Goal: Use online tool/utility: Use online tool/utility

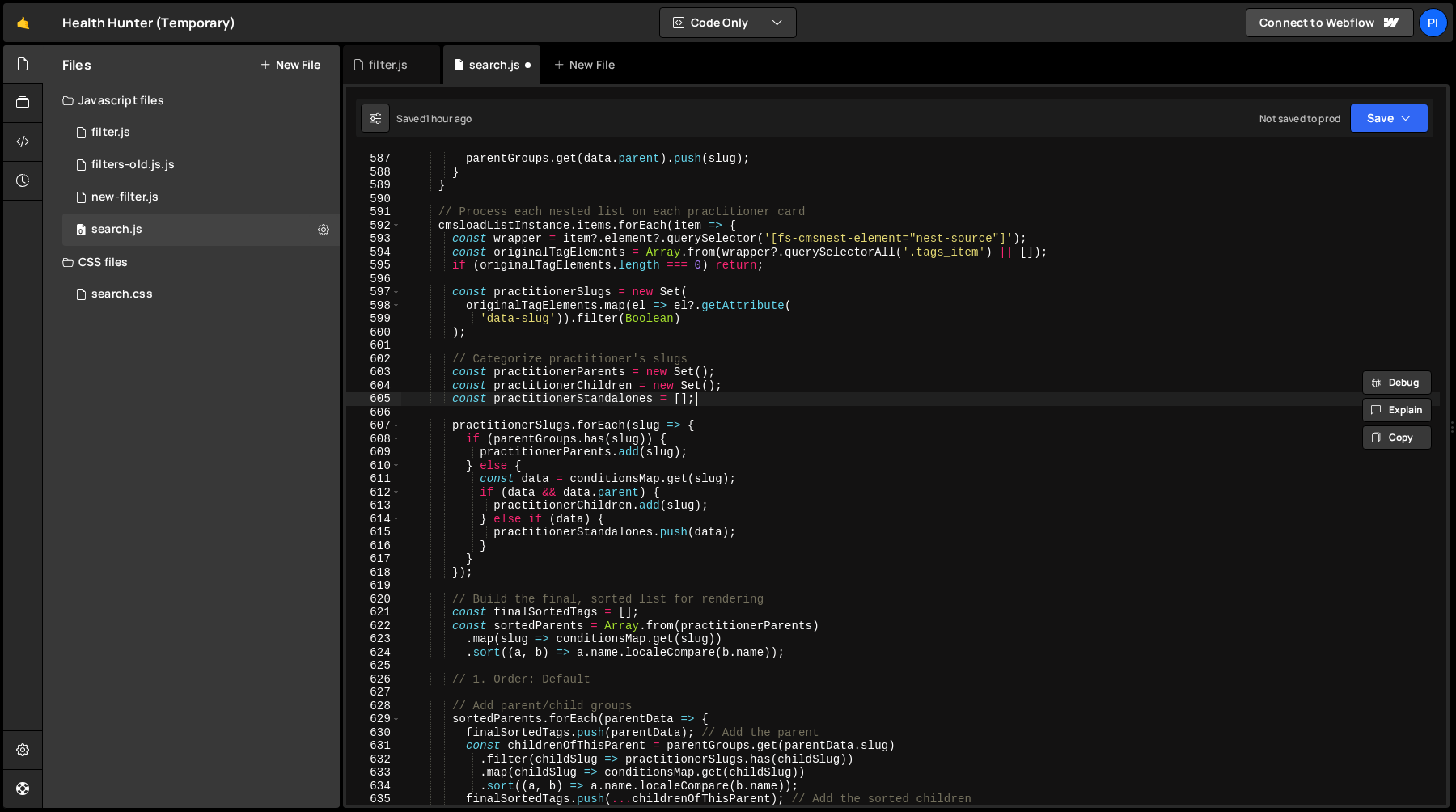
click at [742, 399] on div "parentGroups . get ( data . parent ) . push ( slug ) ; } } // Process each nest…" at bounding box center [920, 492] width 1040 height 679
type textarea "const practitionerStandalones = [];"
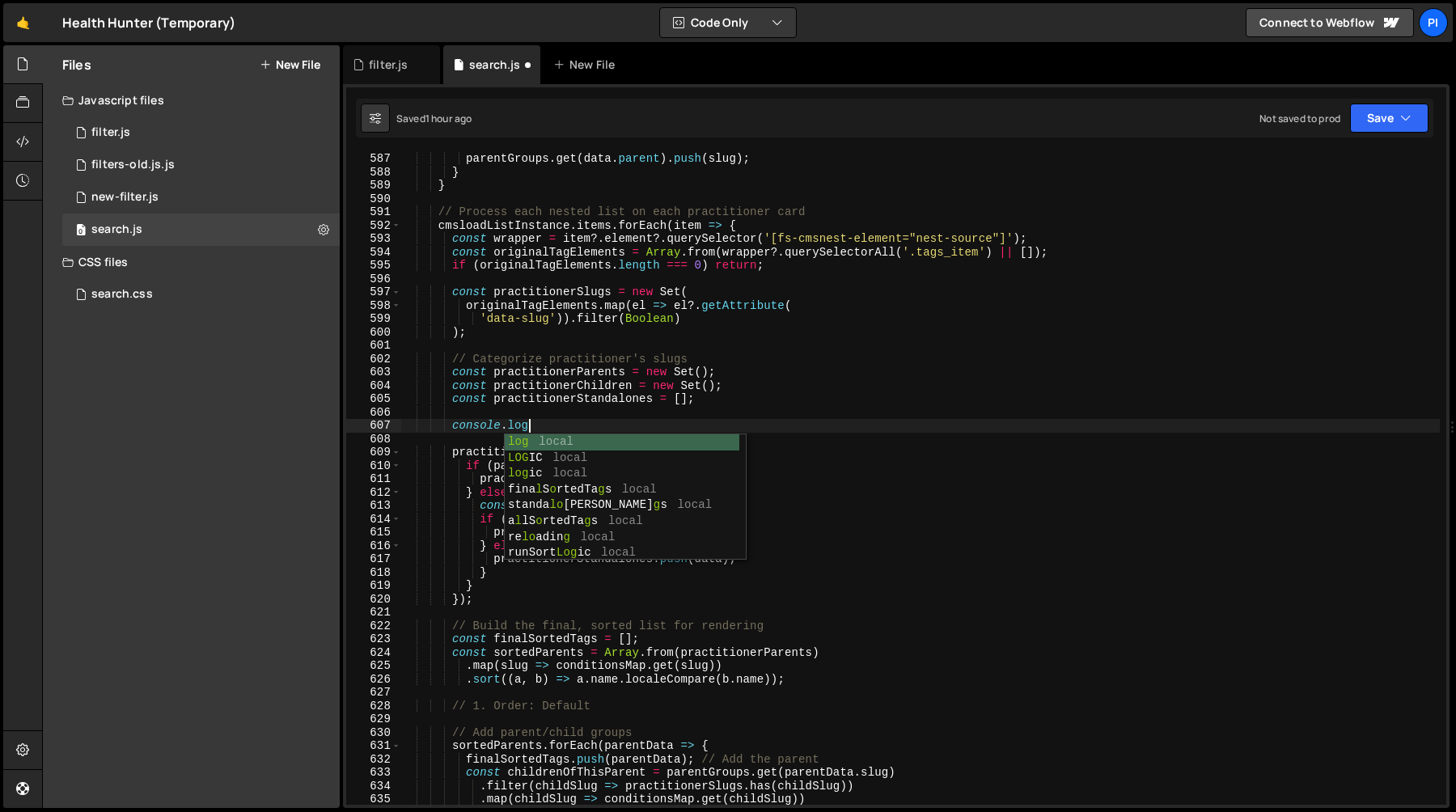
scroll to position [0, 8]
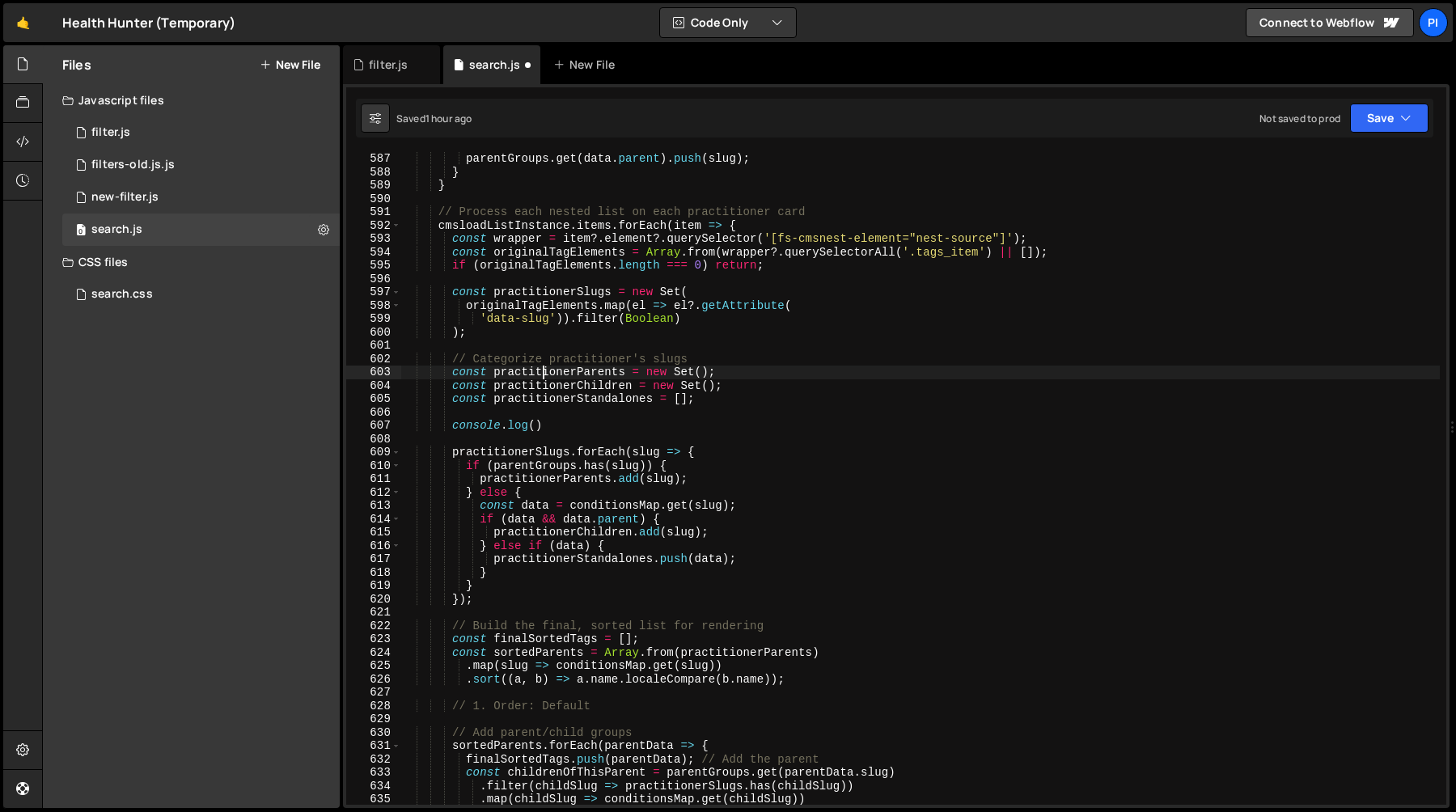
click at [546, 372] on div "parentGroups . get ( data . parent ) . push ( slug ) ; } } // Process each nest…" at bounding box center [920, 492] width 1040 height 679
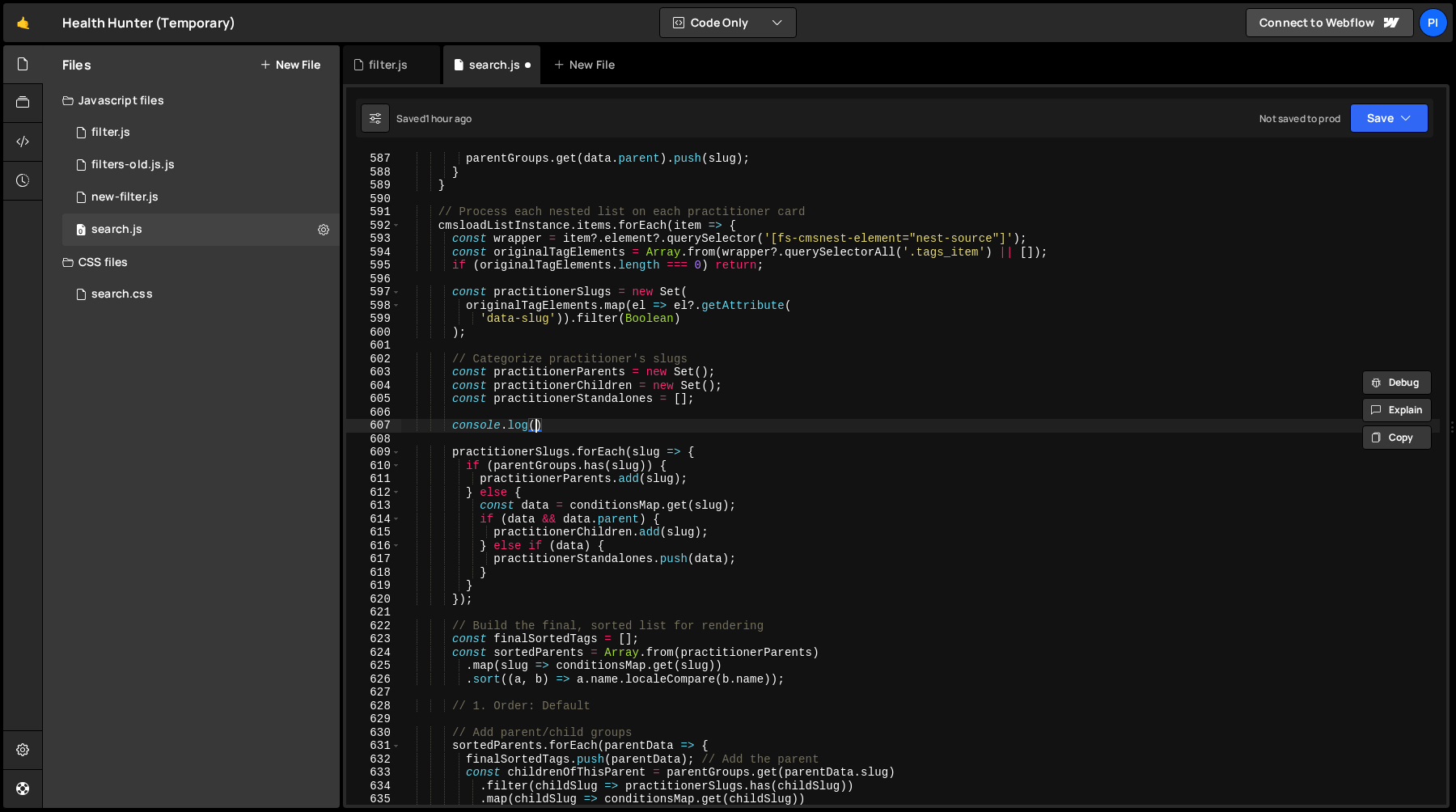
click at [537, 422] on div "parentGroups . get ( data . parent ) . push ( slug ) ; } } // Process each nest…" at bounding box center [920, 492] width 1040 height 679
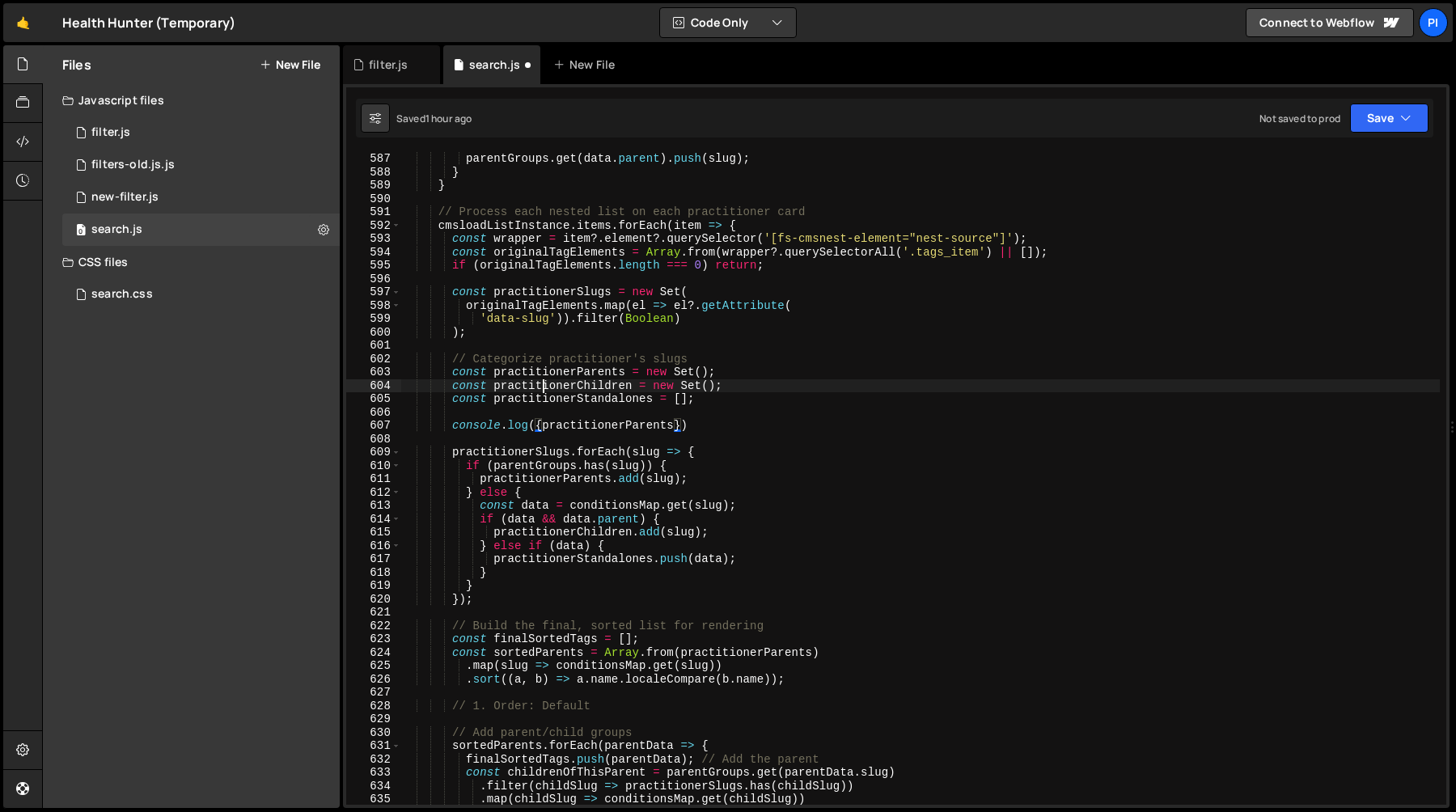
click at [545, 386] on div "parentGroups . get ( data . parent ) . push ( slug ) ; } } // Process each nest…" at bounding box center [920, 492] width 1040 height 679
click at [674, 424] on div "parentGroups . get ( data . parent ) . push ( slug ) ; } } // Process each nest…" at bounding box center [920, 492] width 1040 height 679
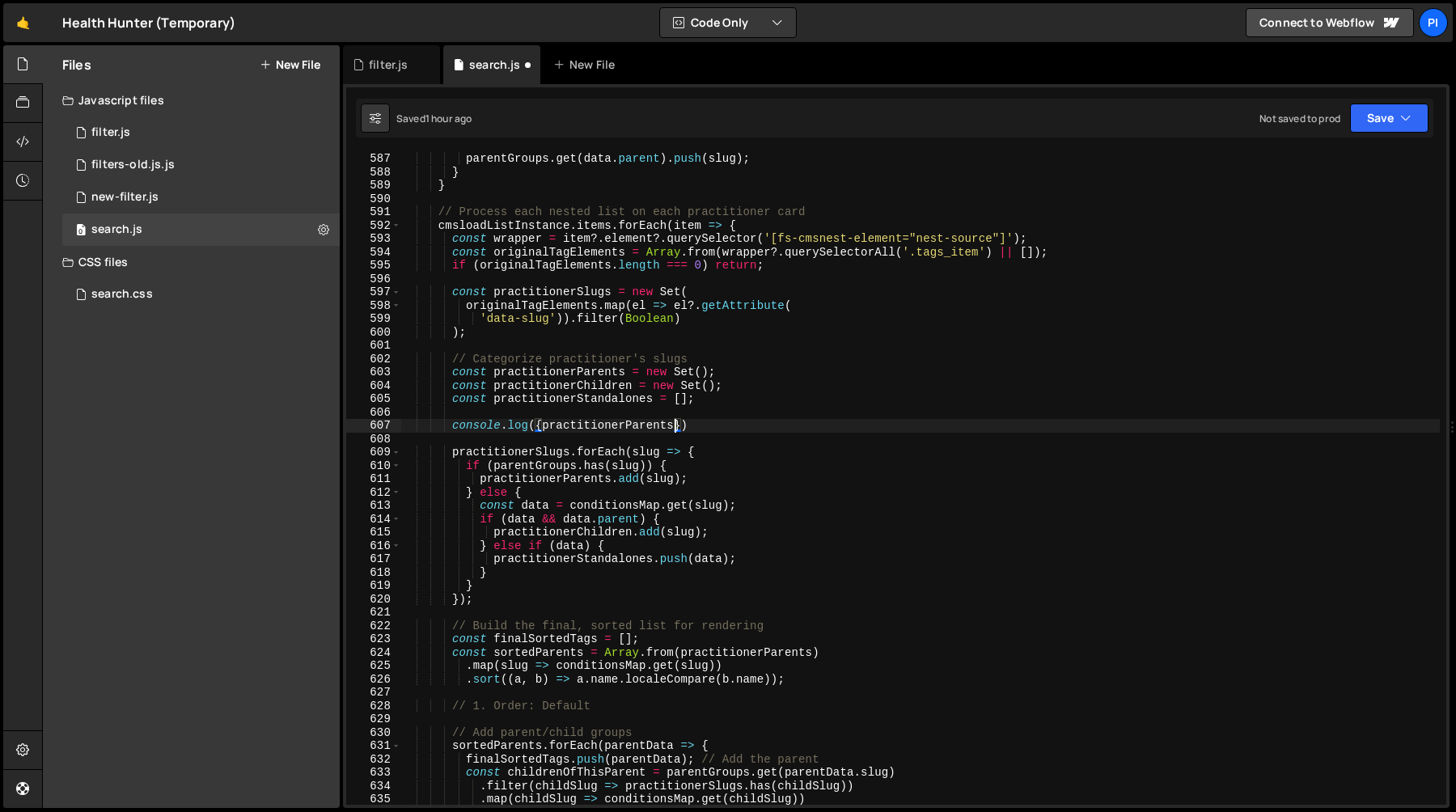
scroll to position [0, 18]
click at [595, 385] on div "parentGroups . get ( data . parent ) . push ( slug ) ; } } // Process each nest…" at bounding box center [920, 492] width 1040 height 679
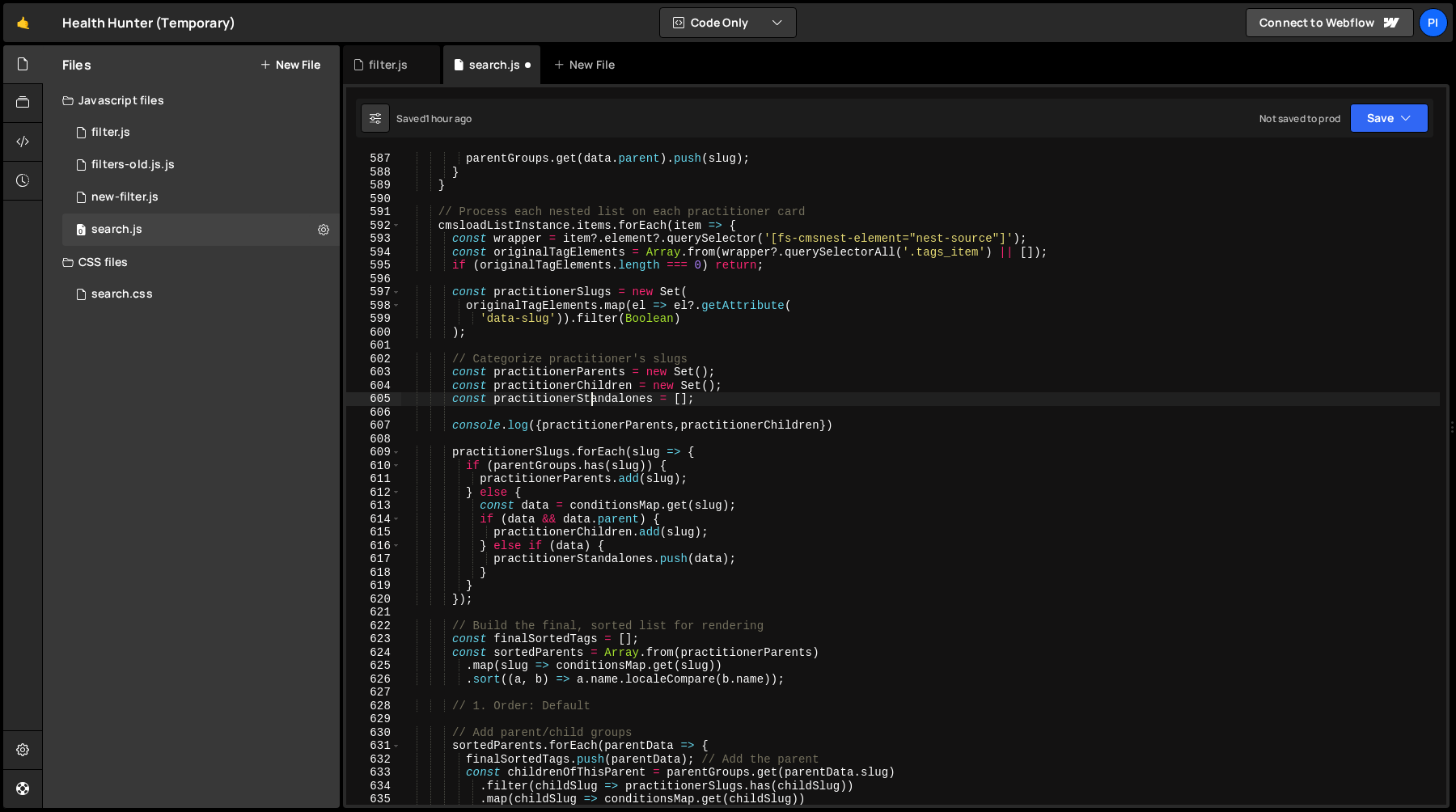
click at [594, 403] on div "parentGroups . get ( data . parent ) . push ( slug ) ; } } // Process each nest…" at bounding box center [920, 492] width 1040 height 679
click at [822, 432] on div "parentGroups . get ( data . parent ) . push ( slug ) ; } } // Process each nest…" at bounding box center [920, 492] width 1040 height 679
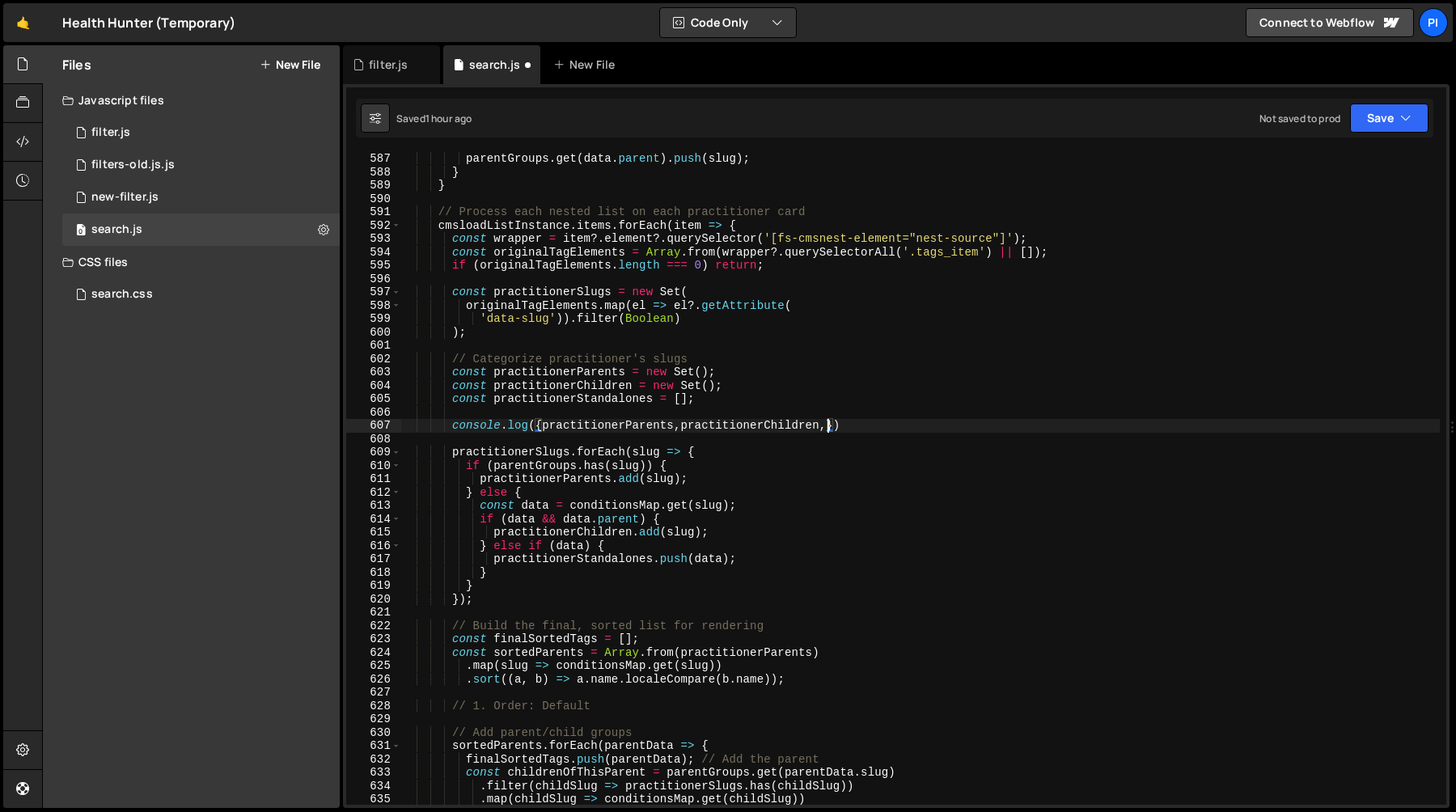
scroll to position [0, 29]
click at [1071, 426] on div "parentGroups . get ( data . parent ) . push ( slug ) ; } } // Process each nest…" at bounding box center [920, 492] width 1040 height 679
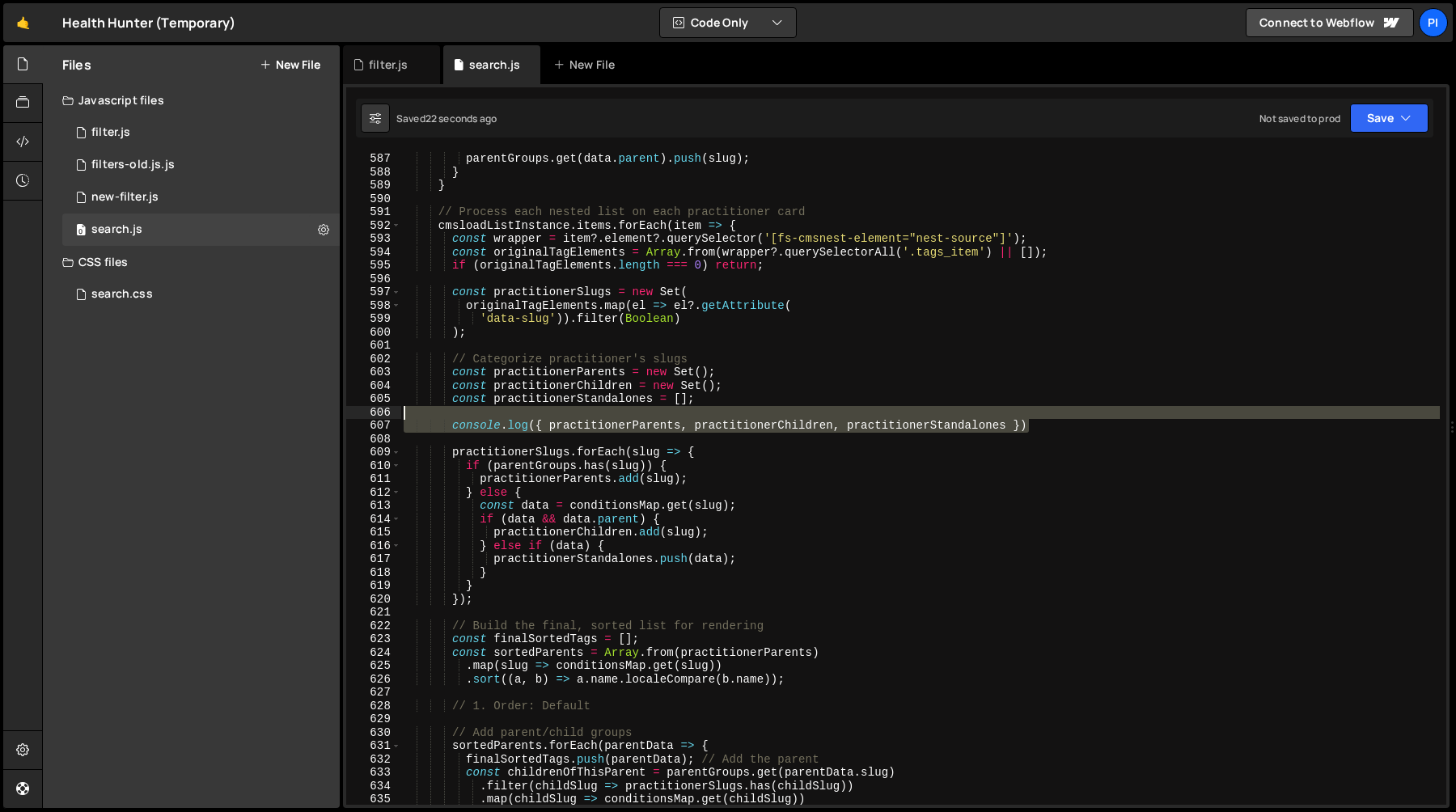
drag, startPoint x: 1071, startPoint y: 426, endPoint x: 1070, endPoint y: 416, distance: 10.0
click at [1070, 416] on div "parentGroups . get ( data . parent ) . push ( slug ) ; } } // Process each nest…" at bounding box center [920, 492] width 1040 height 679
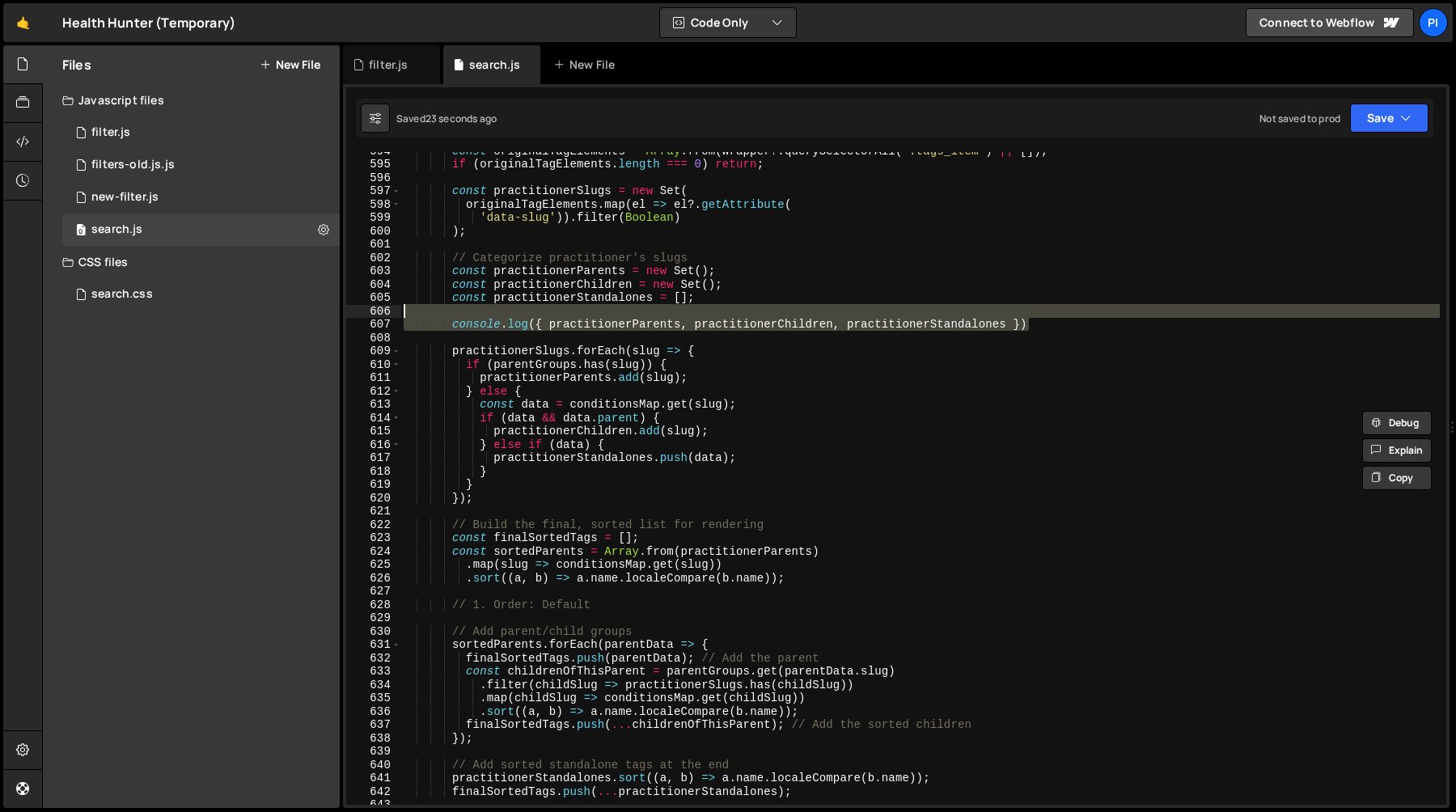
scroll to position [7949, 0]
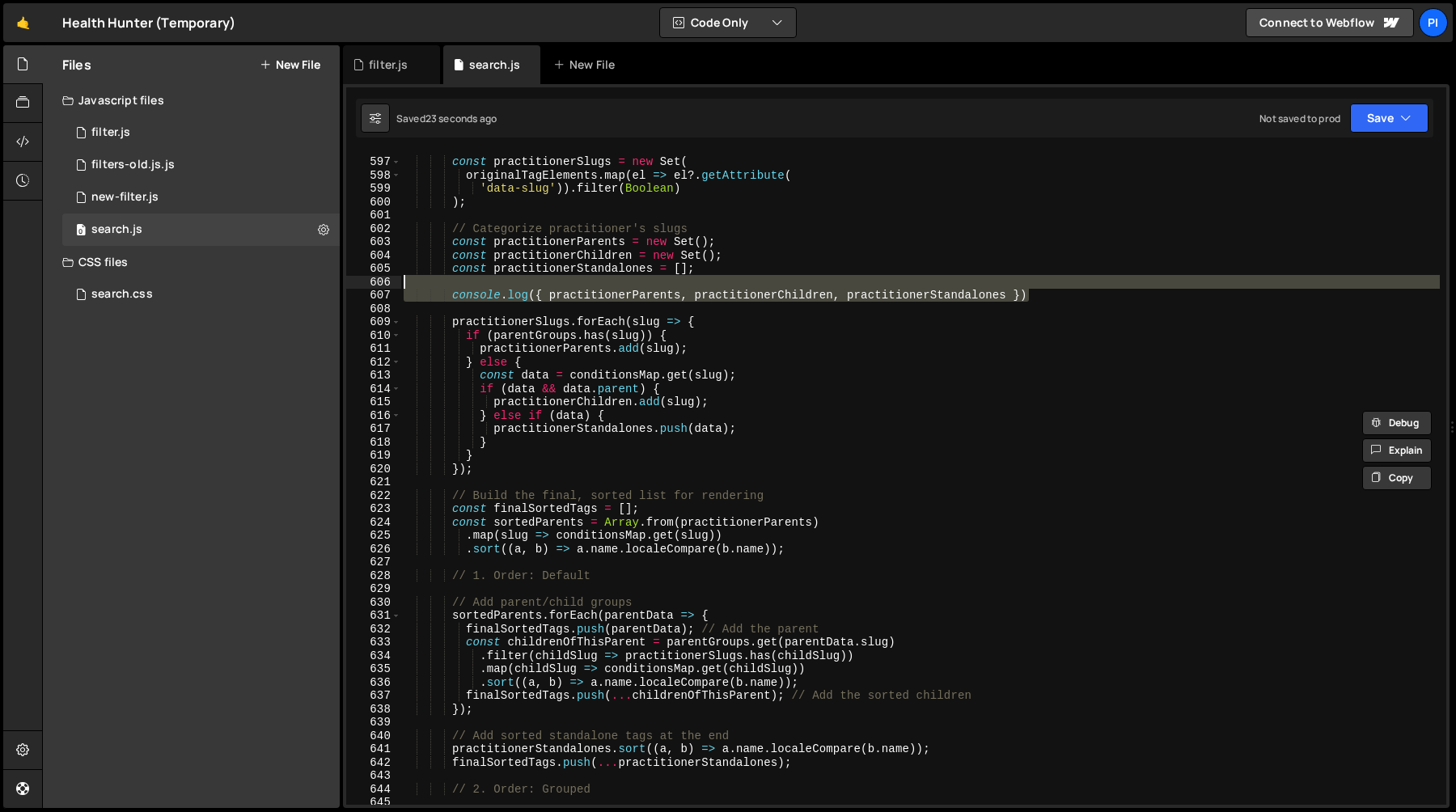
click at [515, 523] on div "const practitionerSlugs = new Set ( originalTagElements . map ( el => el ?. get…" at bounding box center [920, 481] width 1040 height 679
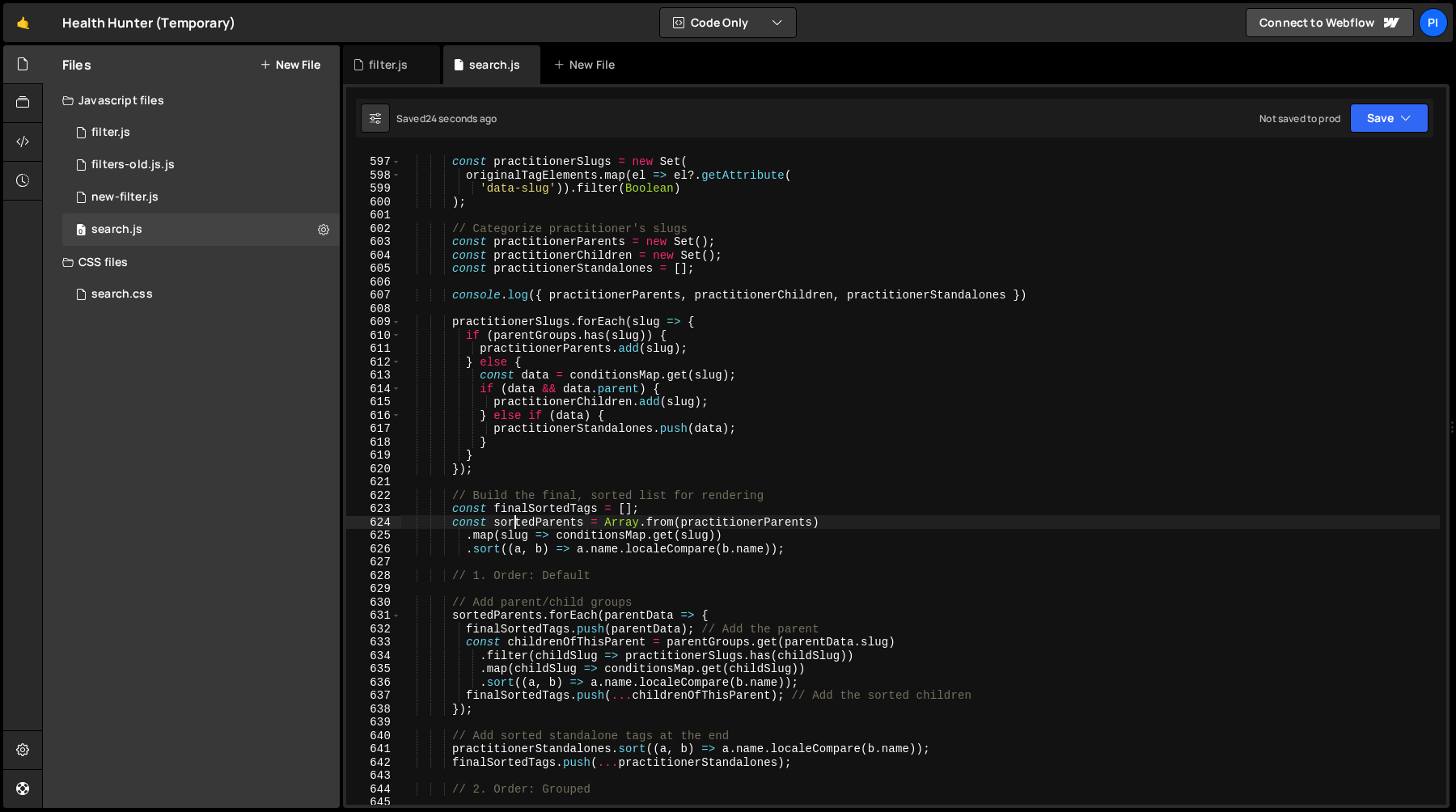
scroll to position [0, 28]
click at [515, 523] on div "const practitionerSlugs = new Set ( originalTagElements . map ( el => el ?. get…" at bounding box center [920, 481] width 1040 height 679
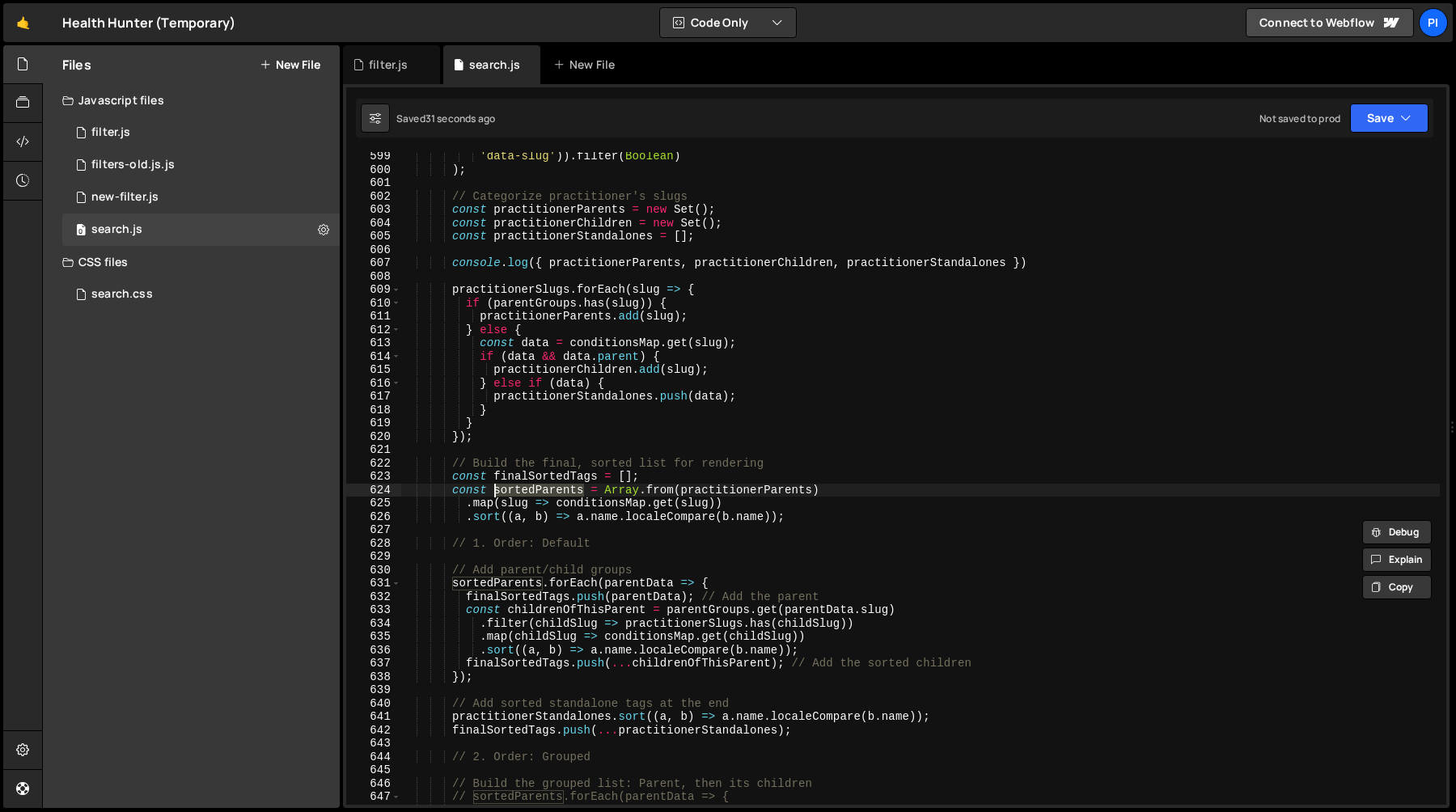
click at [510, 582] on div "'data-slug' )) . filter ( [PERSON_NAME] ) ) ; // Categorize practitioner's slug…" at bounding box center [920, 489] width 1040 height 679
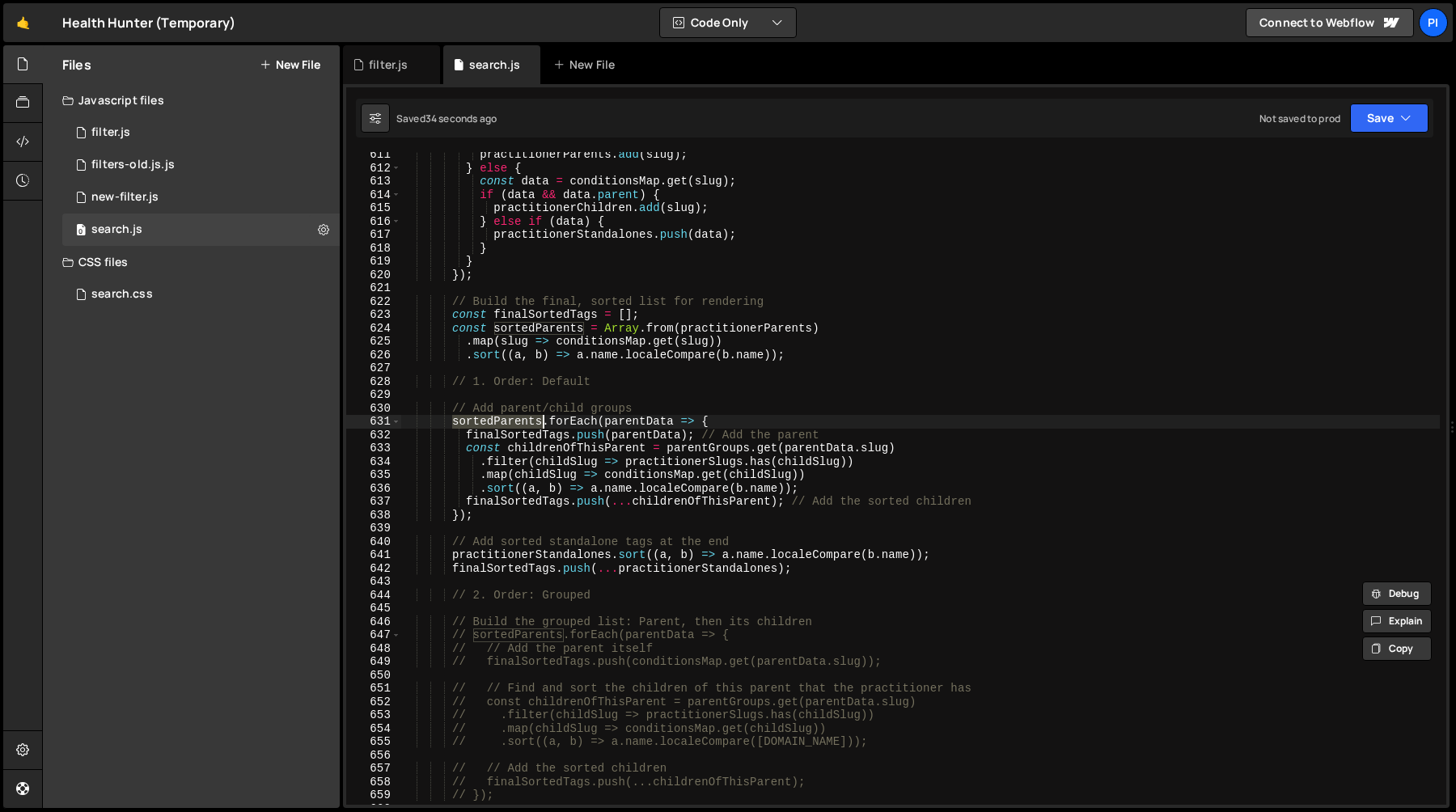
scroll to position [8143, 0]
click at [529, 449] on div "practitionerParents . add ( slug ) ; } else { const data = conditionsMap . get …" at bounding box center [920, 488] width 1040 height 679
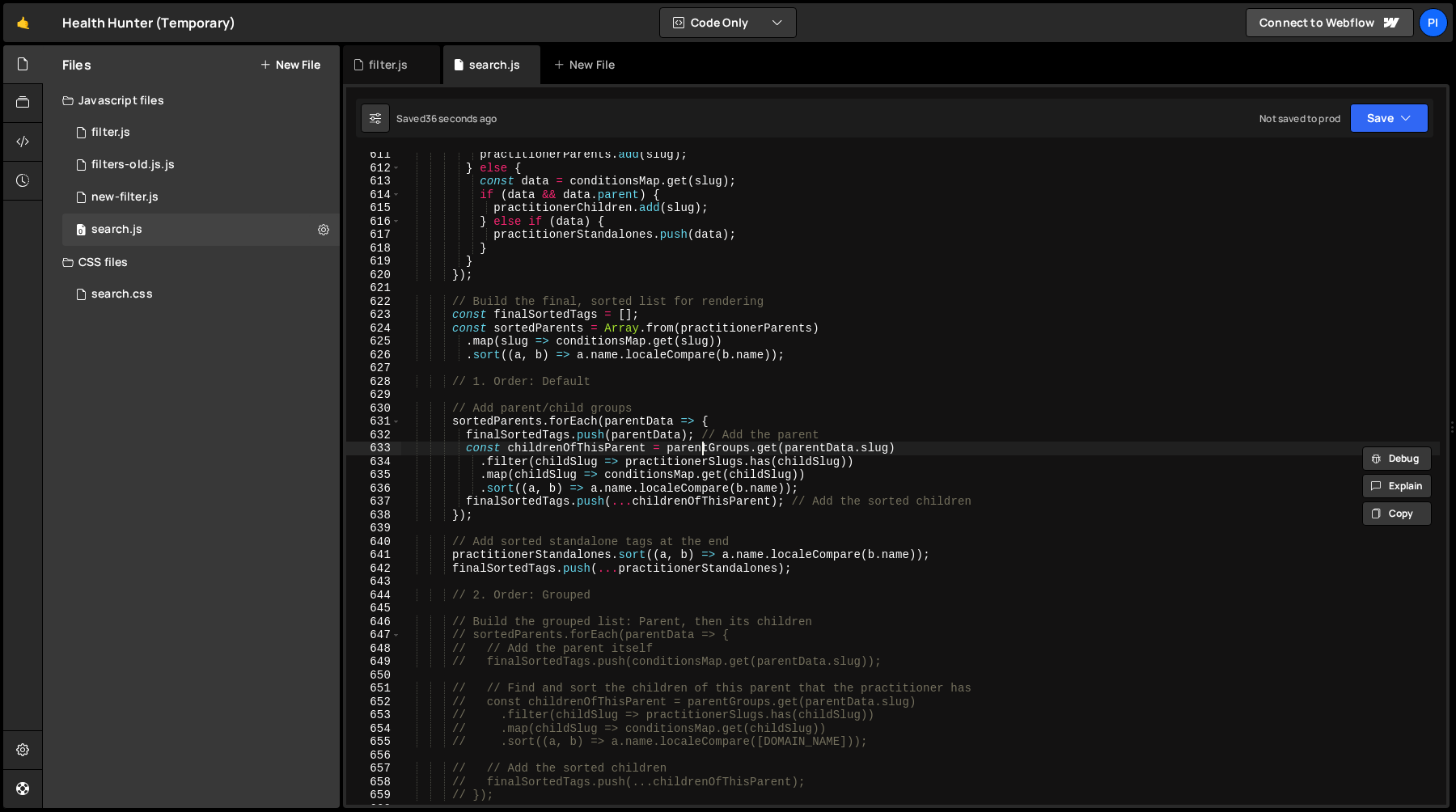
click at [704, 448] on div "practitionerParents . add ( slug ) ; } else { const data = conditionsMap . get …" at bounding box center [920, 488] width 1040 height 679
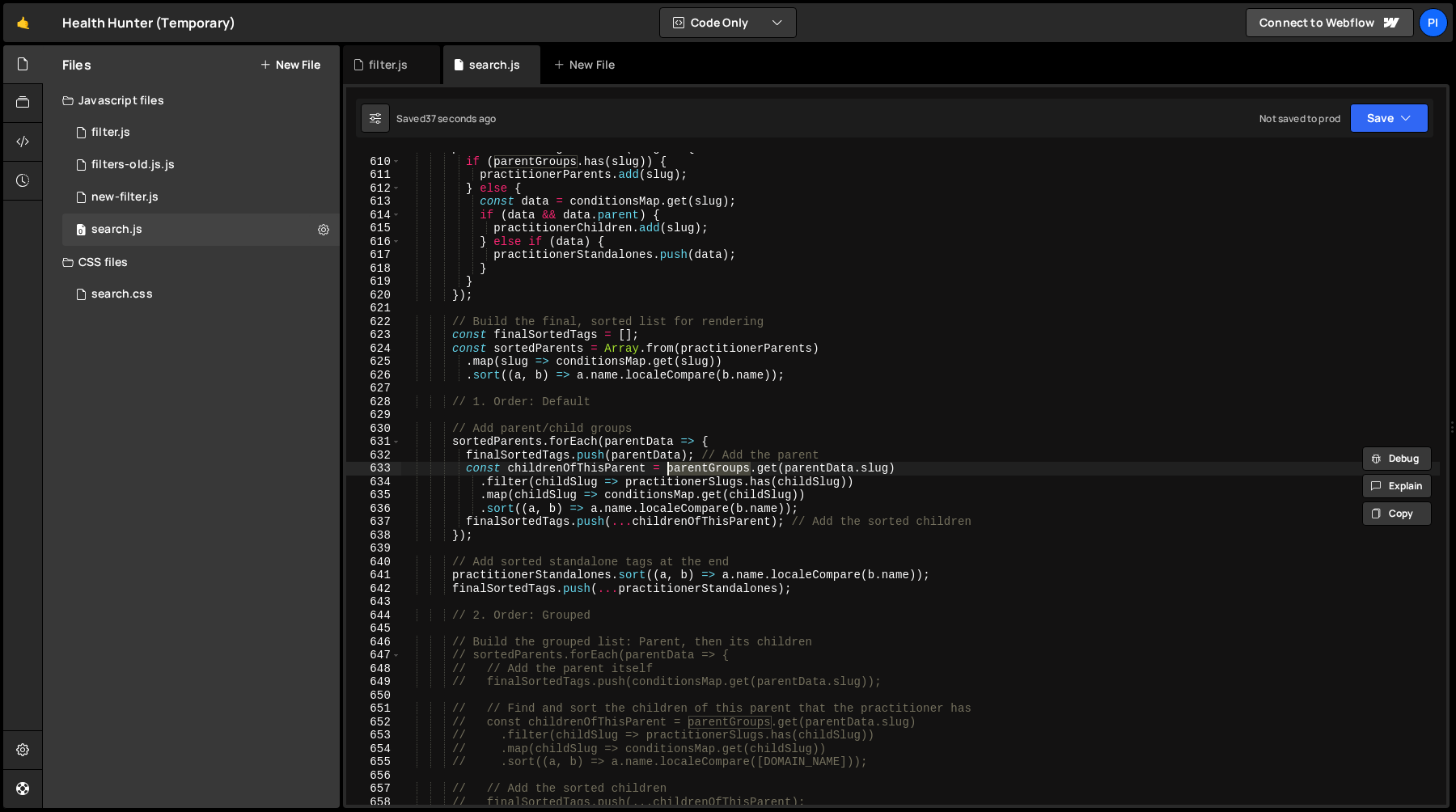
scroll to position [8107, 0]
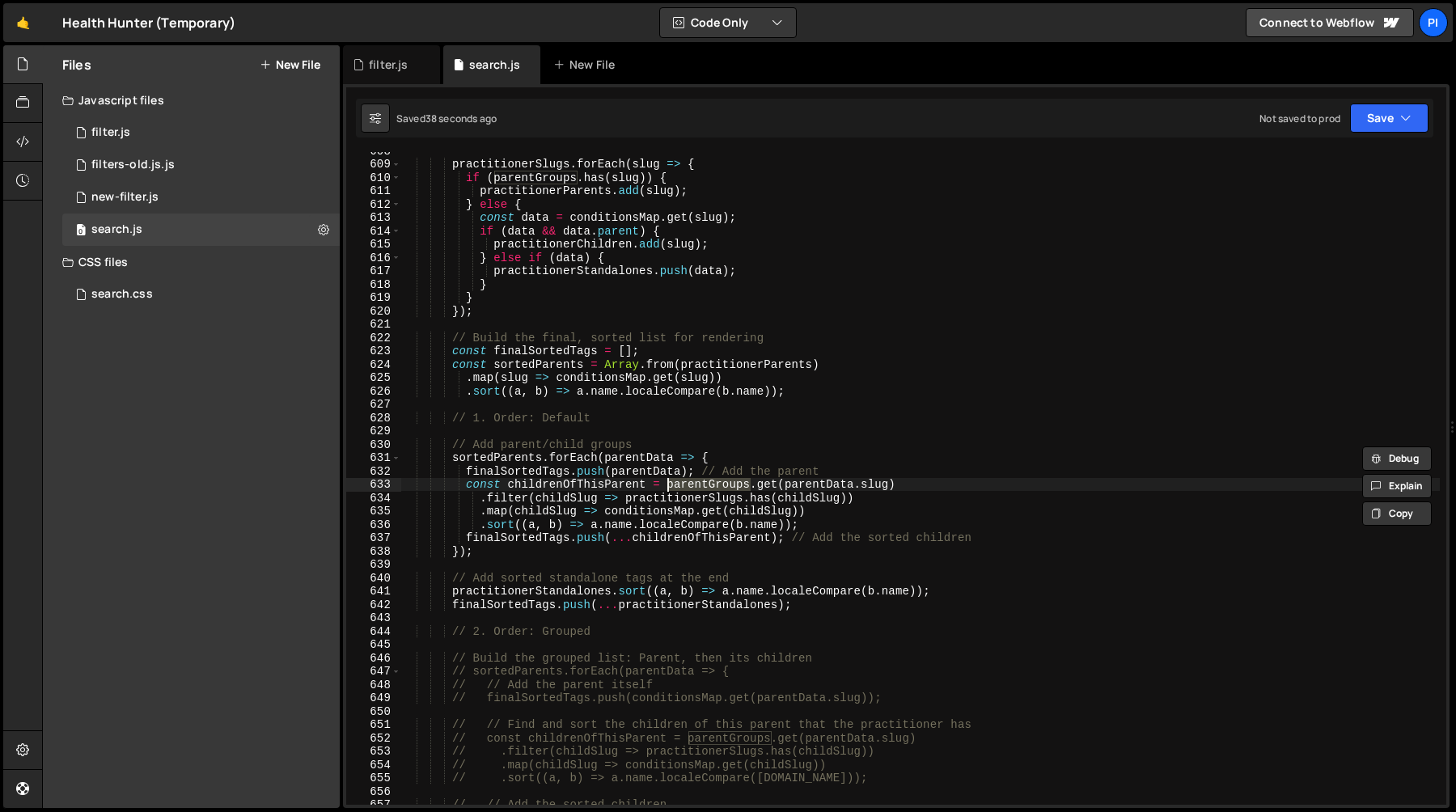
click at [501, 492] on div "practitionerSlugs . forEach ( slug => { if ( parentGroups . has ( slug )) { pra…" at bounding box center [920, 484] width 1040 height 679
click at [672, 491] on div "practitionerSlugs . forEach ( slug => { if ( parentGroups . has ( slug )) { pra…" at bounding box center [920, 484] width 1040 height 679
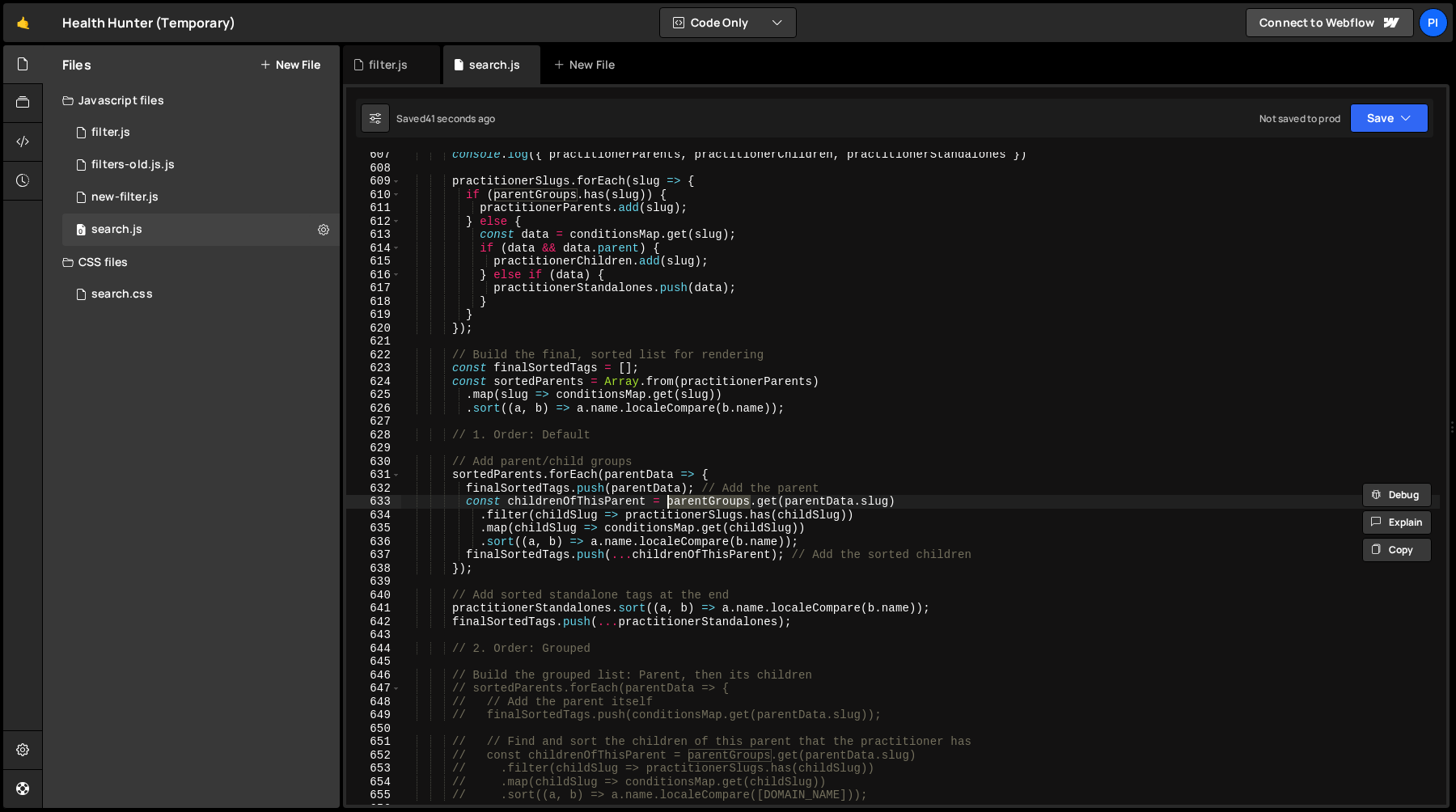
click at [664, 516] on div "console . log ({ practitionerParents , practitionerChildren , practitionerStand…" at bounding box center [920, 488] width 1040 height 679
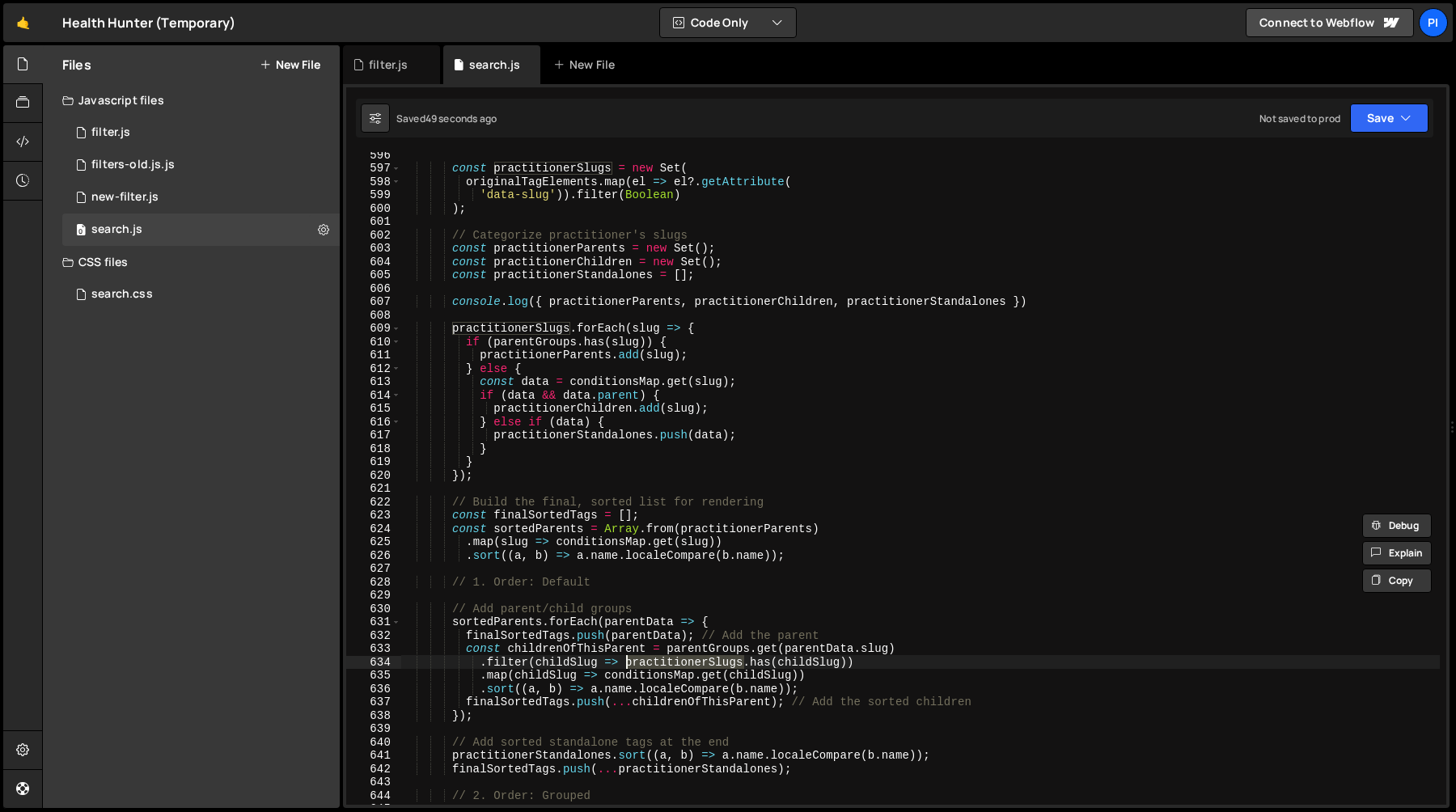
scroll to position [7914, 0]
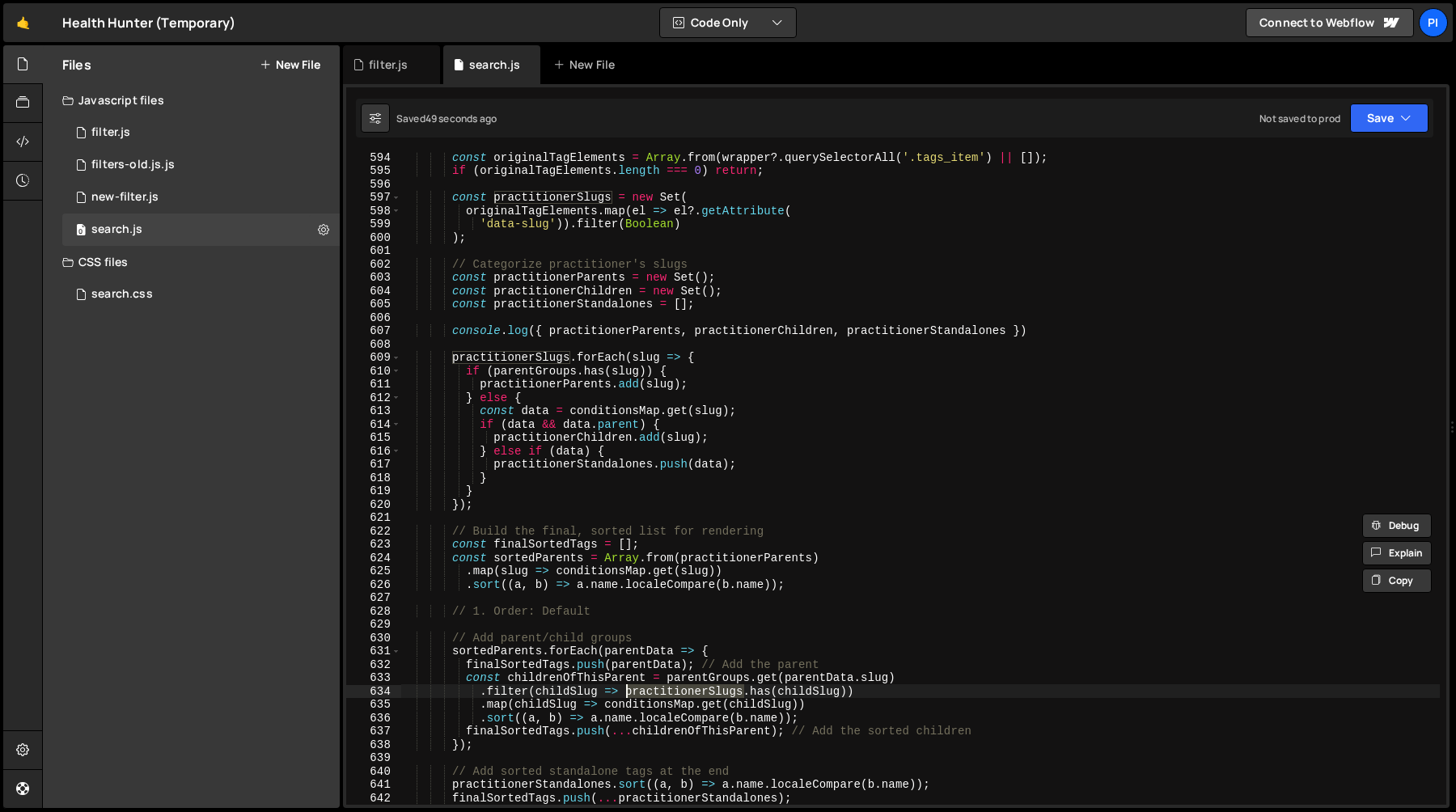
click at [1063, 327] on div "const originalTagElements = Array . from ( wrapper ?. querySelectorAll ( '.tags…" at bounding box center [920, 490] width 1040 height 679
type textarea "console.log({ practitionerParents, practitionerChildren, practitionerStandalone…"
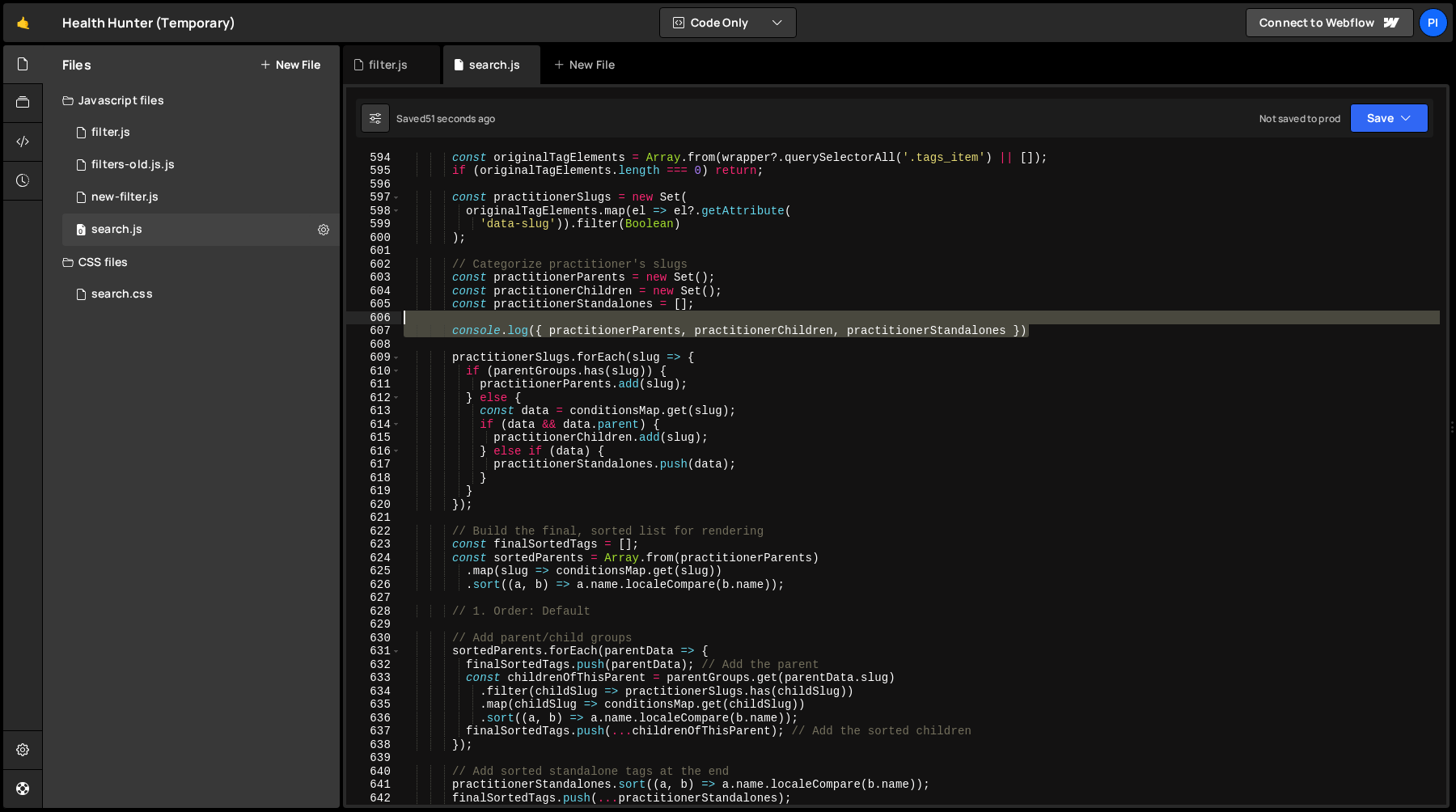
scroll to position [0, 0]
drag, startPoint x: 1063, startPoint y: 327, endPoint x: 1061, endPoint y: 319, distance: 8.2
click at [1061, 319] on div "const originalTagElements = Array . from ( wrapper ?. querySelectorAll ( '.tags…" at bounding box center [920, 490] width 1040 height 679
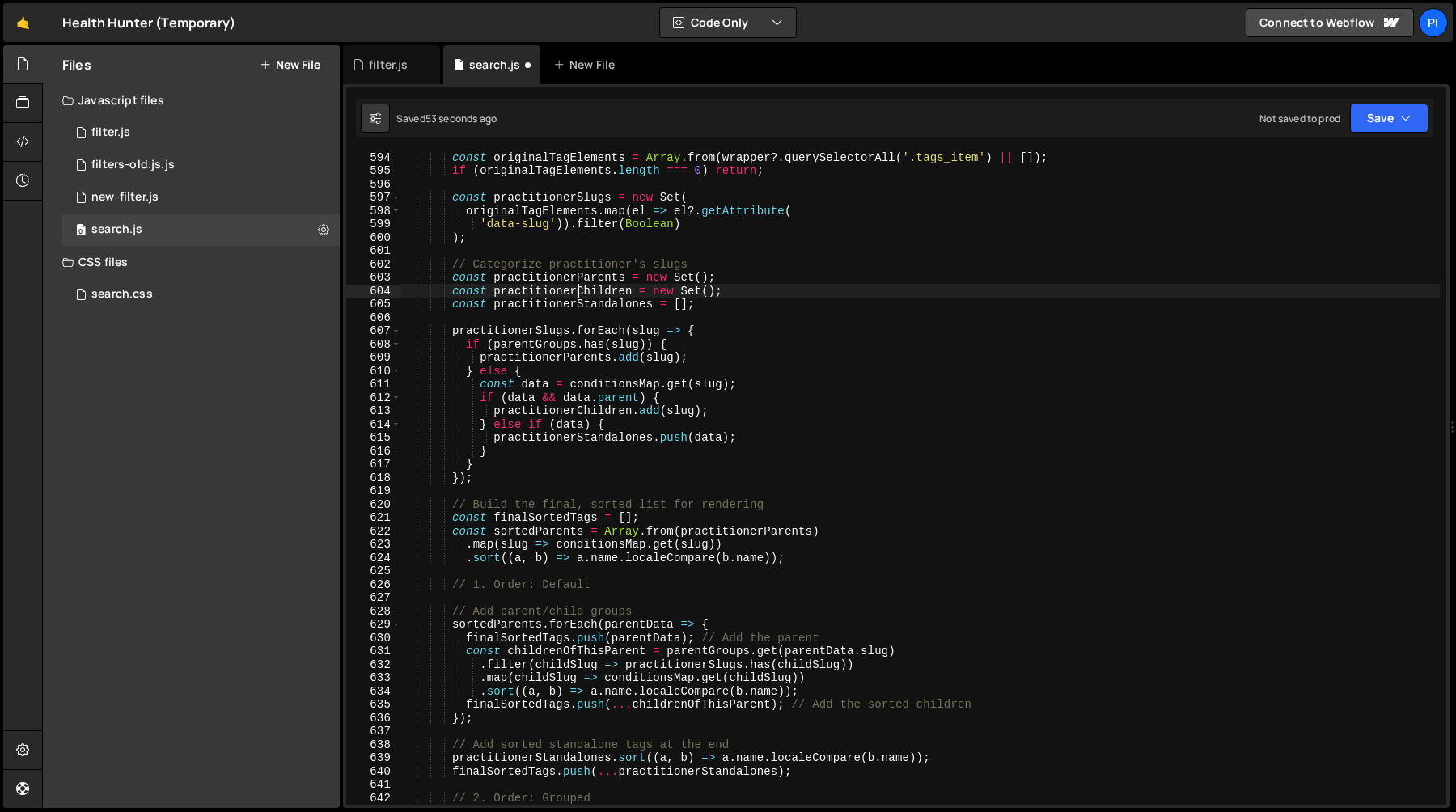
click at [580, 291] on div "const originalTagElements = Array . from ( wrapper ?. querySelectorAll ( '.tags…" at bounding box center [920, 490] width 1040 height 679
click at [641, 400] on div "const originalTagElements = Array . from ( wrapper ?. querySelectorAll ( '.tags…" at bounding box center [920, 490] width 1040 height 679
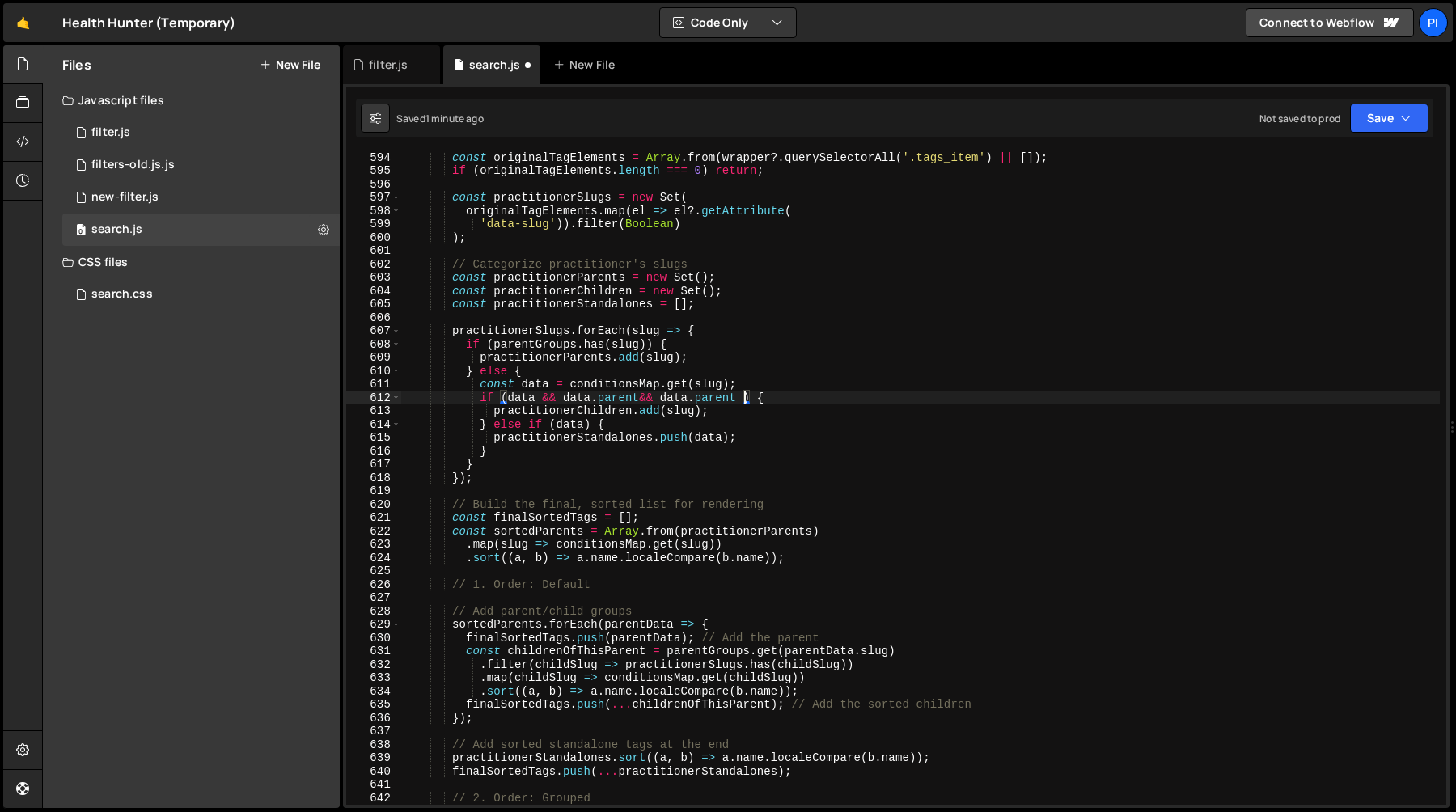
scroll to position [0, 24]
click at [575, 397] on div "const originalTagElements = Array . from ( wrapper ?. querySelectorAll ( '.tags…" at bounding box center [920, 490] width 1040 height 679
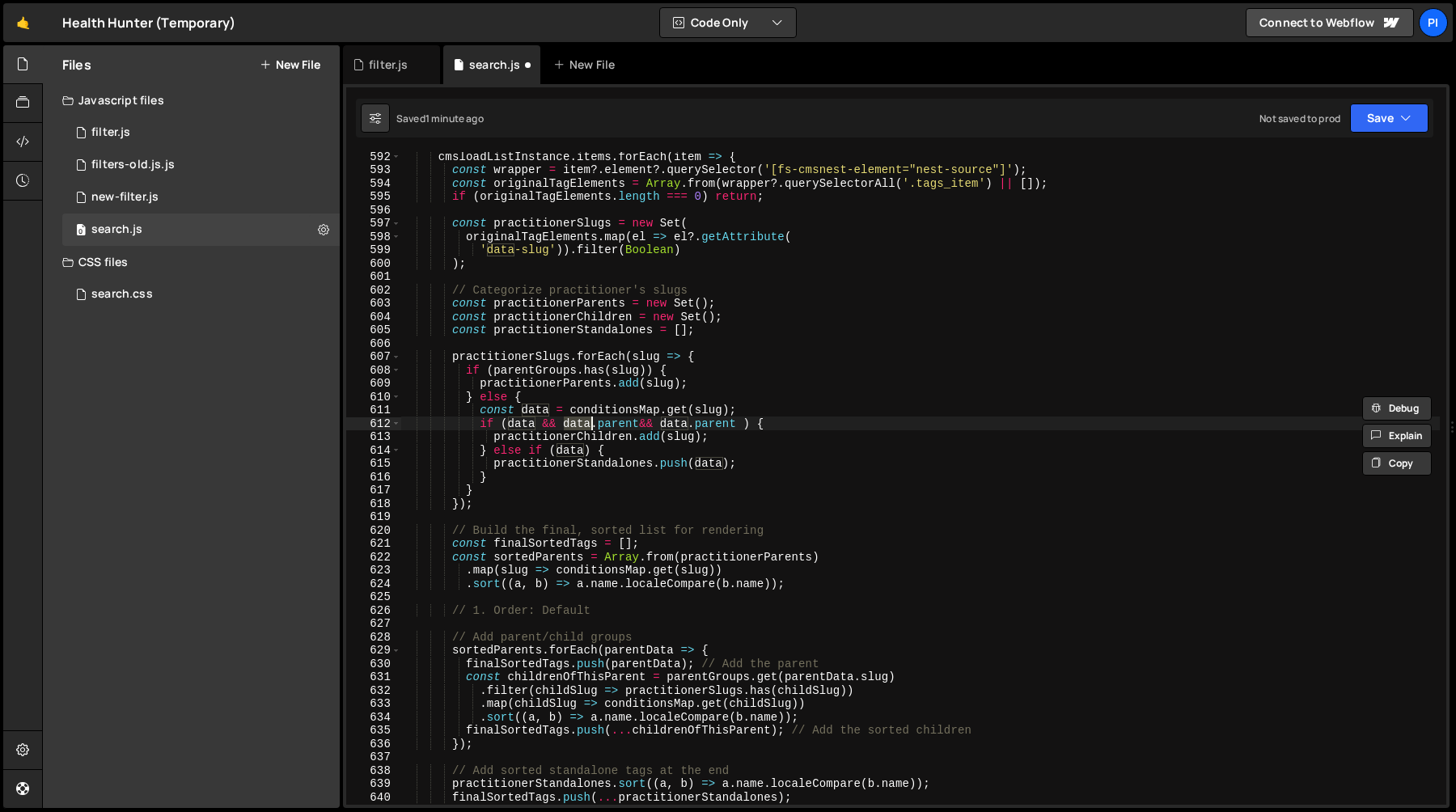
scroll to position [7878, 0]
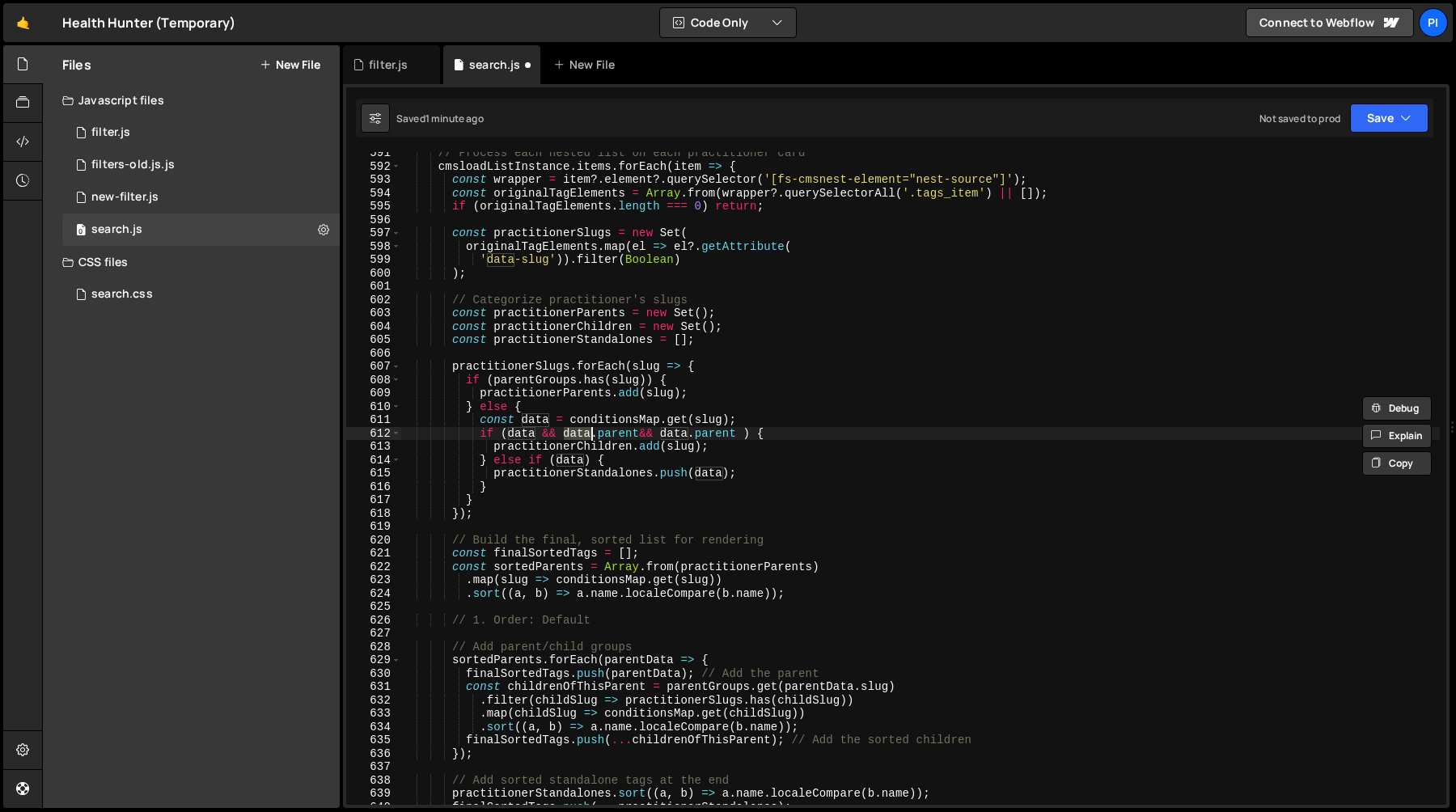
click at [624, 420] on div "// Process each nested list on each practitioner card cmsloadListInstance . ite…" at bounding box center [920, 486] width 1040 height 679
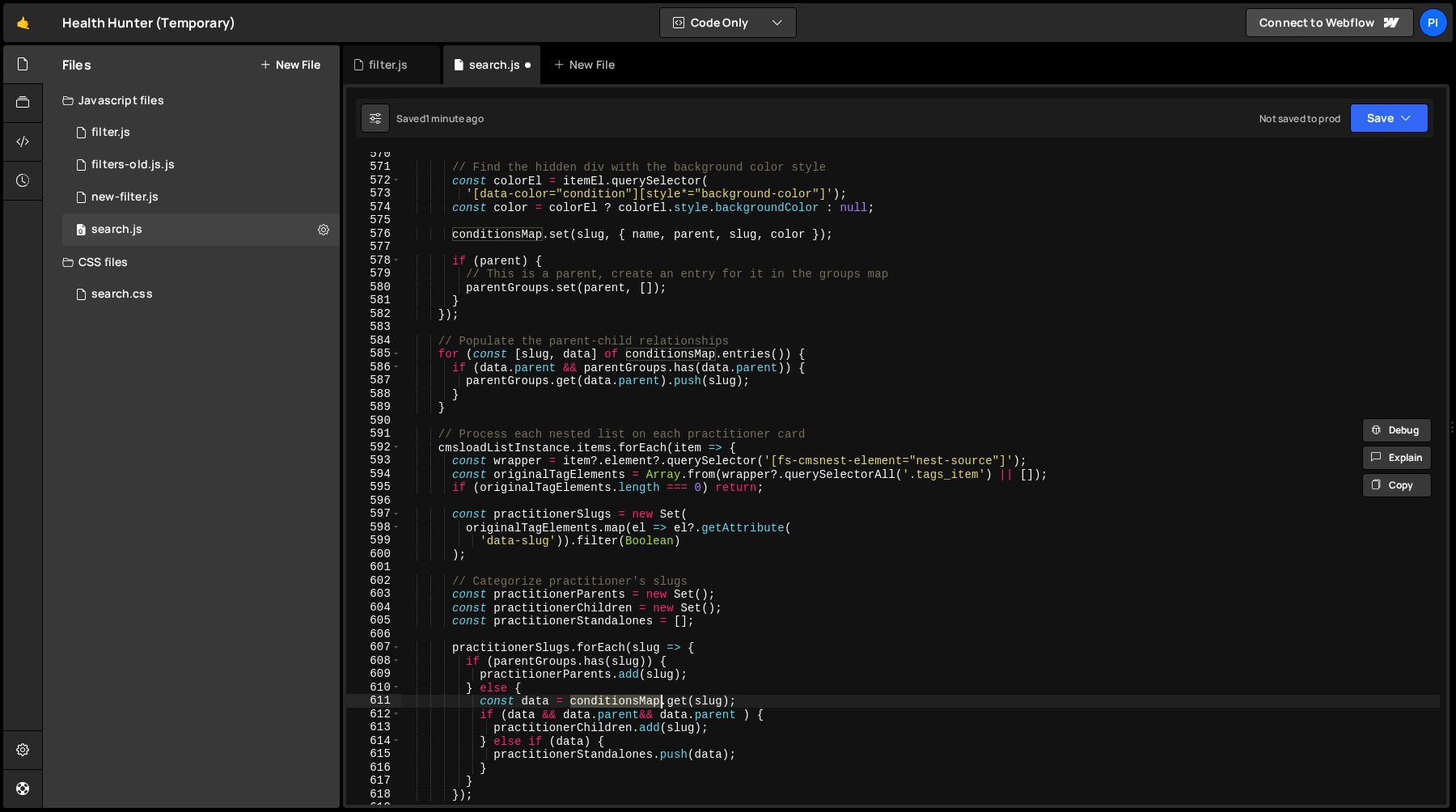
scroll to position [7598, 0]
click at [736, 714] on div "// Find the hidden div with the background color style const colorEl = itemEl .…" at bounding box center [920, 486] width 1040 height 679
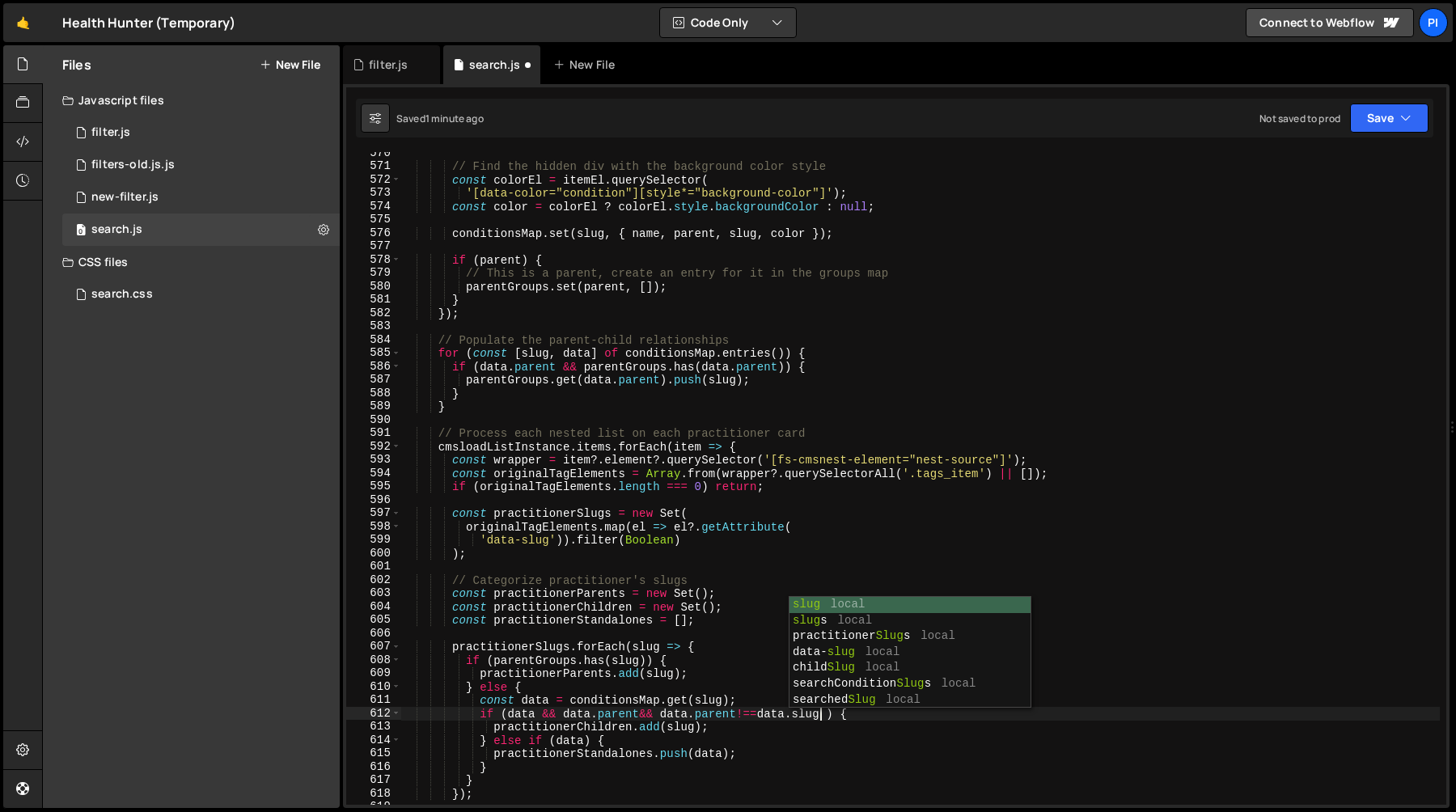
click at [667, 660] on div "// Find the hidden div with the background color style const colorEl = itemEl .…" at bounding box center [920, 486] width 1040 height 679
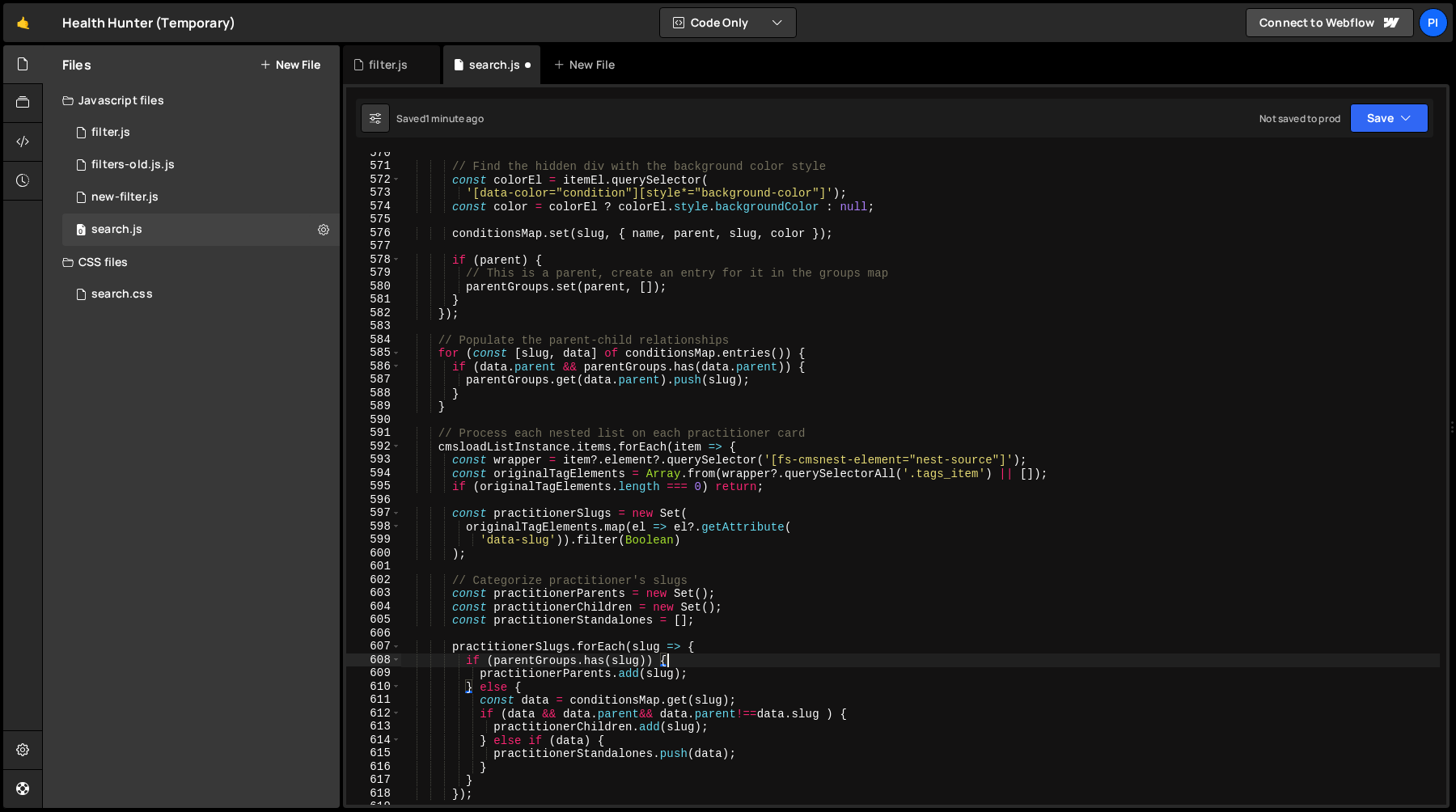
scroll to position [0, 18]
click at [720, 717] on div "// Find the hidden div with the background color style const colorEl = itemEl .…" at bounding box center [920, 486] width 1040 height 679
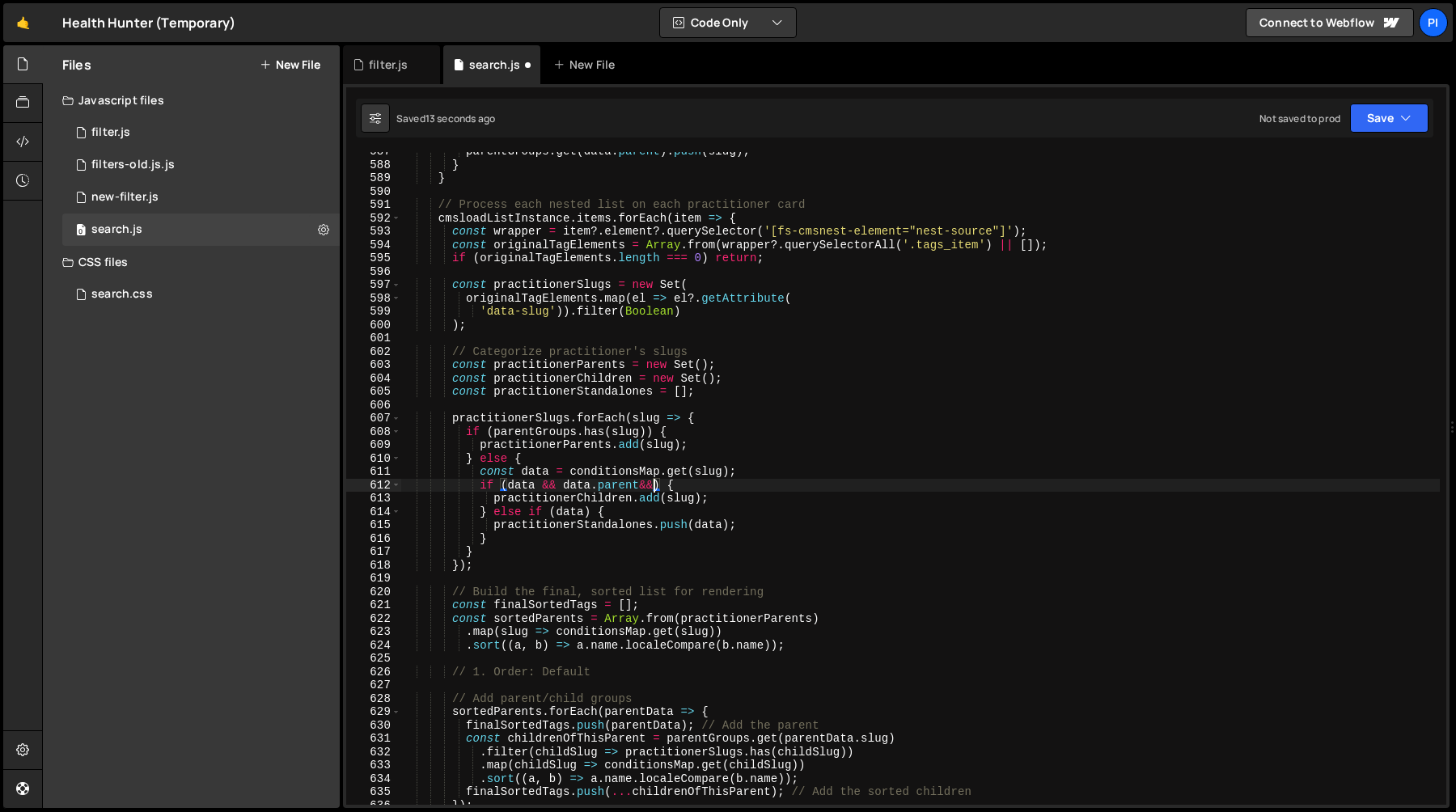
scroll to position [0, 17]
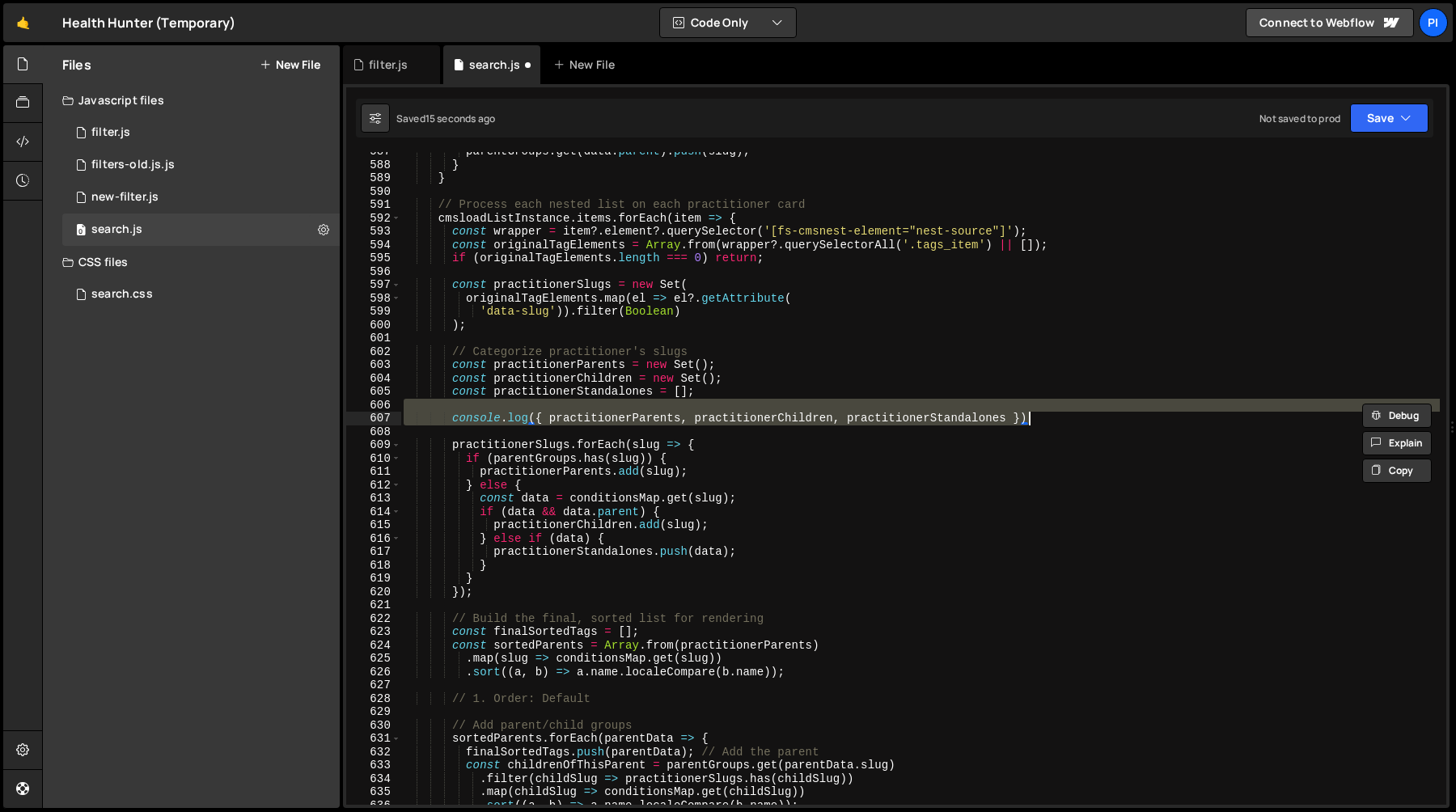
click at [641, 511] on div "parentGroups . get ( data . parent ) . push ( slug ) ; } } // Process each nest…" at bounding box center [920, 485] width 1040 height 679
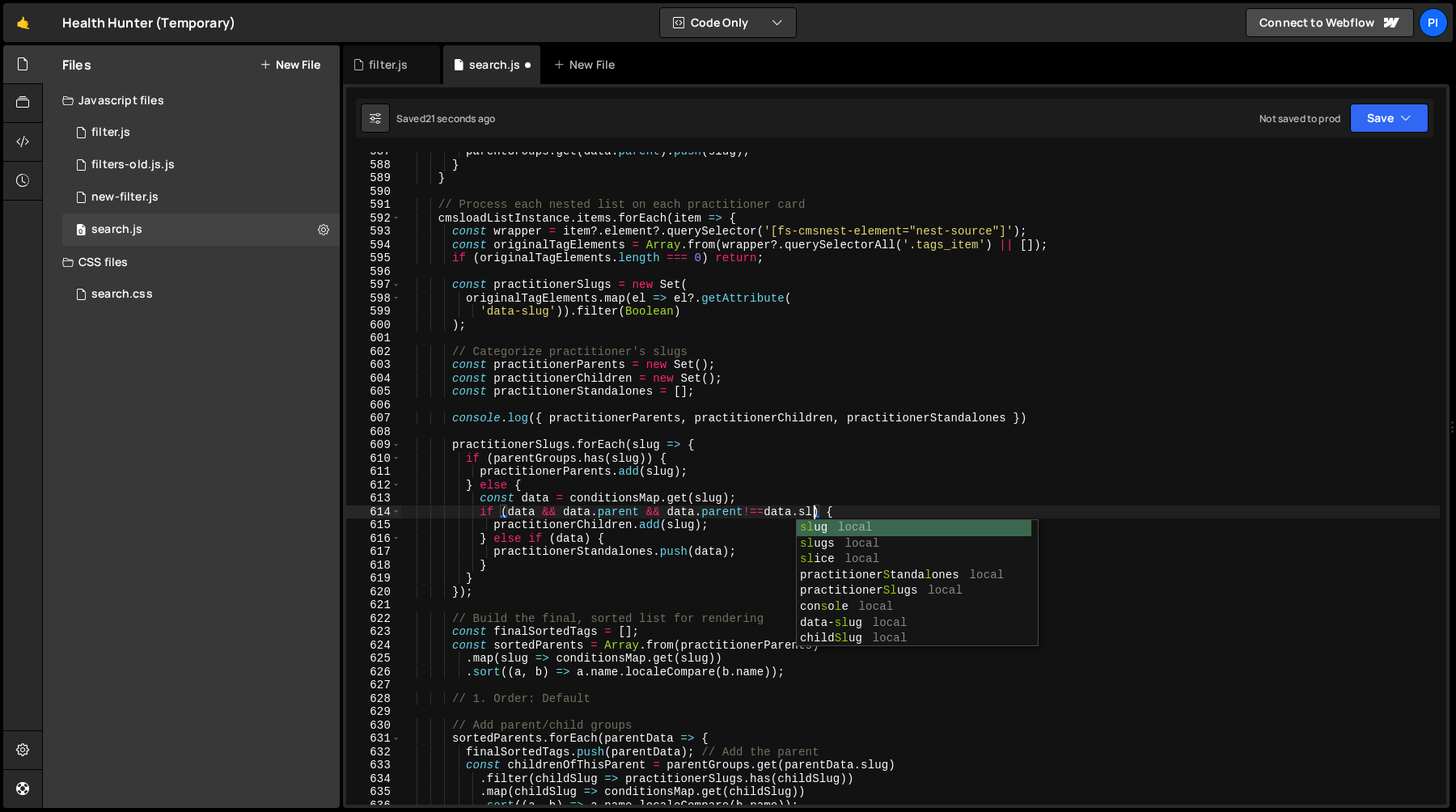
scroll to position [0, 29]
click at [1051, 420] on div "parentGroups . get ( data . parent ) . push ( slug ) ; } } // Process each nest…" at bounding box center [920, 485] width 1040 height 679
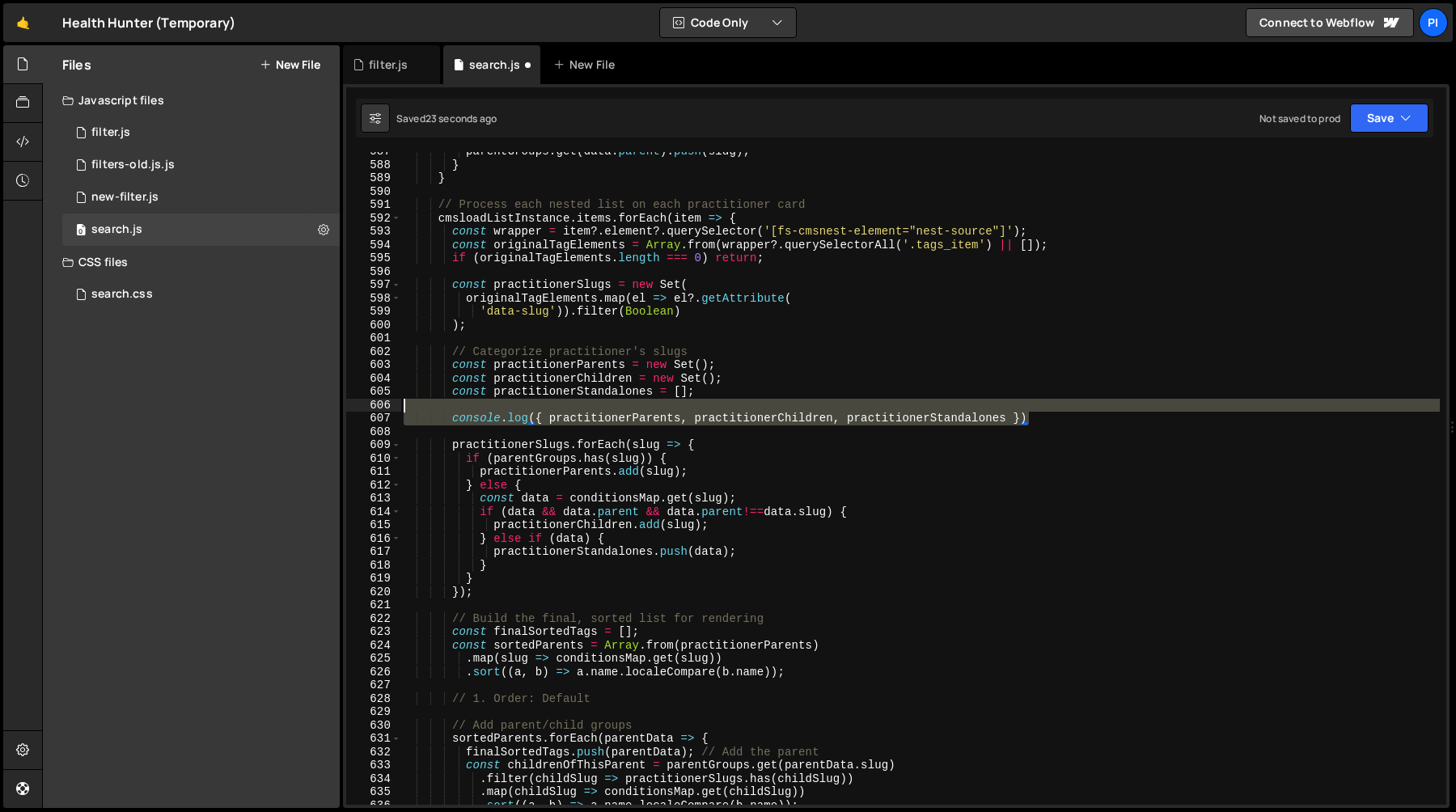
click at [1044, 407] on div "parentGroups . get ( data . parent ) . push ( slug ) ; } } // Process each nest…" at bounding box center [920, 485] width 1040 height 679
type textarea "console.log({ practitionerParents, practitionerChildren, practitionerStandalone…"
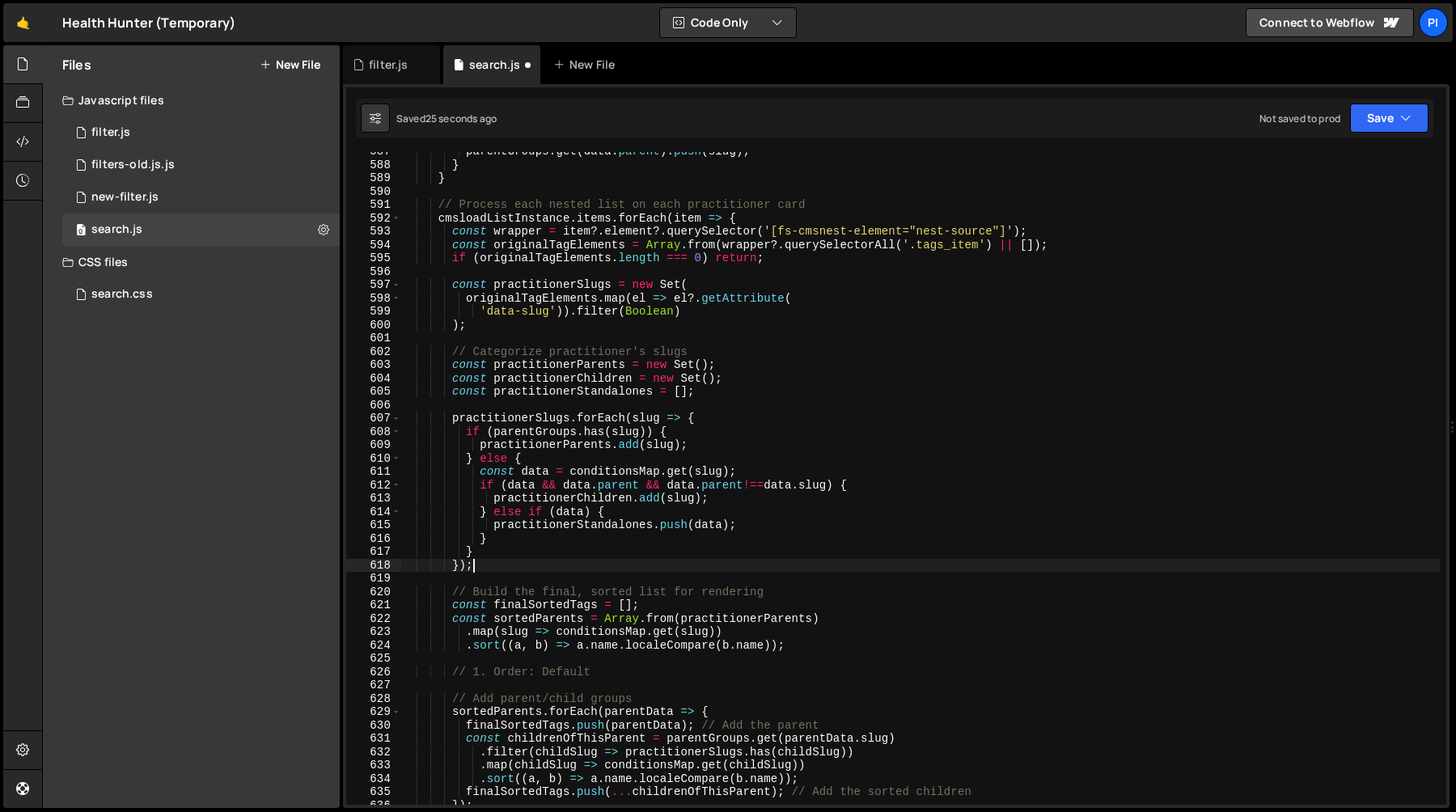
click at [525, 567] on div "parentGroups . get ( data . parent ) . push ( slug ) ; } } // Process each nest…" at bounding box center [920, 485] width 1040 height 679
type textarea "});"
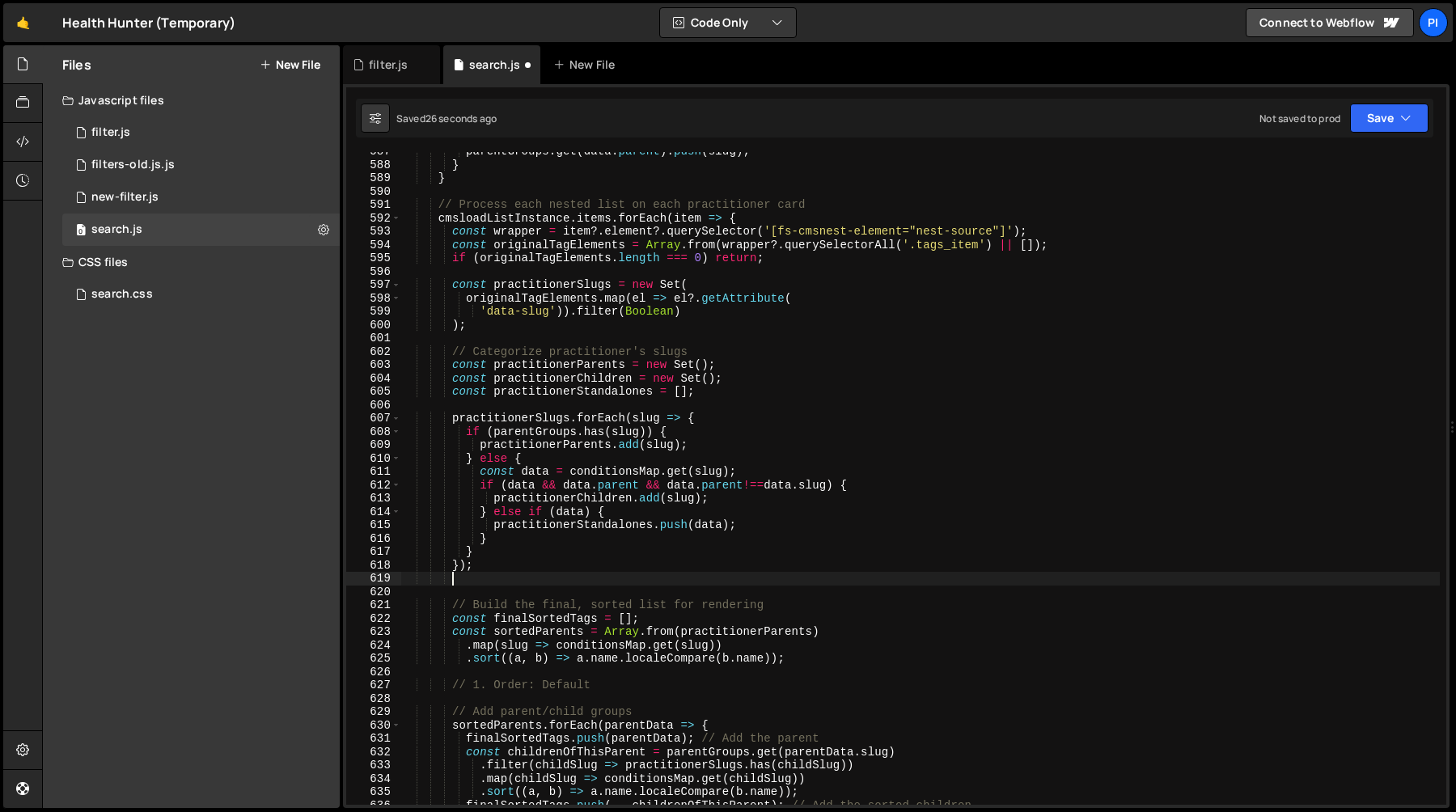
paste textarea "console.log({ practitionerParents, practitionerChildren, practitionerStandalone…"
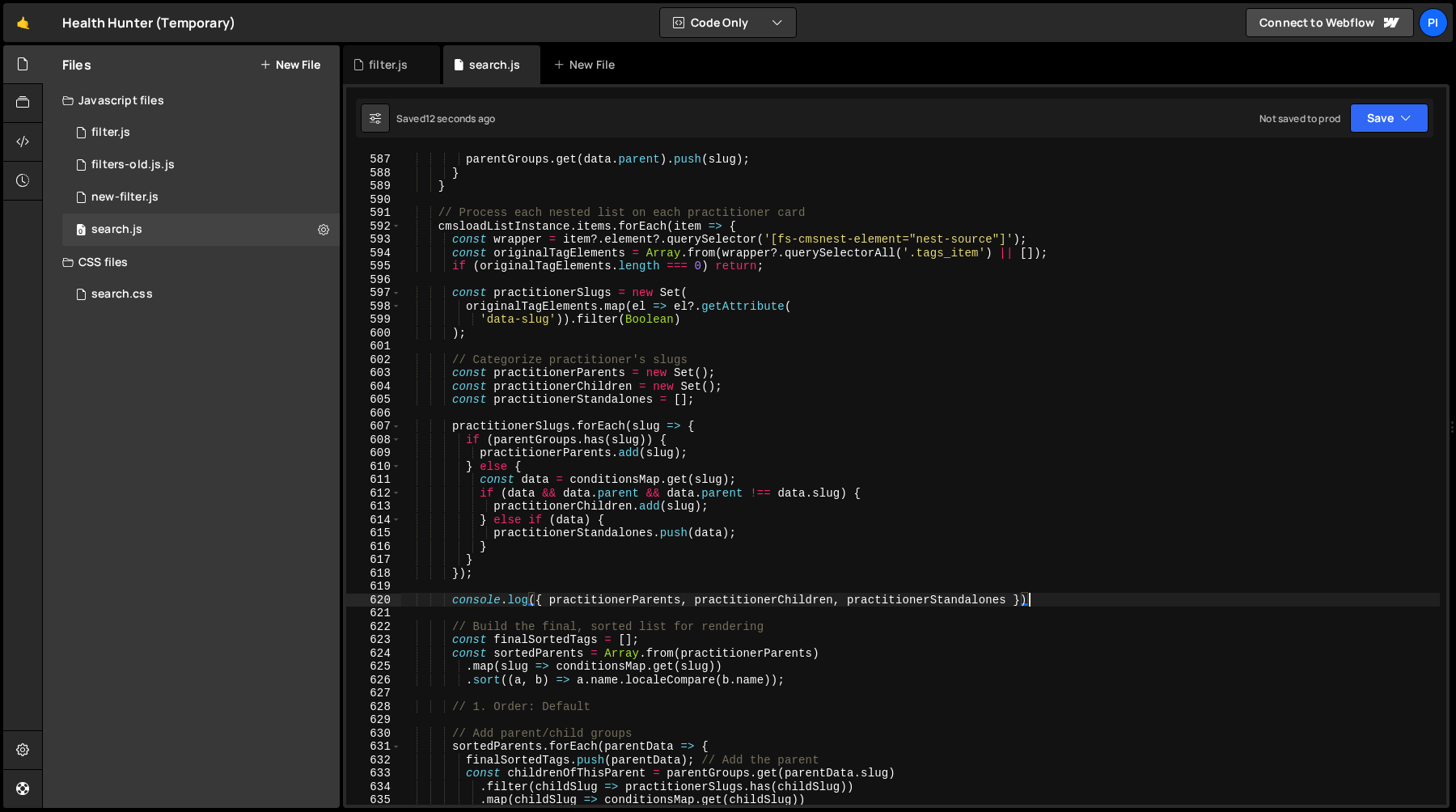
scroll to position [7809, 0]
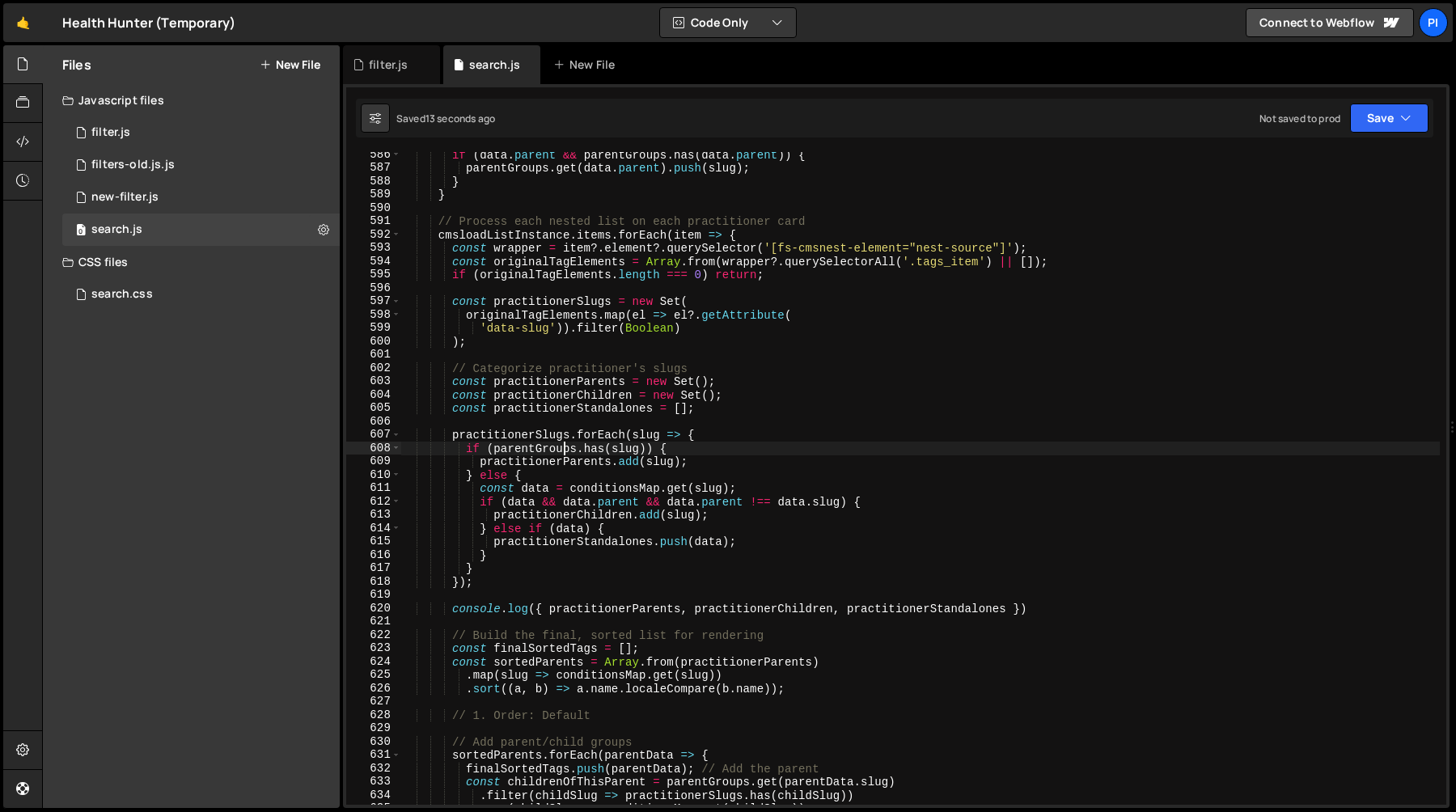
click at [563, 448] on div "if ( data . parent && parentGroups . has ( data . parent )) { parentGroups . ge…" at bounding box center [920, 488] width 1040 height 679
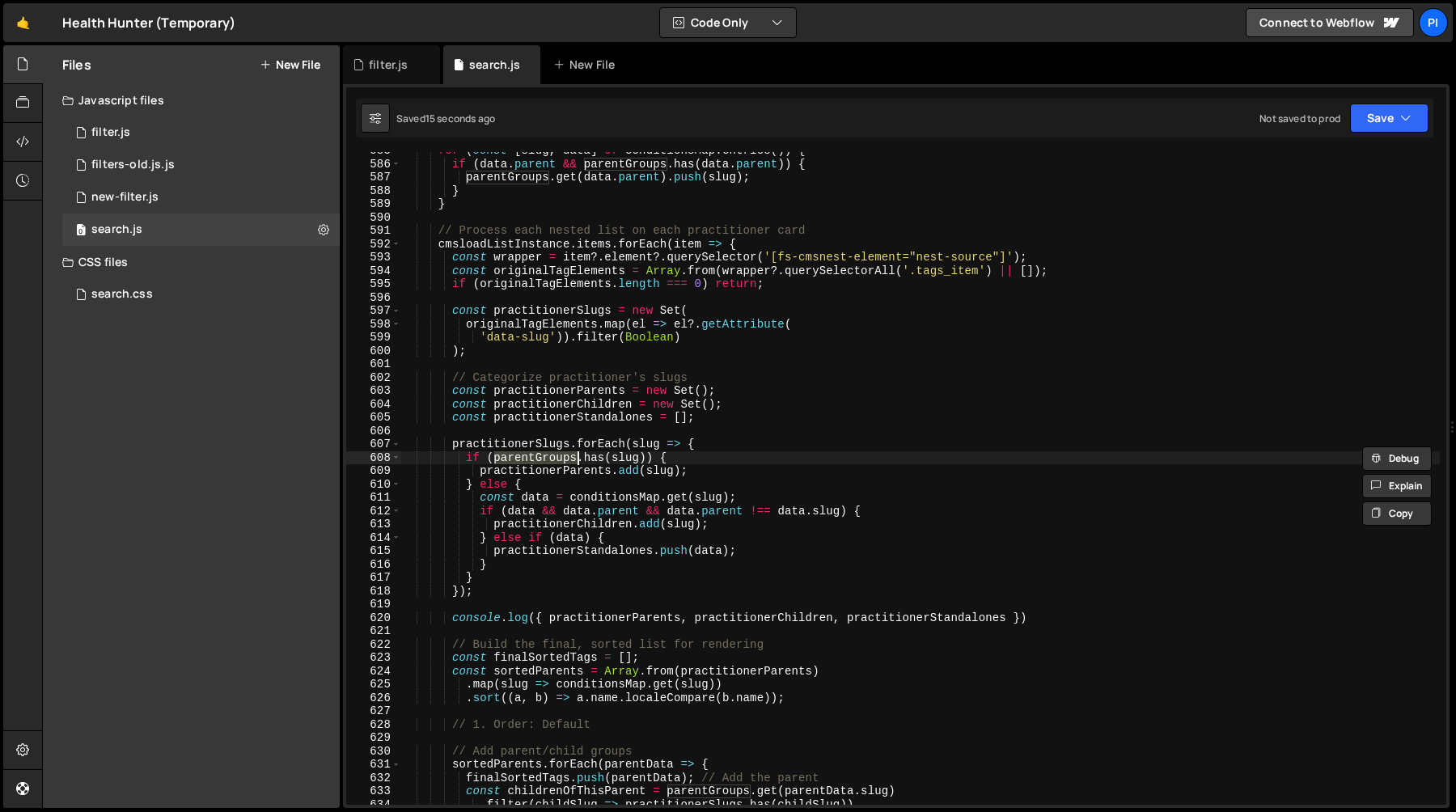
click at [554, 478] on div "for ( const [ slug , data ] of conditionsMap . entries ( )) { if ( data . paren…" at bounding box center [920, 484] width 1040 height 679
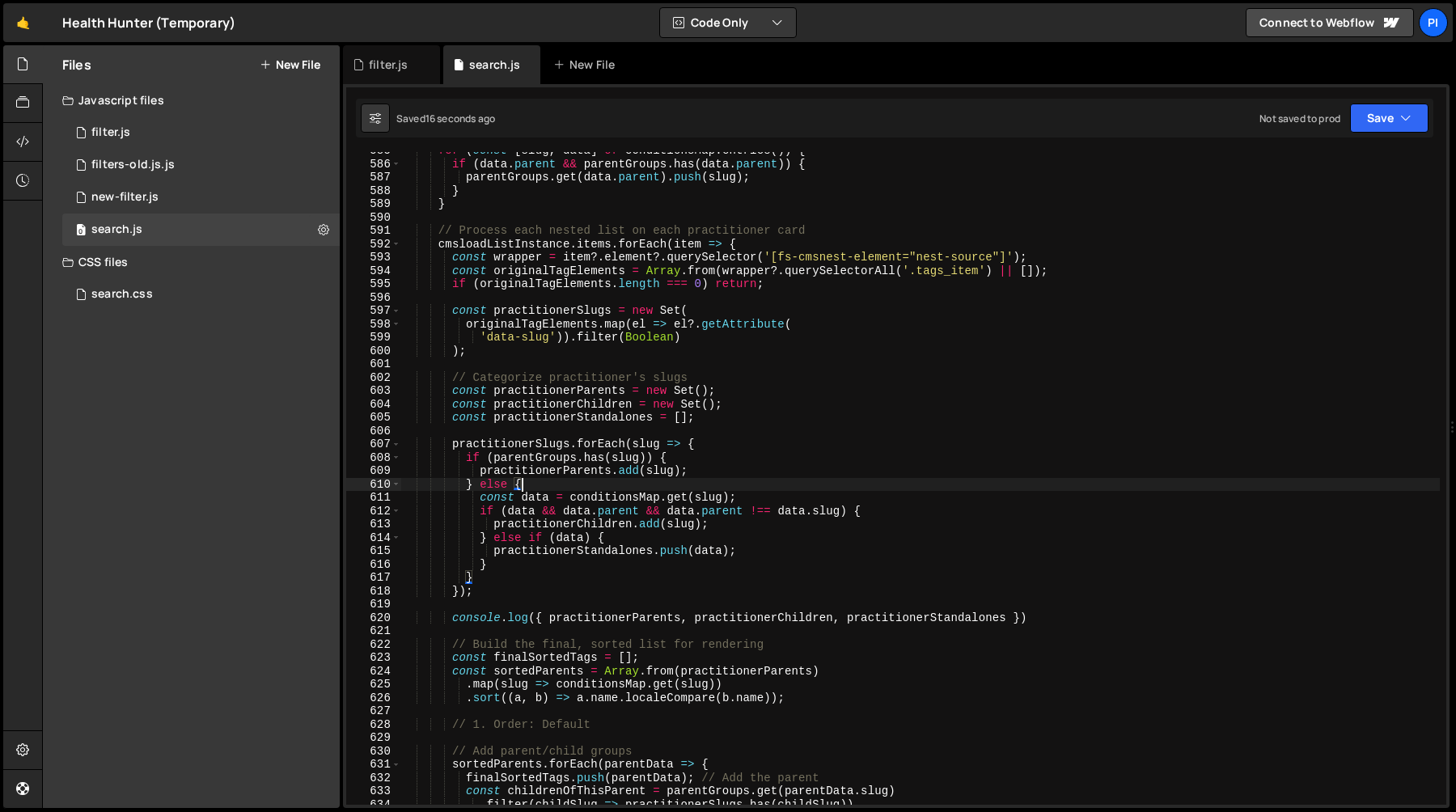
click at [501, 497] on div "for ( const [ slug , data ] of conditionsMap . entries ( )) { if ( data . paren…" at bounding box center [920, 484] width 1040 height 679
click at [576, 497] on div "for ( const [ slug , data ] of conditionsMap . entries ( )) { if ( data . paren…" at bounding box center [920, 484] width 1040 height 679
click at [760, 497] on div "for ( const [ slug , data ] of conditionsMap . entries ( )) { if ( data . paren…" at bounding box center [920, 484] width 1040 height 679
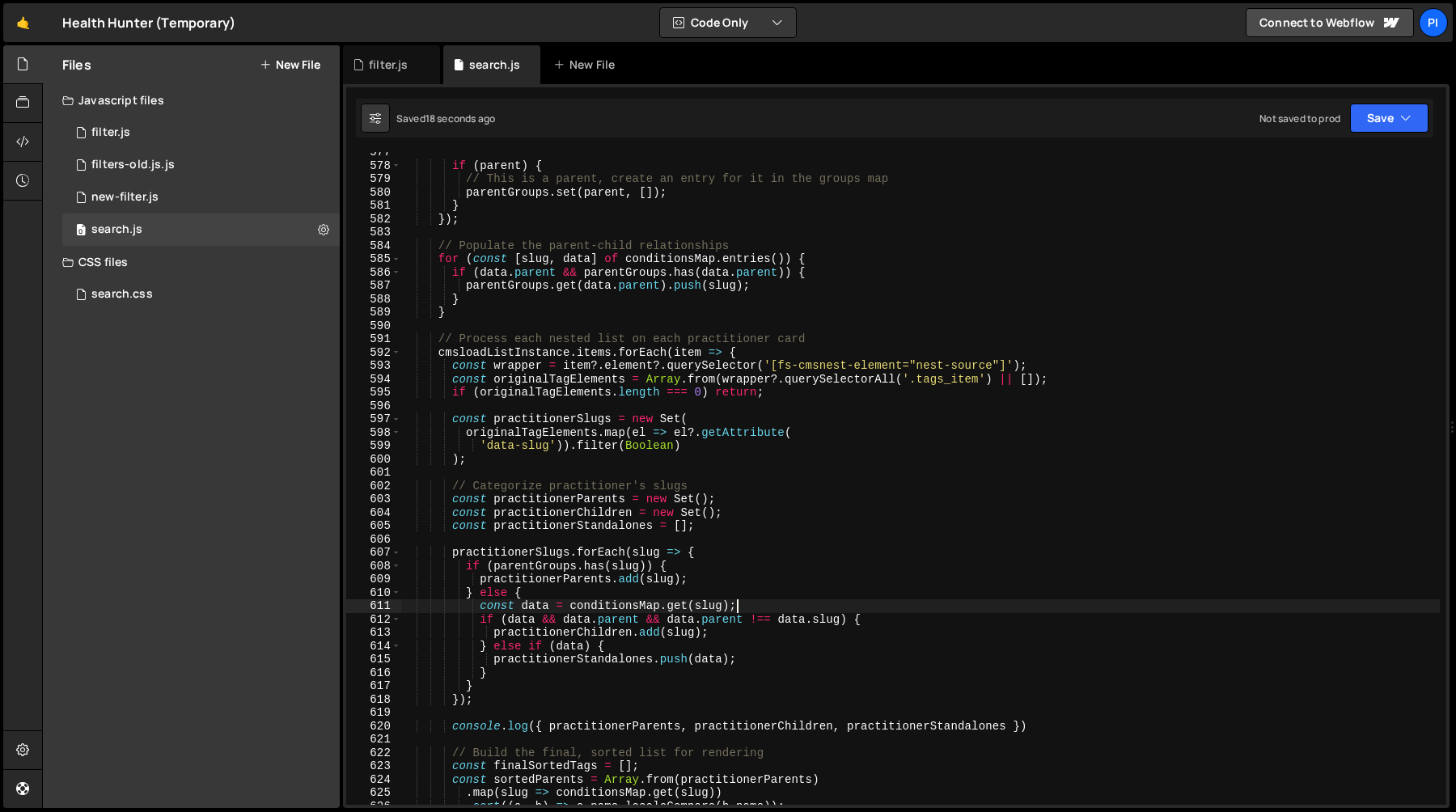
scroll to position [7692, 0]
click at [605, 609] on div "if ( parent ) { // This is a parent, create an entry for it in the groups map p…" at bounding box center [920, 485] width 1040 height 679
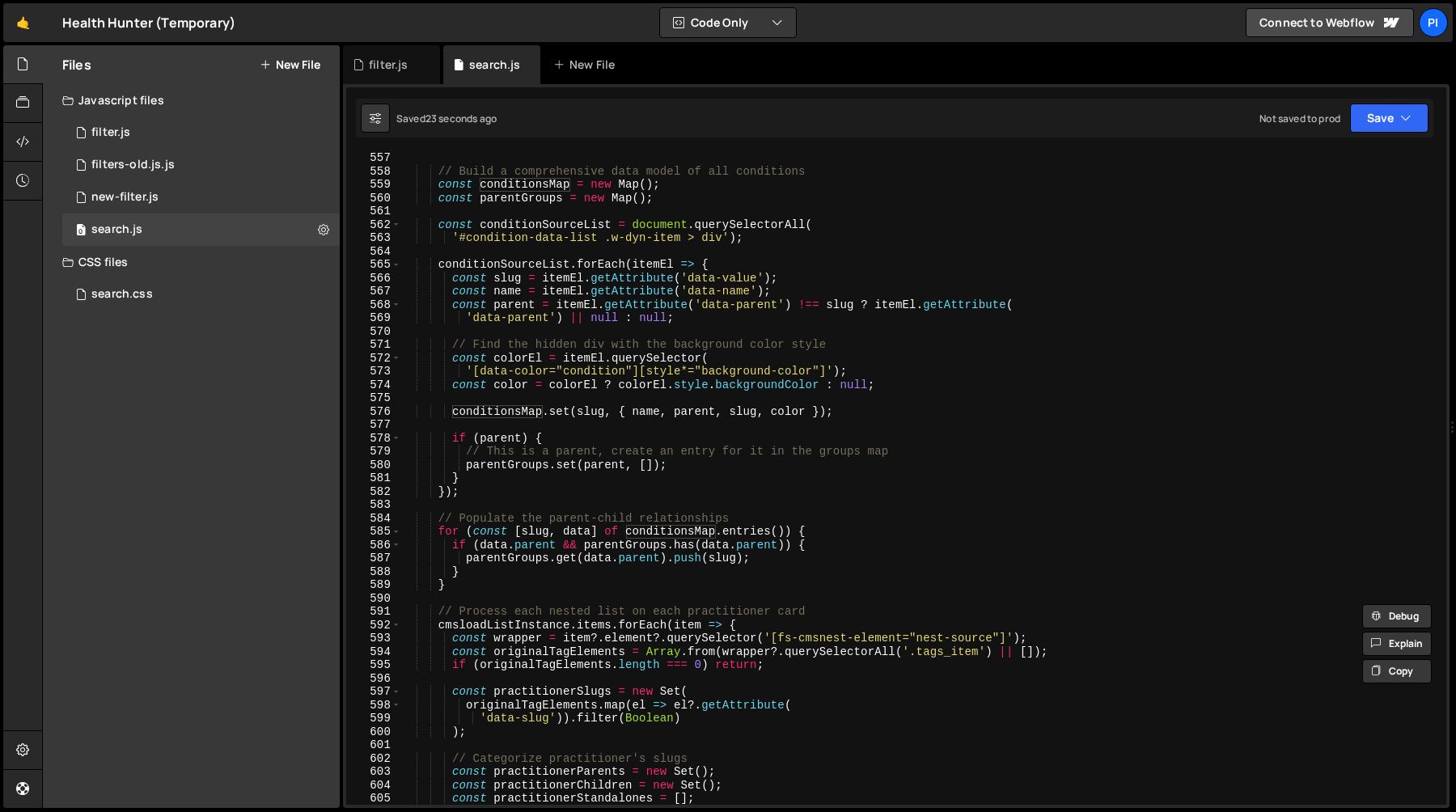
scroll to position [7493, 0]
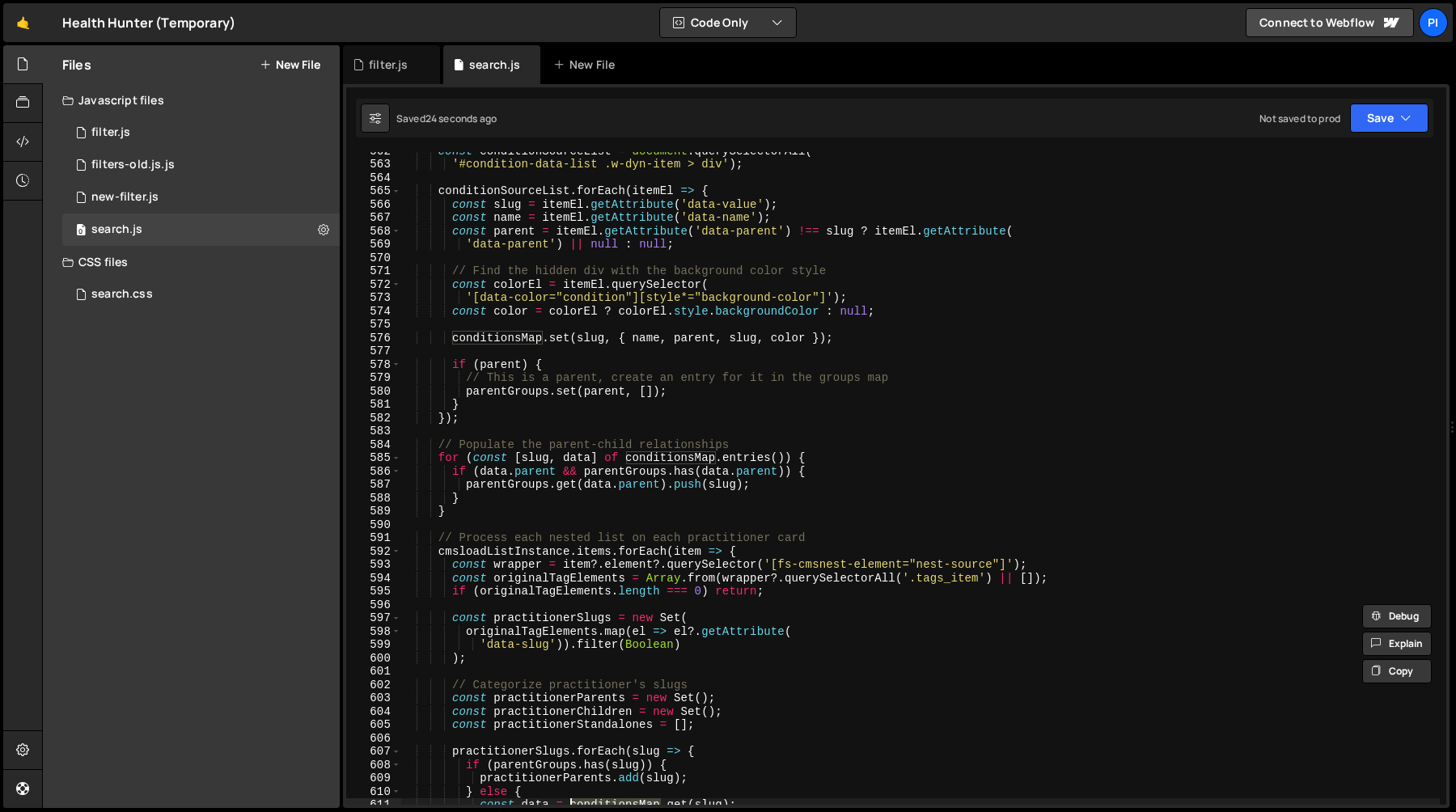
click at [693, 339] on div "const conditionSourceList = document . querySelectorAll ( '#condition-data-list…" at bounding box center [920, 484] width 1040 height 679
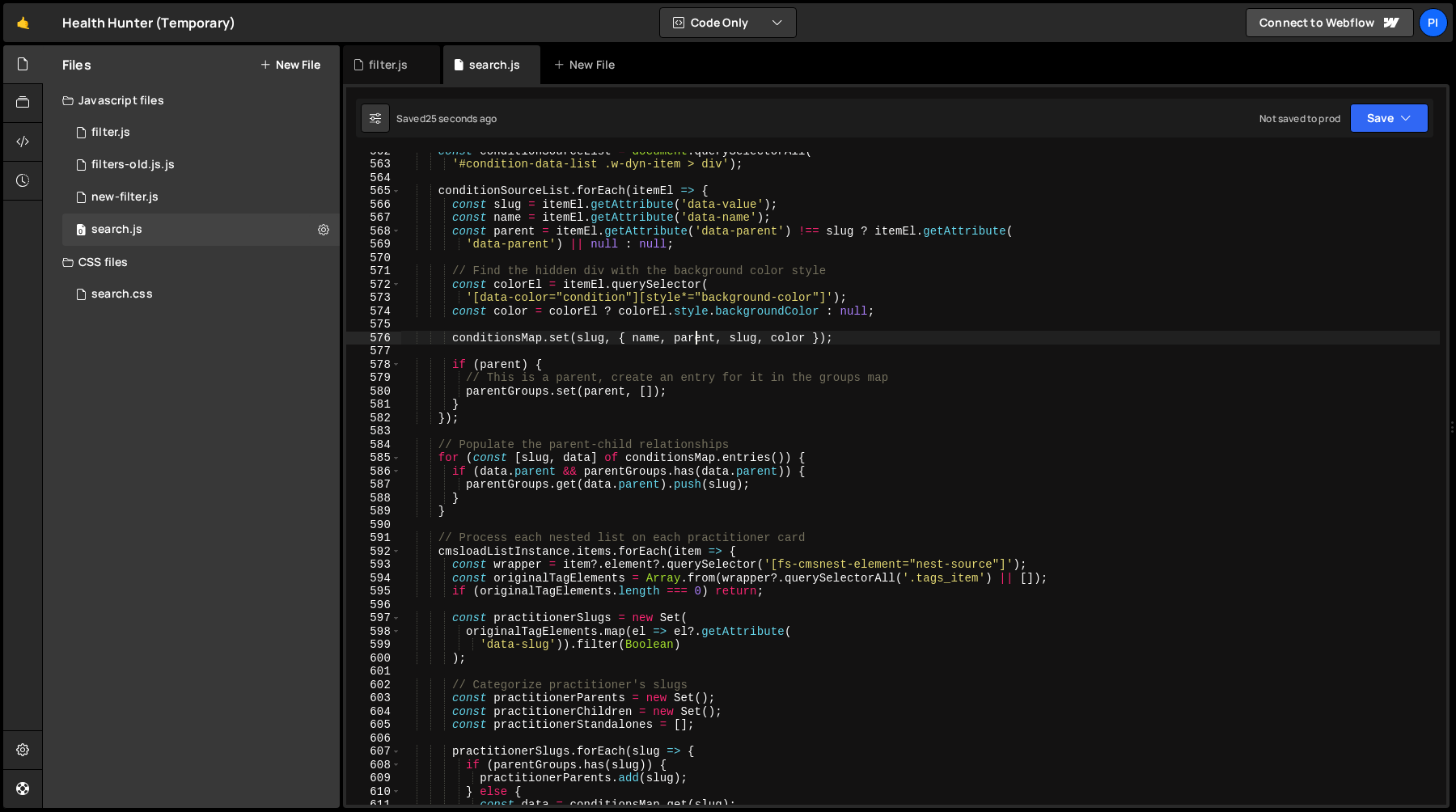
click at [693, 339] on div "const conditionSourceList = document . querySelectorAll ( '#condition-data-list…" at bounding box center [920, 484] width 1040 height 679
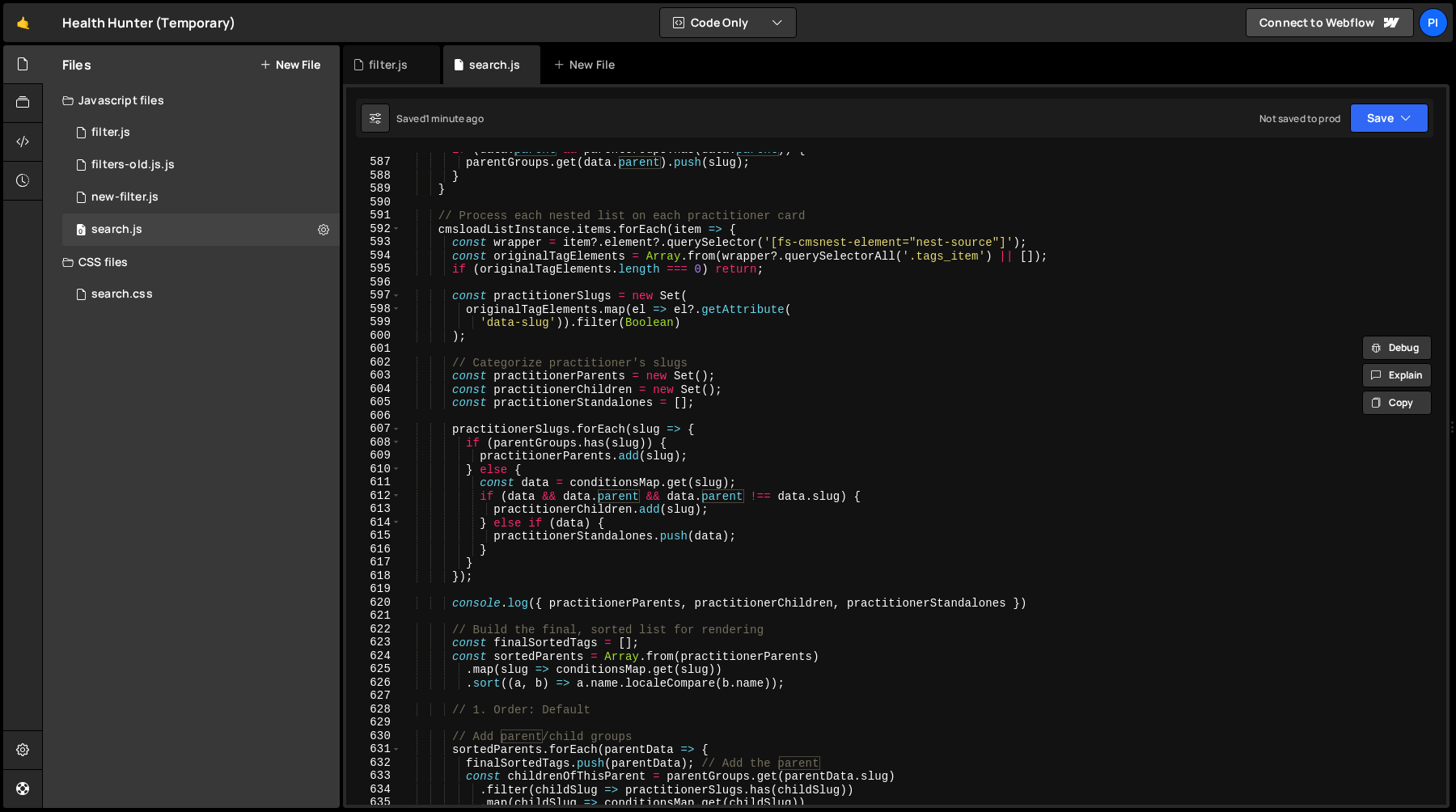
scroll to position [7849, 0]
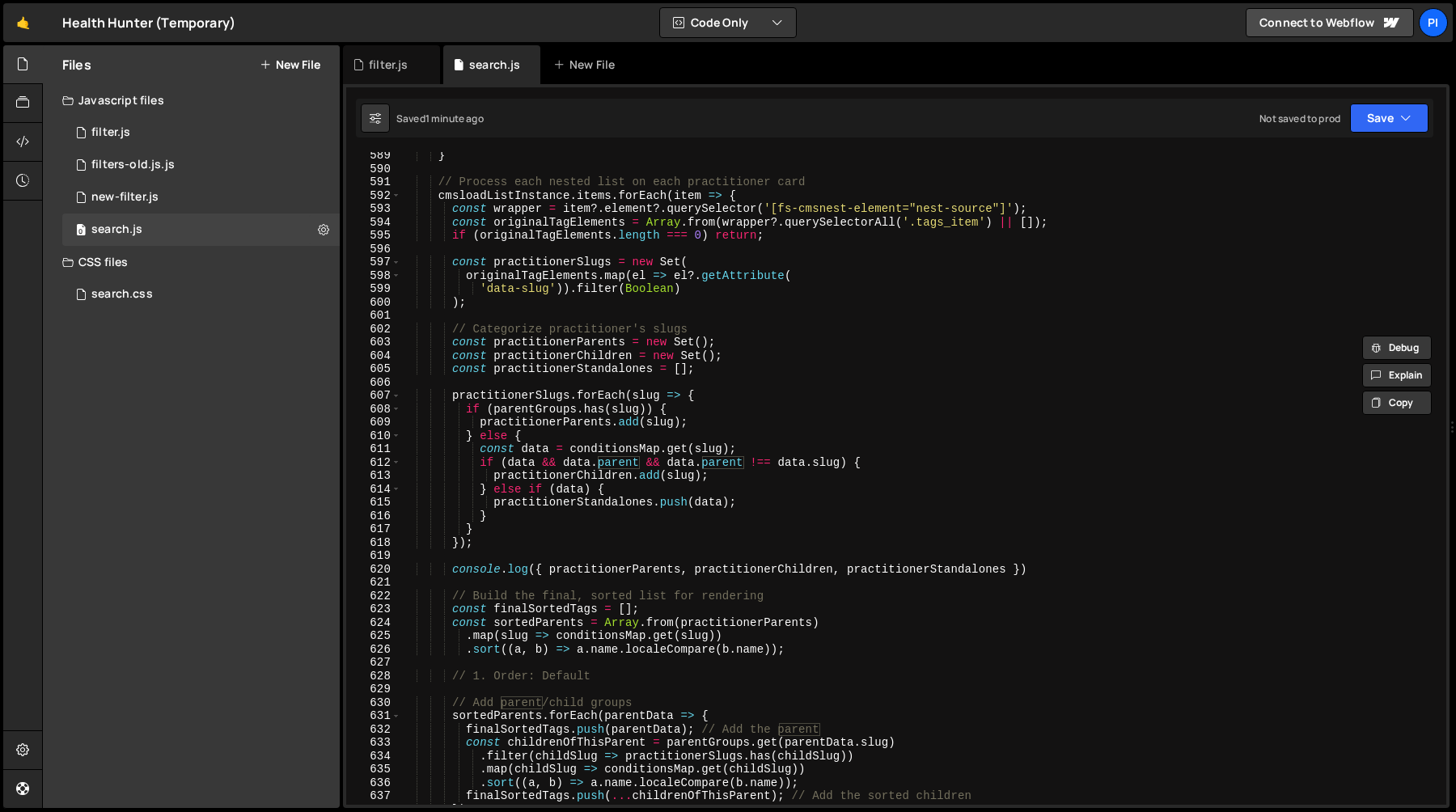
click at [612, 543] on div "} // Process each nested list on each practitioner card cmsloadListInstance . i…" at bounding box center [920, 488] width 1040 height 679
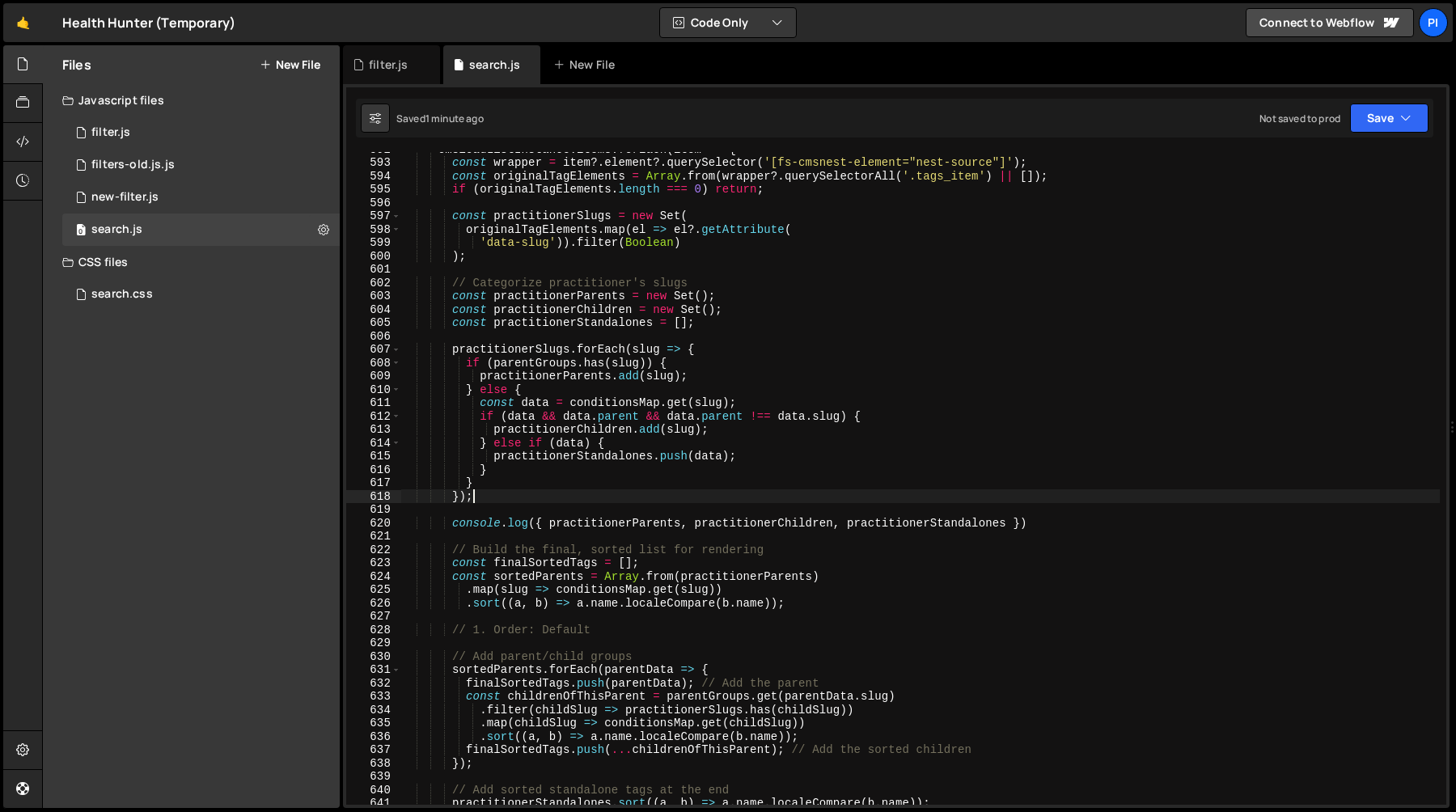
scroll to position [7920, 0]
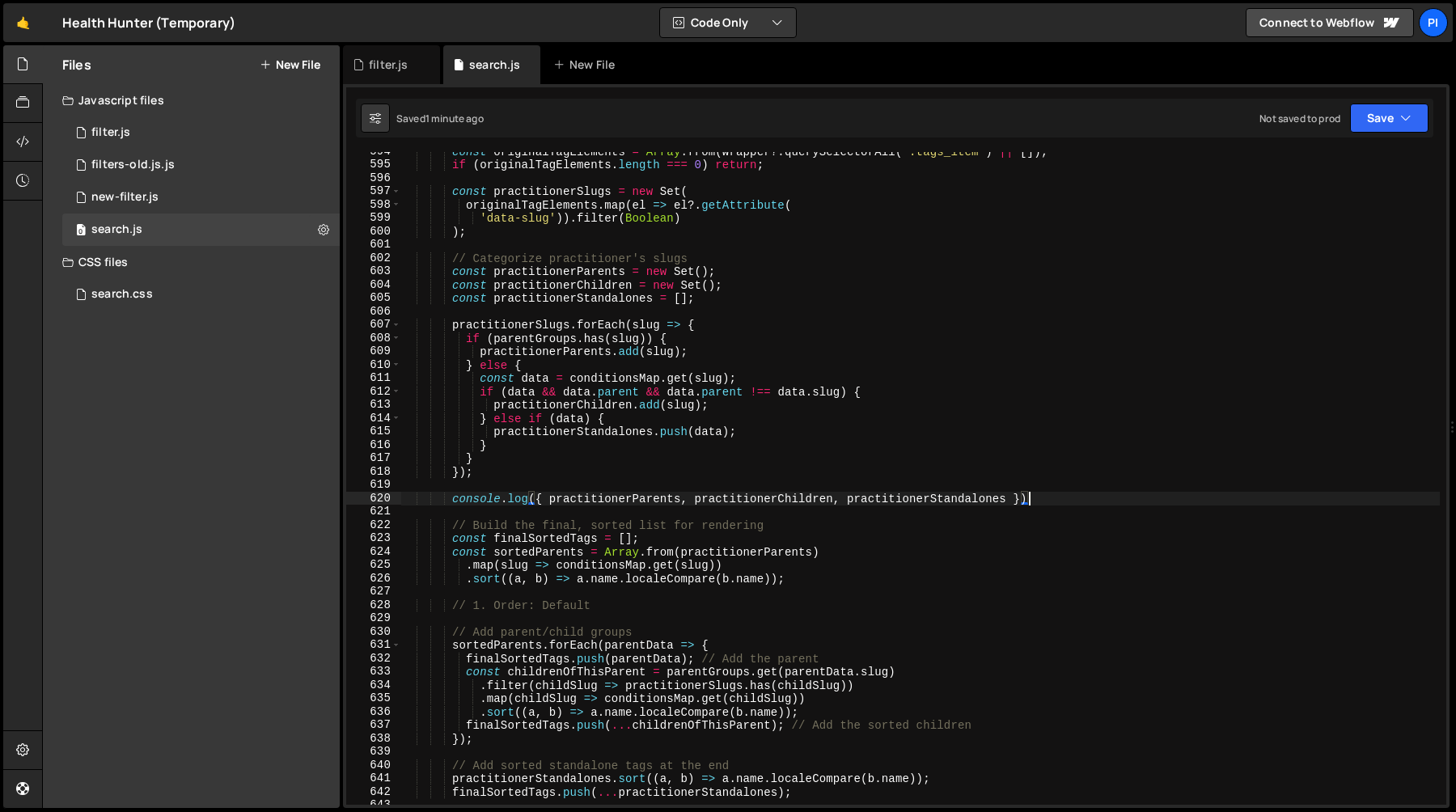
click at [1064, 493] on div "const originalTagElements = Array . from ( wrapper ?. querySelectorAll ( '.tags…" at bounding box center [920, 485] width 1040 height 679
click at [1023, 488] on div "const originalTagElements = Array . from ( wrapper ?. querySelectorAll ( '.tags…" at bounding box center [920, 485] width 1040 height 679
type textarea "console.log({ practitionerParents, practitionerChildren, practitionerStandalone…"
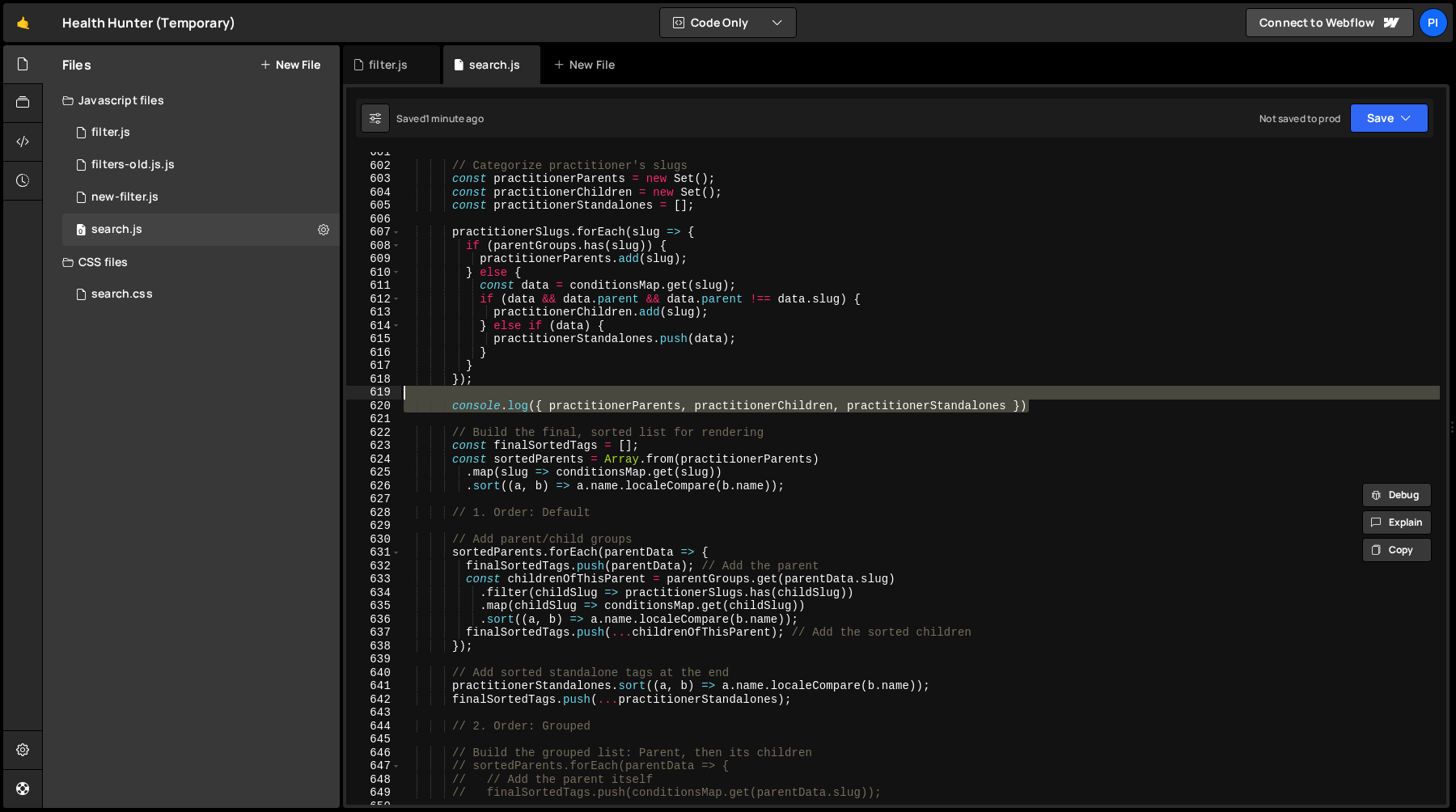
scroll to position [8012, 0]
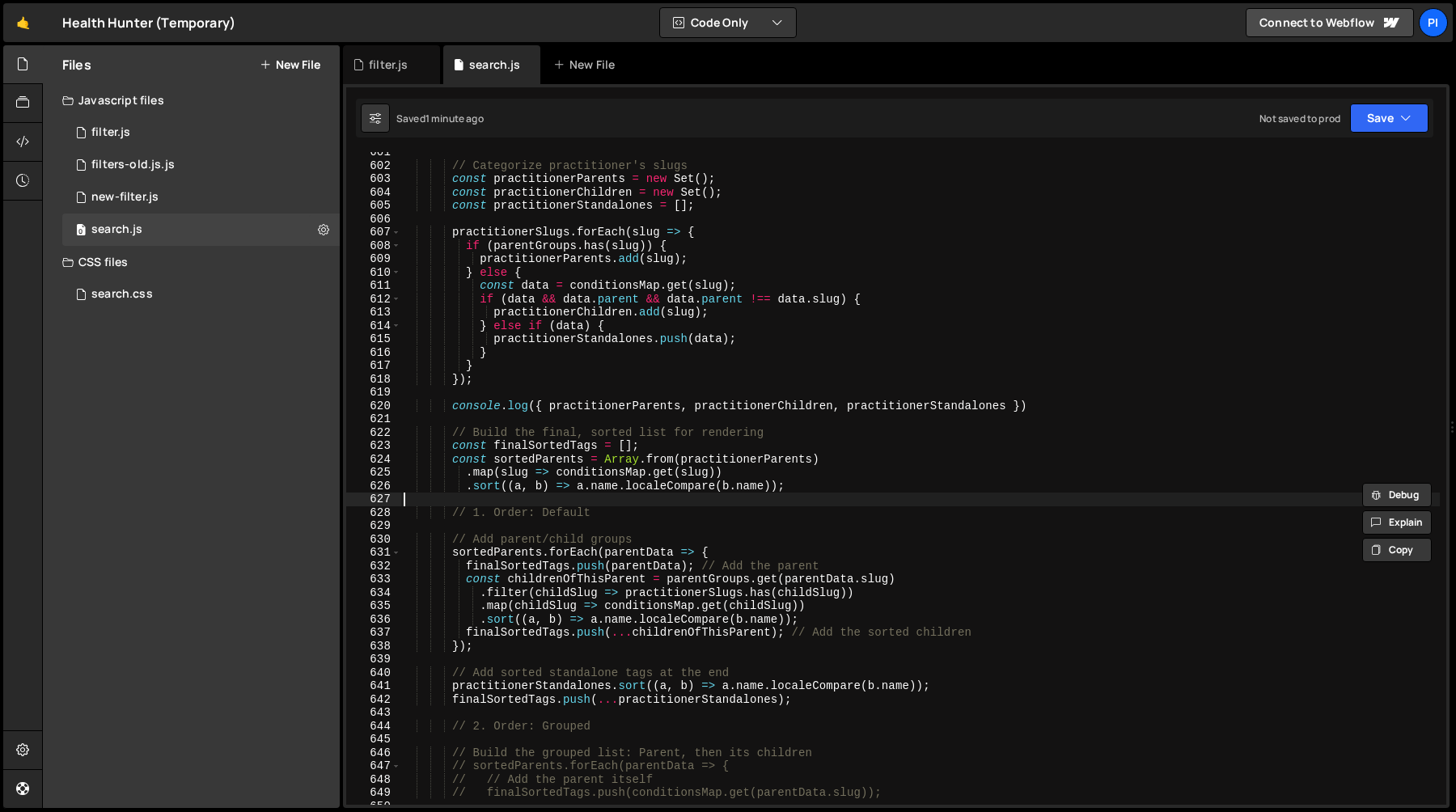
click at [546, 505] on div "// Categorize practitioner's slugs const practitionerParents = new Set ( ) ; co…" at bounding box center [920, 485] width 1040 height 679
click at [1049, 405] on div "// Categorize practitioner's slugs const practitionerParents = new Set ( ) ; co…" at bounding box center [920, 485] width 1040 height 679
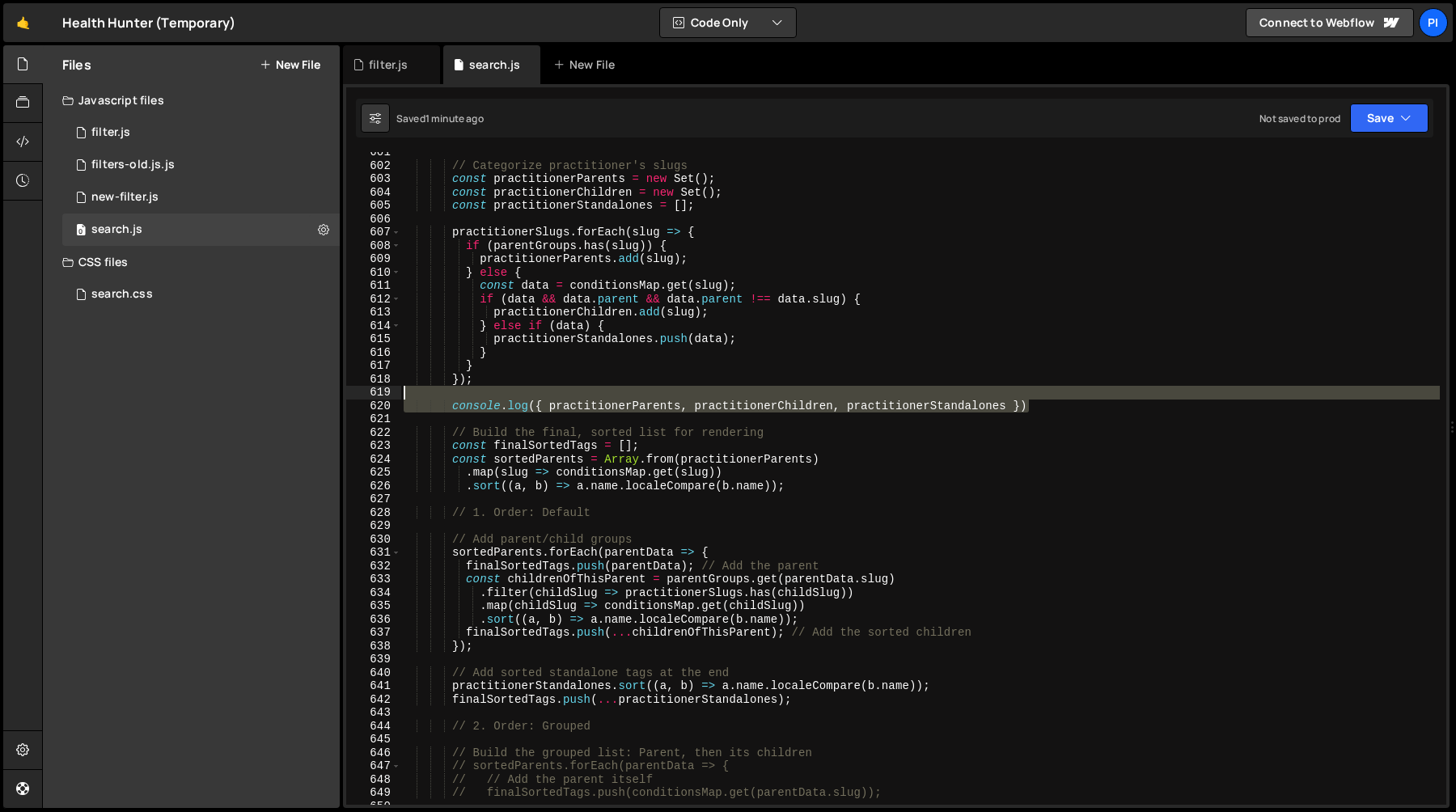
click at [1029, 389] on div "// Categorize practitioner's slugs const practitionerParents = new Set ( ) ; co…" at bounding box center [920, 485] width 1040 height 679
type textarea "console.log({ practitionerParents, practitionerChildren, practitionerStandalone…"
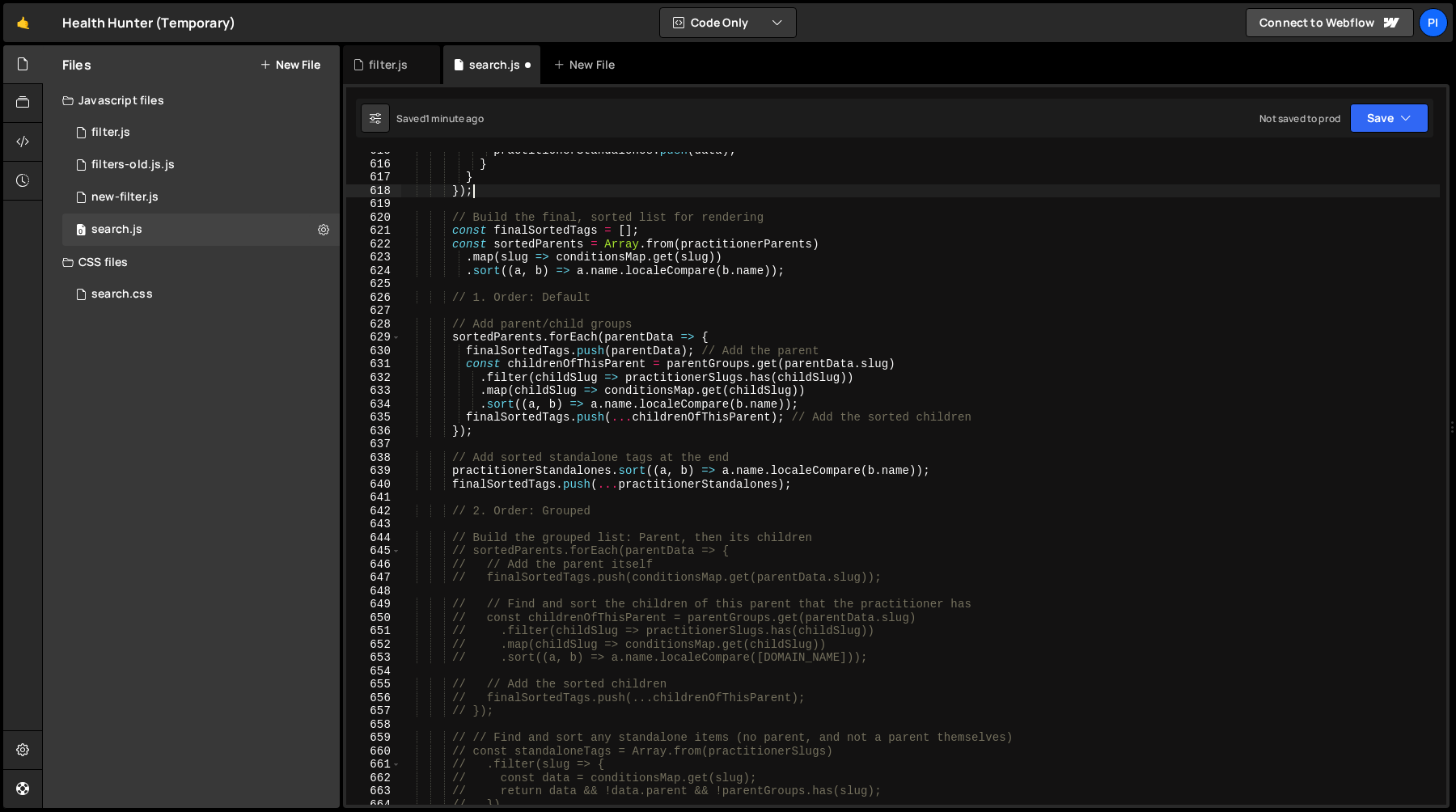
scroll to position [8263, 0]
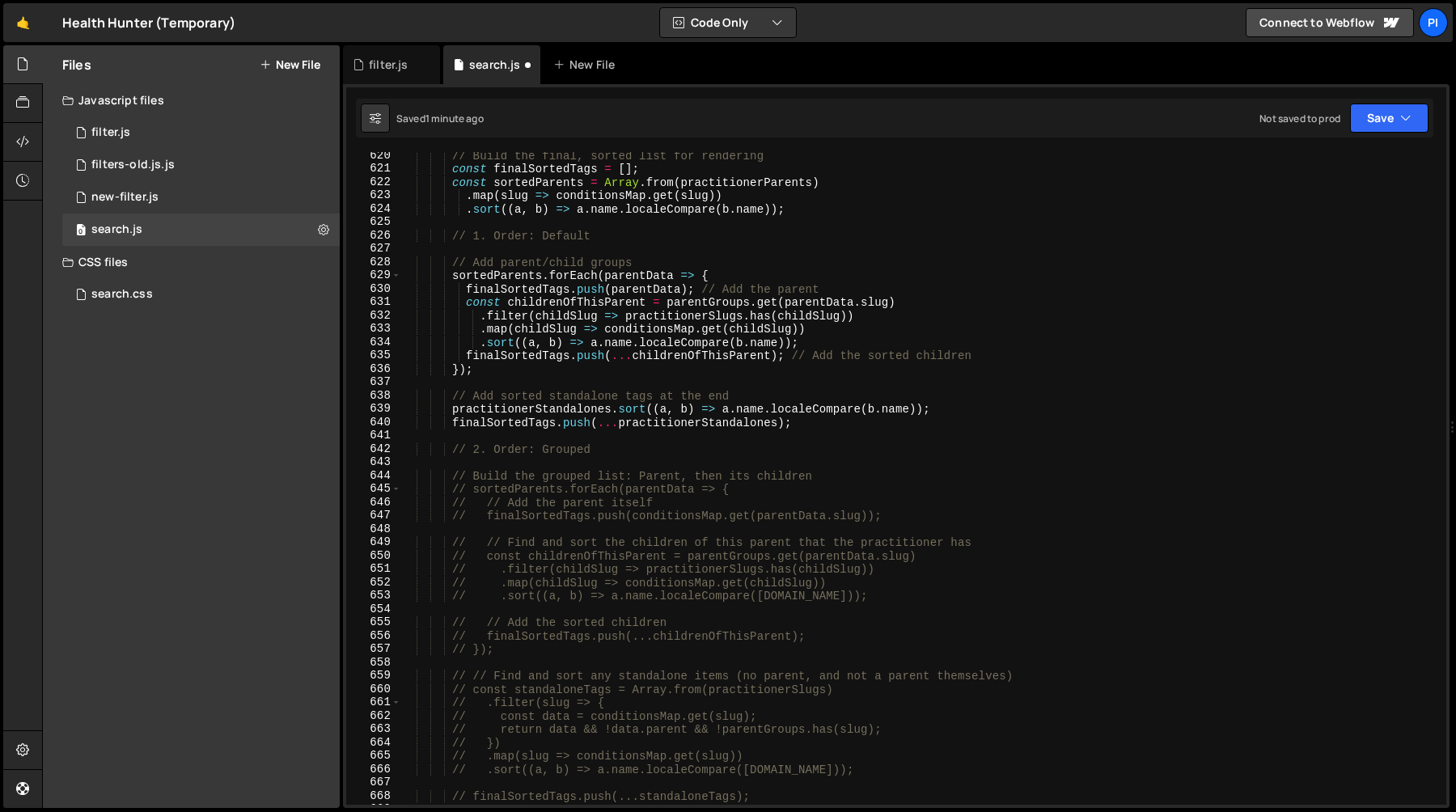
click at [505, 442] on div "// Build the final, sorted list for rendering const finalSortedTags = [ ] ; con…" at bounding box center [920, 488] width 1040 height 679
type textarea "// 2. Order: Grouped"
click at [502, 434] on div "// Build the final, sorted list for rendering const finalSortedTags = [ ] ; con…" at bounding box center [920, 488] width 1040 height 679
paste textarea "console.log({ practitionerParents, practitionerChildren, practitionerStandalone…"
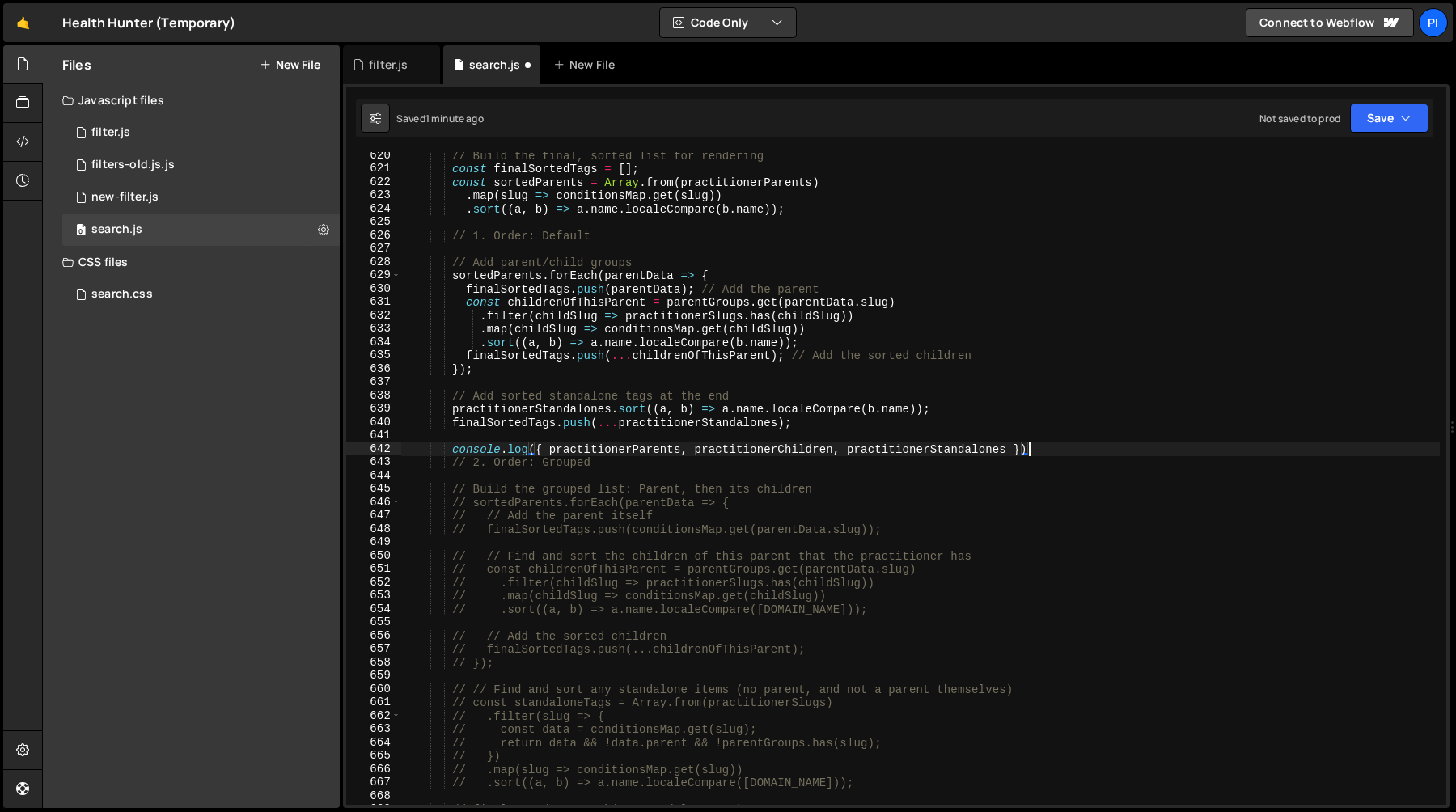
click at [517, 290] on div "// Build the final, sorted list for rendering const finalSortedTags = [ ] ; con…" at bounding box center [920, 488] width 1040 height 679
click at [1013, 452] on div "// Build the final, sorted list for rendering const finalSortedTags = [ ] ; con…" at bounding box center [920, 488] width 1040 height 679
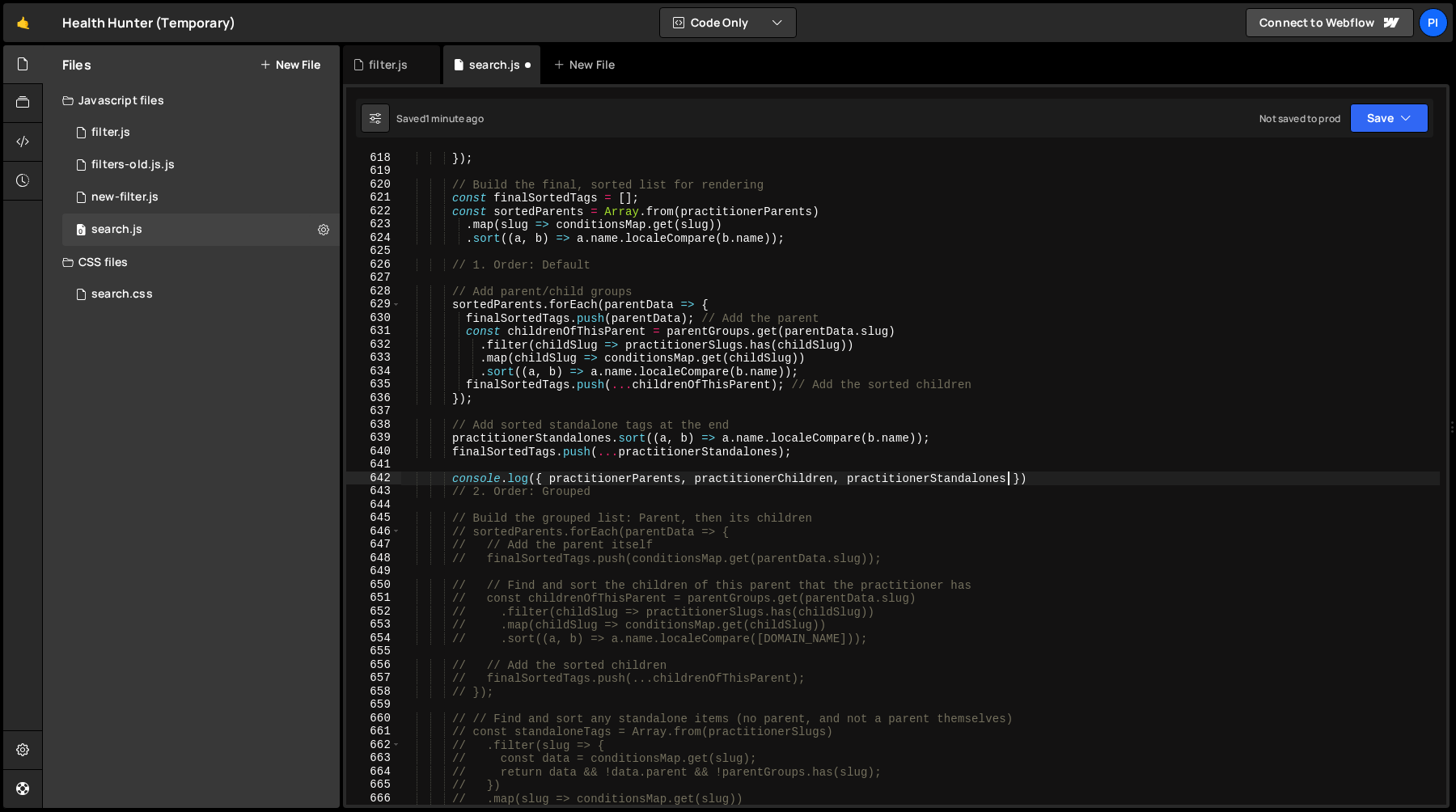
scroll to position [8194, 0]
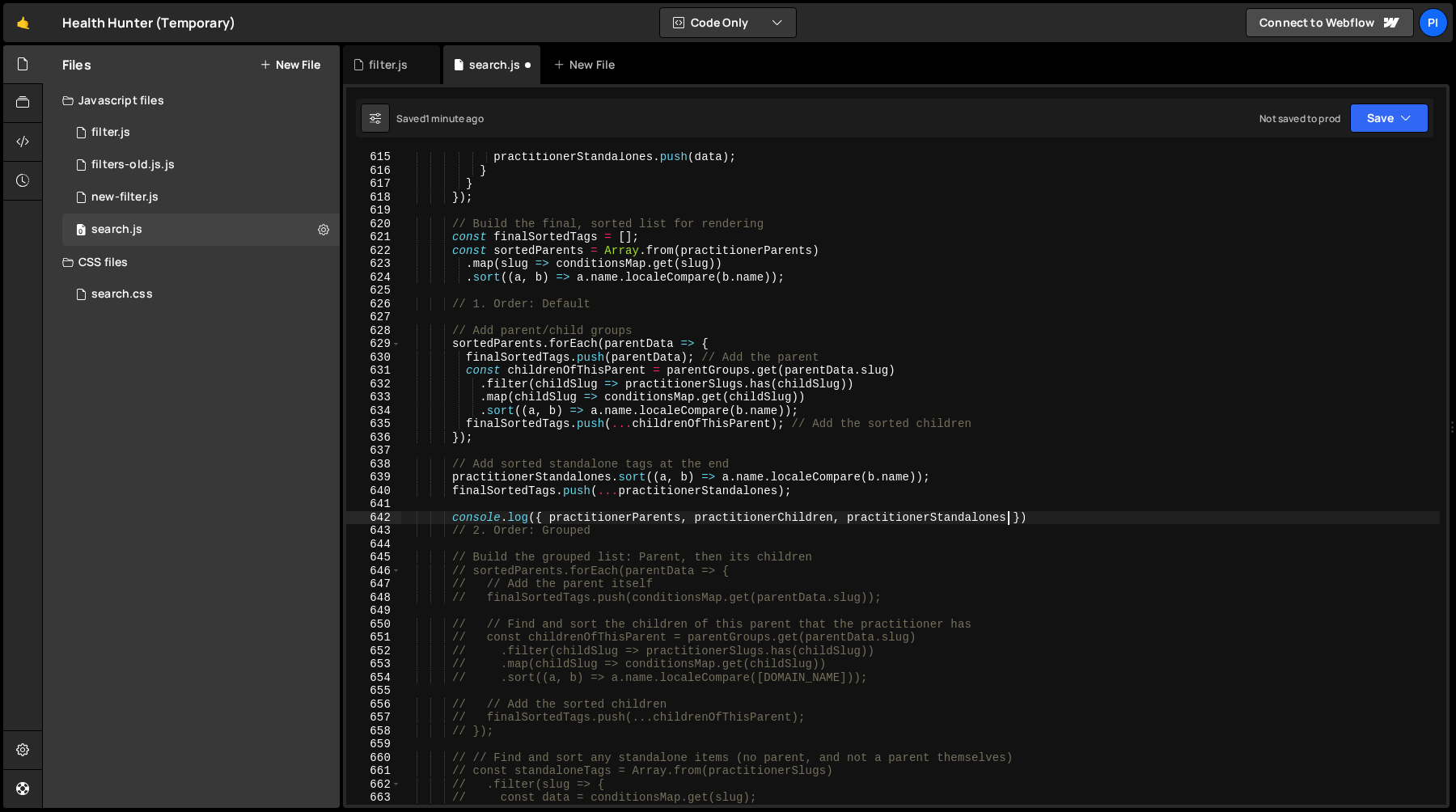
click at [507, 345] on div "practitionerStandalones . push ( data ) ; } } }) ; // Build the final, sorted l…" at bounding box center [920, 490] width 1040 height 679
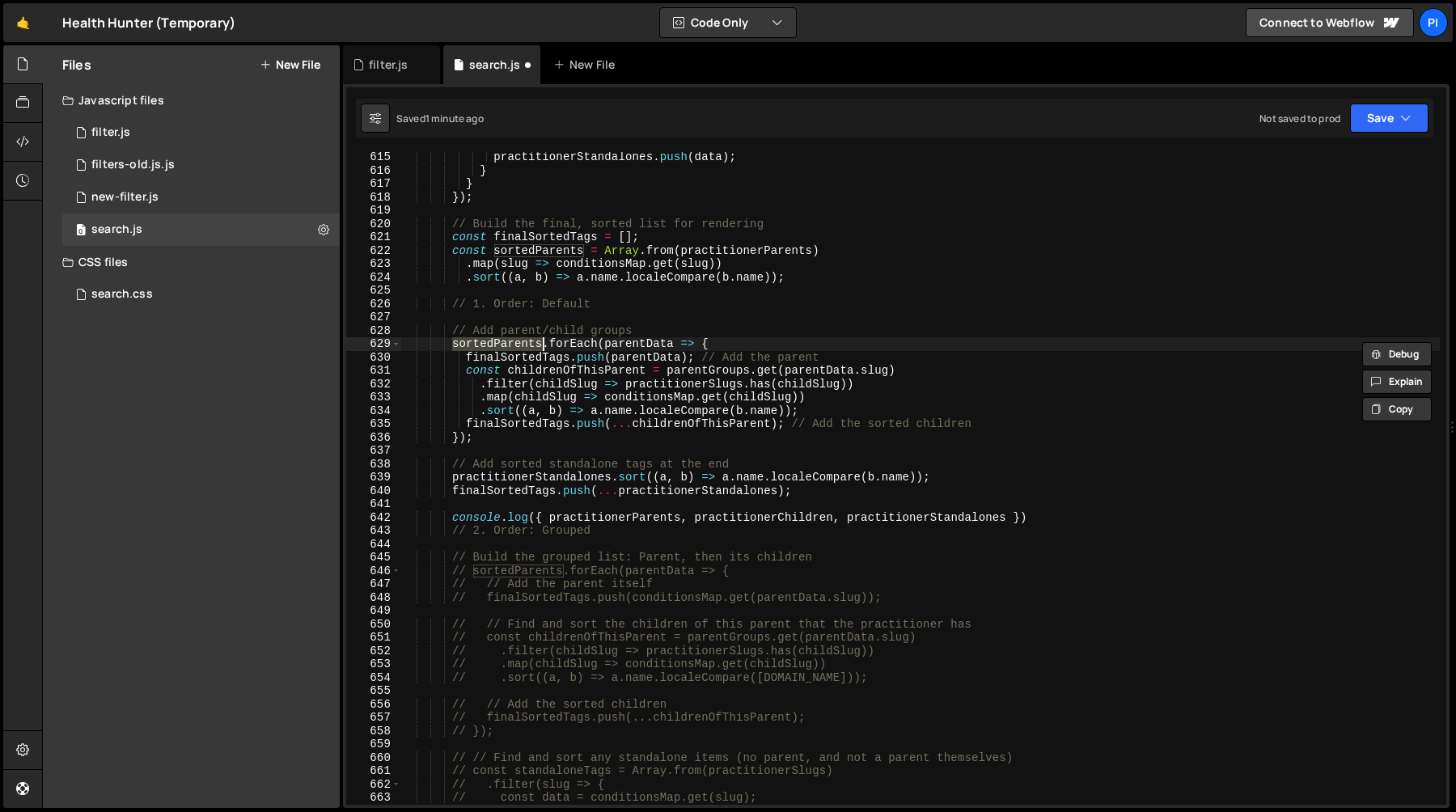
click at [573, 340] on div "practitionerStandalones . push ( data ) ; } } }) ; // Build the final, sorted l…" at bounding box center [920, 490] width 1040 height 679
click at [651, 340] on div "practitionerStandalones . push ( data ) ; } } }) ; // Build the final, sorted l…" at bounding box center [920, 490] width 1040 height 679
click at [504, 342] on div "practitionerStandalones . push ( data ) ; } } }) ; // Build the final, sorted l…" at bounding box center [920, 490] width 1040 height 679
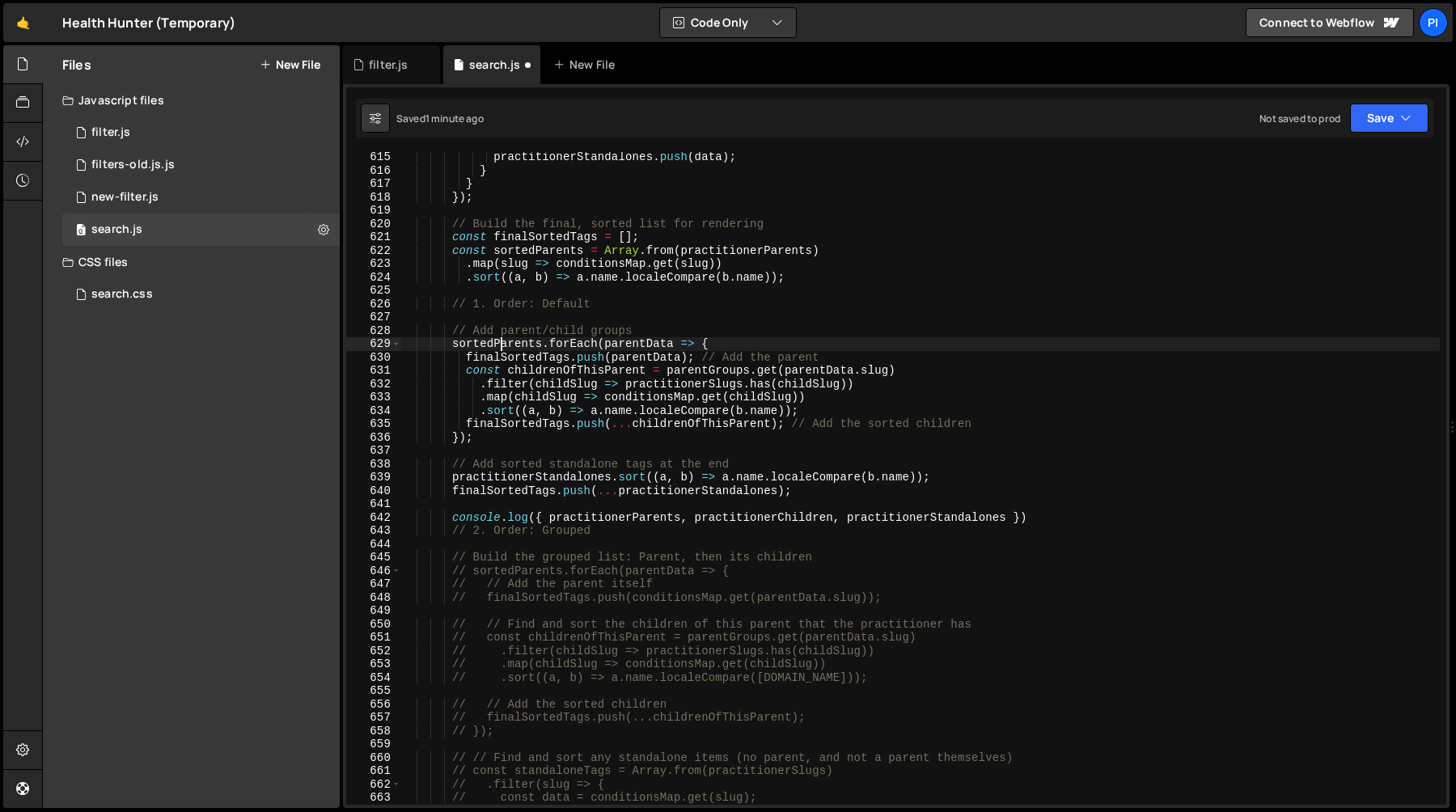
click at [504, 342] on div "practitionerStandalones . push ( data ) ; } } }) ; // Build the final, sorted l…" at bounding box center [920, 490] width 1040 height 679
click at [763, 397] on div "practitionerStandalones . push ( data ) ; } } }) ; // Build the final, sorted l…" at bounding box center [920, 490] width 1040 height 679
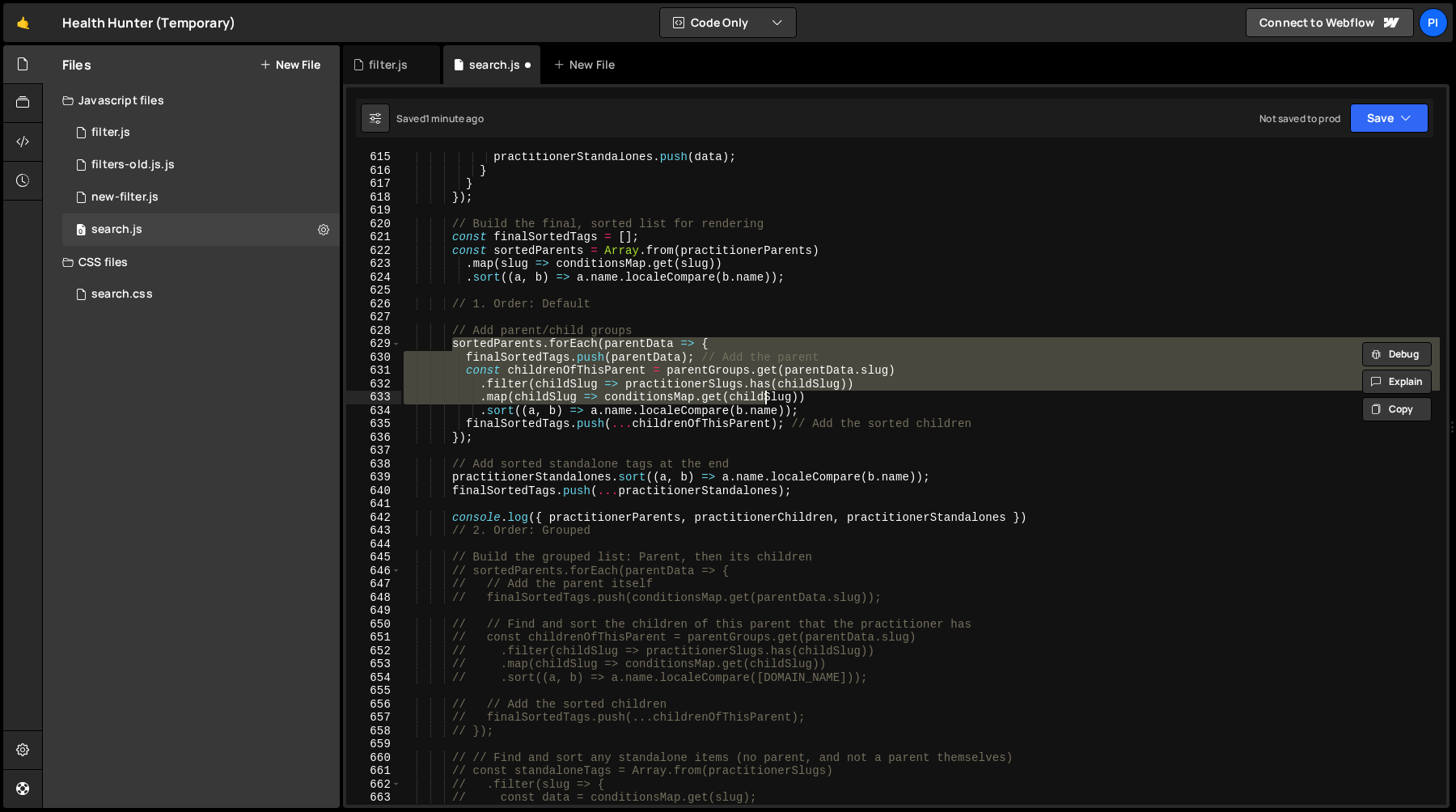
click at [857, 429] on div "practitionerStandalones . push ( data ) ; } } }) ; // Build the final, sorted l…" at bounding box center [920, 490] width 1040 height 679
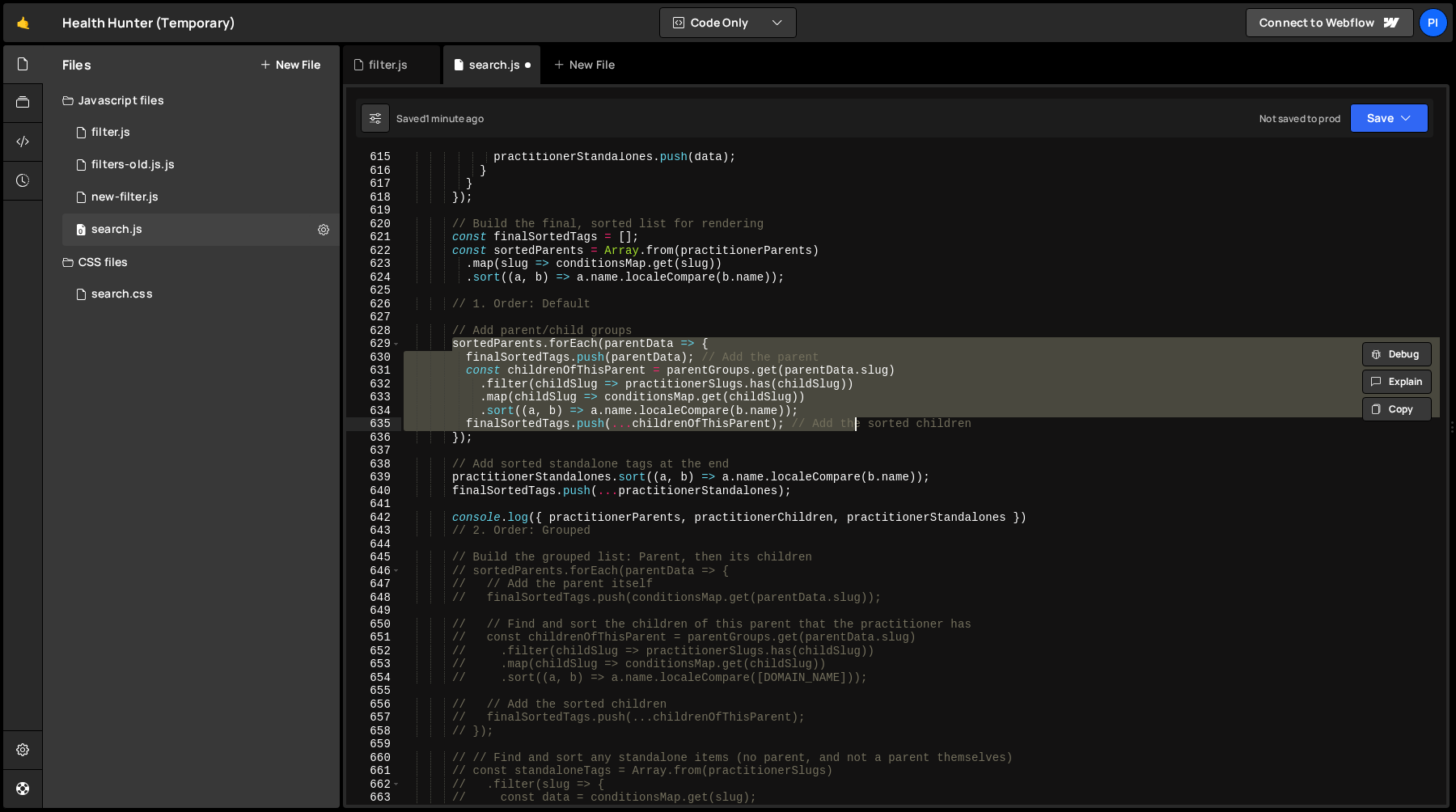
click at [814, 446] on div "practitionerStandalones . push ( data ) ; } } }) ; // Build the final, sorted l…" at bounding box center [920, 490] width 1040 height 679
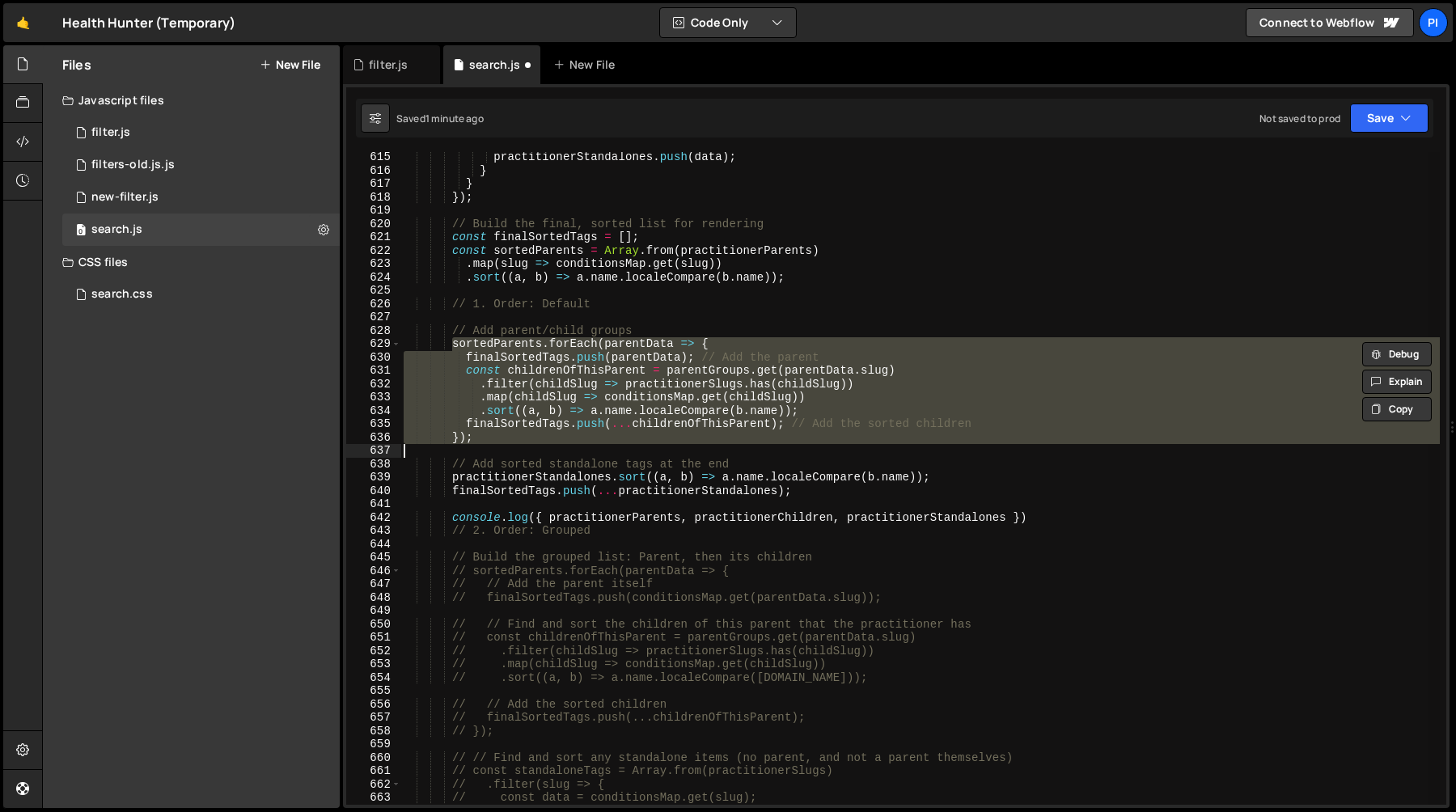
click at [780, 438] on div "practitionerStandalones . push ( data ) ; } } }) ; // Build the final, sorted l…" at bounding box center [920, 478] width 1040 height 652
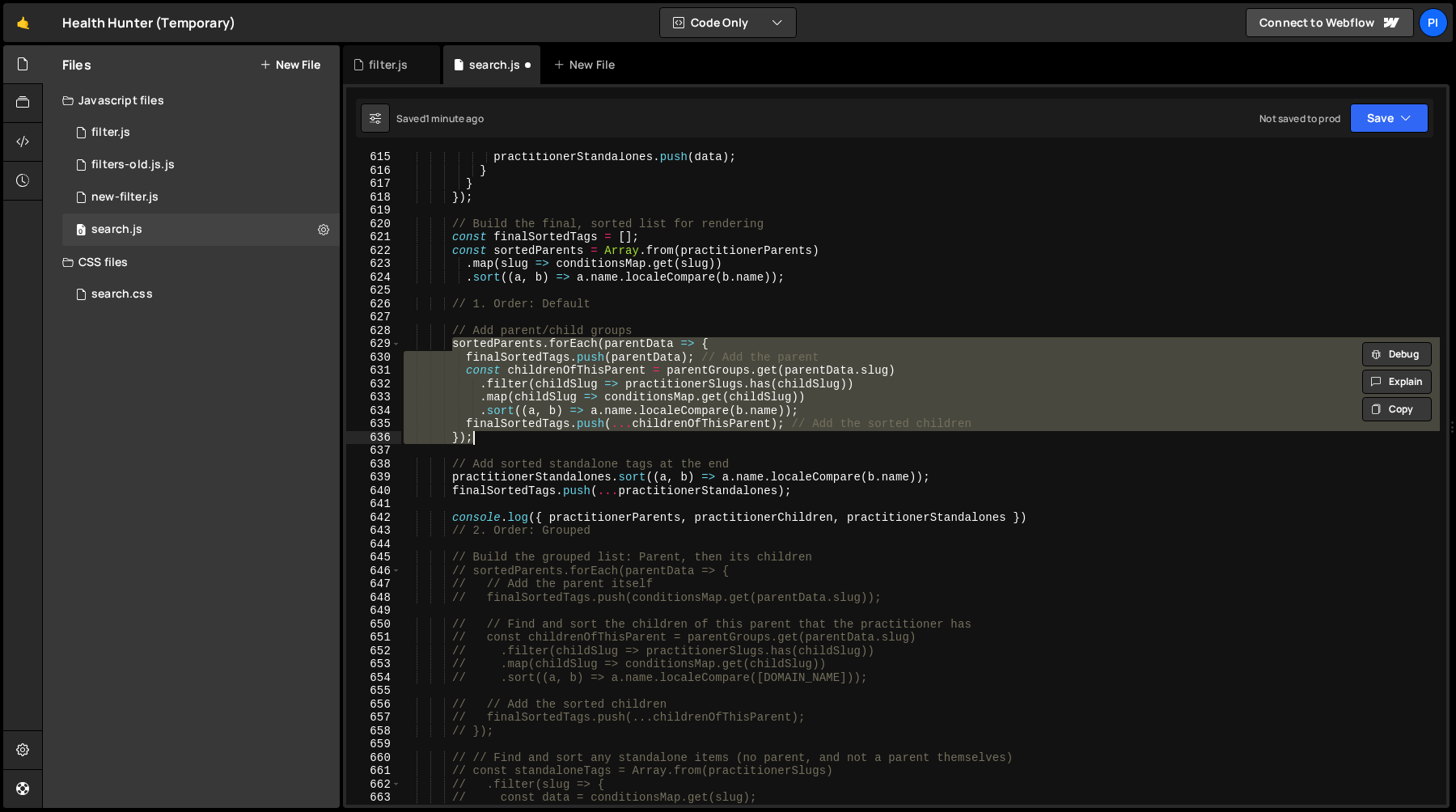
click at [451, 334] on div "practitionerStandalones . push ( data ) ; } } }) ; // Build the final, sorted l…" at bounding box center [920, 490] width 1040 height 679
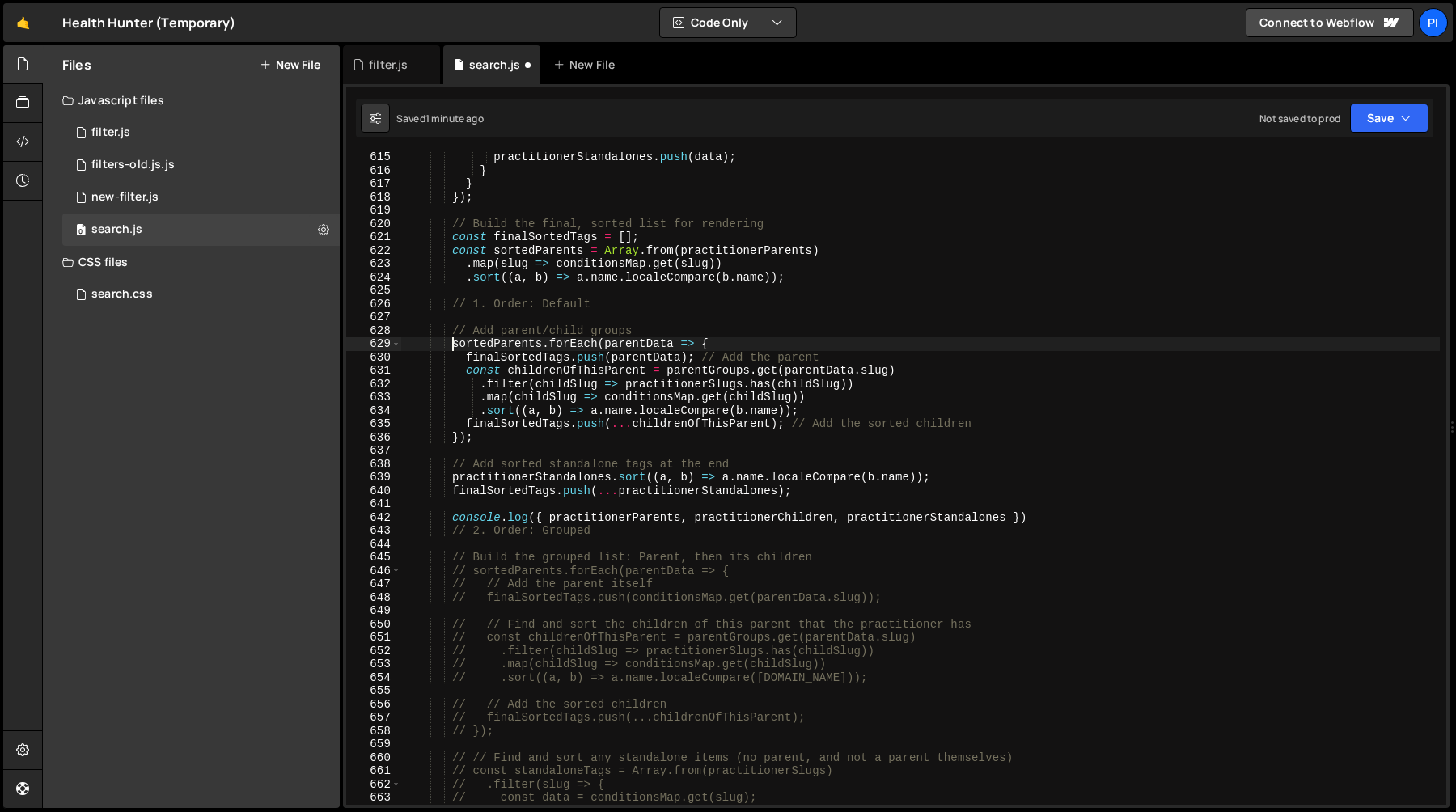
click at [453, 341] on div "practitionerStandalones . push ( data ) ; } } }) ; // Build the final, sorted l…" at bounding box center [920, 490] width 1040 height 679
click at [480, 358] on div "practitionerStandalones . push ( data ) ; } } }) ; // Build the final, sorted l…" at bounding box center [920, 490] width 1040 height 679
click at [587, 347] on div "practitionerStandalones . push ( data ) ; } } }) ; // Build the final, sorted l…" at bounding box center [920, 490] width 1040 height 679
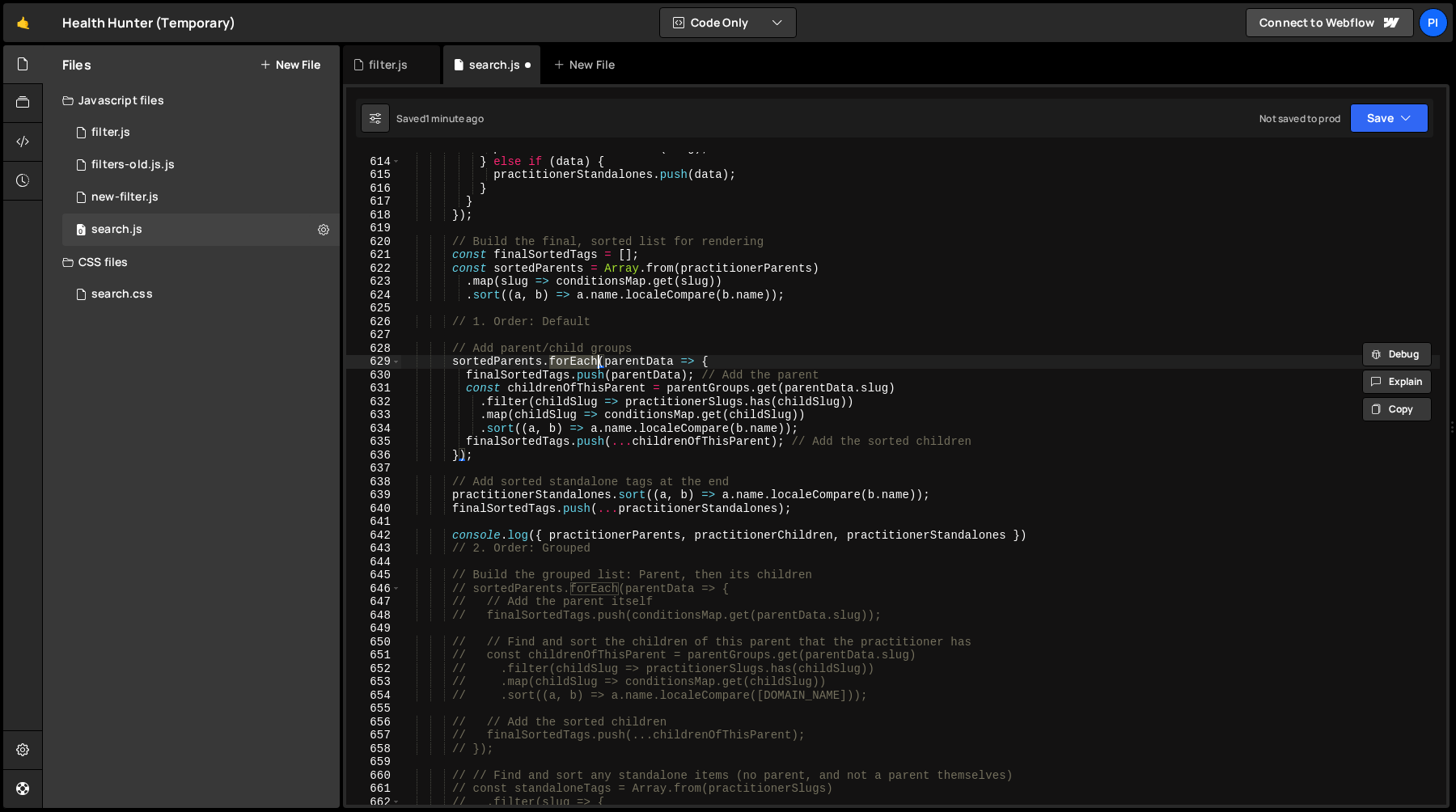
scroll to position [8158, 0]
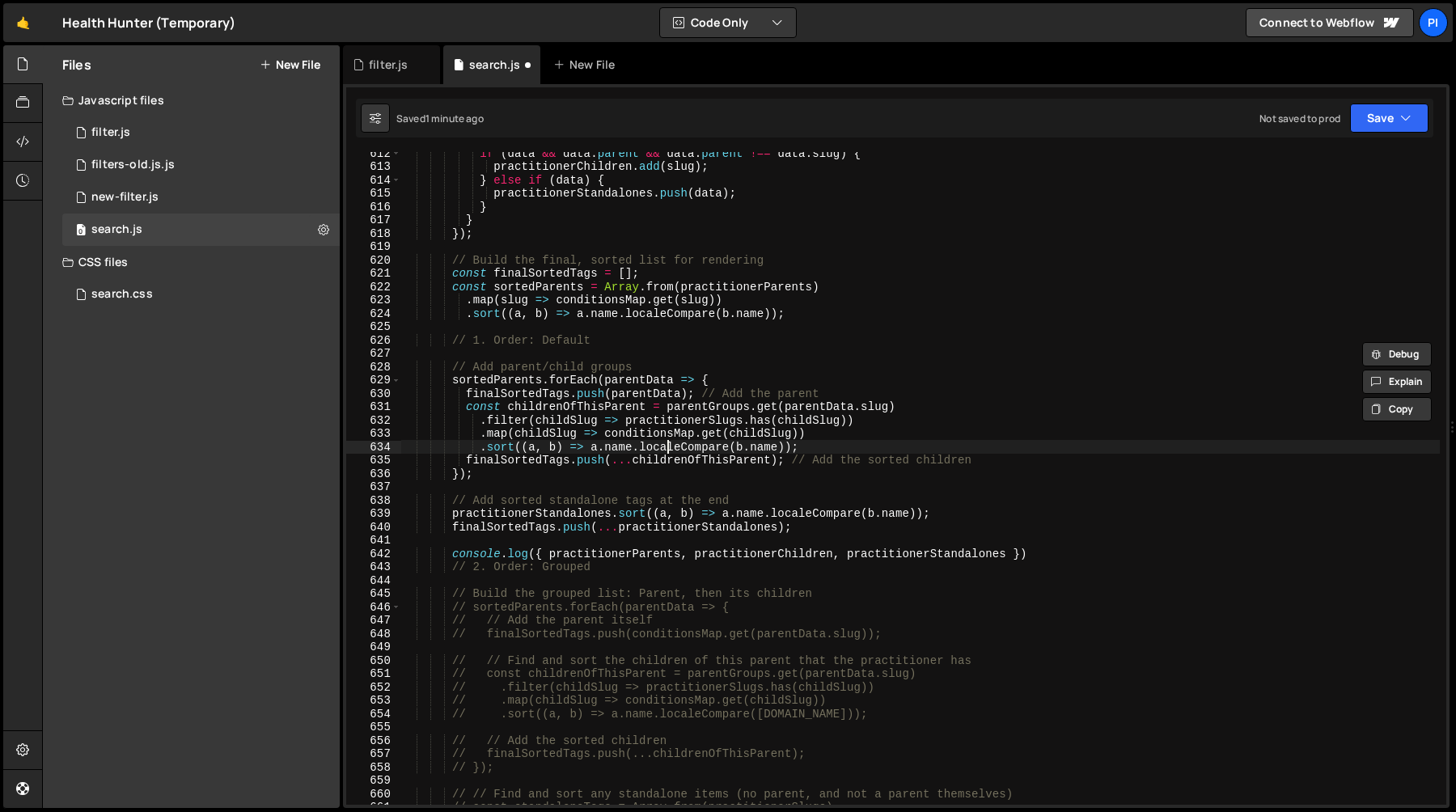
click at [666, 445] on div "if ( data && data . parent && data . parent !== data . slug ) { practitionerChi…" at bounding box center [920, 486] width 1040 height 679
click at [828, 445] on div "if ( data && data . parent && data . parent !== data . slug ) { practitionerChi…" at bounding box center [920, 486] width 1040 height 679
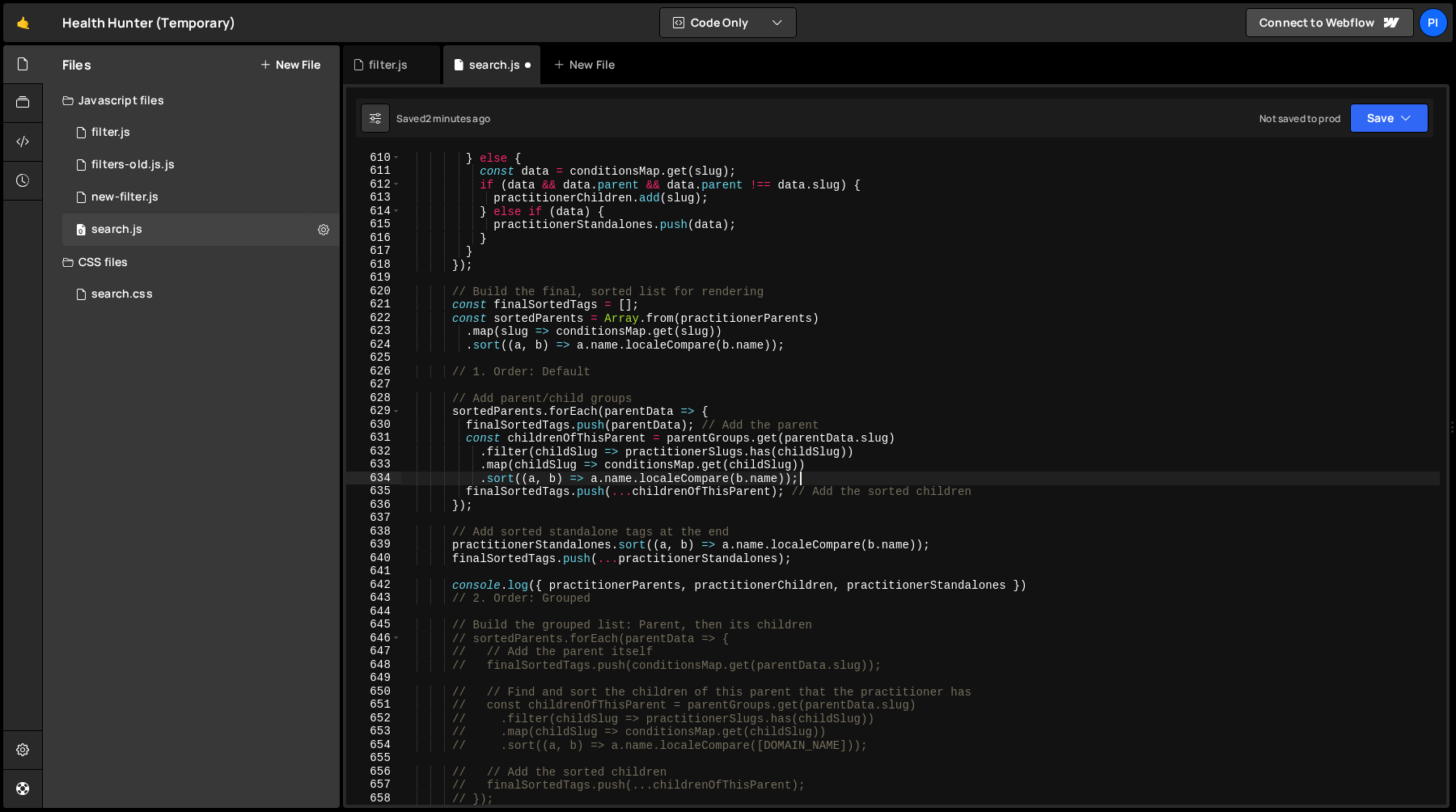
scroll to position [8117, 0]
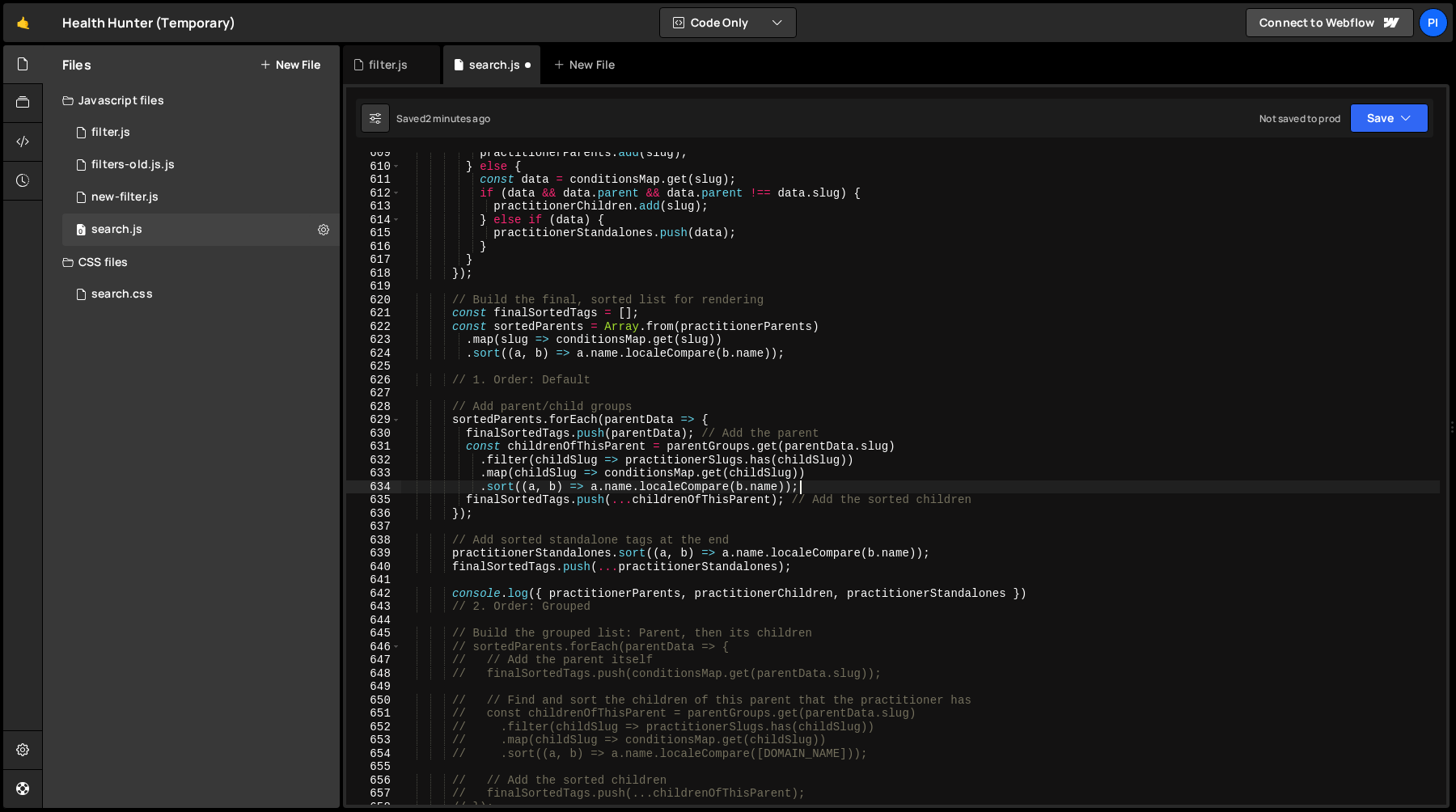
click at [454, 326] on div "practitionerParents . add ( slug ) ; } else { const data = conditionsMap . get …" at bounding box center [920, 486] width 1040 height 679
type textarea "const sortedParents = Array.from(practitionerParents)"
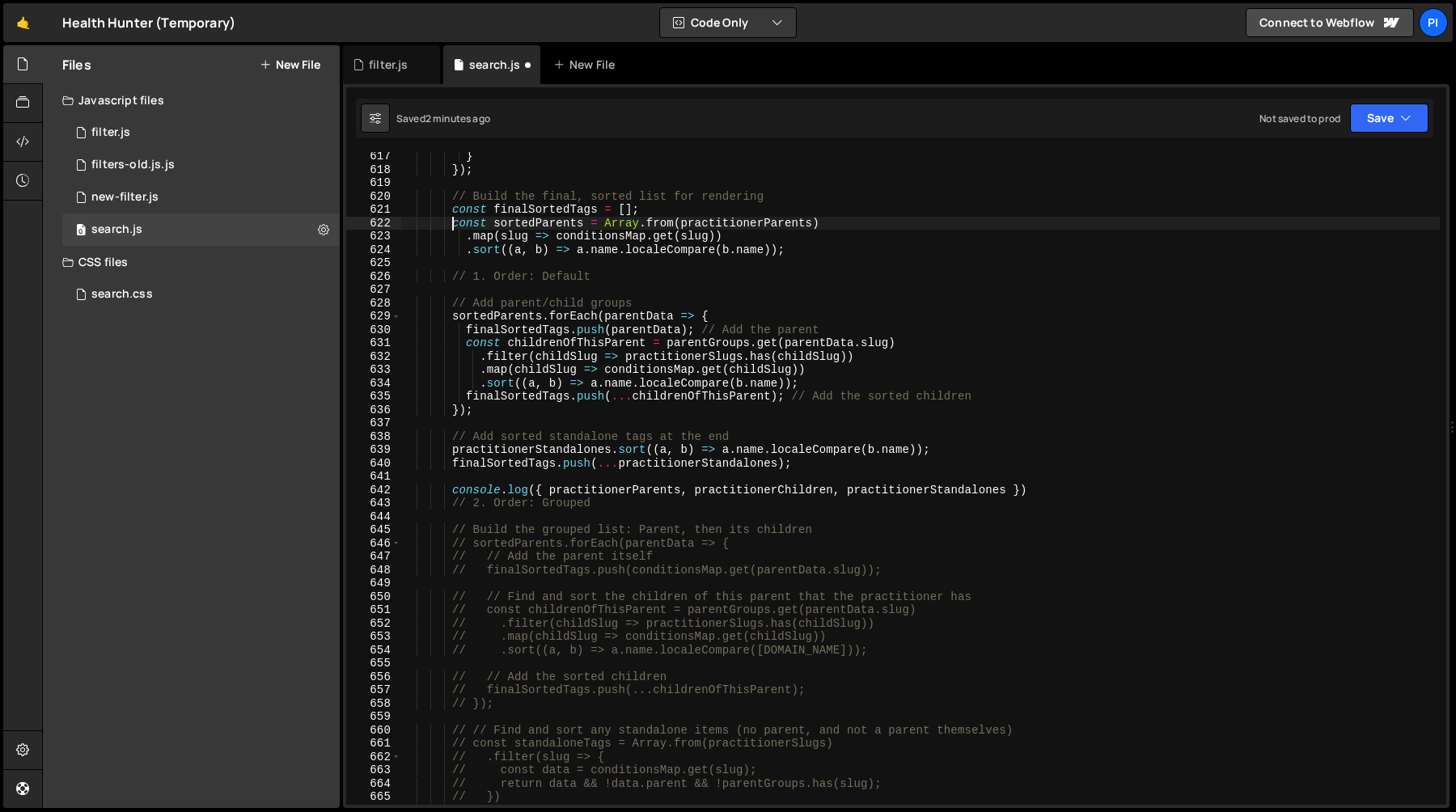
scroll to position [8208, 0]
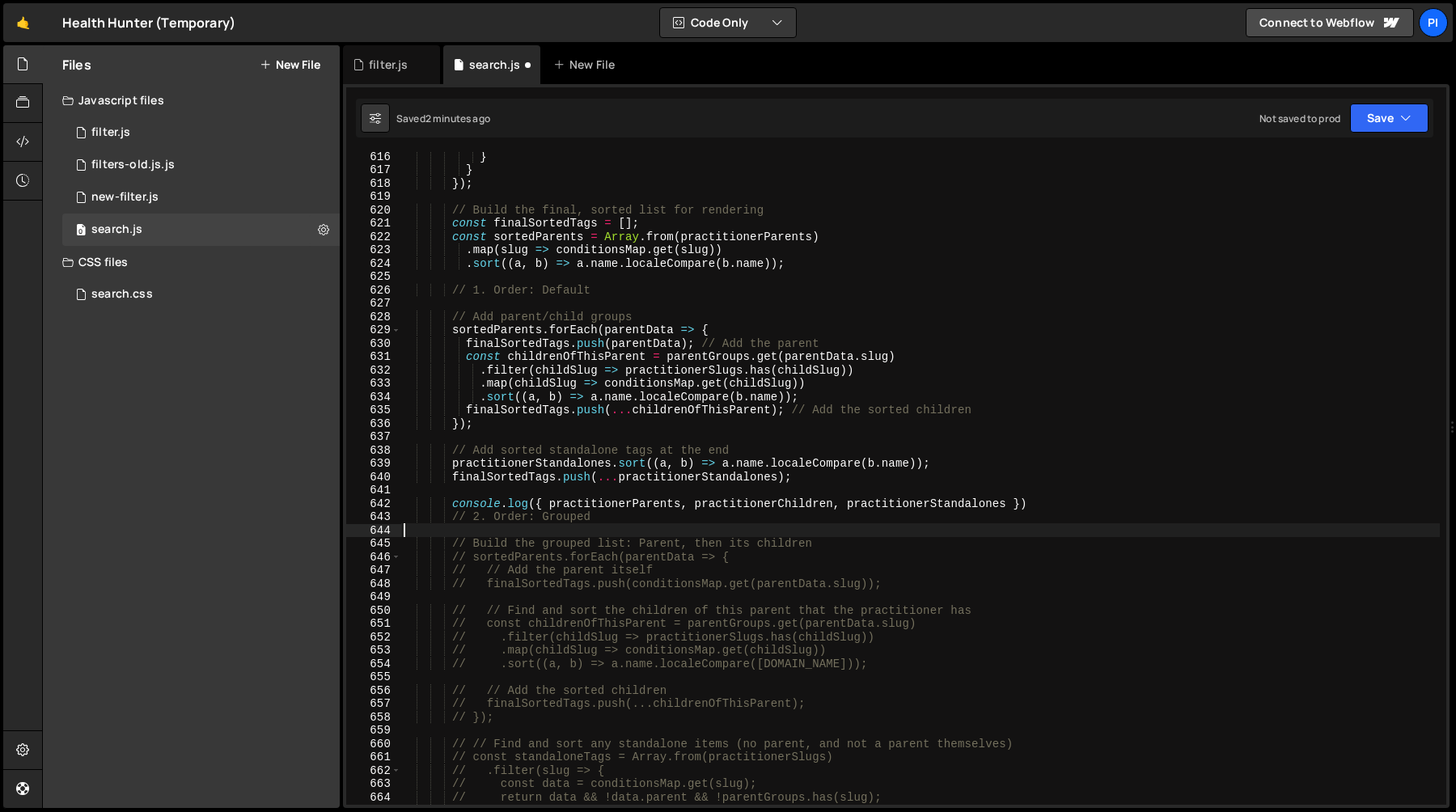
click at [513, 530] on div "} } }) ; // Build the final, sorted list for rendering const finalSortedTags = …" at bounding box center [920, 489] width 1040 height 679
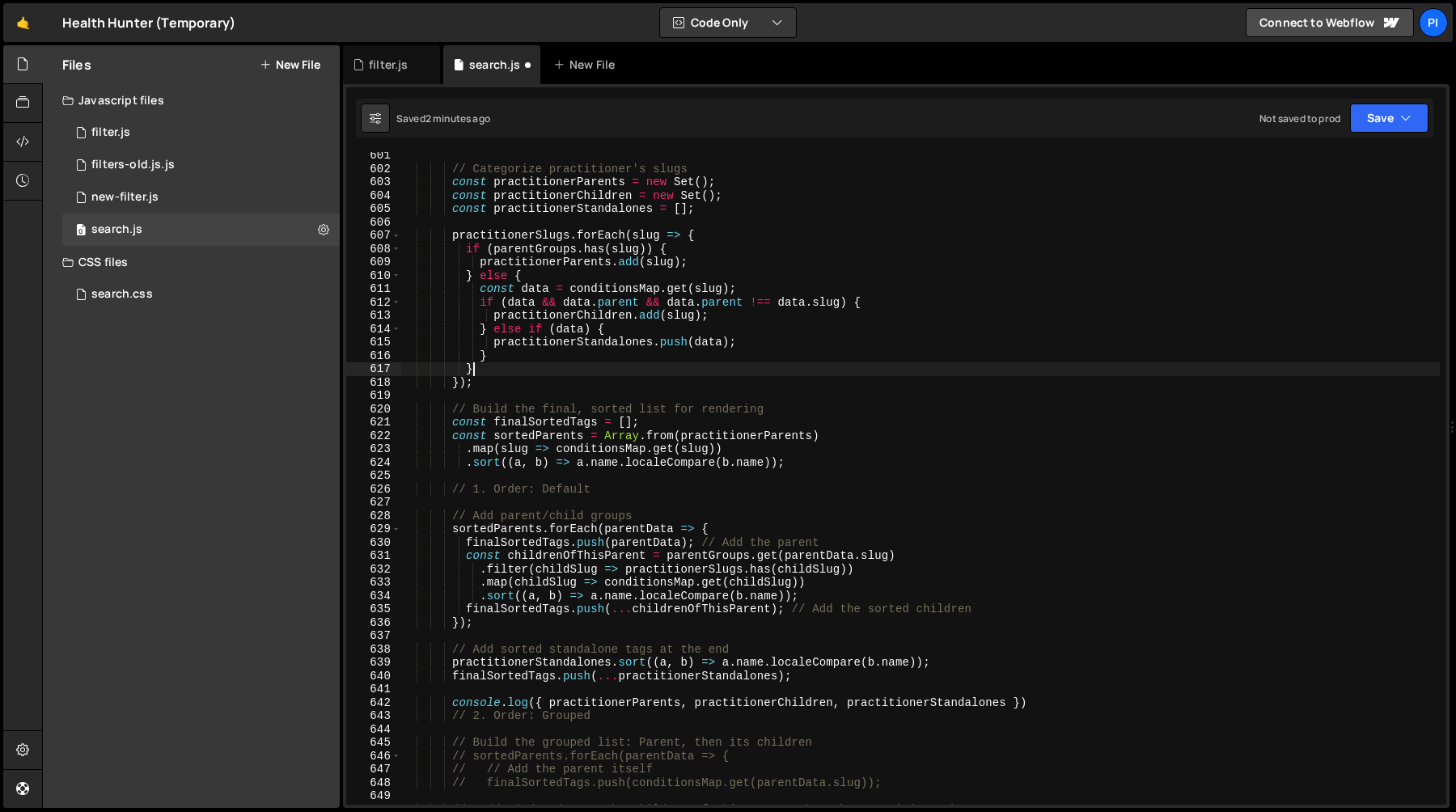
click at [564, 365] on div "// Categorize practitioner's slugs const practitionerParents = new Set ( ) ; co…" at bounding box center [920, 488] width 1040 height 679
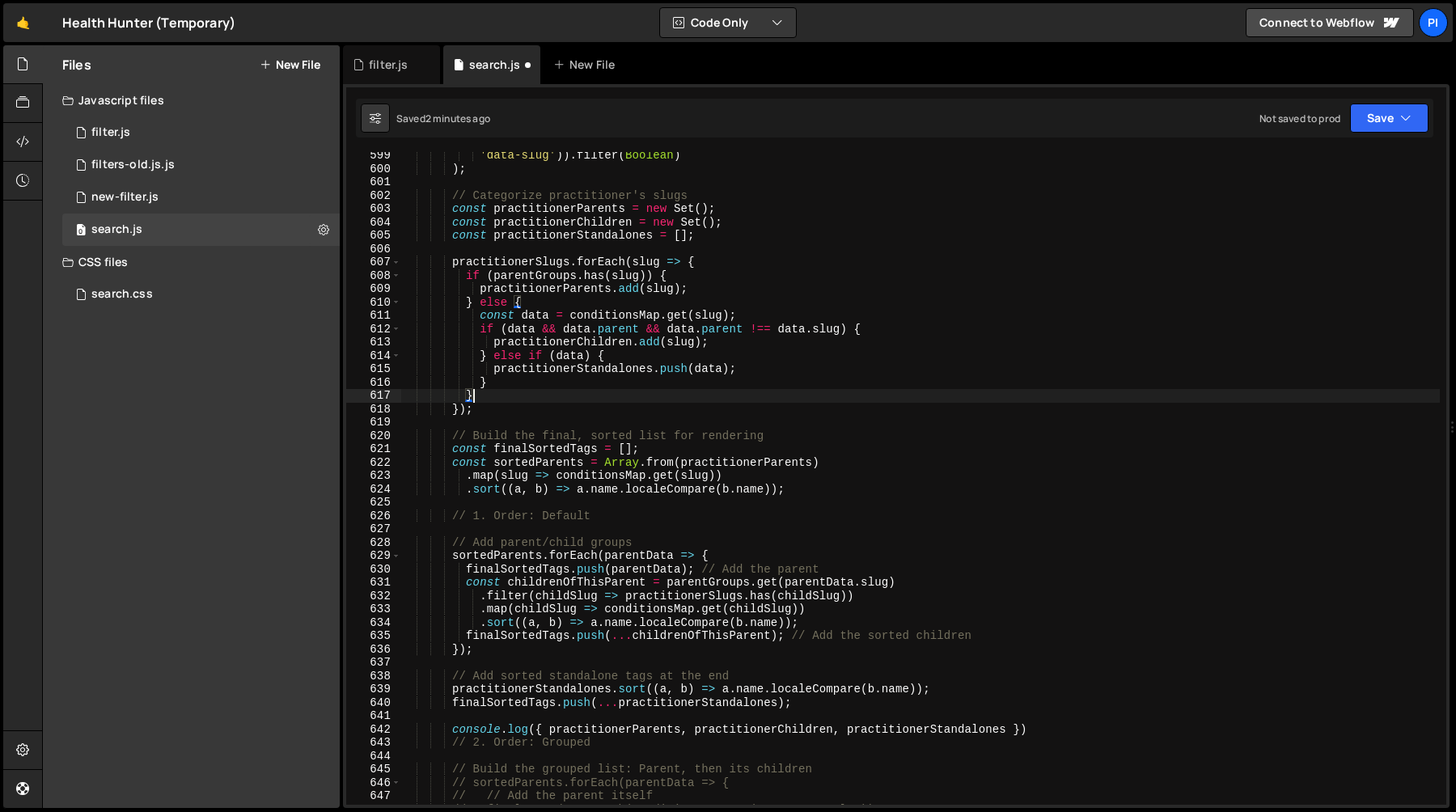
scroll to position [7965, 0]
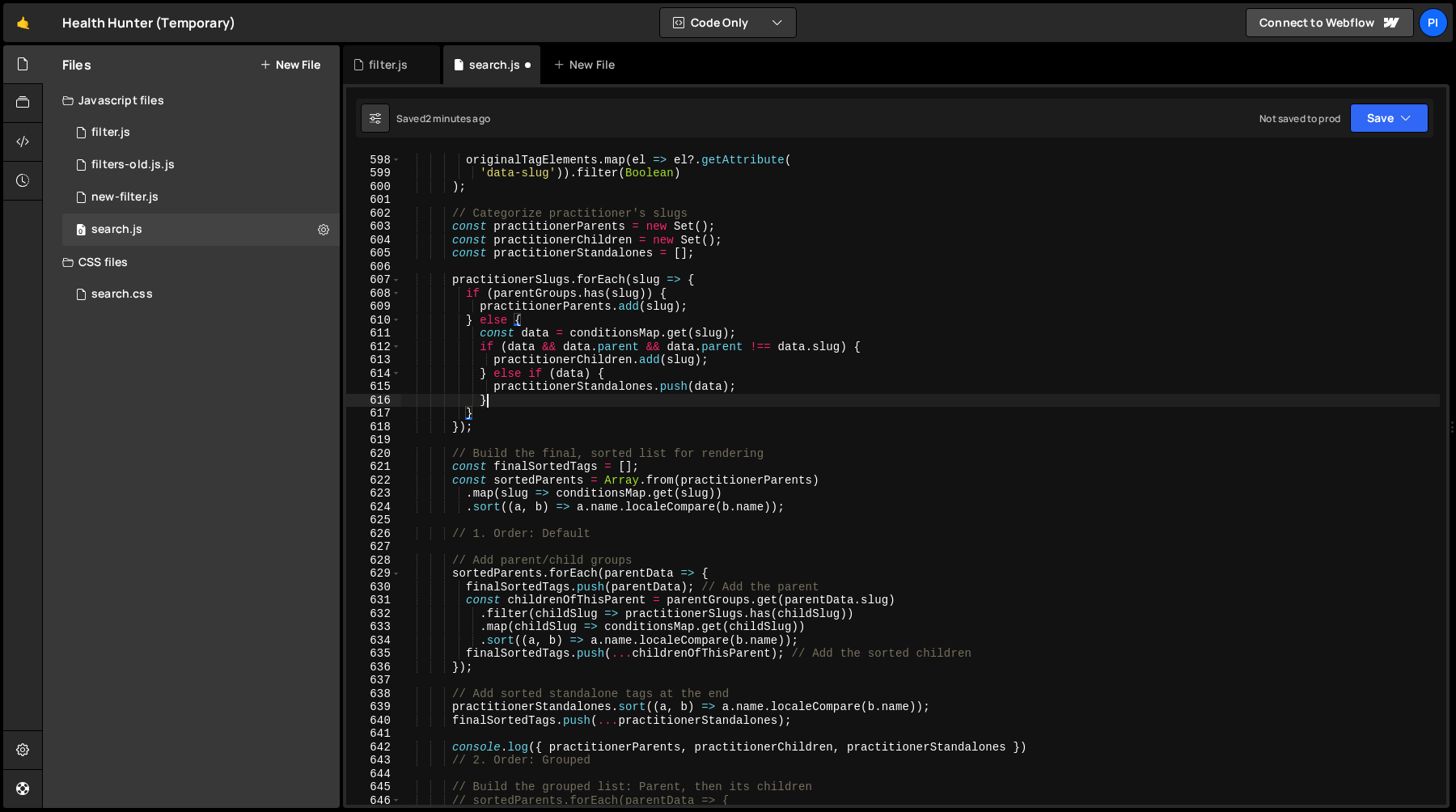
click at [628, 399] on div "const practitionerSlugs = new Set ( originalTagElements . map ( el => el ?. get…" at bounding box center [920, 479] width 1040 height 679
click at [621, 471] on div "const practitionerSlugs = new Set ( originalTagElements . map ( el => el ?. get…" at bounding box center [920, 479] width 1040 height 679
click at [617, 502] on div "const practitionerSlugs = new Set ( originalTagElements . map ( el => el ?. get…" at bounding box center [920, 479] width 1040 height 679
click at [584, 600] on div "const practitionerSlugs = new Set ( originalTagElements . map ( el => el ?. get…" at bounding box center [920, 479] width 1040 height 679
type textarea "const childrenOfThisParent = parentGroups.get(parentData.slug)"
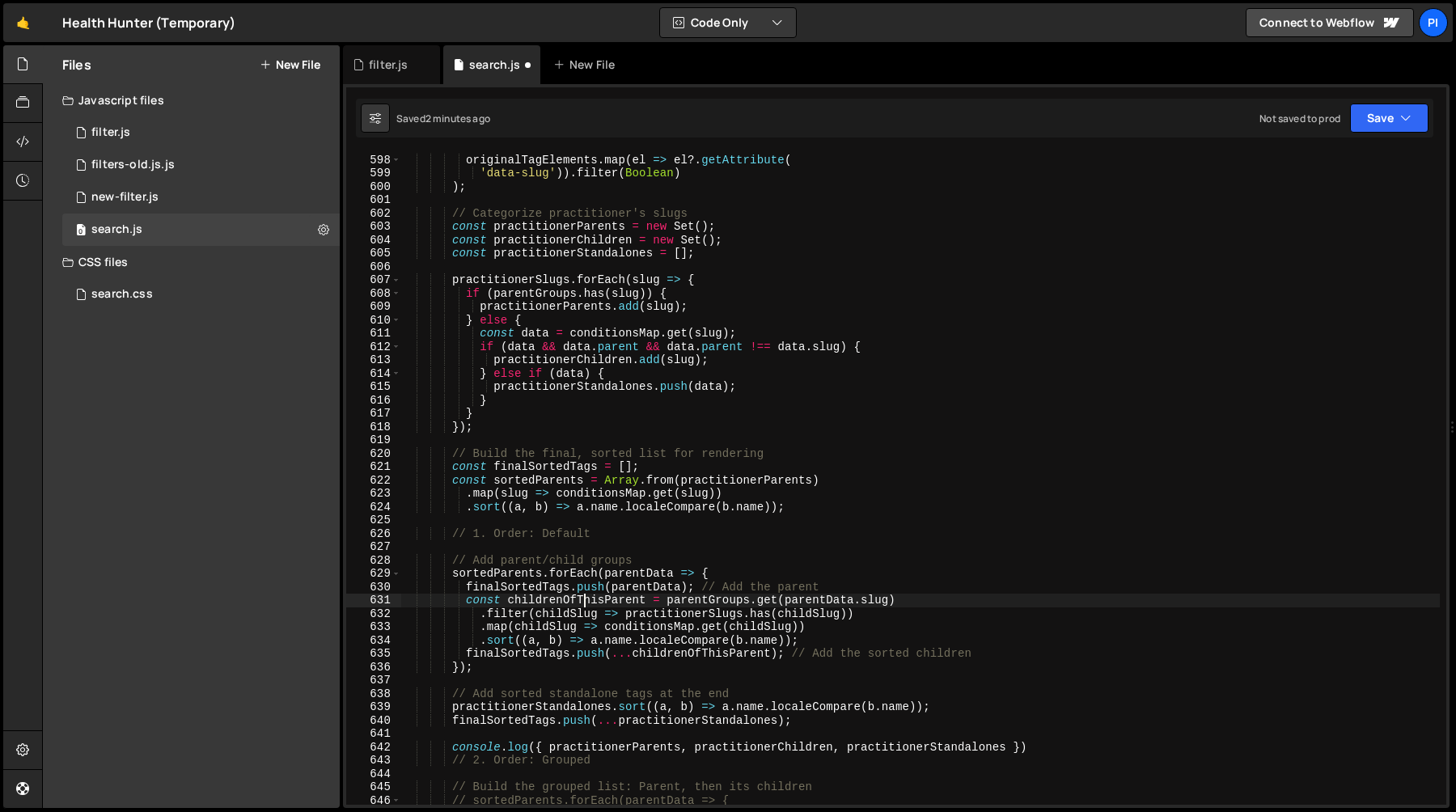
click at [710, 600] on div "const practitionerSlugs = new Set ( originalTagElements . map ( el => el ?. get…" at bounding box center [920, 479] width 1040 height 679
click at [732, 548] on div "const practitionerSlugs = new Set ( originalTagElements . map ( el => el ?. get…" at bounding box center [920, 479] width 1040 height 679
click at [761, 356] on div "const practitionerSlugs = new Set ( originalTagElements . map ( el => el ?. get…" at bounding box center [920, 479] width 1040 height 679
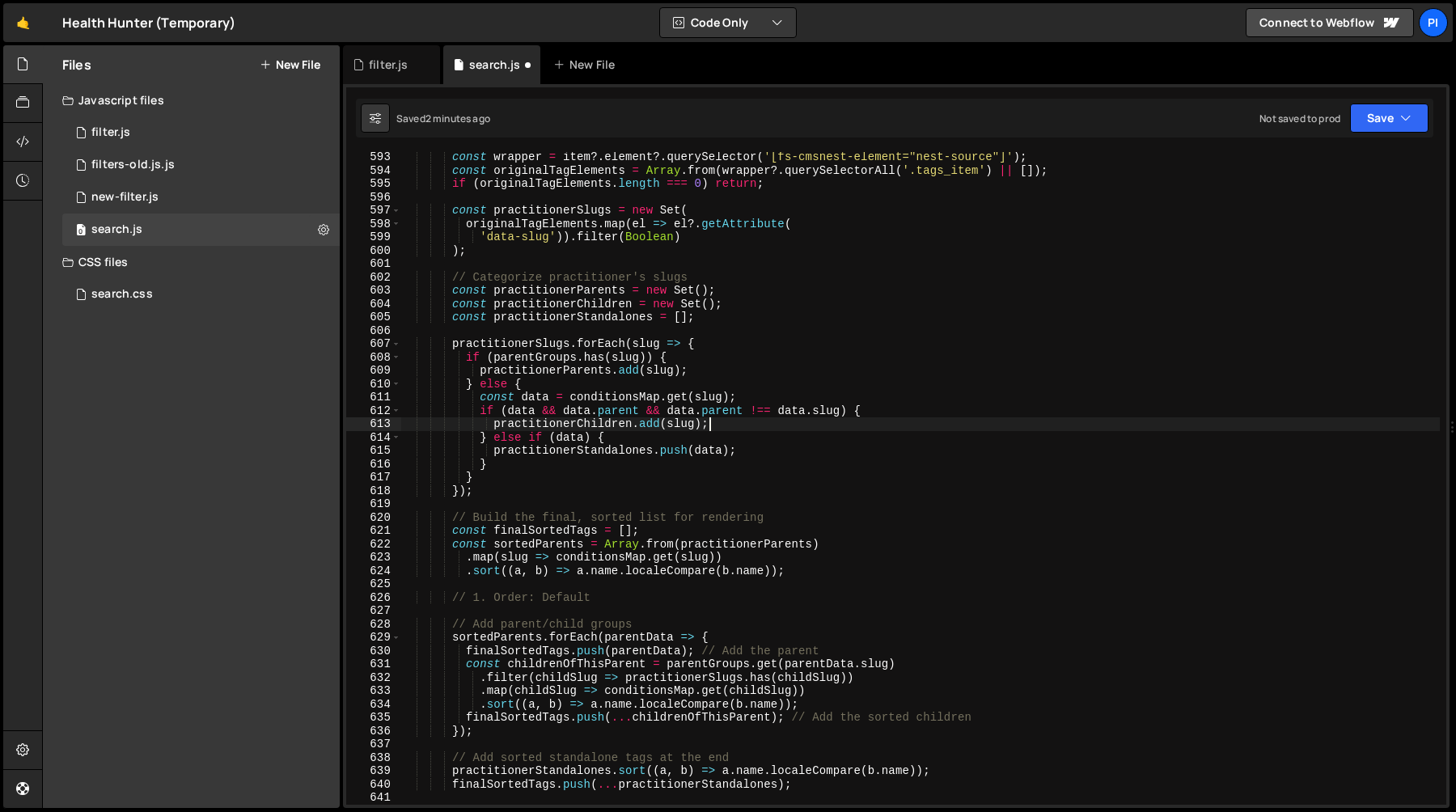
scroll to position [7901, 0]
click at [883, 415] on div "const wrapper = item ?. element ?. querySelector ( '[fs-cmsnest-element="nest-s…" at bounding box center [920, 490] width 1040 height 679
click at [822, 421] on div "const wrapper = item ?. element ?. querySelector ( '[fs-cmsnest-element="nest-s…" at bounding box center [920, 490] width 1040 height 679
type textarea "practitionerChildren.add(slug);"
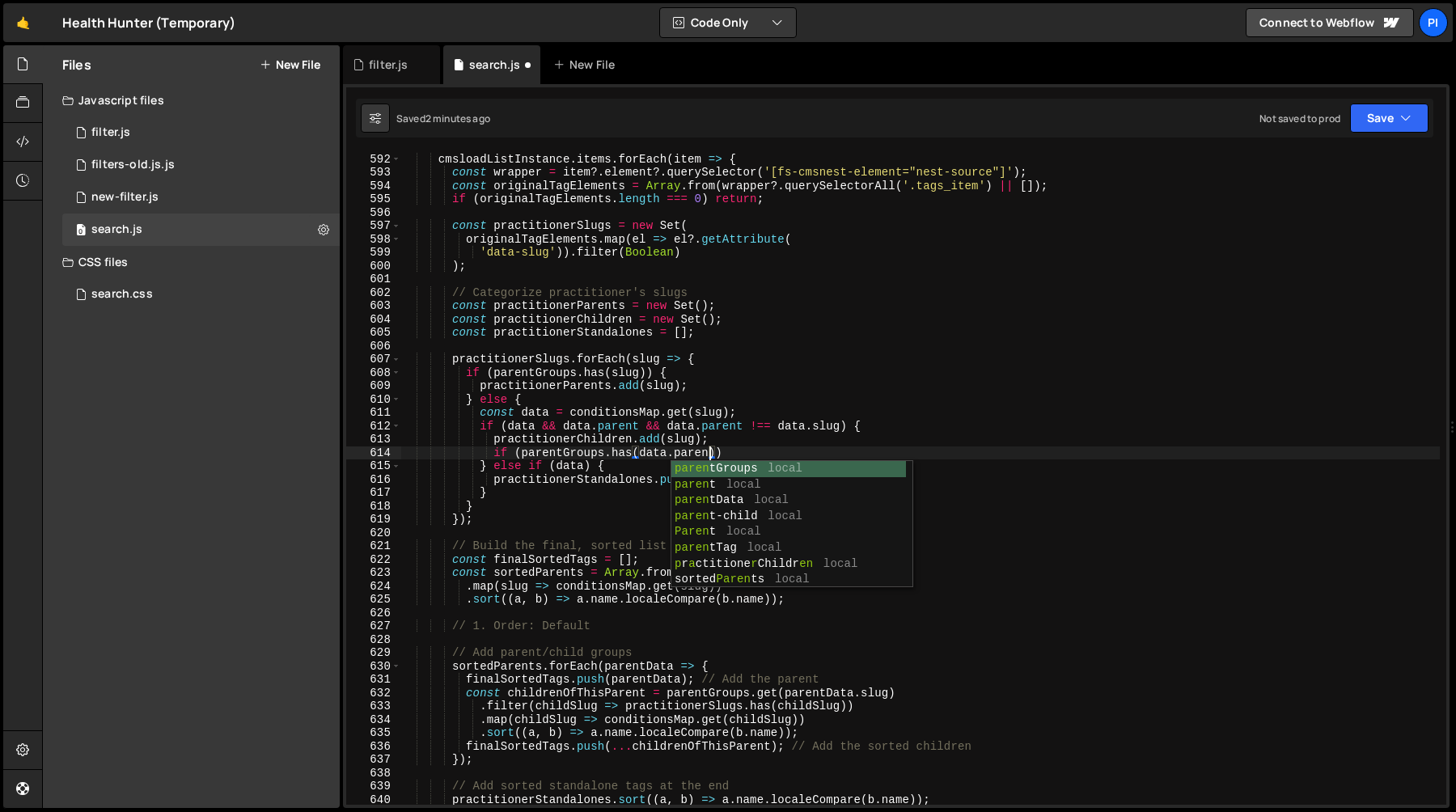
scroll to position [0, 21]
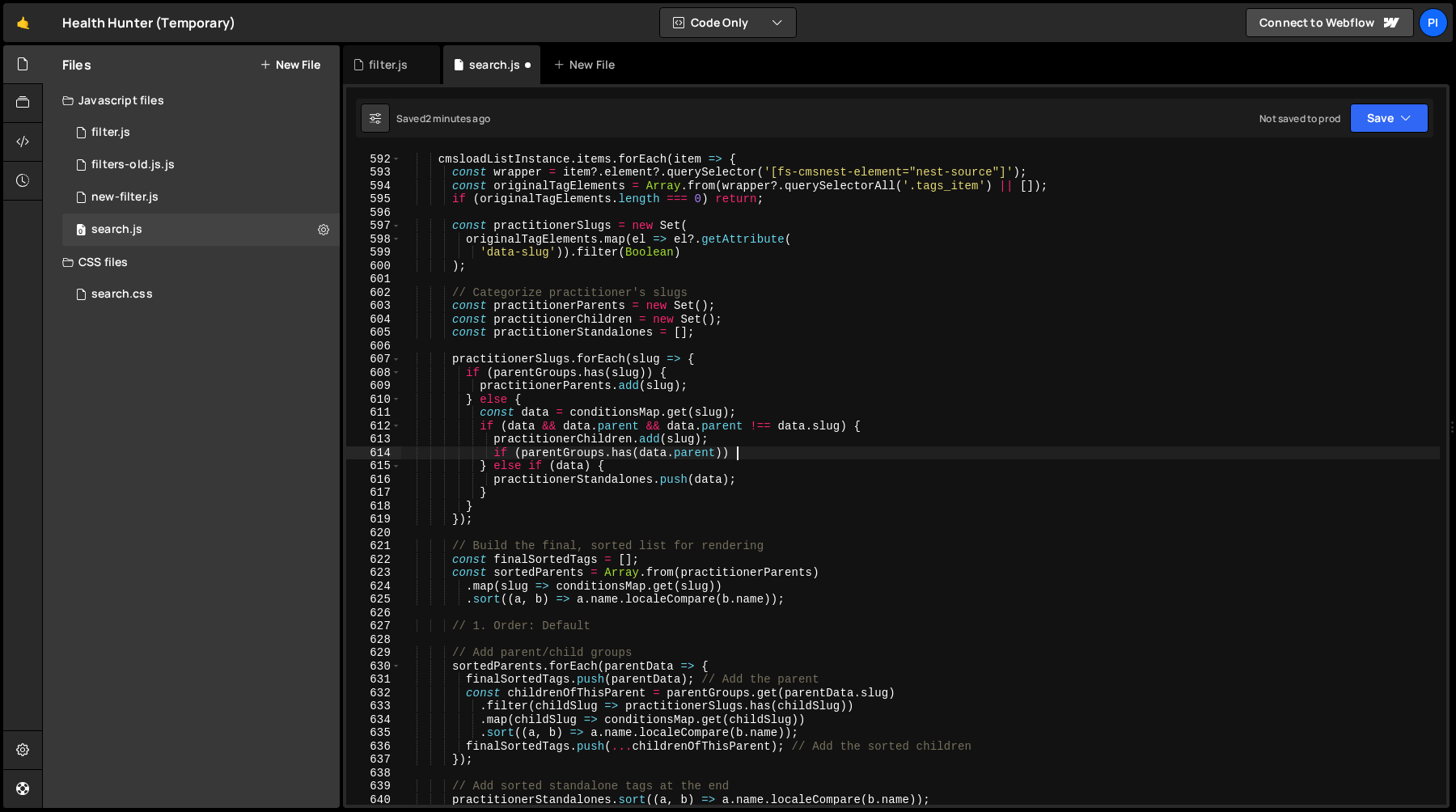
type textarea "if (parentGroups.has(data.parent)) {}"
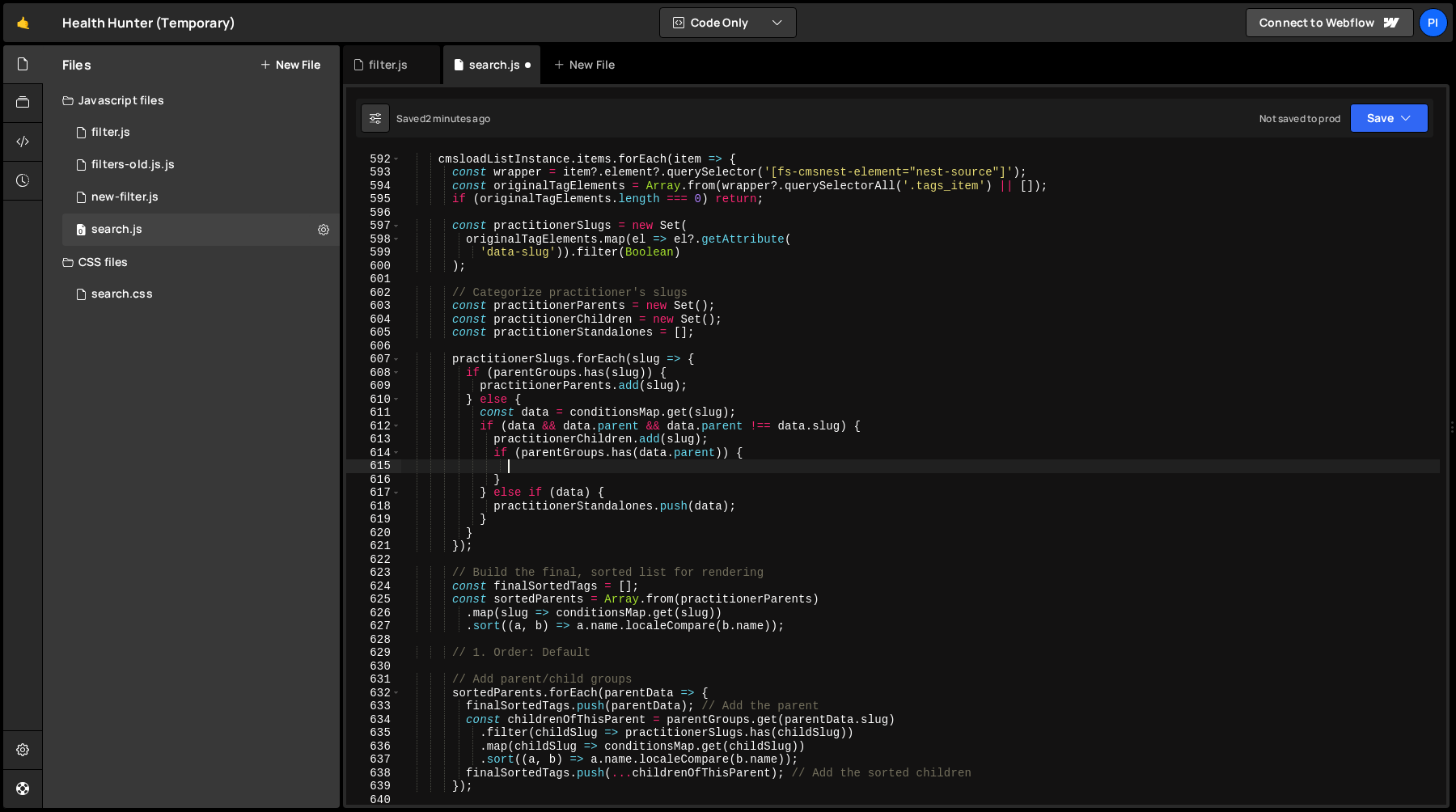
click at [559, 453] on div "// Process each nested list on each practitioner card cmsloadListInstance . ite…" at bounding box center [920, 478] width 1040 height 679
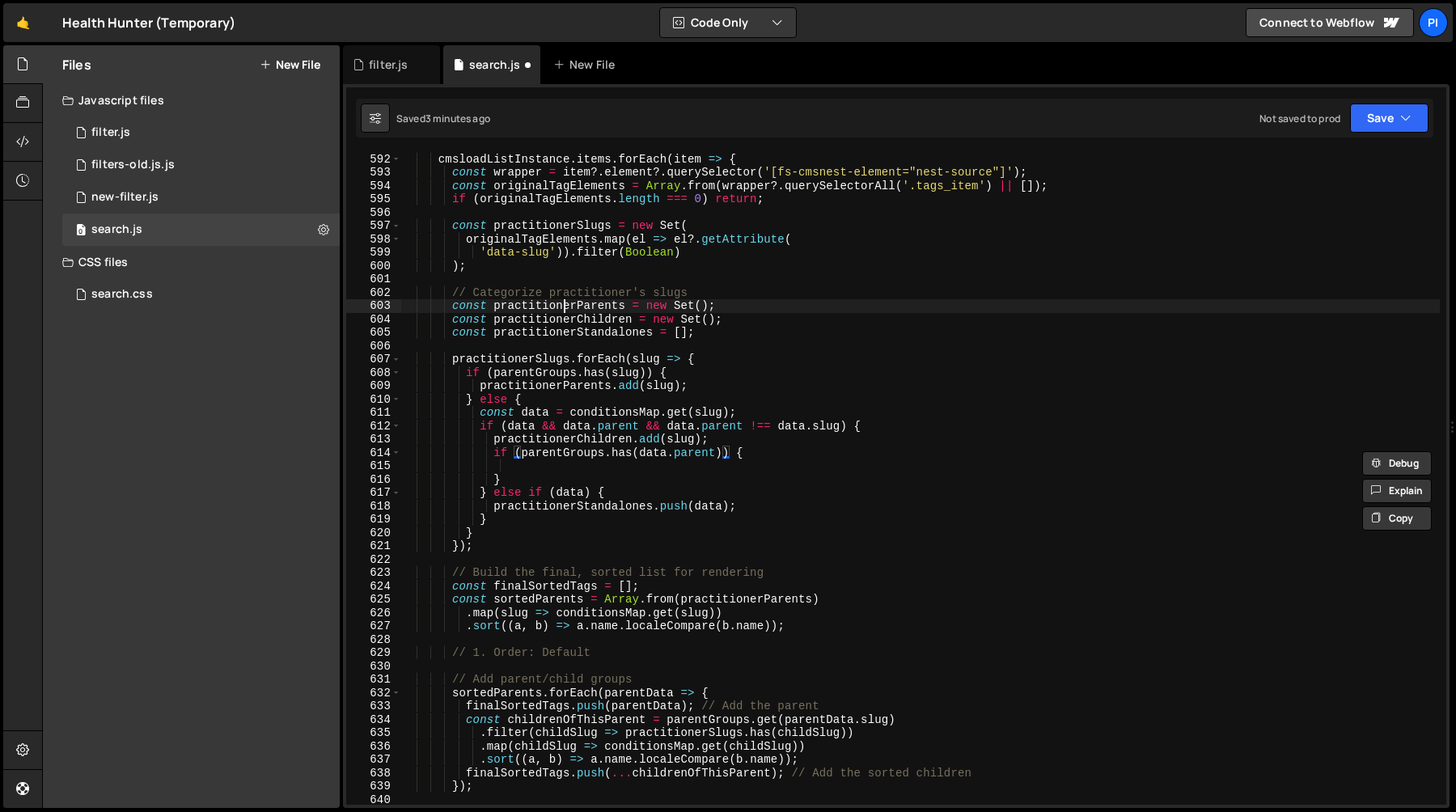
click at [566, 305] on div "// Process each nested list on each practitioner card cmsloadListInstance . ite…" at bounding box center [920, 478] width 1040 height 679
click at [559, 453] on div "// Process each nested list on each practitioner card cmsloadListInstance . ite…" at bounding box center [920, 478] width 1040 height 679
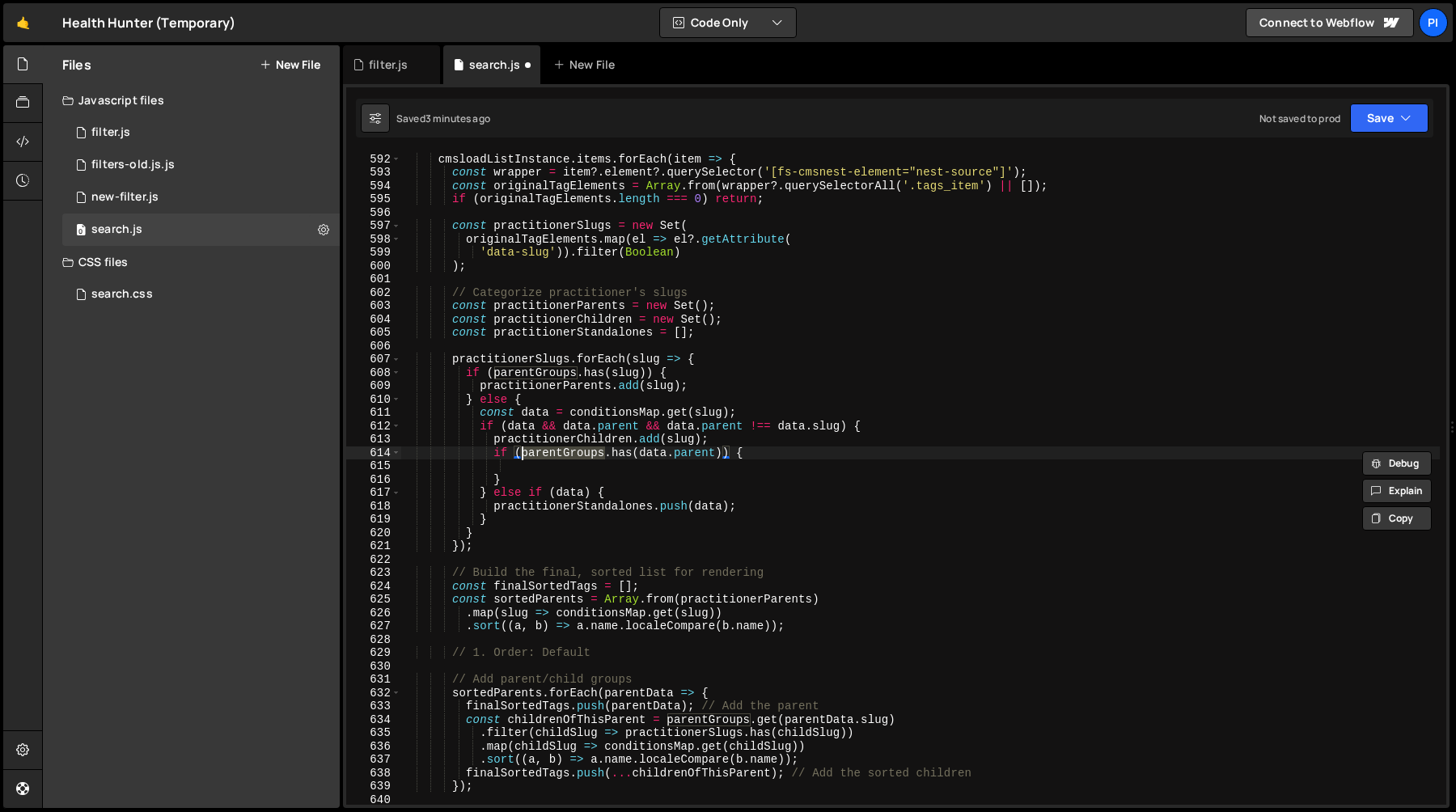
paste textarea "ractitionerParent"
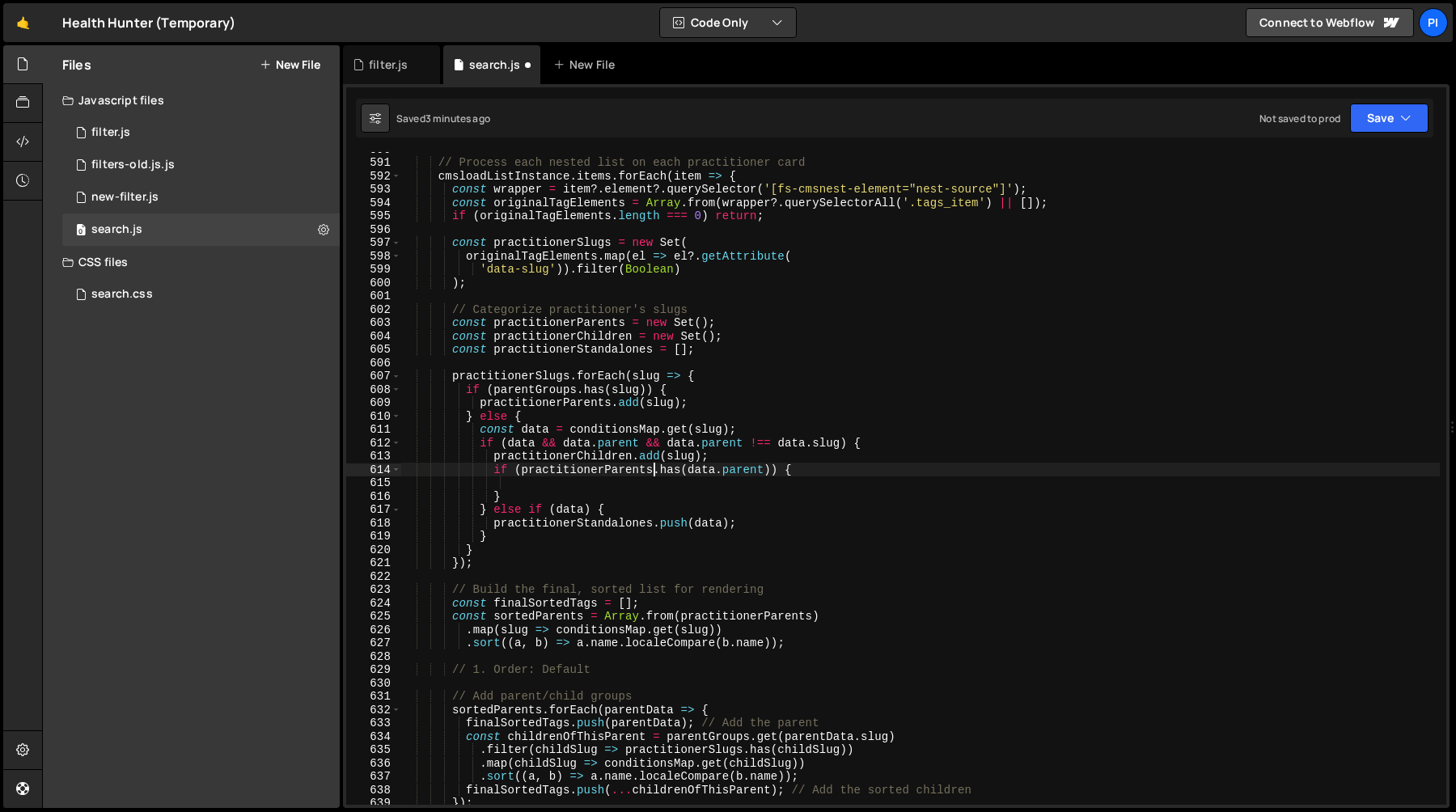
scroll to position [7868, 0]
click at [523, 468] on div "// Process each nested list on each practitioner card cmsloadListInstance . ite…" at bounding box center [920, 482] width 1040 height 679
type textarea "if (!practitionerParents.has(data.parent)) {"
click at [533, 484] on div "// Process each nested list on each practitioner card cmsloadListInstance . ite…" at bounding box center [920, 482] width 1040 height 679
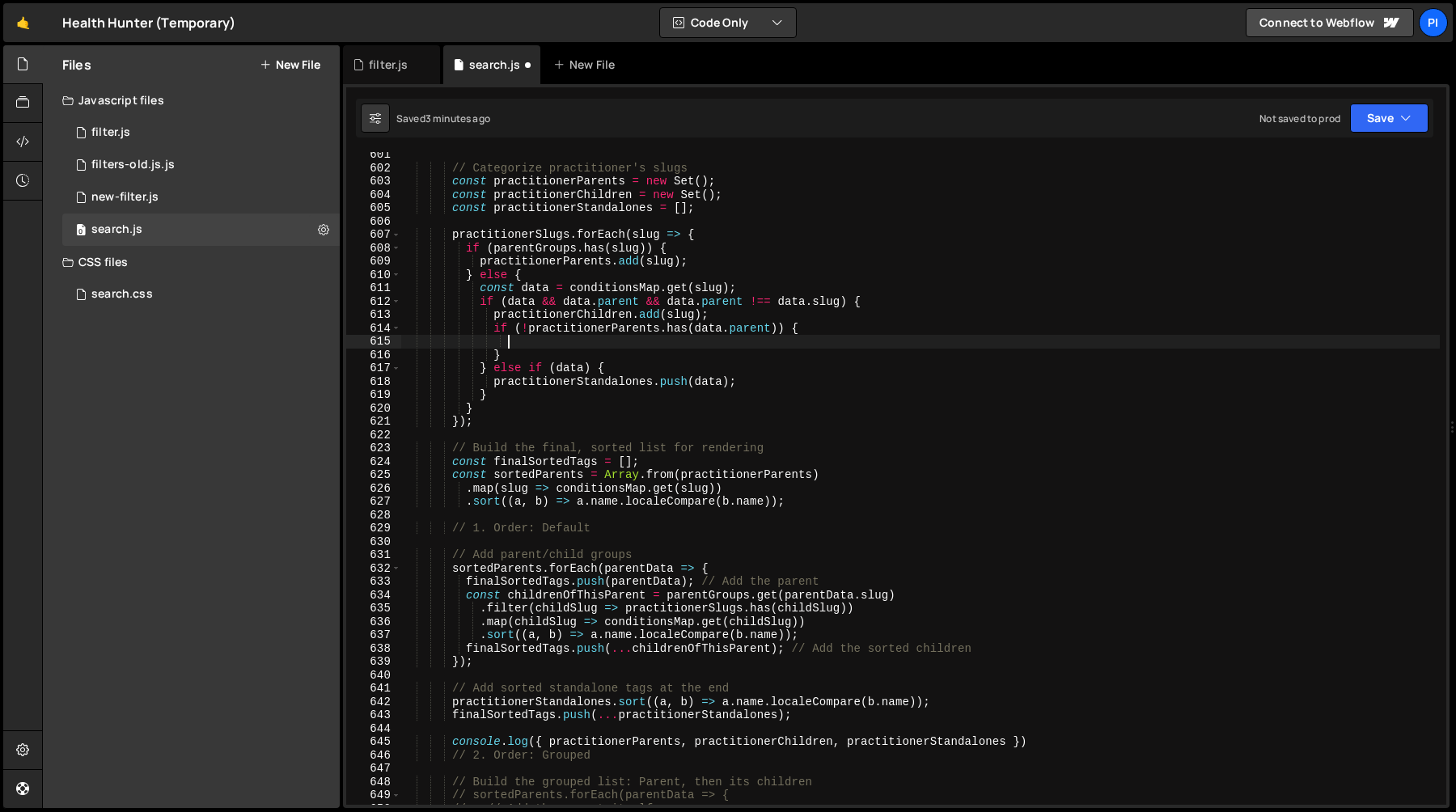
scroll to position [8004, 0]
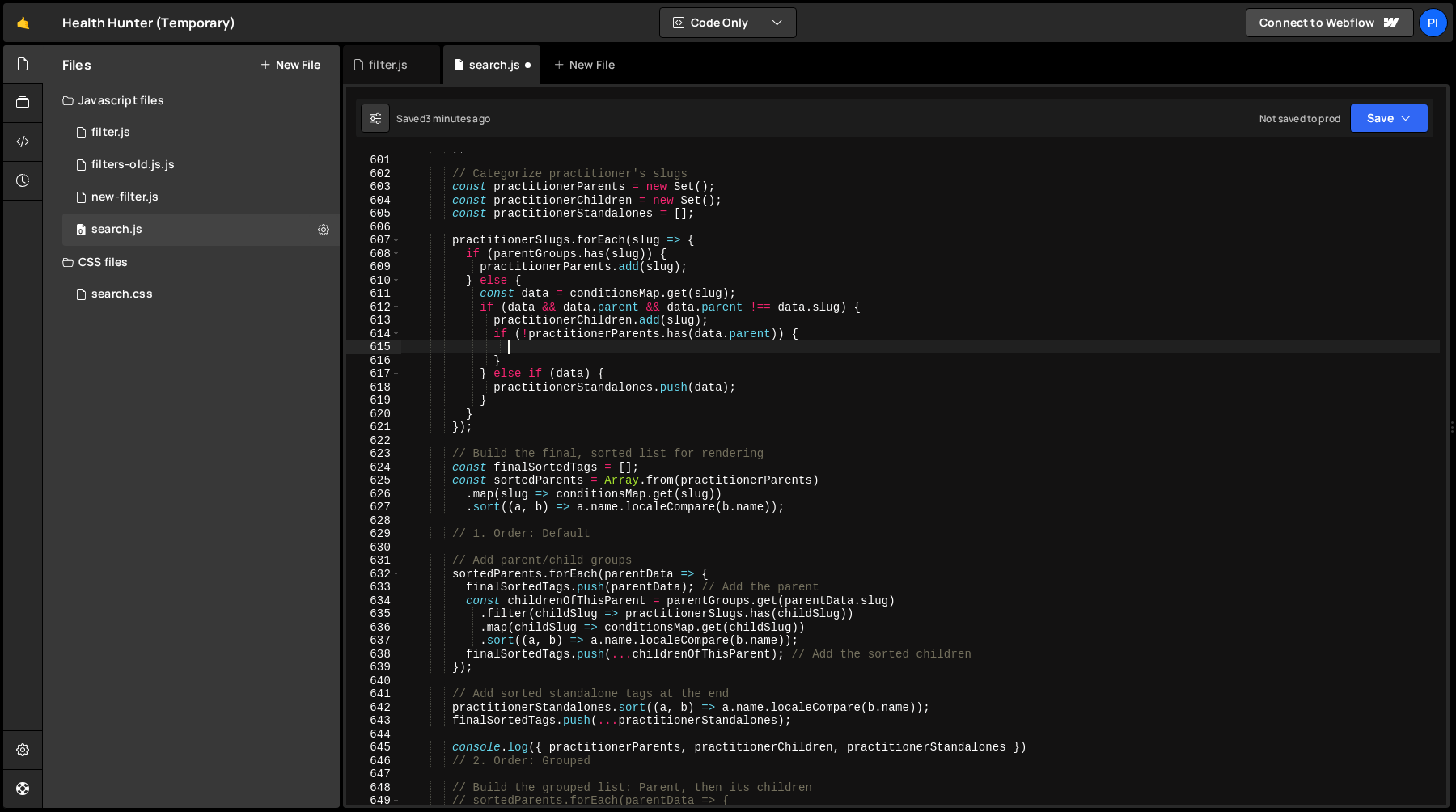
click at [558, 333] on div ") ; // Categorize practitioner's slugs const practitionerParents = new Set ( ) …" at bounding box center [920, 479] width 1040 height 679
type textarea "if (!practitionerParents.has(data.parent)) {"
click at [558, 333] on div ") ; // Categorize practitioner's slugs const practitionerParents = new Set ( ) …" at bounding box center [920, 479] width 1040 height 679
click at [544, 349] on div ") ; // Categorize practitioner's slugs const practitionerParents = new Set ( ) …" at bounding box center [920, 479] width 1040 height 679
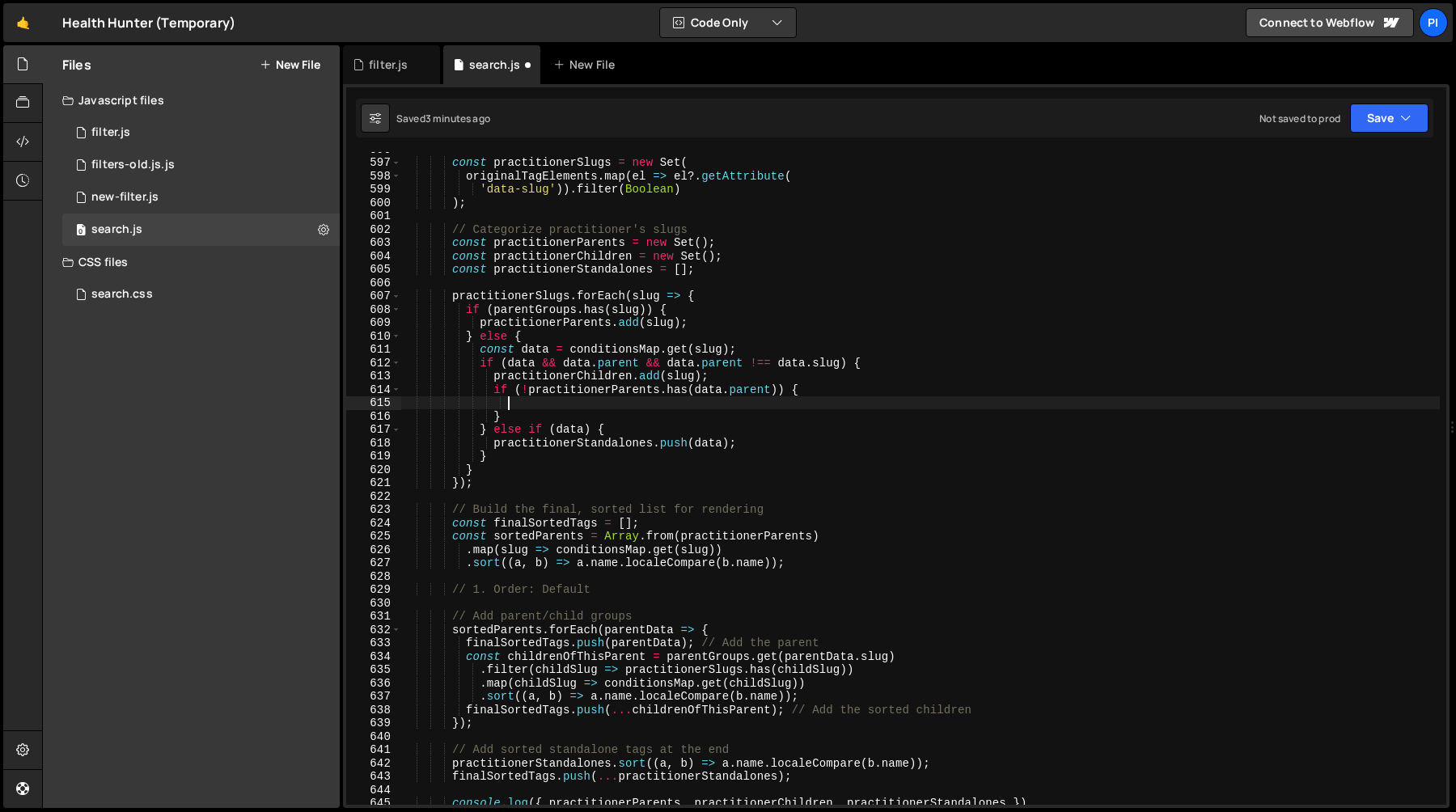
scroll to position [7948, 0]
click at [478, 323] on div "const practitionerSlugs = new Set ( originalTagElements . map ( el => el ?. get…" at bounding box center [920, 482] width 1040 height 679
type textarea "practitionerParents.add(slug);"
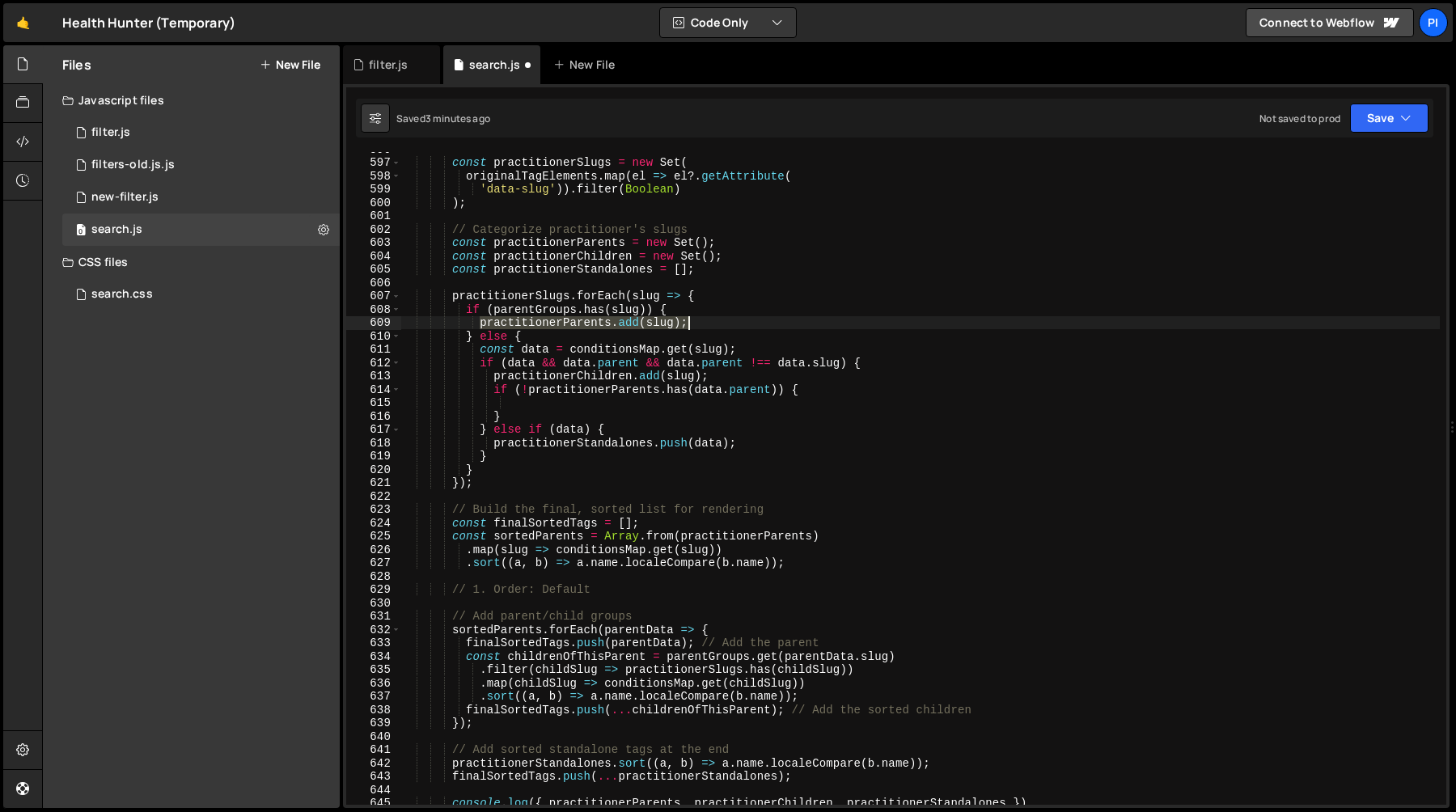
click at [761, 320] on div "const practitionerSlugs = new Set ( originalTagElements . map ( el => el ?. get…" at bounding box center [920, 482] width 1040 height 679
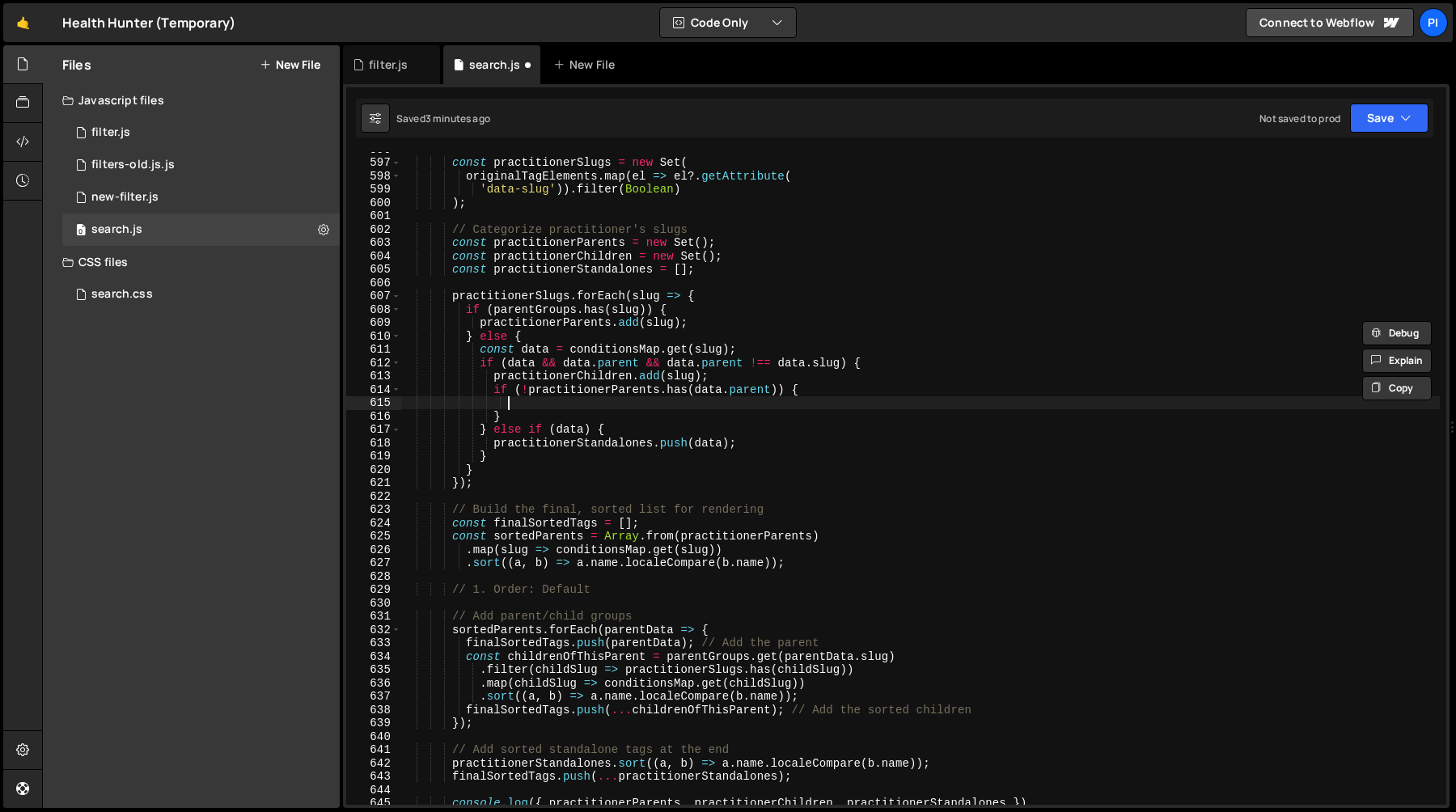
click at [570, 402] on div "const practitionerSlugs = new Set ( originalTagElements . map ( el => el ?. get…" at bounding box center [920, 482] width 1040 height 679
paste textarea "practitionerParents.add(slug);"
click at [692, 400] on div "const practitionerSlugs = new Set ( originalTagElements . map ( el => el ?. get…" at bounding box center [920, 482] width 1040 height 679
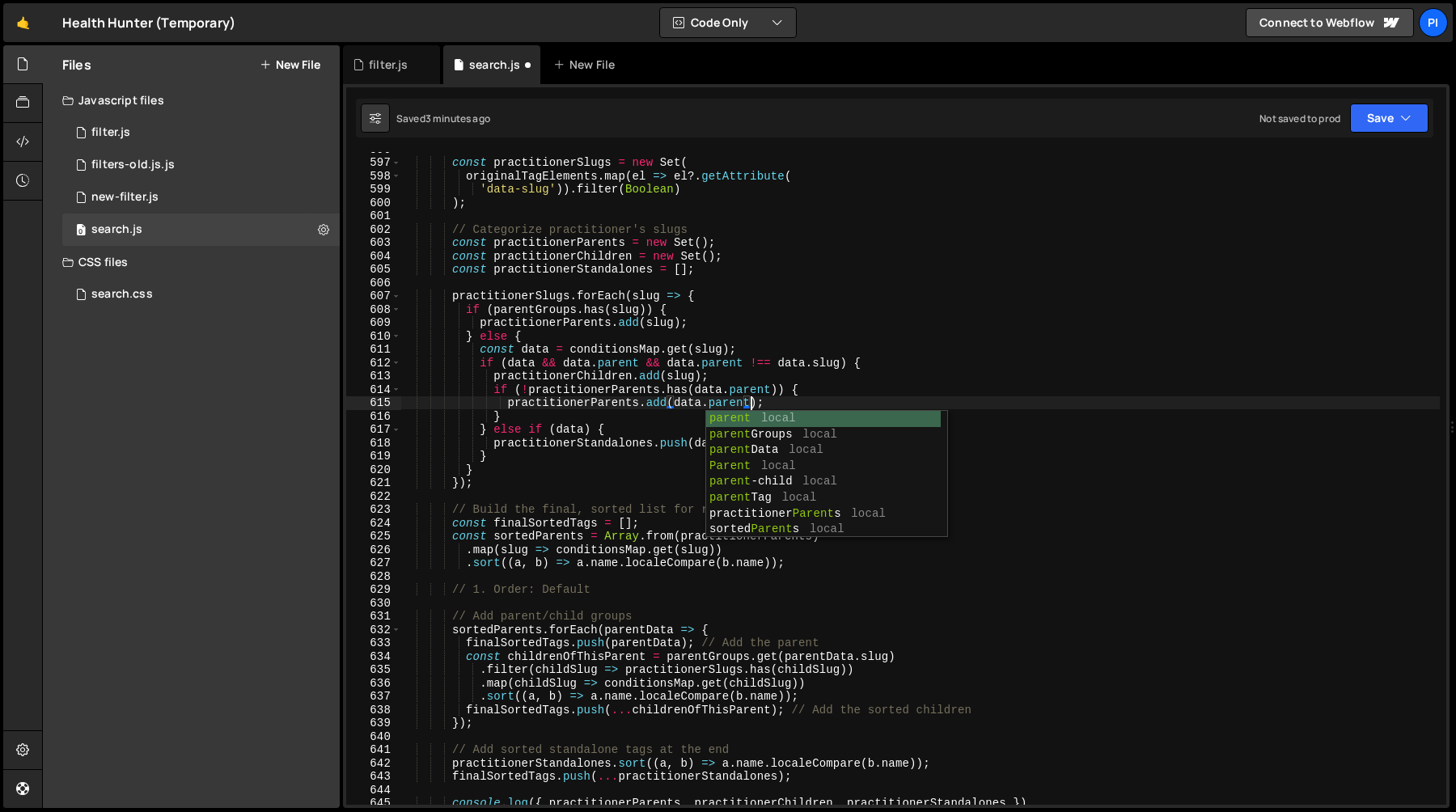
scroll to position [0, 24]
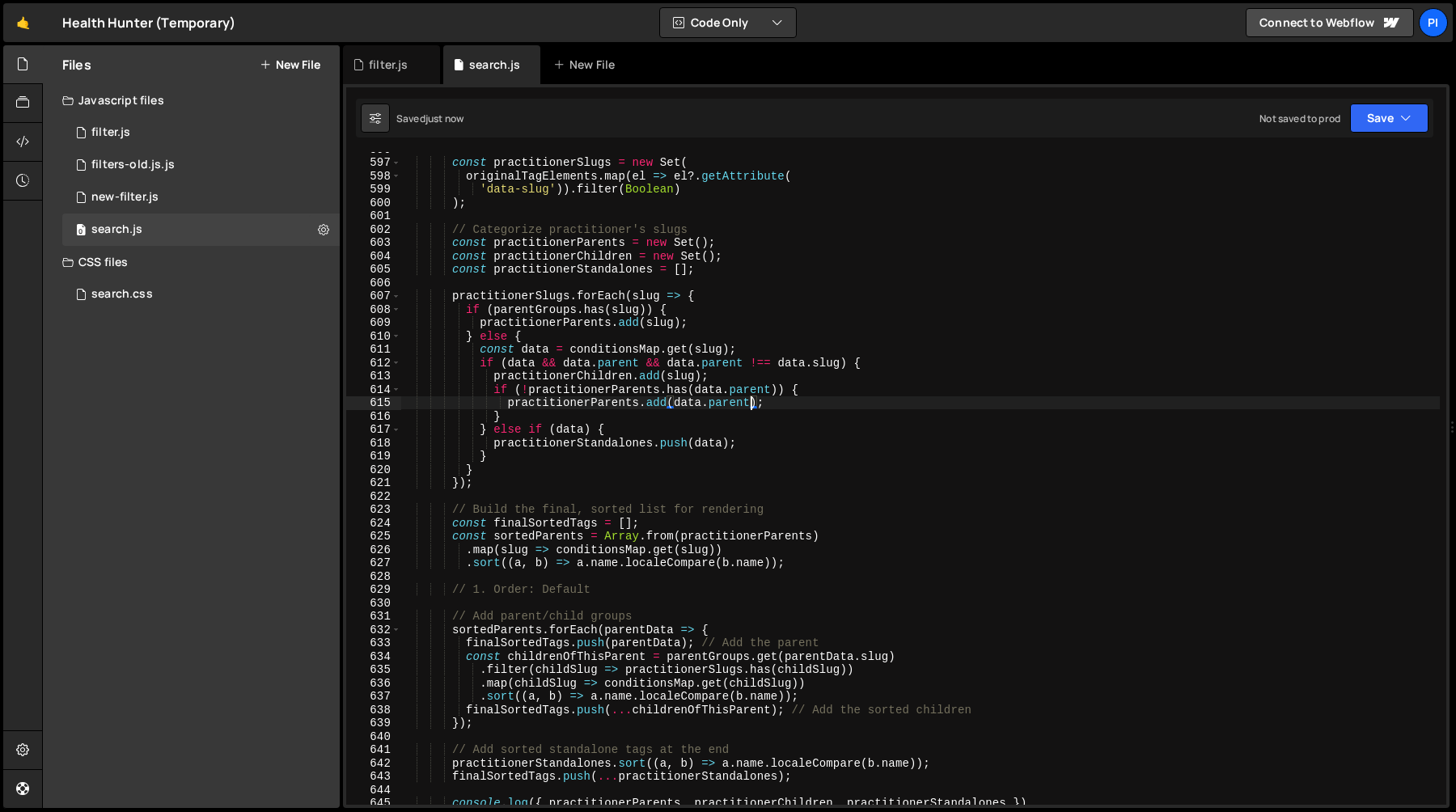
click at [730, 372] on div "const practitionerSlugs = new Set ( originalTagElements . map ( el => el ?. get…" at bounding box center [920, 482] width 1040 height 679
type textarea "practitionerChildren.add(slug);"
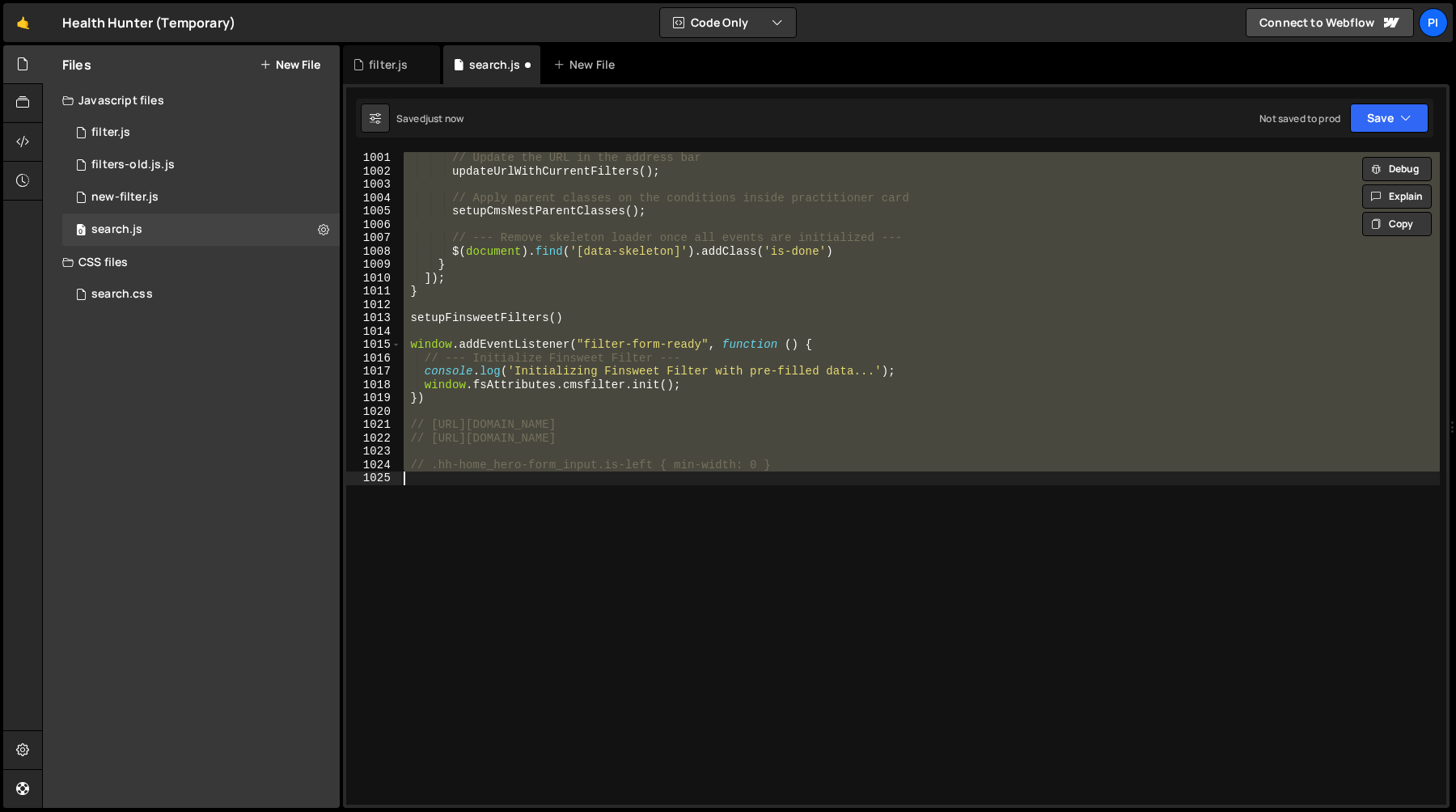
scroll to position [7839, 0]
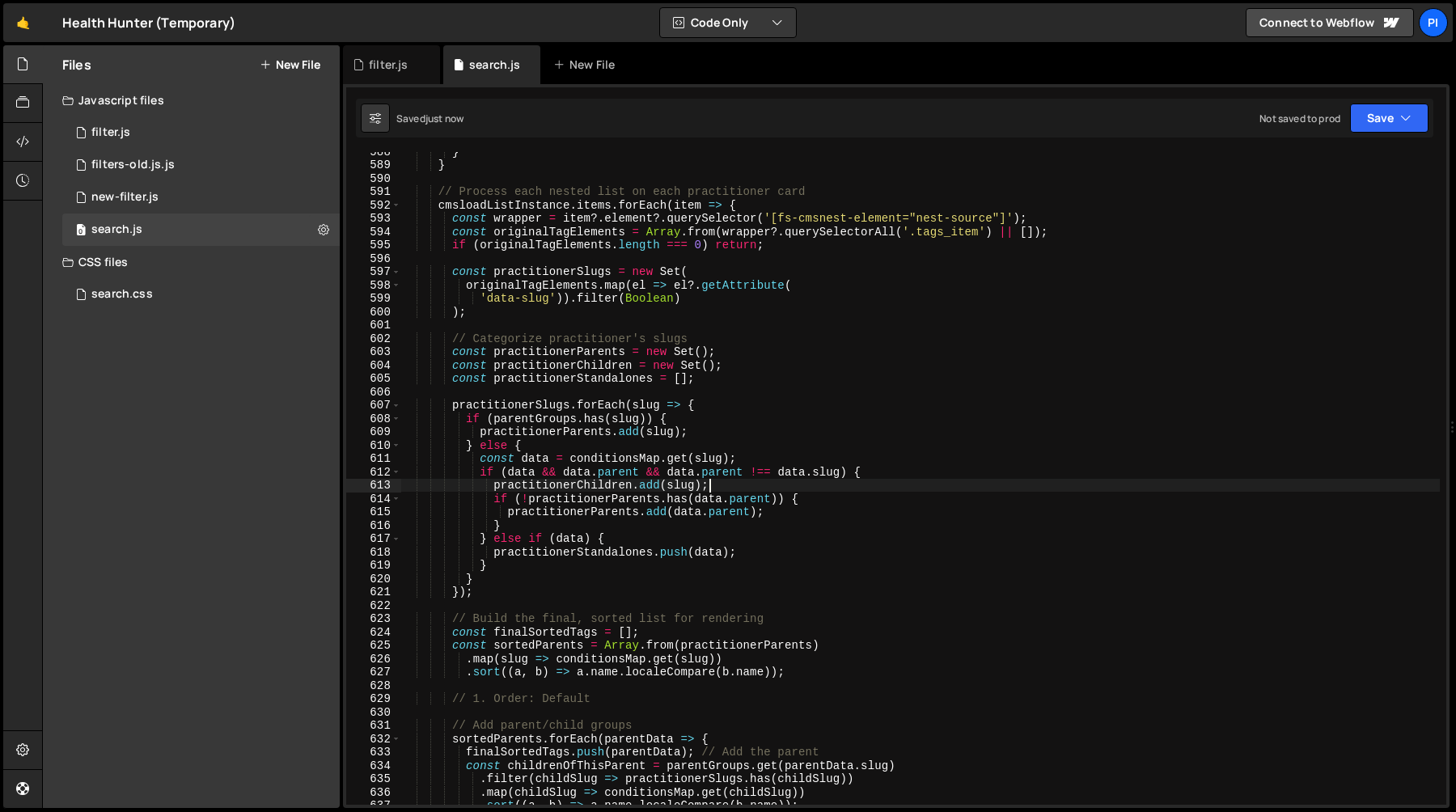
type textarea "practitionerChildren.add(slug);"
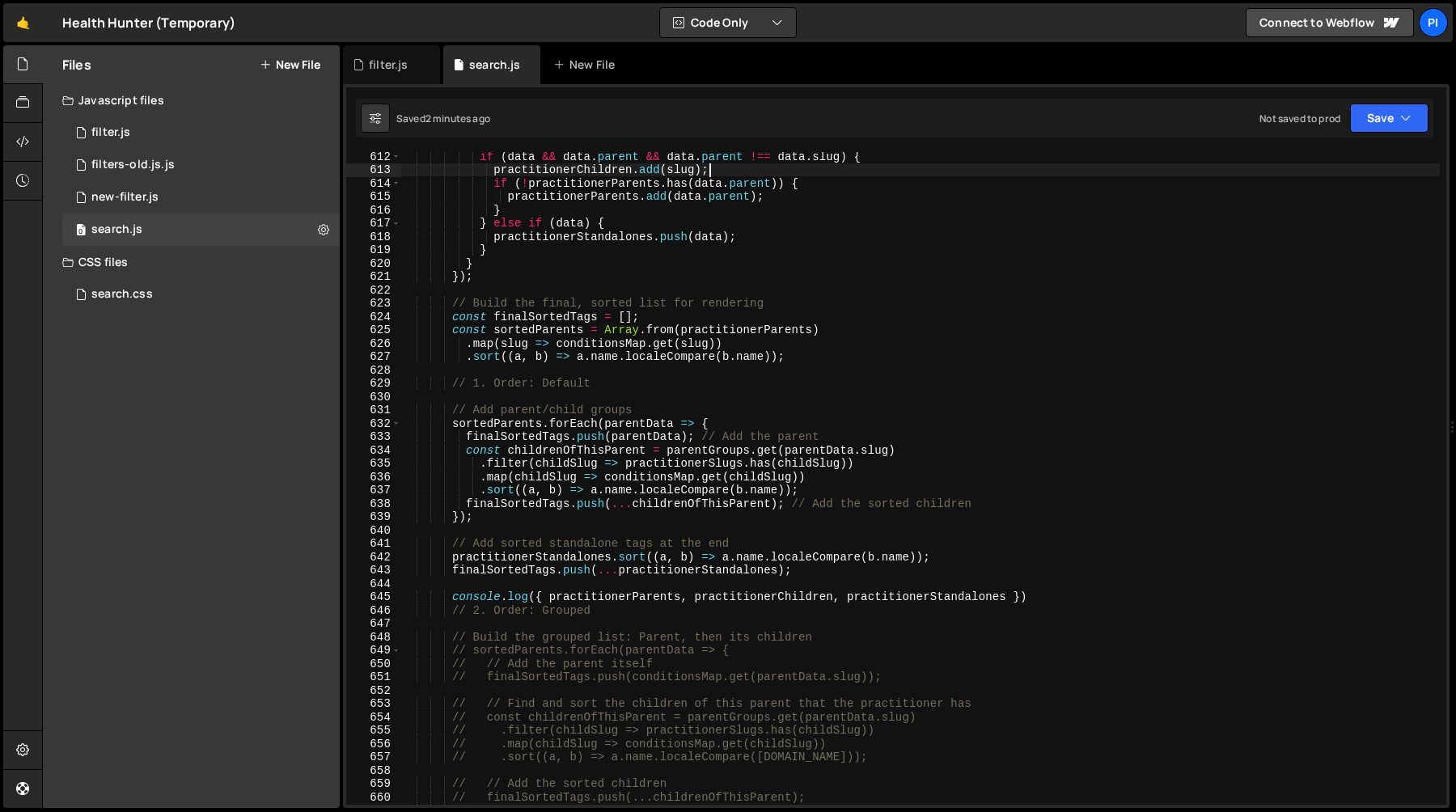
scroll to position [8191, 0]
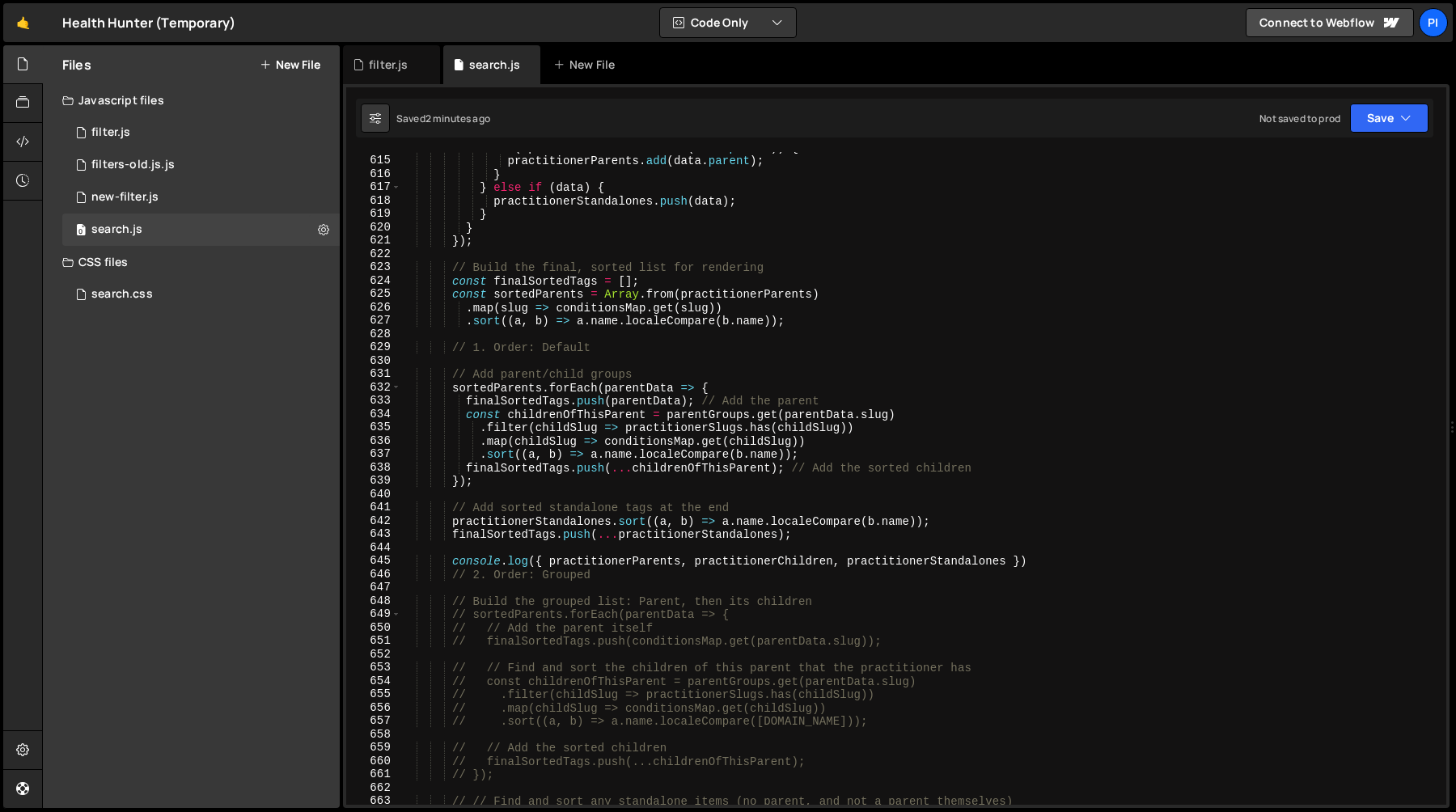
click at [1054, 552] on div "if ( ! practitionerParents . has ( data . parent )) { practitionerParents . add…" at bounding box center [920, 480] width 1040 height 679
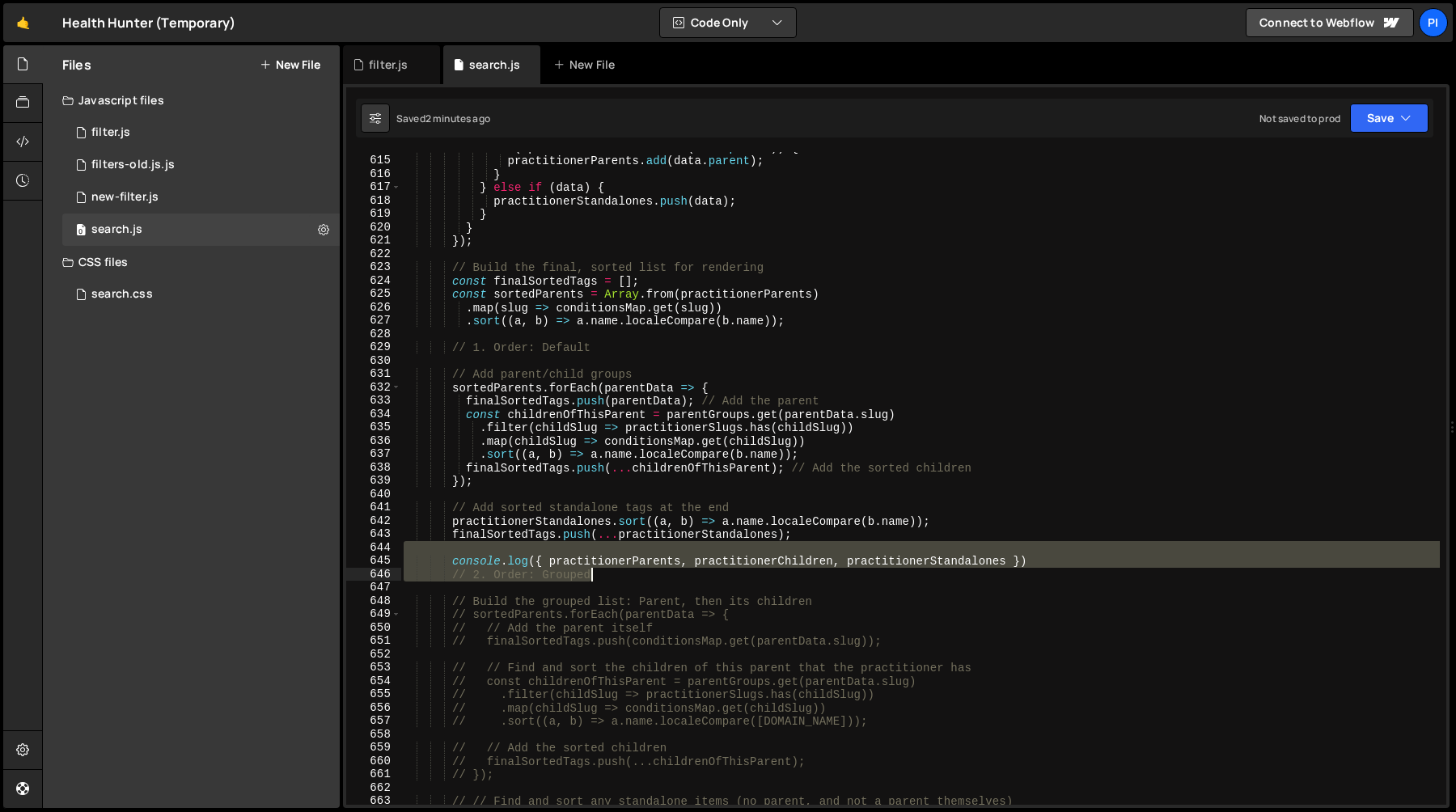
click at [1056, 570] on div "if ( ! practitionerParents . has ( data . parent )) { practitionerParents . add…" at bounding box center [920, 480] width 1040 height 679
click at [1056, 562] on div "if ( ! practitionerParents . has ( data . parent )) { practitionerParents . add…" at bounding box center [920, 478] width 1040 height 652
type textarea "console.log({ practitionerParents, practitionerChildren, practitionerStandalone…"
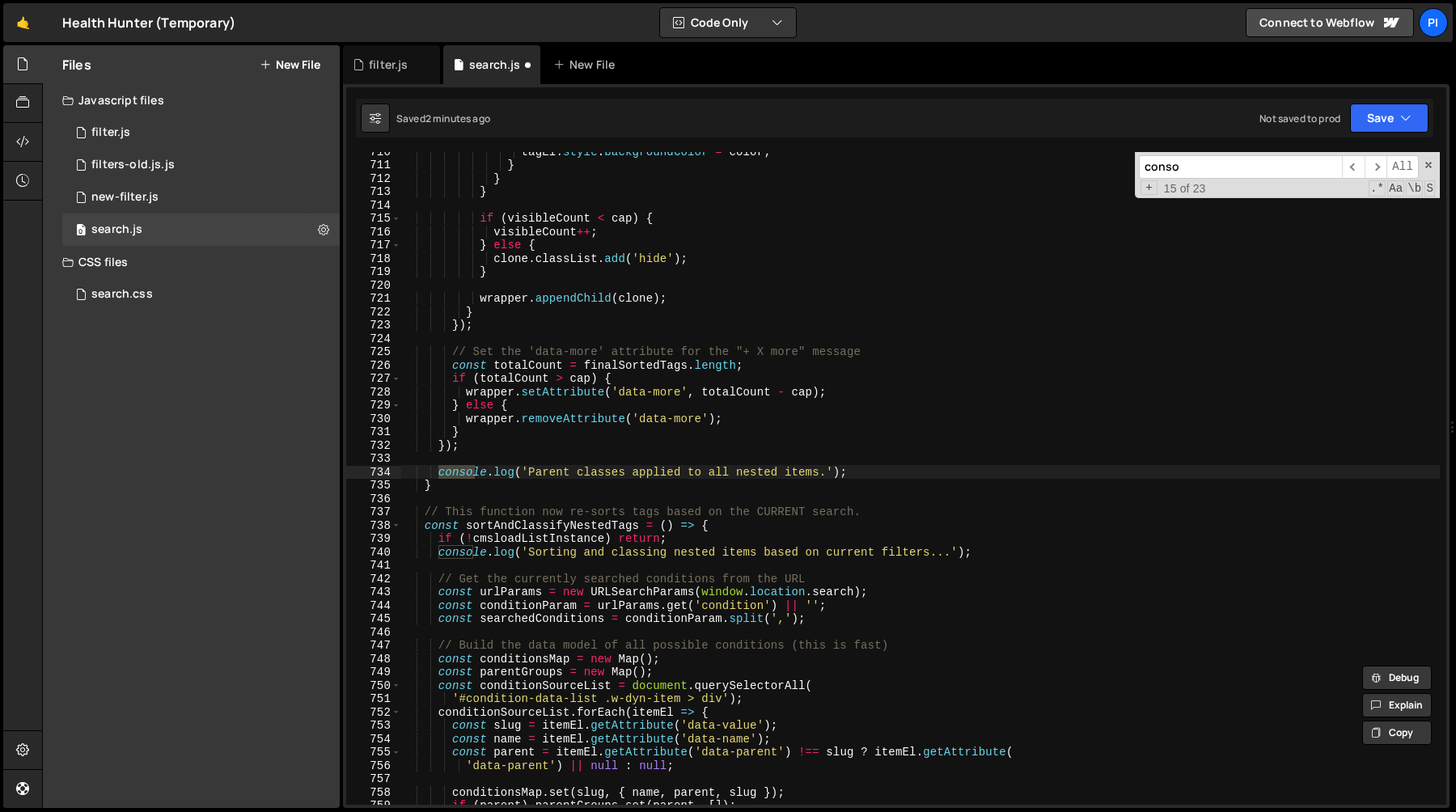
scroll to position [9467, 0]
type input "console.log({"
click at [391, 64] on div "filter.js" at bounding box center [388, 64] width 39 height 16
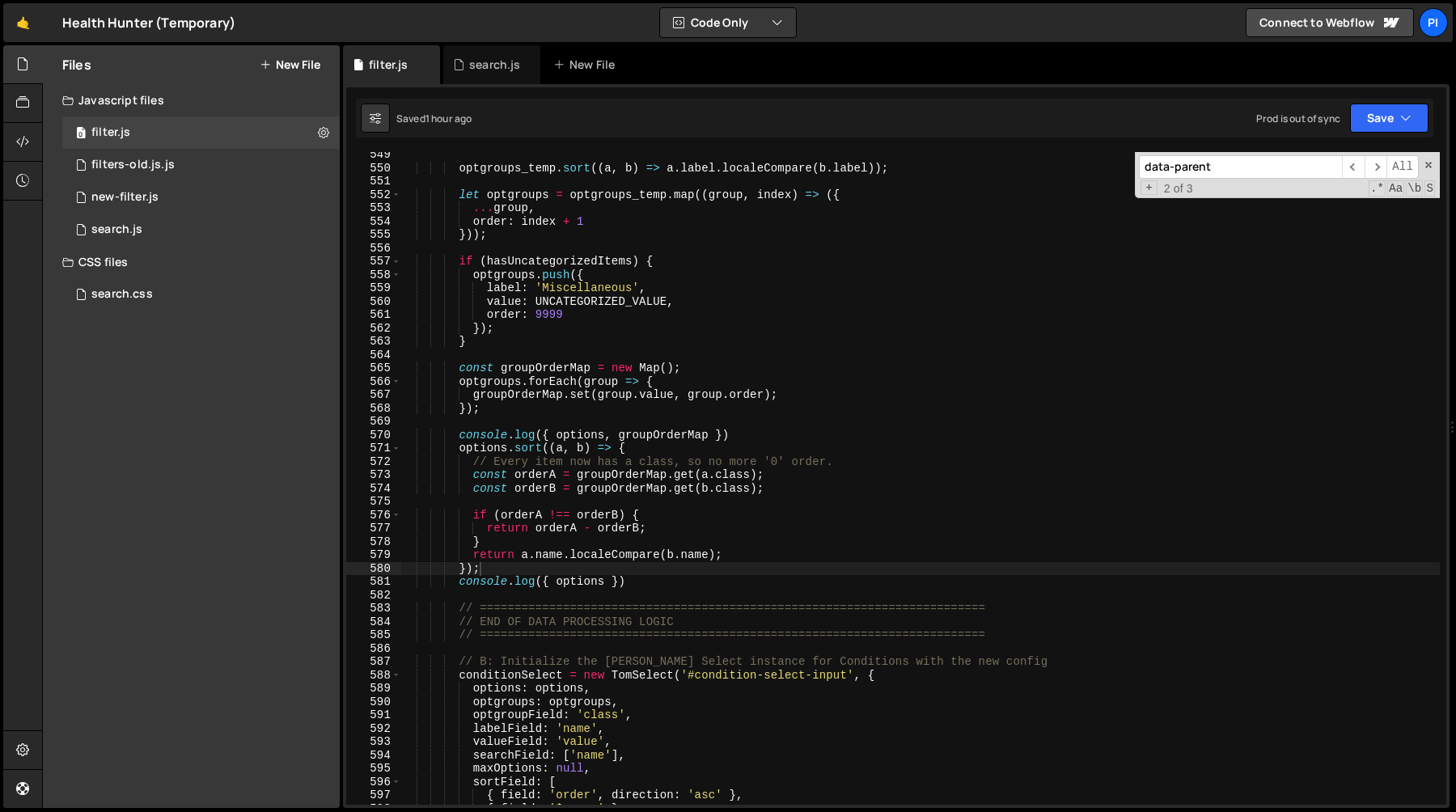
type textarea "value: UNCATEGORIZED_VALUE,"
click at [641, 299] on div "optgroups_temp . sort (( a , b ) => a . label . localeCompare ( b . label )) ; …" at bounding box center [920, 488] width 1040 height 679
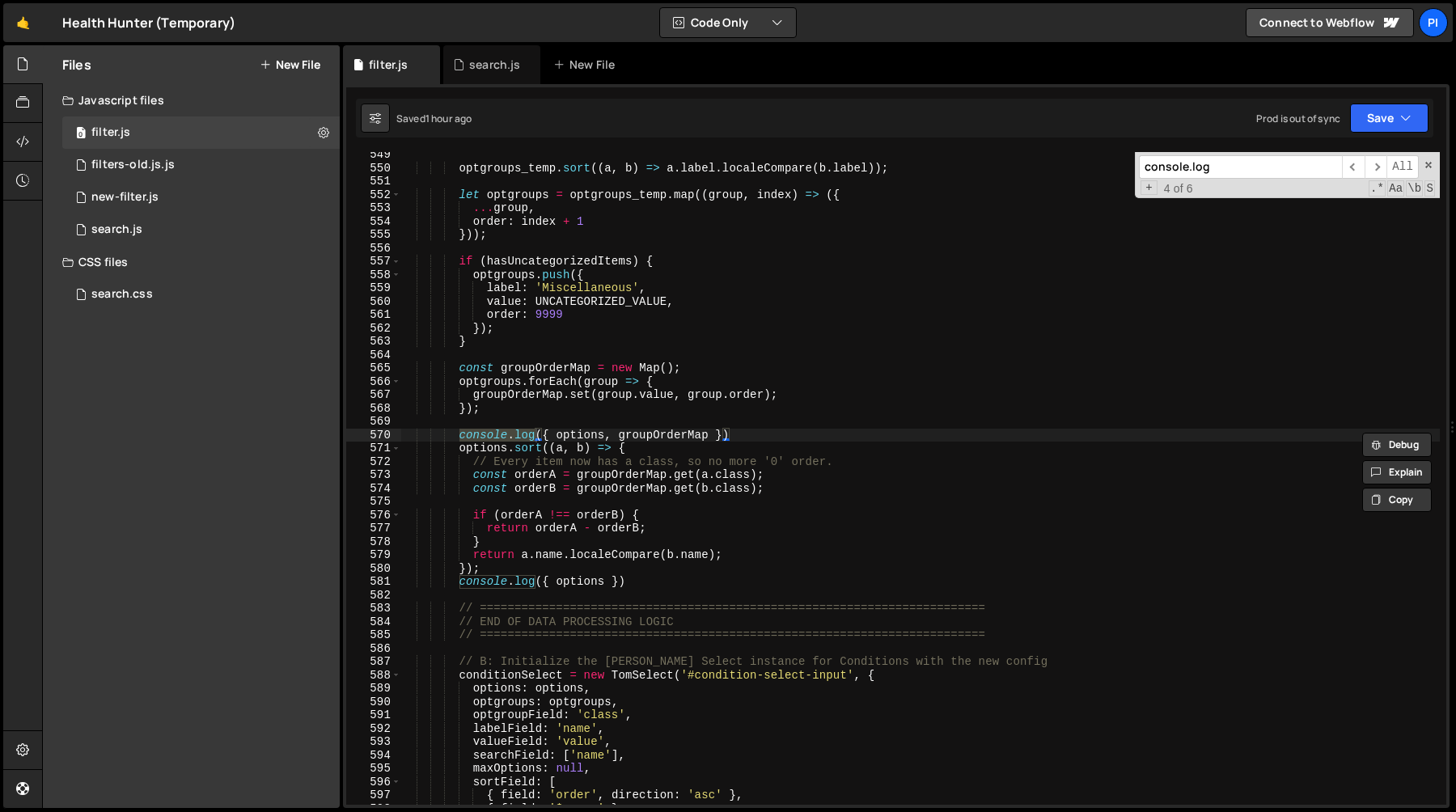
type input "console.log"
click at [623, 436] on div "optgroups_temp . sort (( a , b ) => a . label . localeCompare ( b . label )) ; …" at bounding box center [920, 488] width 1040 height 679
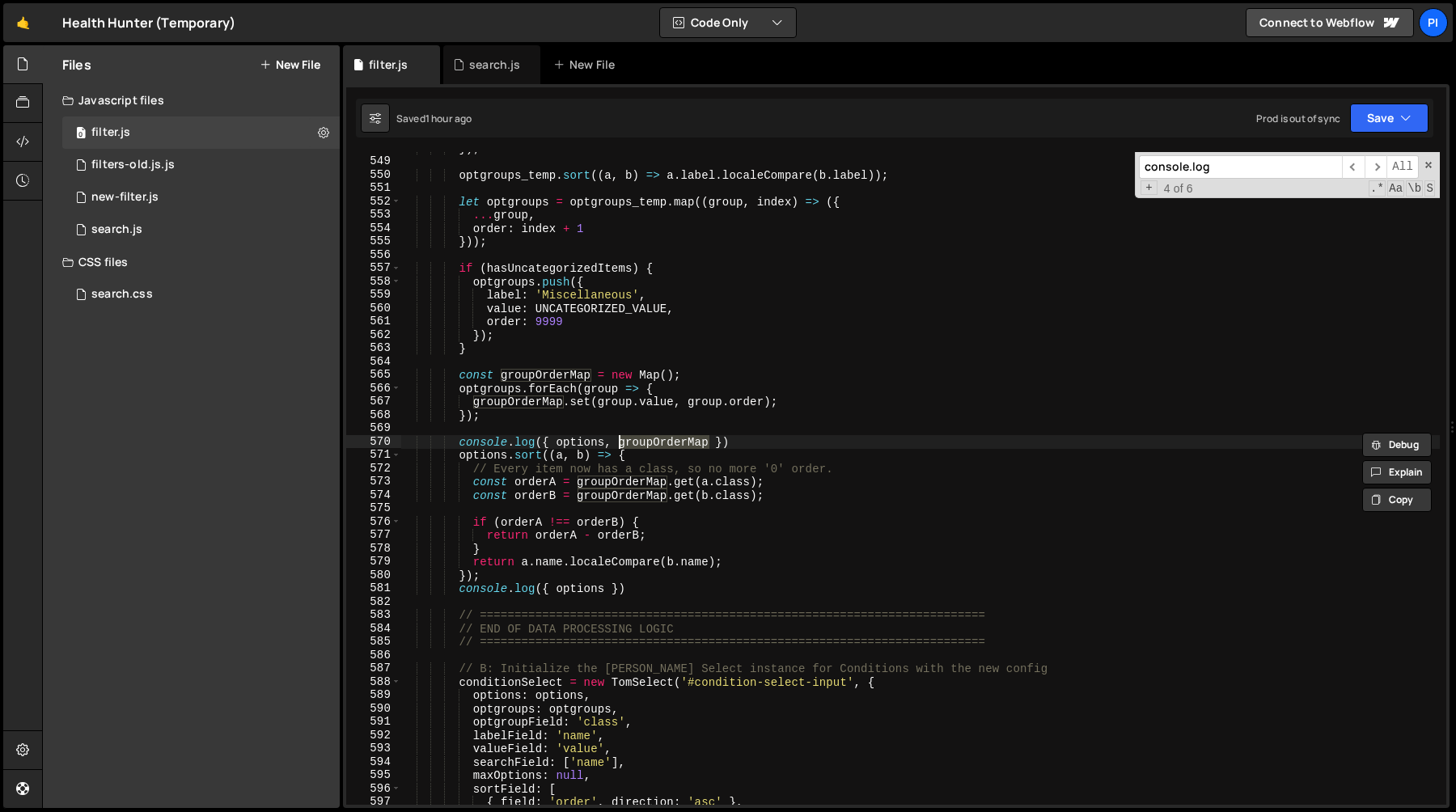
scroll to position [7384, 0]
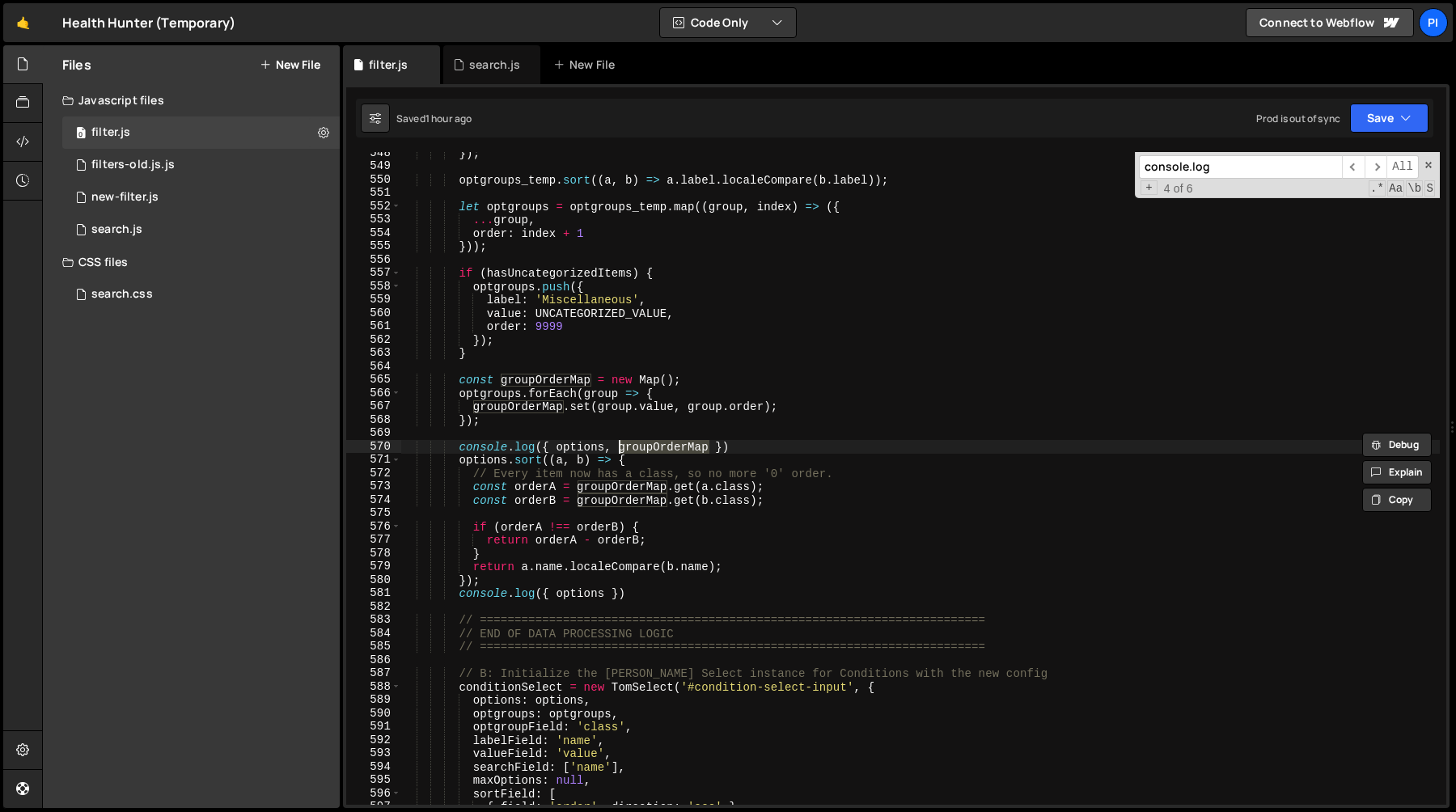
click at [644, 491] on div "}) ; optgroups_temp . sort (( a , b ) => a . label . localeCompare ( b . label …" at bounding box center [920, 486] width 1040 height 679
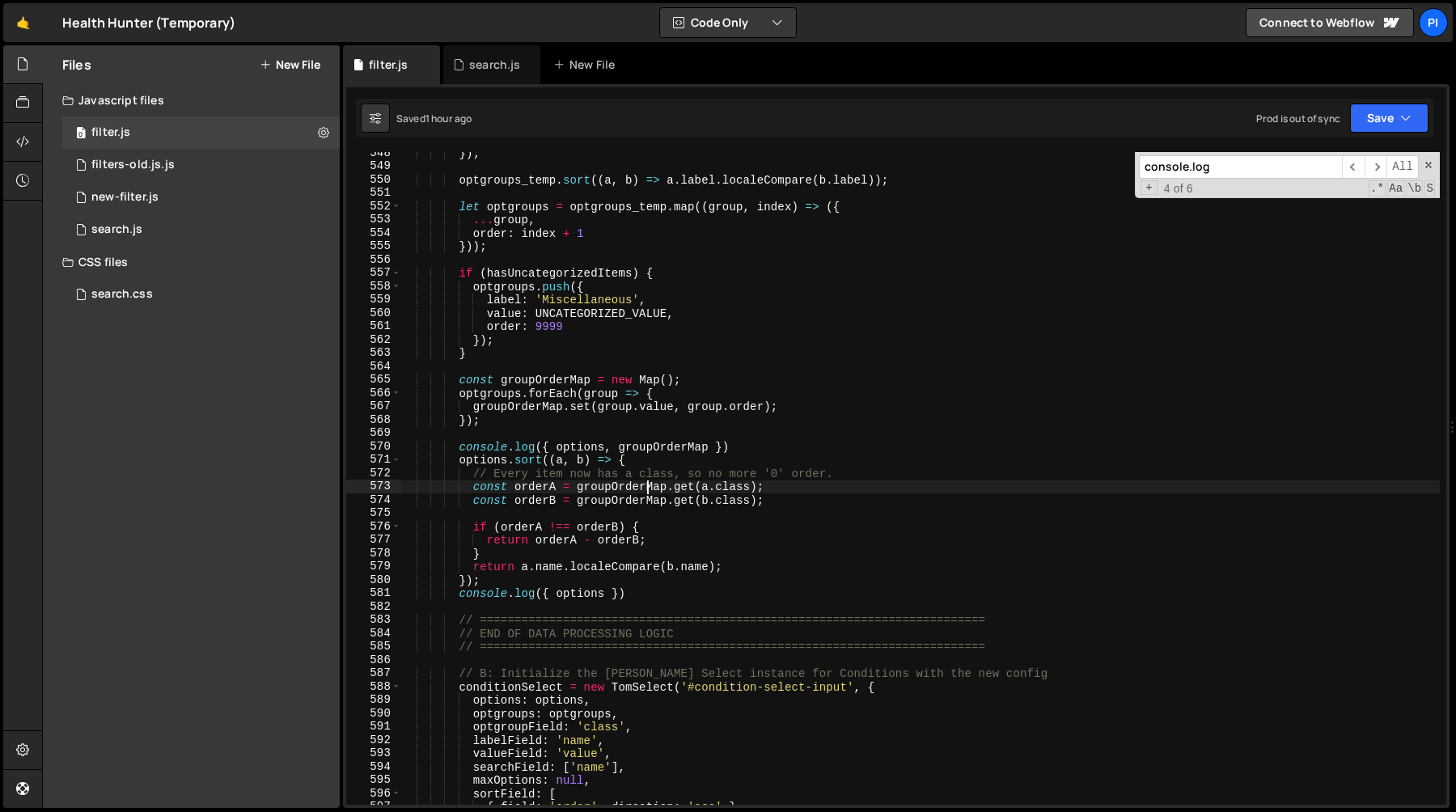
click at [644, 491] on div "}) ; optgroups_temp . sort (( a , b ) => a . label . localeCompare ( b . label …" at bounding box center [920, 486] width 1040 height 679
click at [515, 485] on div "}) ; optgroups_temp . sort (( a , b ) => a . label . localeCompare ( b . label …" at bounding box center [920, 486] width 1040 height 679
click at [465, 456] on div "}) ; optgroups_temp . sort (( a , b ) => a . label . localeCompare ( b . label …" at bounding box center [920, 486] width 1040 height 679
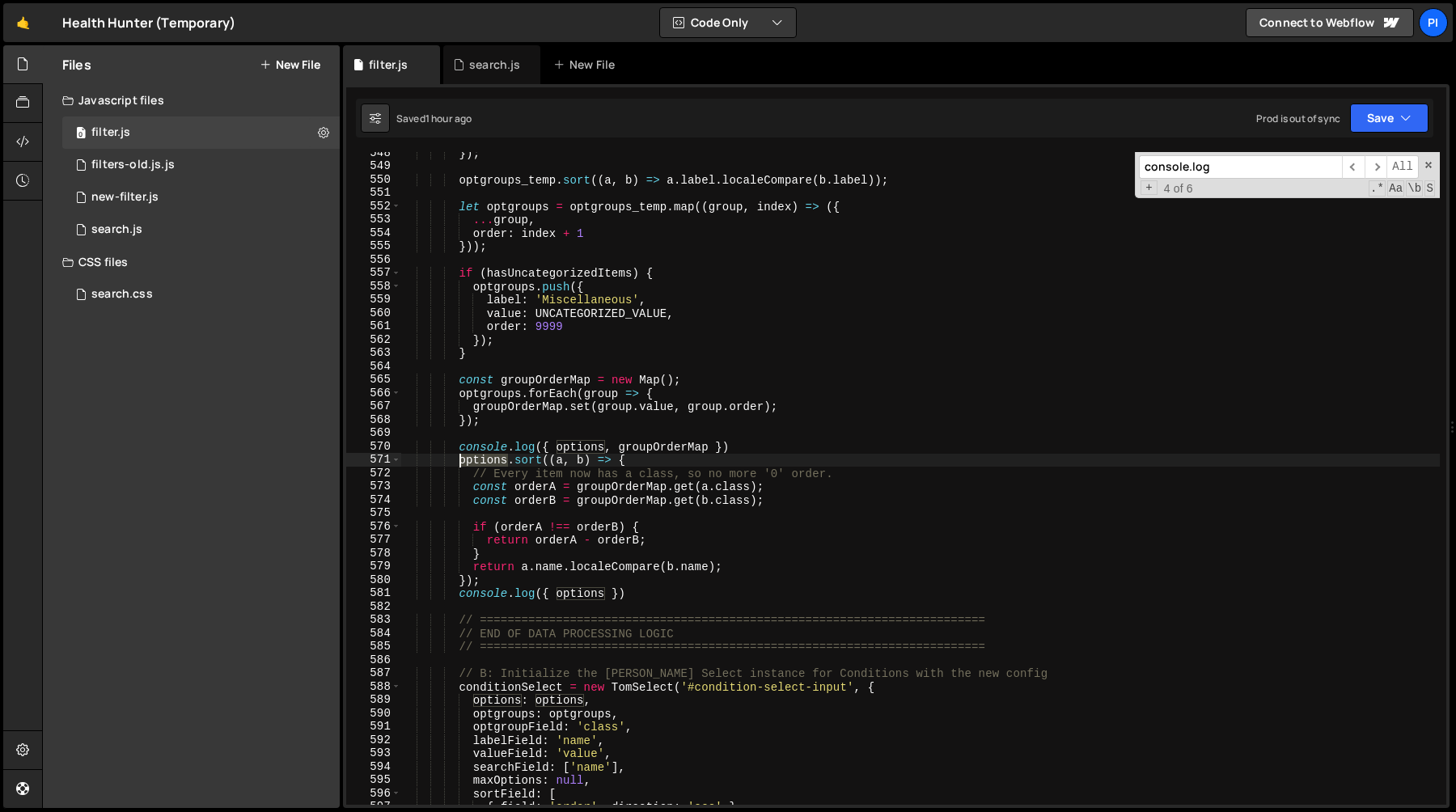
click at [465, 456] on div "}) ; optgroups_temp . sort (( a , b ) => a . label . localeCompare ( b . label …" at bounding box center [920, 486] width 1040 height 679
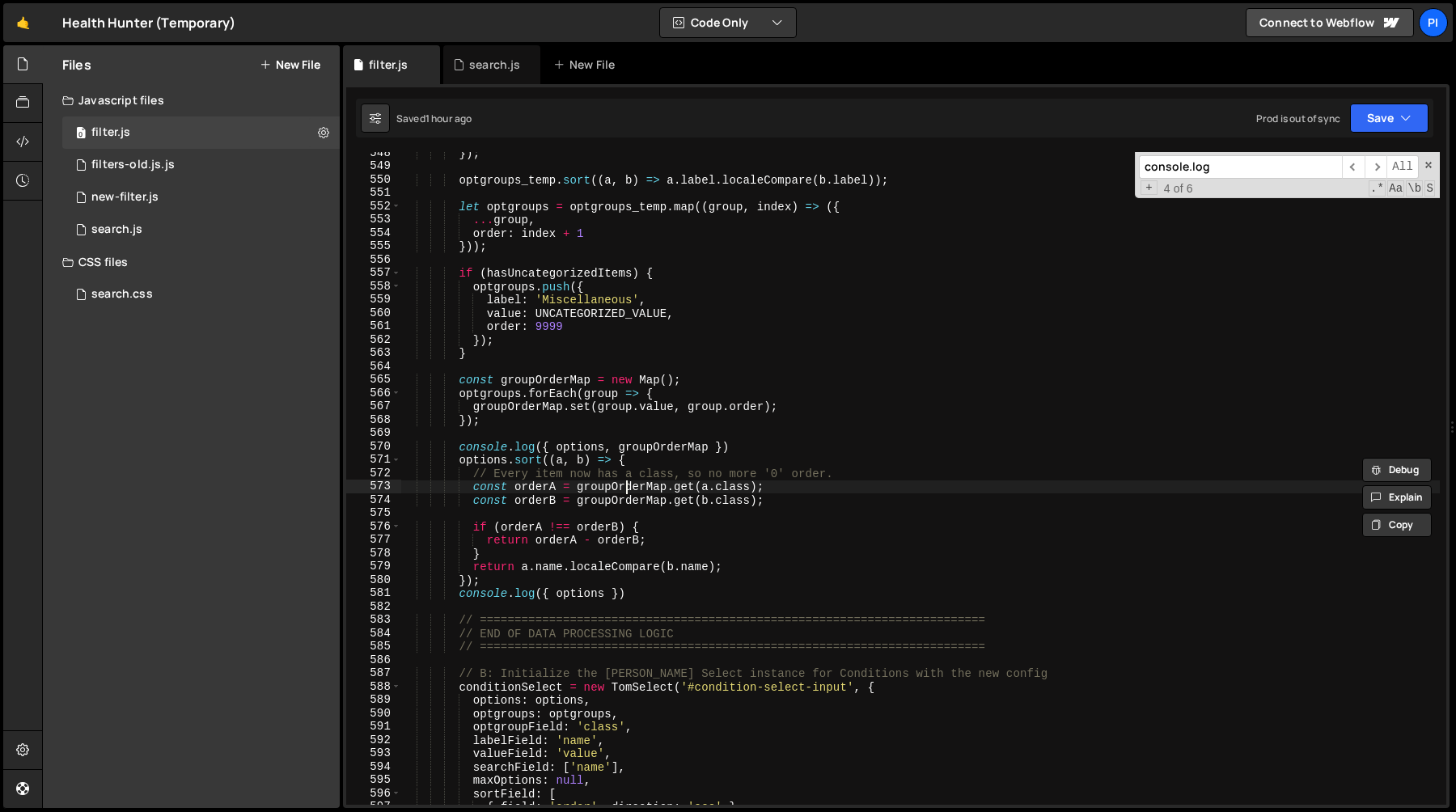
click at [628, 482] on div "}) ; optgroups_temp . sort (( a , b ) => a . label . localeCompare ( b . label …" at bounding box center [920, 486] width 1040 height 679
type textarea "const orderA = groupOrderMap.get(a.class);"
click at [628, 482] on div "}) ; optgroups_temp . sort (( a , b ) => a . label . localeCompare ( b . label …" at bounding box center [920, 486] width 1040 height 679
click at [693, 487] on div "}) ; optgroups_temp . sort (( a , b ) => a . label . localeCompare ( b . label …" at bounding box center [920, 486] width 1040 height 679
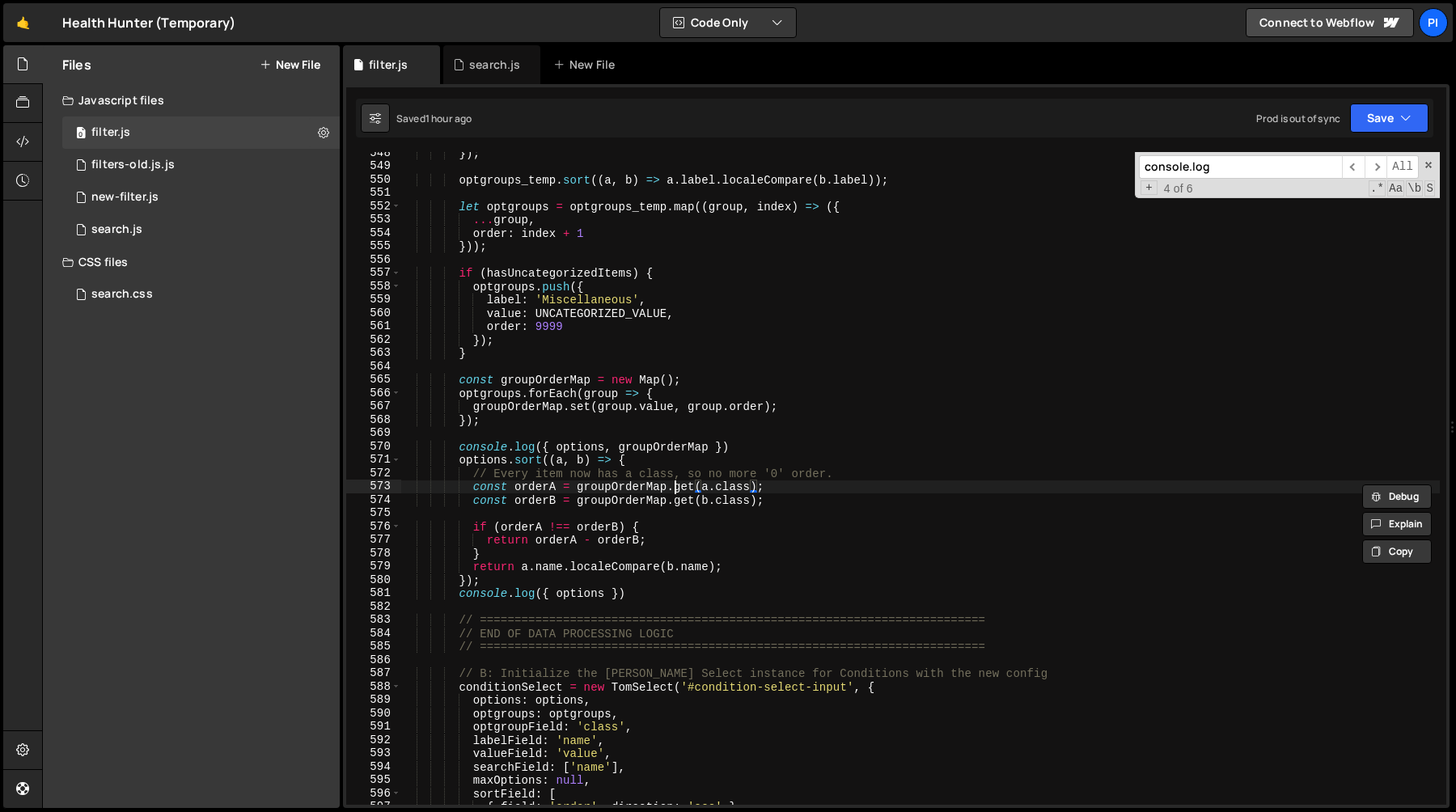
click at [677, 489] on div "}) ; optgroups_temp . sort (( a , b ) => a . label . localeCompare ( b . label …" at bounding box center [920, 486] width 1040 height 679
click at [543, 514] on div "}) ; optgroups_temp . sort (( a , b ) => a . label . localeCompare ( b . label …" at bounding box center [920, 486] width 1040 height 679
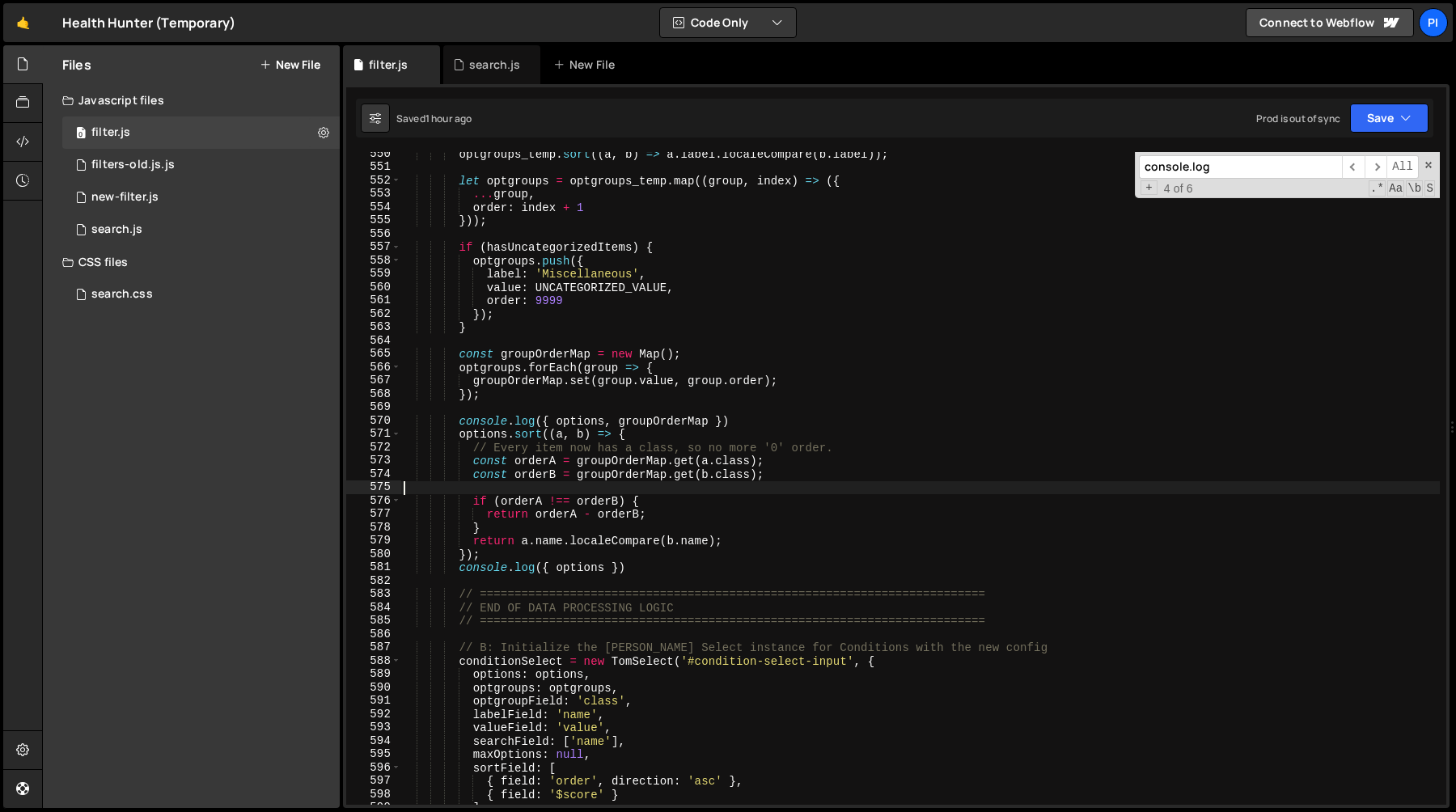
scroll to position [7422, 0]
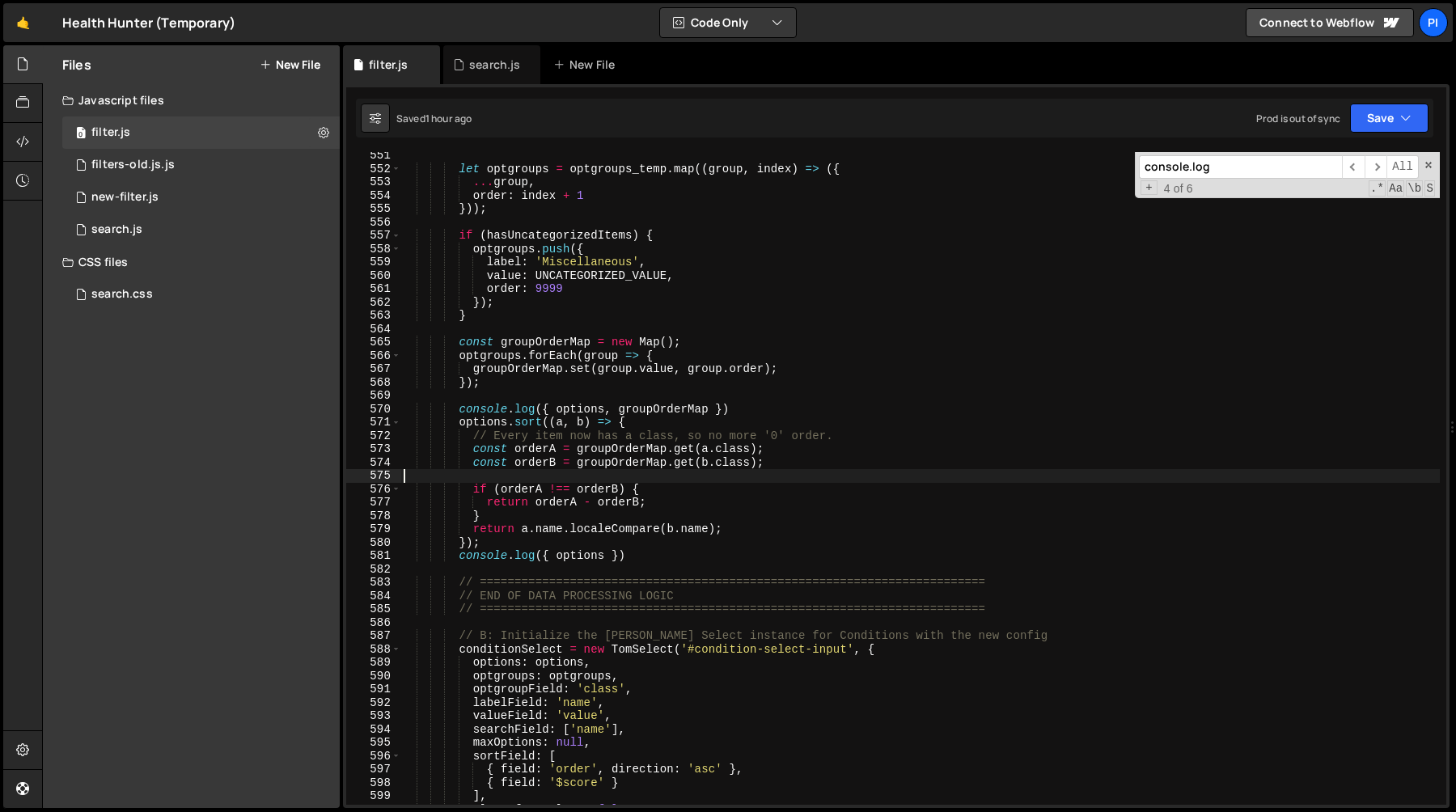
click at [516, 474] on div "let optgroups = optgroups_temp . map (( group , index ) => ({ ... group , order…" at bounding box center [920, 488] width 1040 height 679
click at [515, 490] on div "let optgroups = optgroups_temp . map (( group , index ) => ({ ... group , order…" at bounding box center [920, 488] width 1040 height 679
click at [515, 517] on div "let optgroups = optgroups_temp . map (( group , index ) => ({ ... group , order…" at bounding box center [920, 488] width 1040 height 679
type textarea "}"
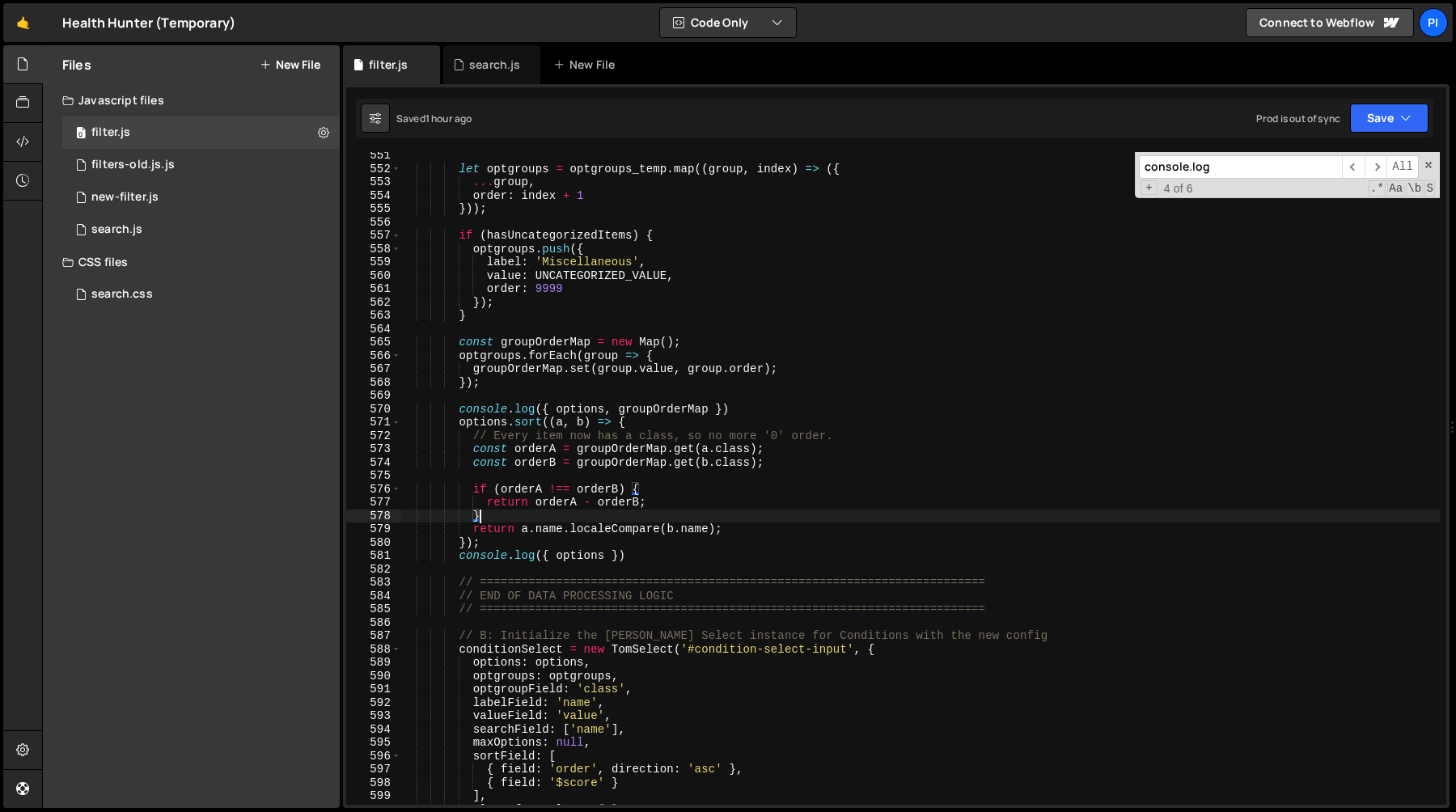
scroll to position [0, 4]
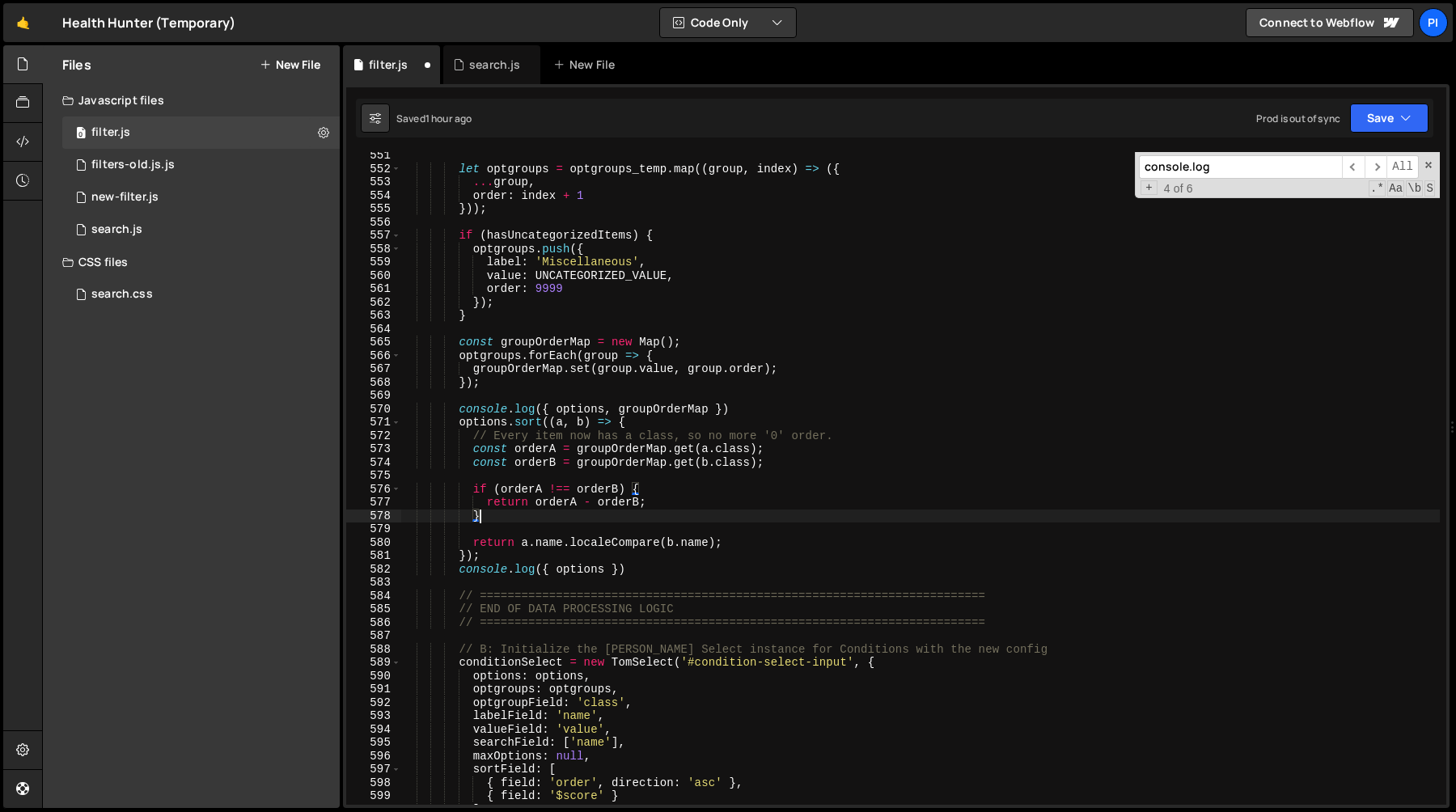
click at [527, 515] on div "let optgroups = optgroups_temp . map (( group , index ) => ({ ... group , order…" at bounding box center [920, 488] width 1040 height 679
click at [518, 547] on div "let optgroups = optgroups_temp . map (( group , index ) => ({ ... group , order…" at bounding box center [920, 488] width 1040 height 679
type textarea "return a.name.localeCompare([DOMAIN_NAME]);"
click at [516, 523] on div "let optgroups = optgroups_temp . map (( group , index ) => ({ ... group , order…" at bounding box center [920, 488] width 1040 height 679
click at [518, 515] on div "let optgroups = optgroups_temp . map (( group , index ) => ({ ... group , order…" at bounding box center [920, 488] width 1040 height 679
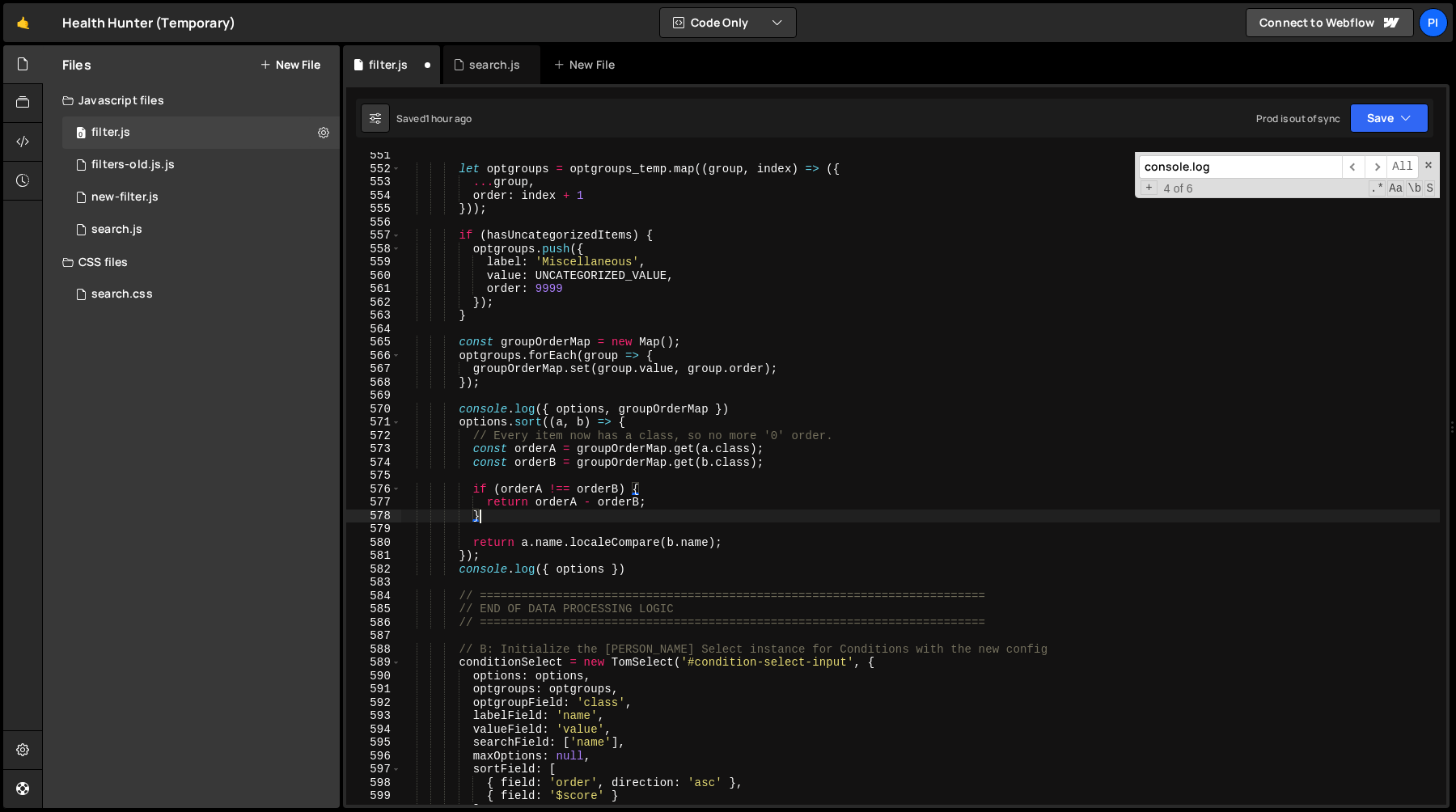
click at [692, 507] on div "let optgroups = optgroups_temp . map (( group , index ) => ({ ... group , order…" at bounding box center [920, 488] width 1040 height 679
click at [487, 501] on div "let optgroups = optgroups_temp . map (( group , index ) => ({ ... group , order…" at bounding box center [920, 488] width 1040 height 679
click at [494, 518] on div "let optgroups = optgroups_temp . map (( group , index ) => ({ ... group , order…" at bounding box center [920, 488] width 1040 height 679
type textarea "} else {"
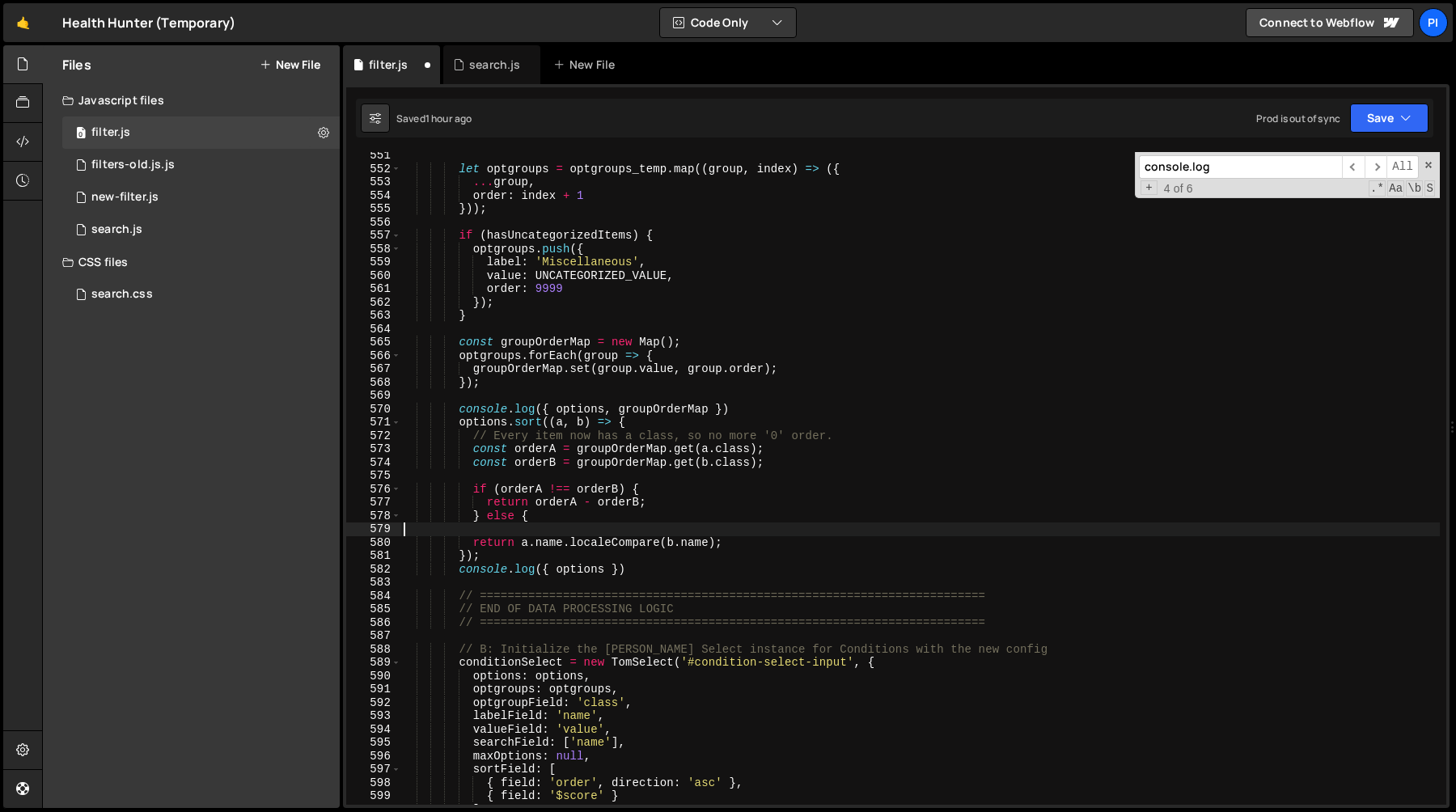
type textarea "return a.name.localeCompare([DOMAIN_NAME]);"
click at [488, 529] on div "let optgroups = optgroups_temp . map (( group , index ) => ({ ... group , order…" at bounding box center [920, 488] width 1040 height 679
click at [460, 533] on div "let optgroups = optgroups_temp . map (( group , index ) => ({ ... group , order…" at bounding box center [920, 488] width 1040 height 679
click at [479, 522] on div "let optgroups = optgroups_temp . map (( group , index ) => ({ ... group , order…" at bounding box center [920, 488] width 1040 height 679
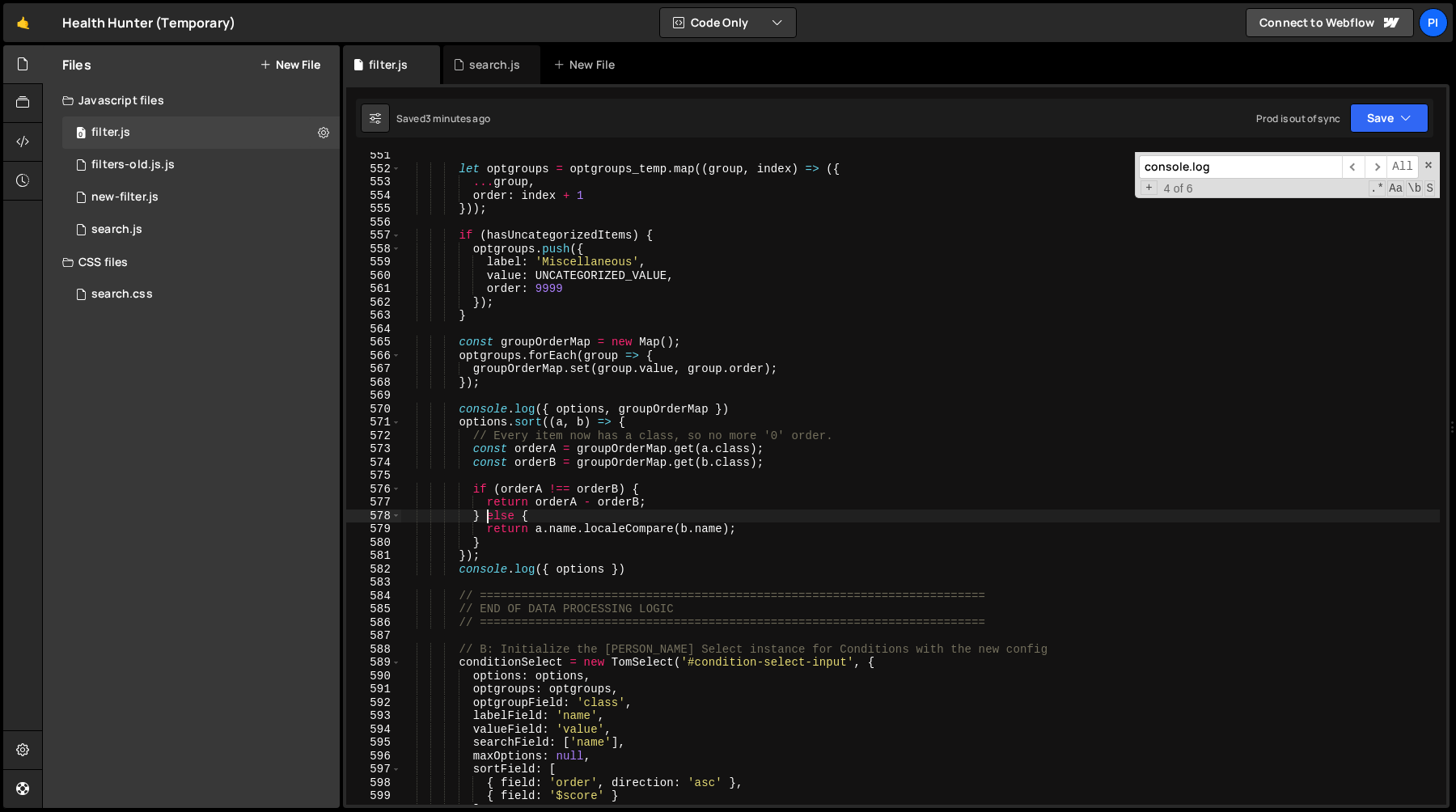
click at [487, 521] on div "let optgroups = optgroups_temp . map (( group , index ) => ({ ... group , order…" at bounding box center [920, 488] width 1040 height 679
click at [489, 539] on div "let optgroups = optgroups_temp . map (( group , index ) => ({ ... group , order…" at bounding box center [920, 488] width 1040 height 679
type textarea "return a.name.localeCompare([DOMAIN_NAME]); }"
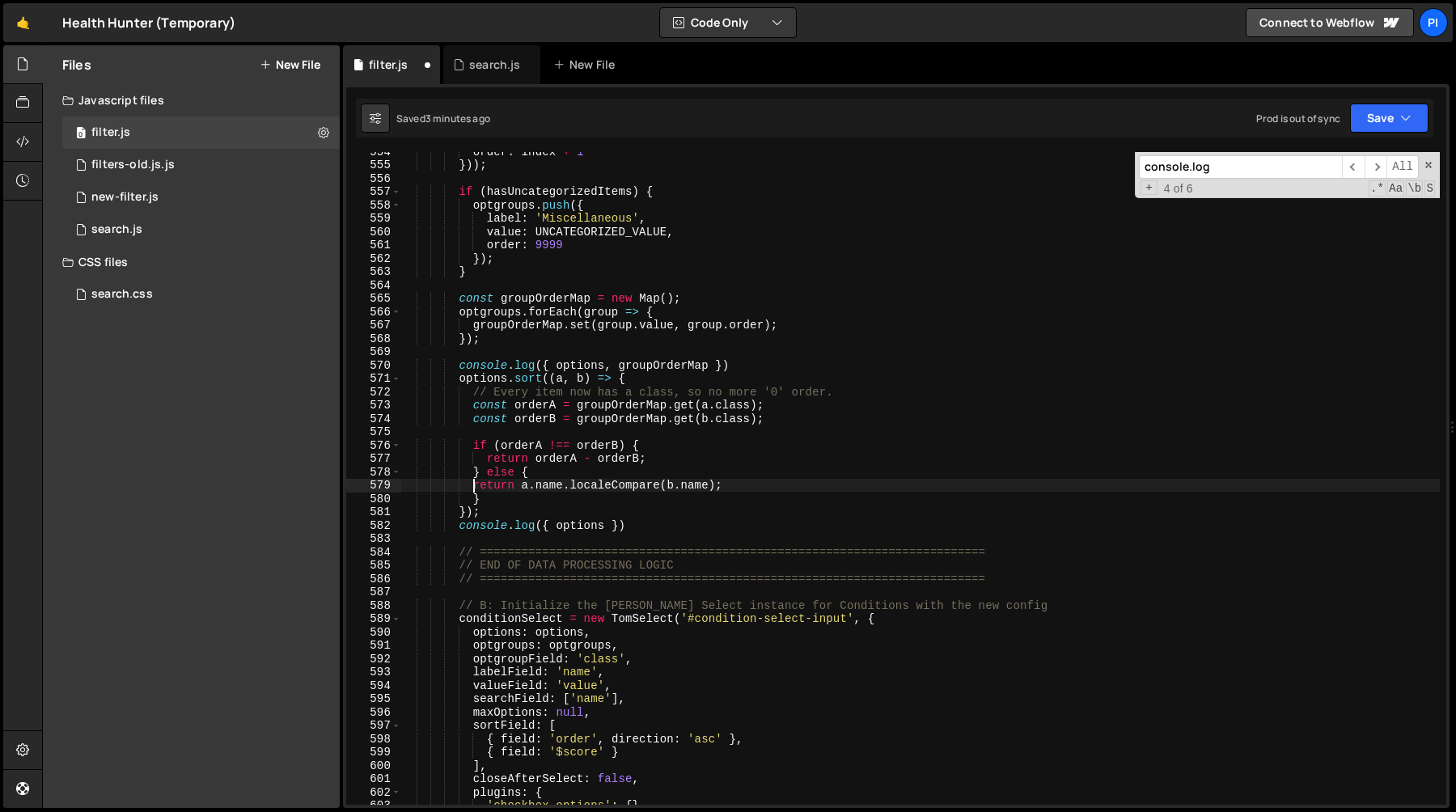
scroll to position [7465, 0]
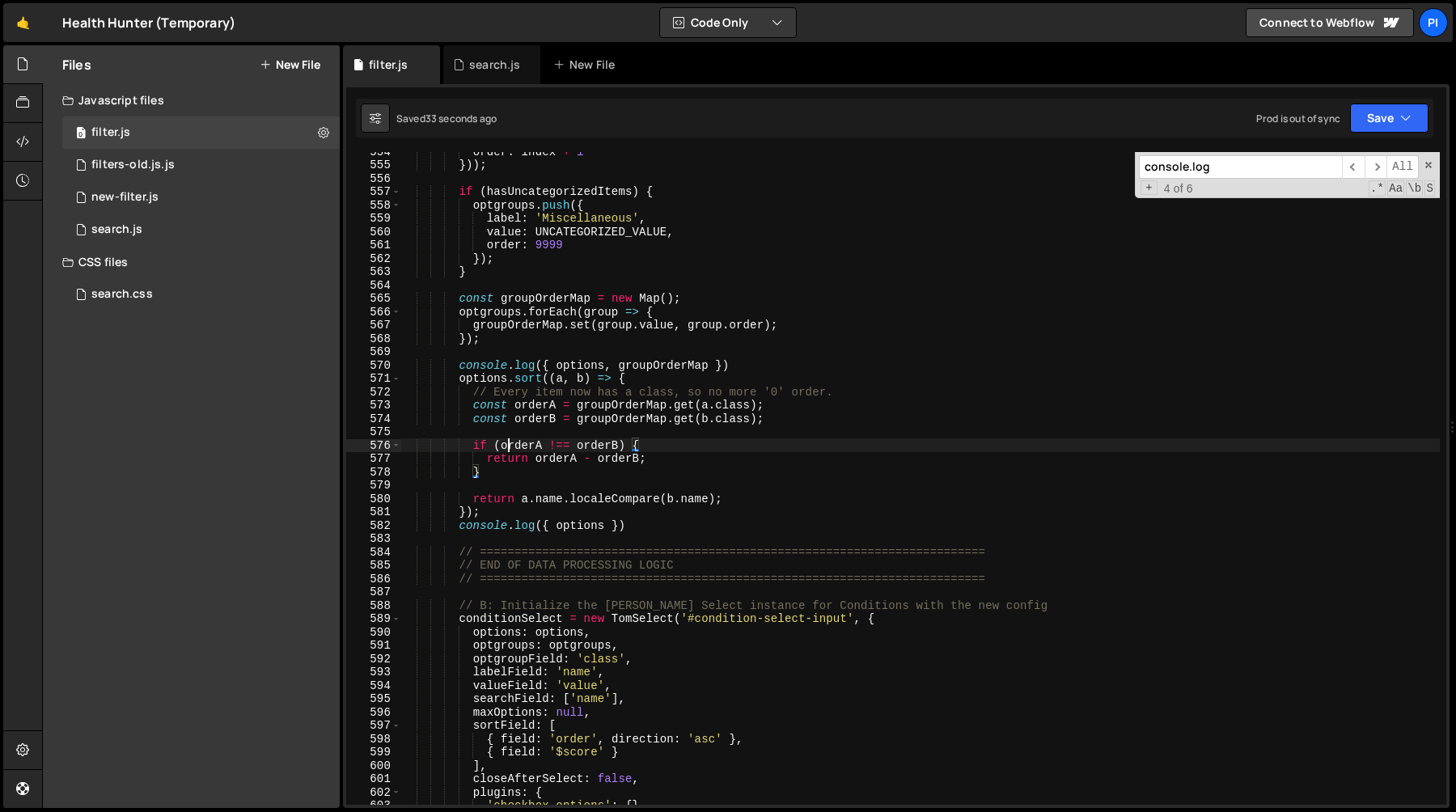
click at [509, 448] on div "order : index + 1 })) ; if ( hasUncategorizedItems ) { optgroups . push ({ labe…" at bounding box center [920, 485] width 1040 height 679
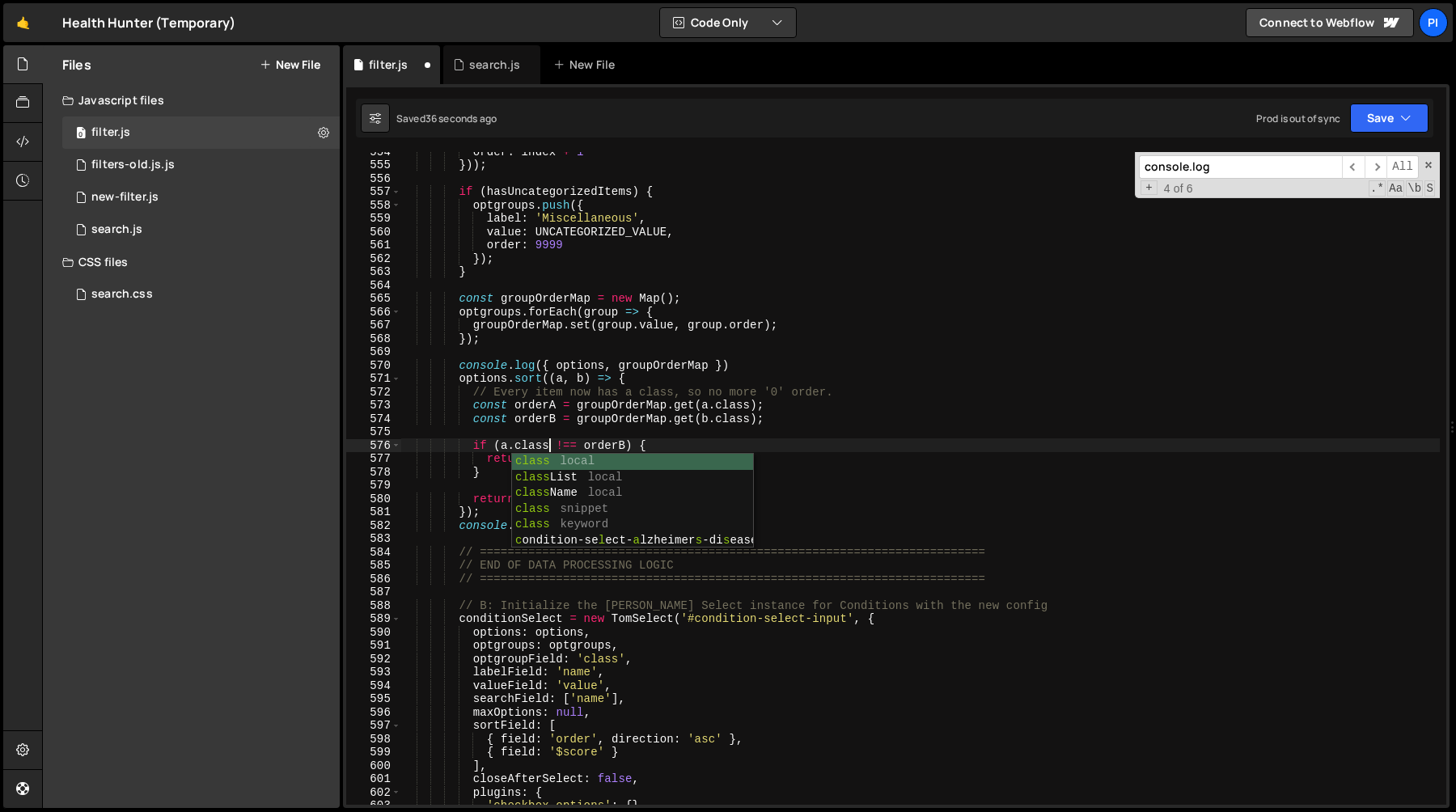
click at [604, 444] on div "order : index + 1 })) ; if ( hasUncategorizedItems ) { optgroups . push ({ labe…" at bounding box center [920, 485] width 1040 height 679
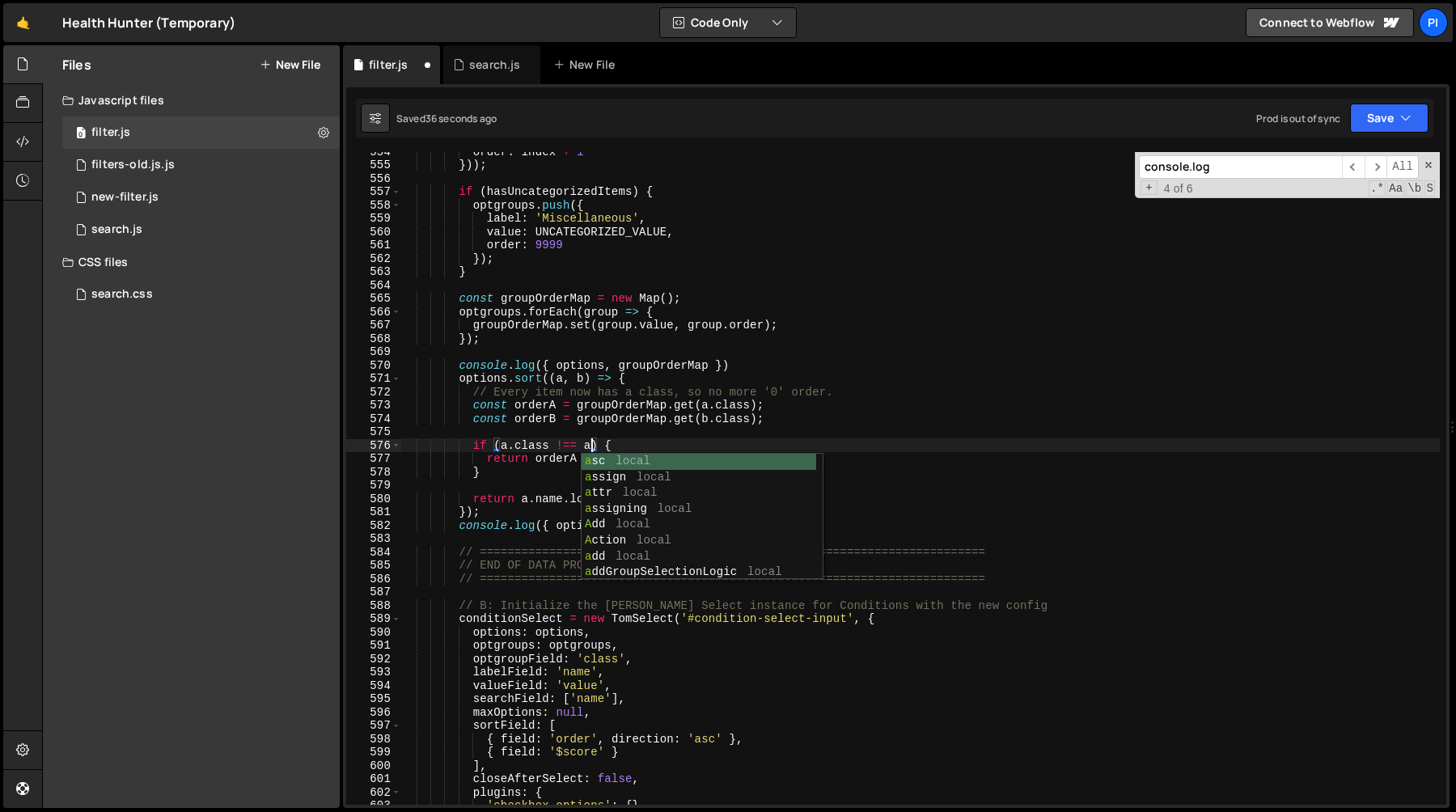
scroll to position [0, 13]
type textarea "if (a.class !== a.class) {"
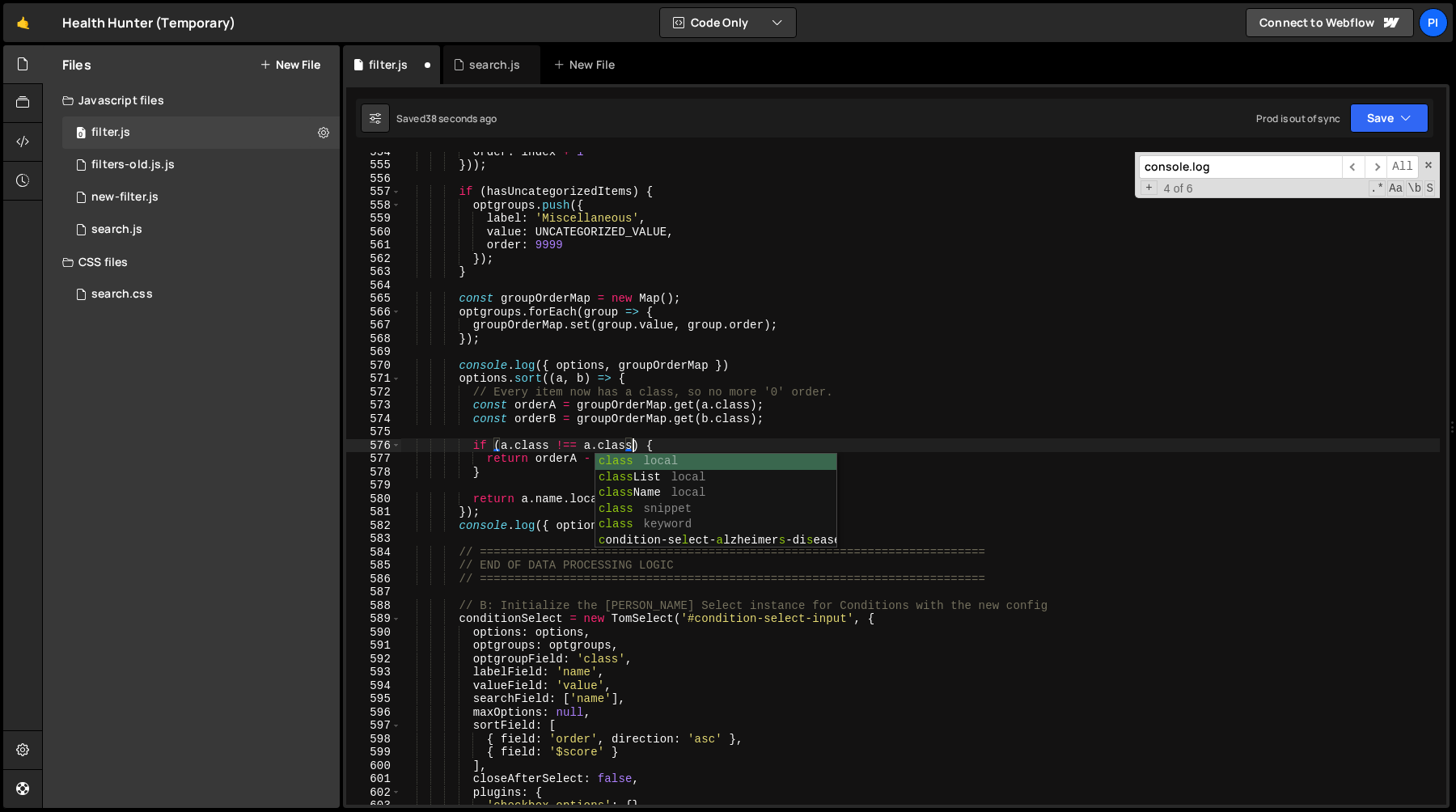
scroll to position [0, 16]
click at [621, 435] on div "order : index + 1 })) ; if ( hasUncategorizedItems ) { optgroups . push ({ labe…" at bounding box center [920, 485] width 1040 height 679
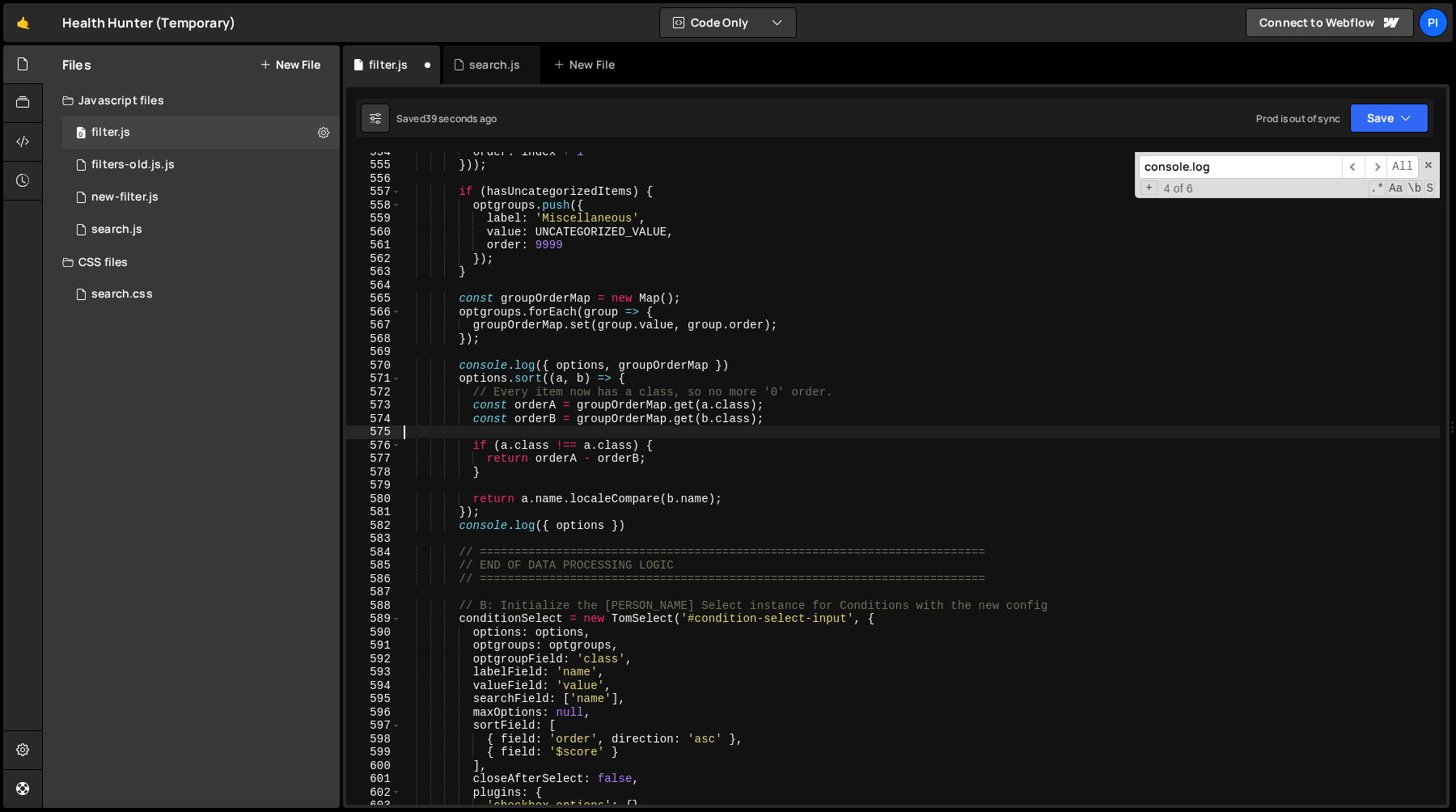
click at [558, 463] on div "order : index + 1 })) ; if ( hasUncategorizedItems ) { optgroups . push ({ labe…" at bounding box center [920, 485] width 1040 height 679
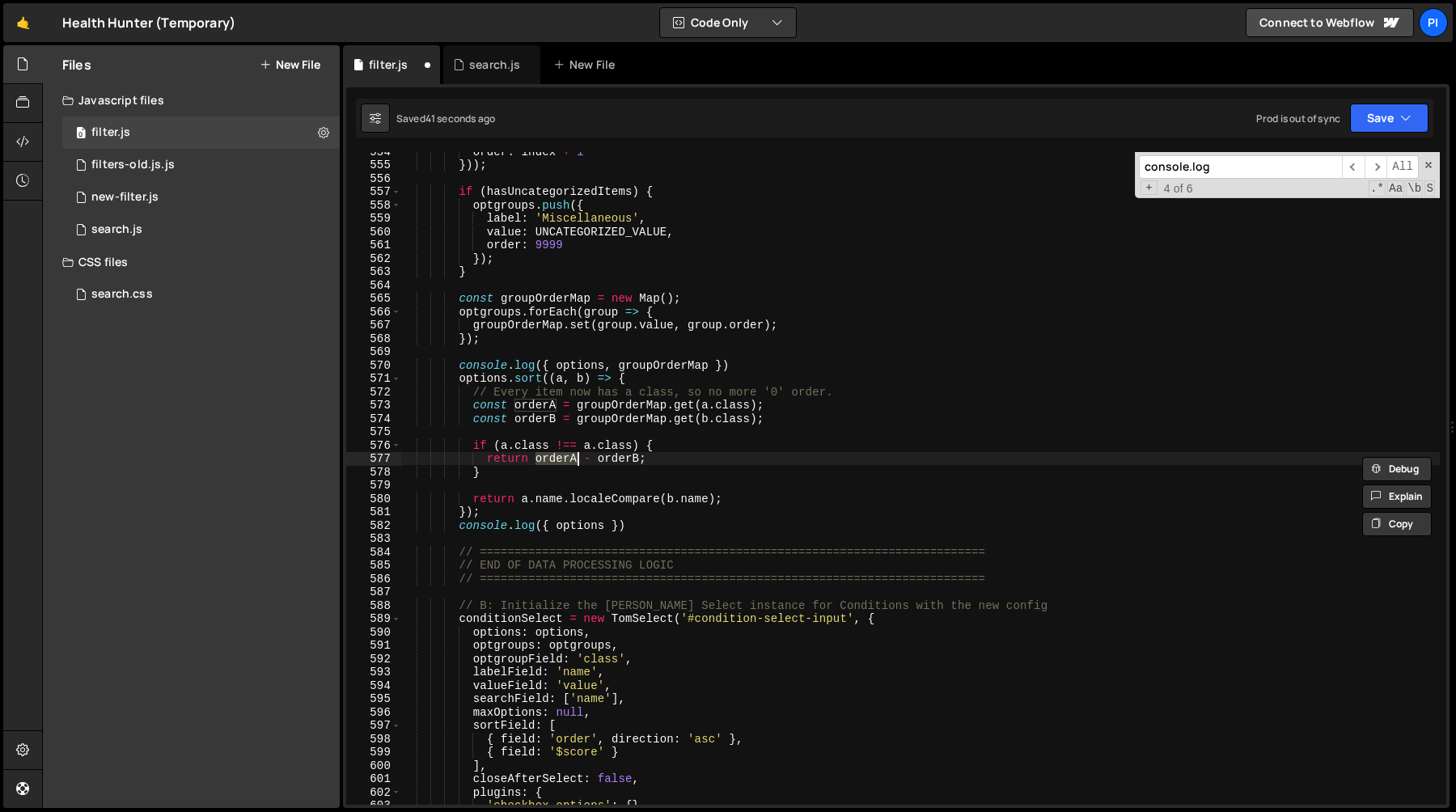
click at [501, 449] on div "order : index + 1 })) ; if ( hasUncategorizedItems ) { optgroups . push ({ labe…" at bounding box center [920, 485] width 1040 height 679
click at [546, 448] on div "order : index + 1 })) ; if ( hasUncategorizedItems ) { optgroups . push ({ labe…" at bounding box center [920, 485] width 1040 height 679
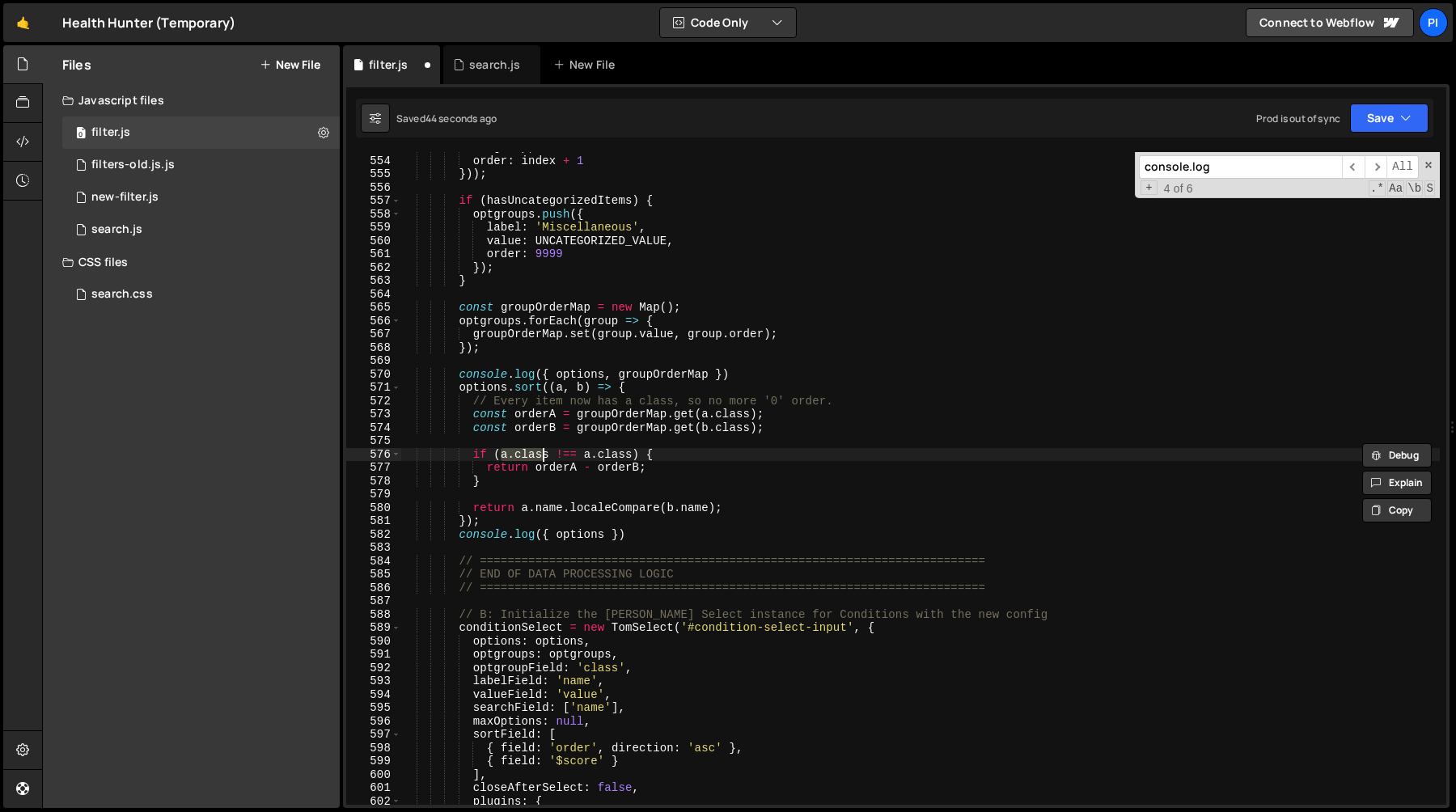
scroll to position [7436, 0]
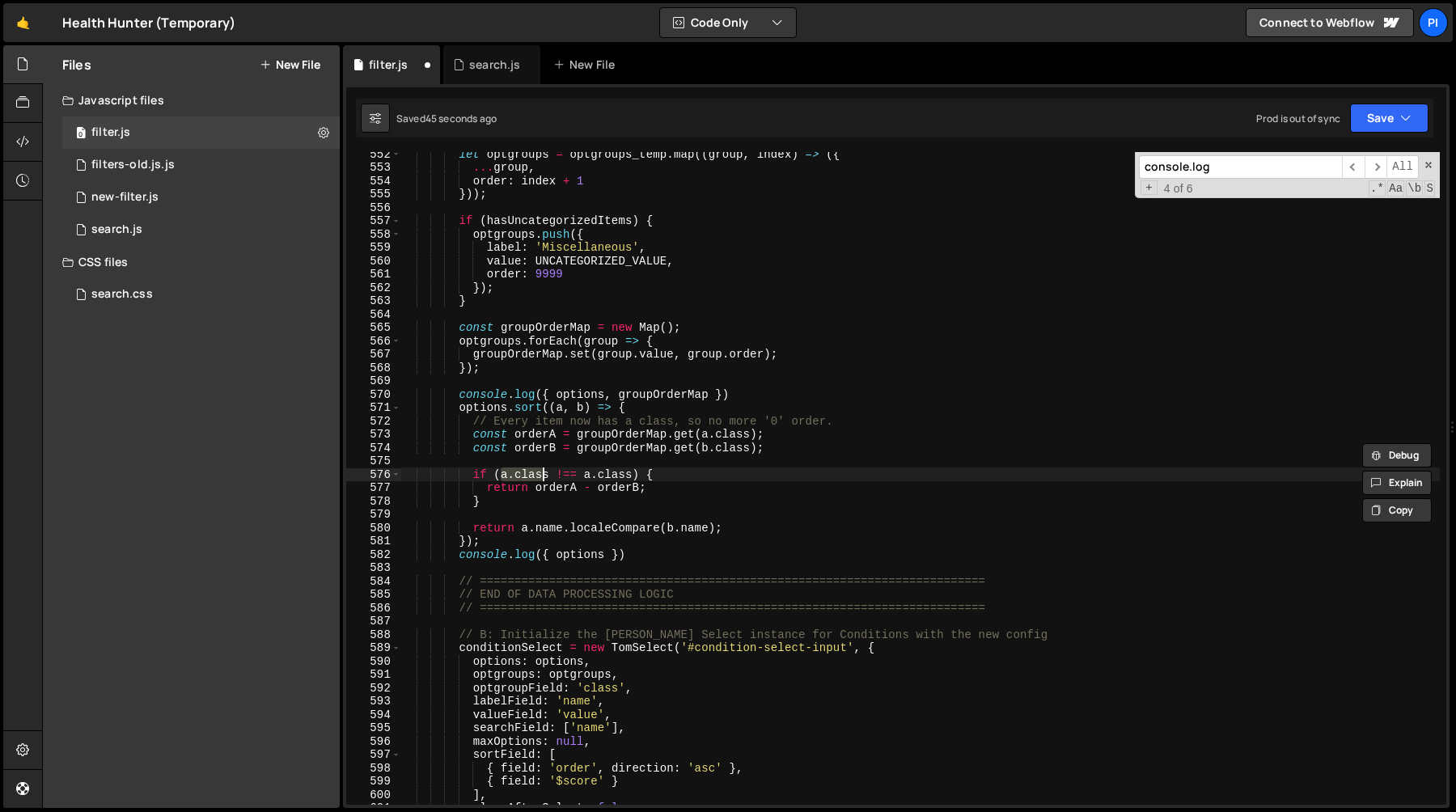
click at [548, 476] on div "let optgroups = optgroups_temp . map (( group , index ) => ({ ... group , order…" at bounding box center [920, 487] width 1040 height 679
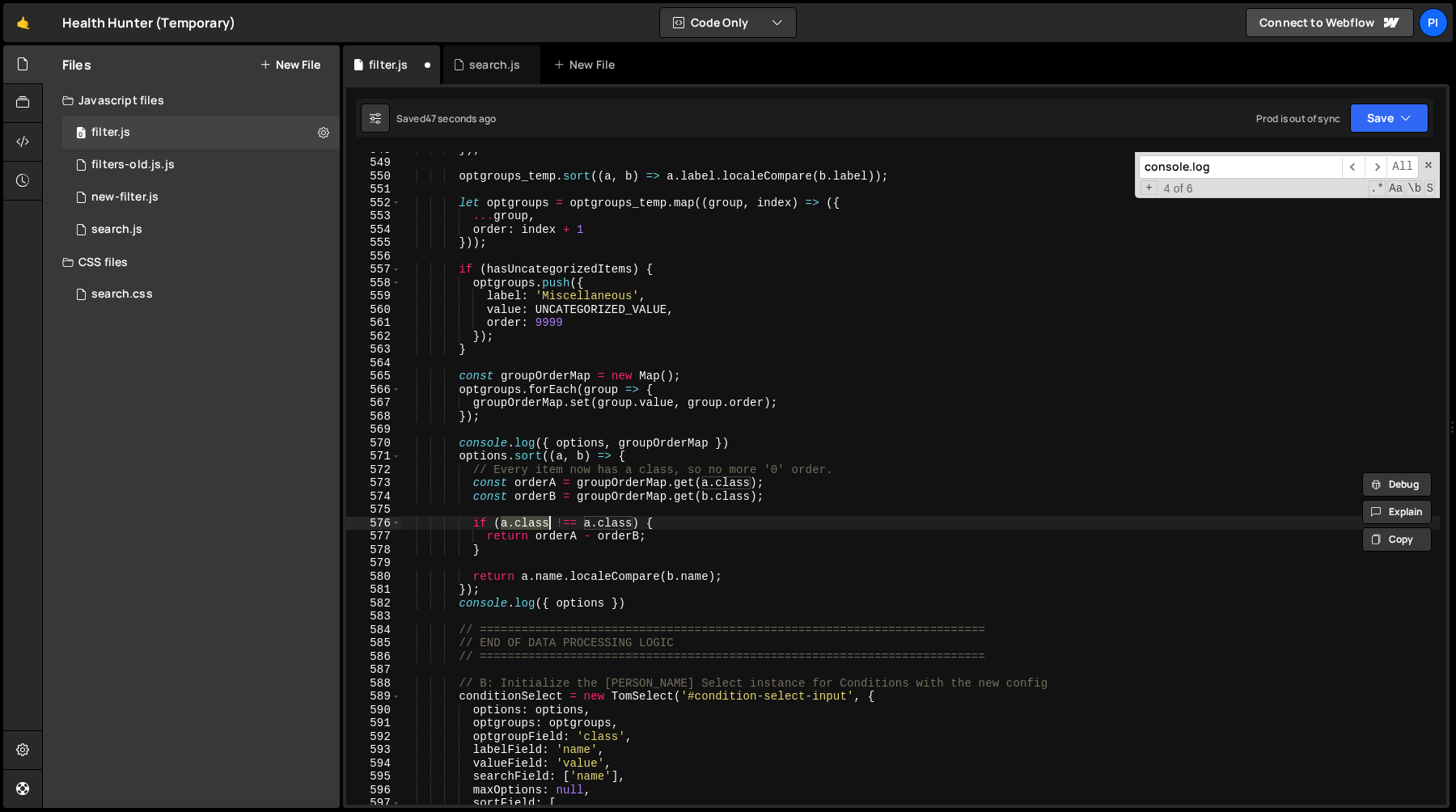
scroll to position [7390, 0]
click at [553, 536] on div "}) ; optgroups_temp . sort (( a , b ) => a . label . localeCompare ( b . label …" at bounding box center [920, 480] width 1040 height 679
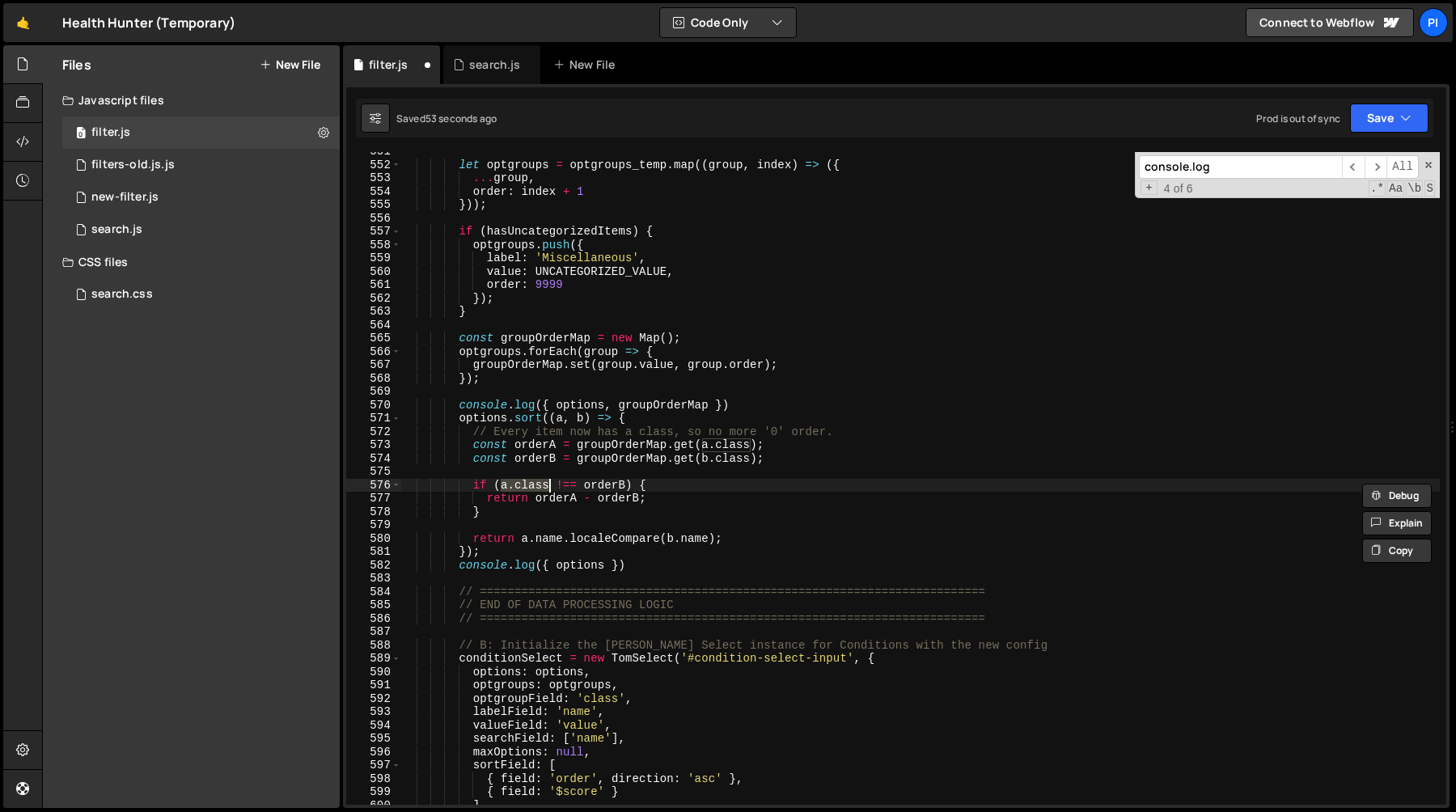
scroll to position [7426, 0]
click at [619, 446] on div "let optgroups = optgroups_temp . map (( group , index ) => ({ ... group , order…" at bounding box center [920, 485] width 1040 height 679
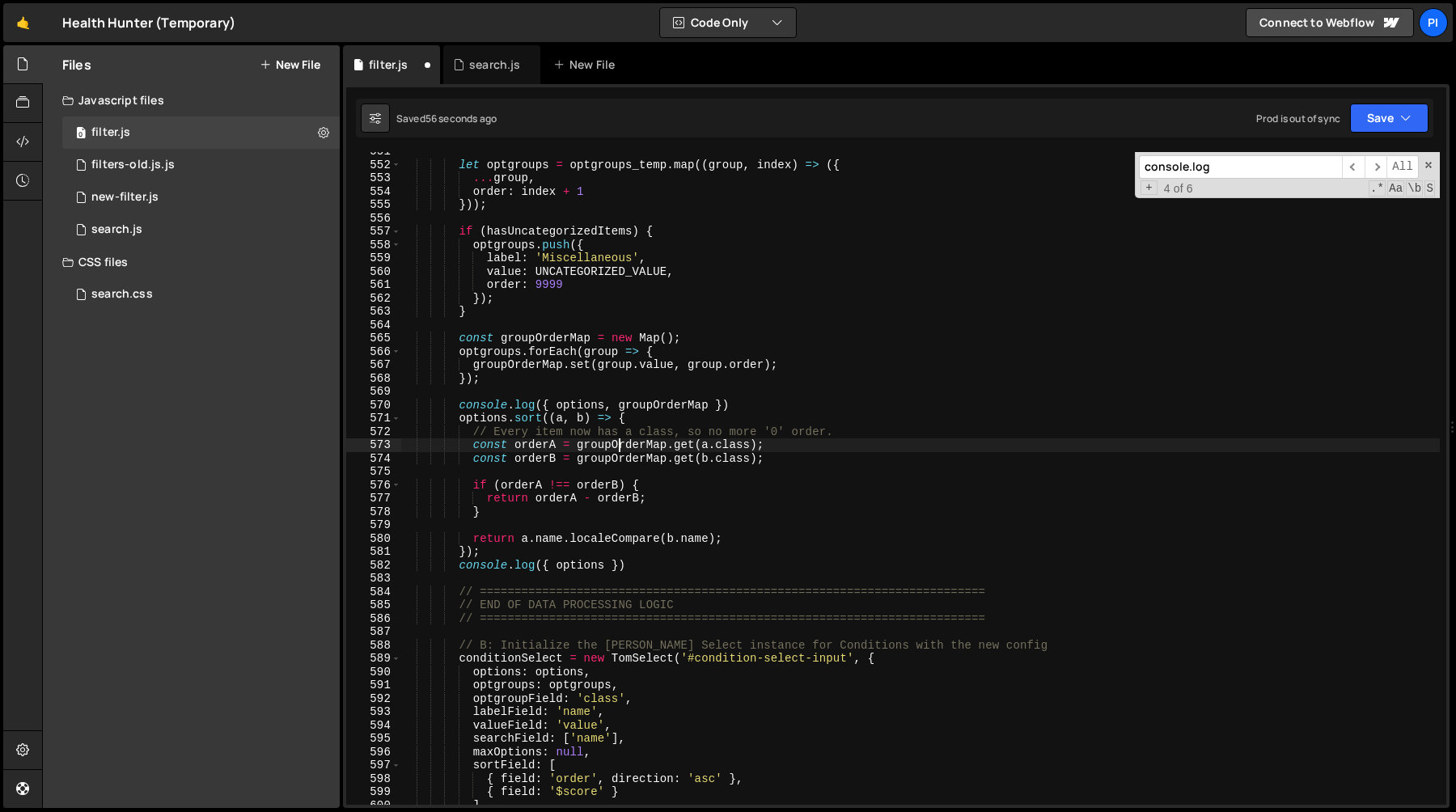
click at [619, 446] on div "let optgroups = optgroups_temp . map (( group , index ) => ({ ... group , order…" at bounding box center [920, 485] width 1040 height 679
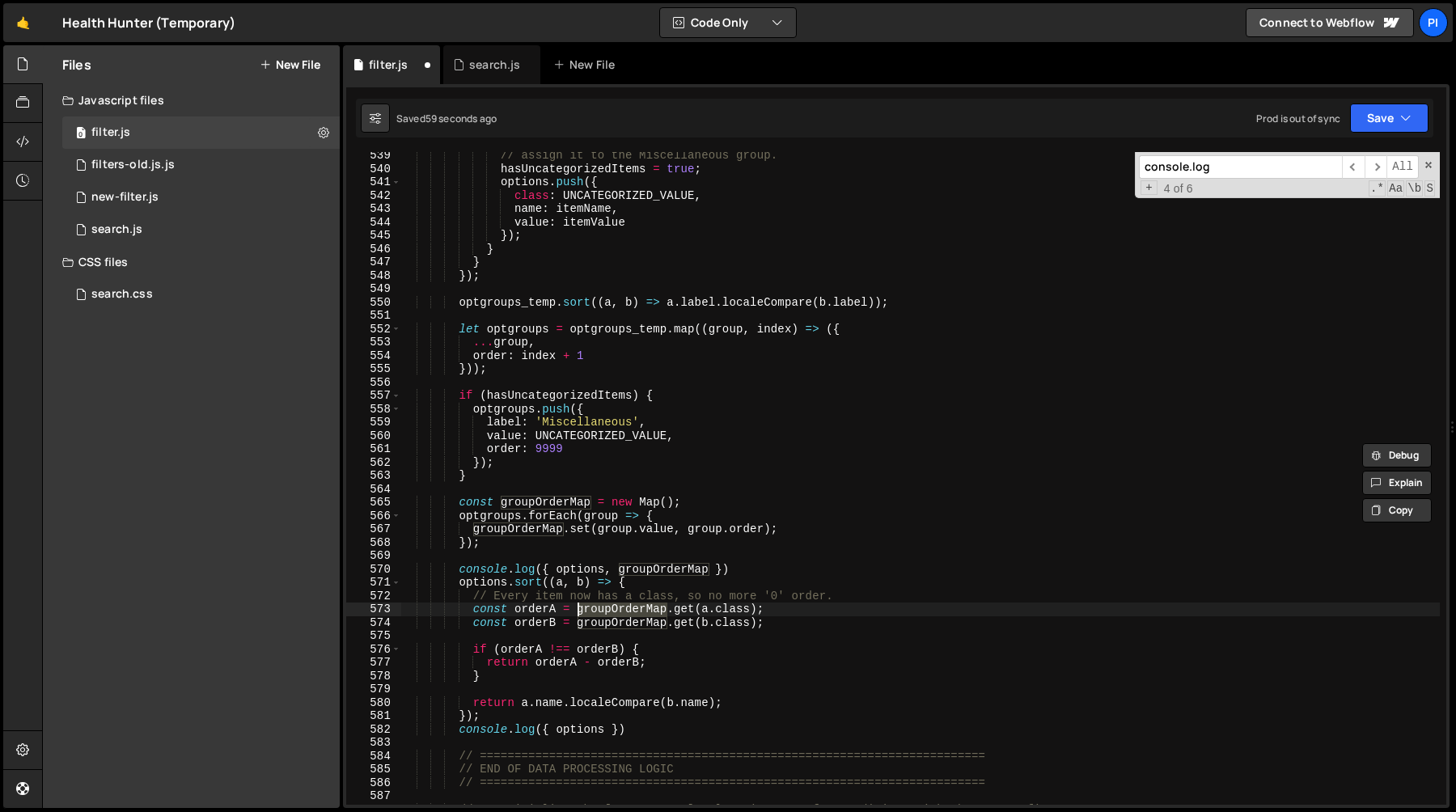
scroll to position [7261, 0]
click at [775, 626] on div "// assign it to the Miscellaneous group. hasUncategorizedItems = true ; options…" at bounding box center [920, 488] width 1040 height 679
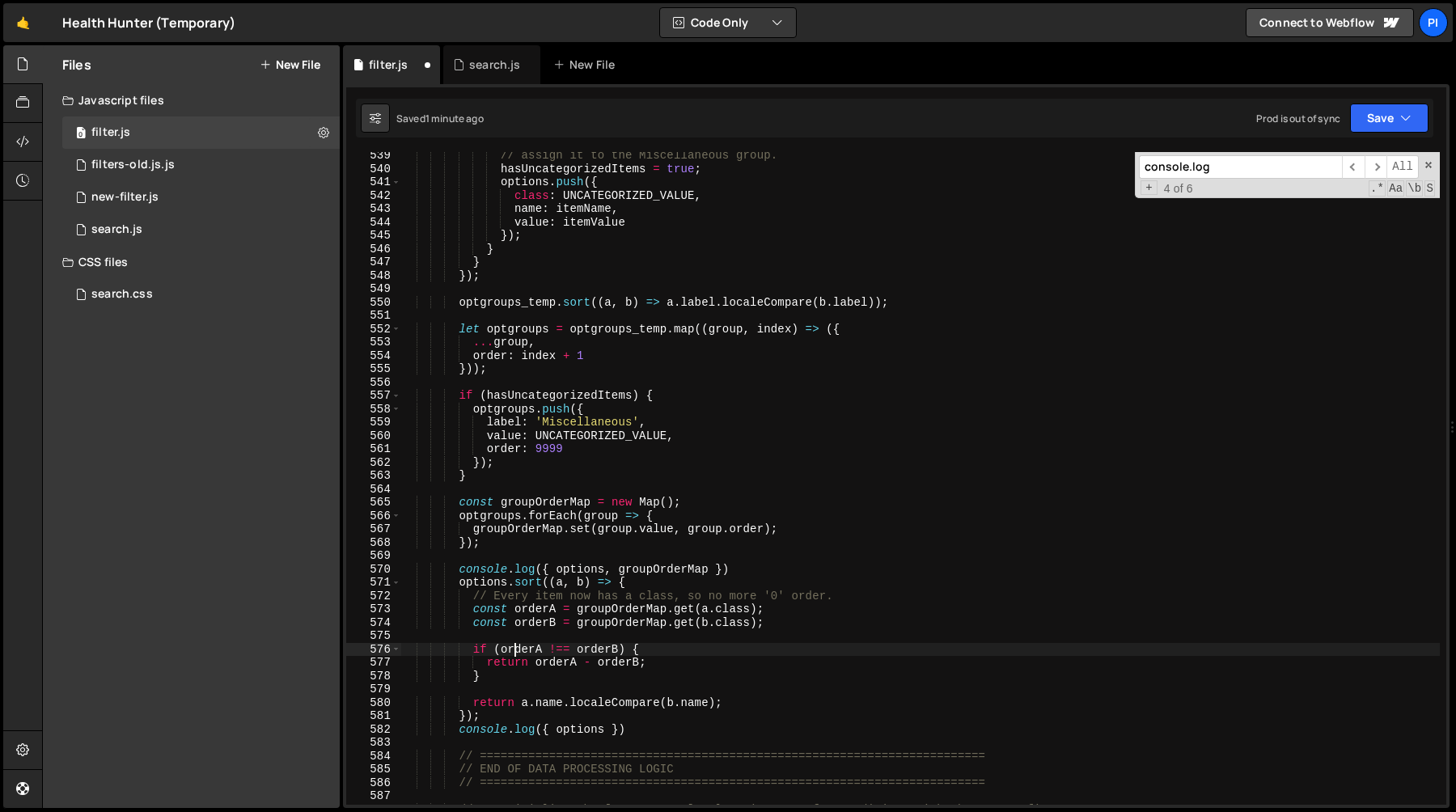
click at [515, 650] on div "// assign it to the Miscellaneous group. hasUncategorizedItems = true ; options…" at bounding box center [920, 488] width 1040 height 679
click at [528, 650] on div "// assign it to the Miscellaneous group. hasUncategorizedItems = true ; options…" at bounding box center [920, 478] width 1040 height 652
click at [528, 650] on div "// assign it to the Miscellaneous group. hasUncategorizedItems = true ; options…" at bounding box center [920, 488] width 1040 height 679
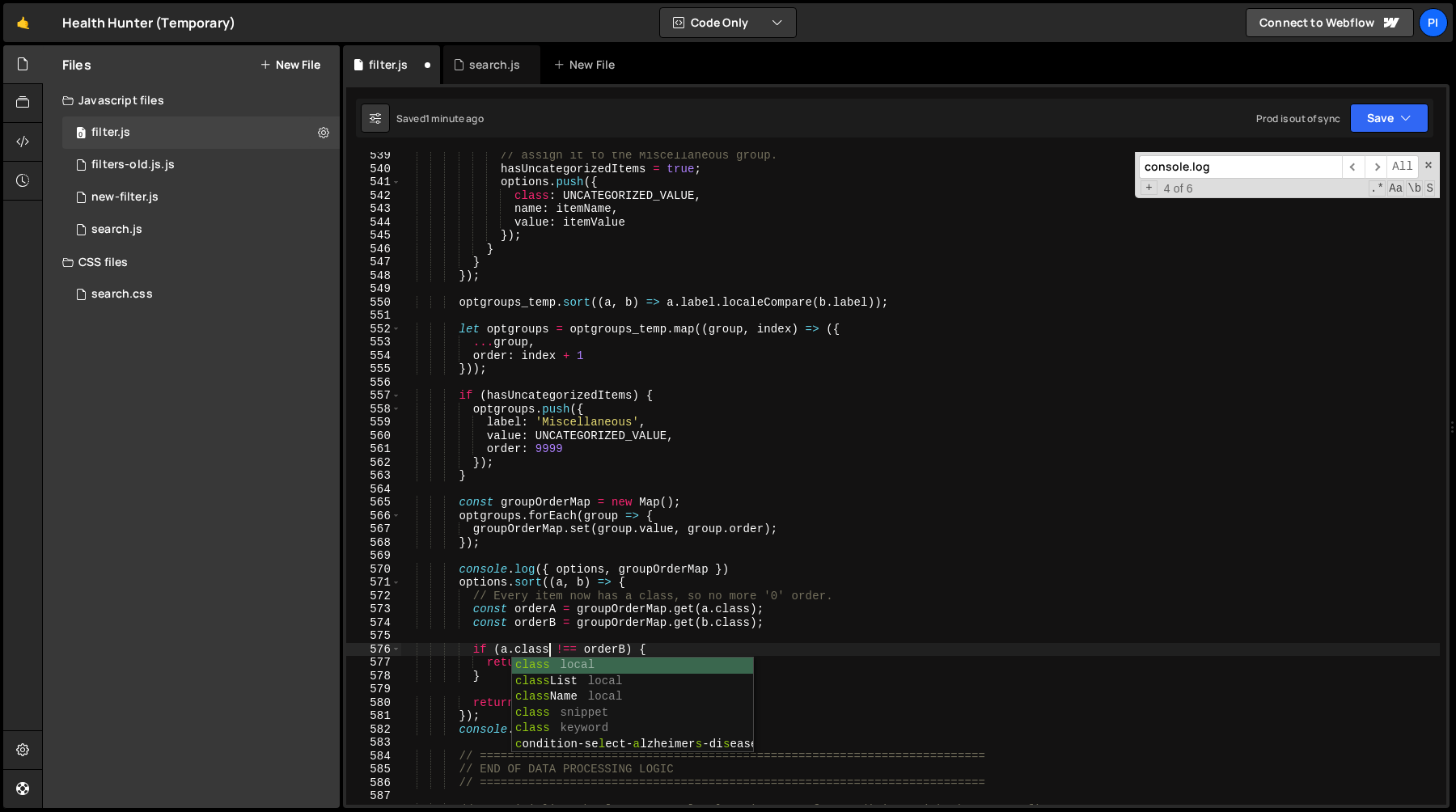
scroll to position [0, 10]
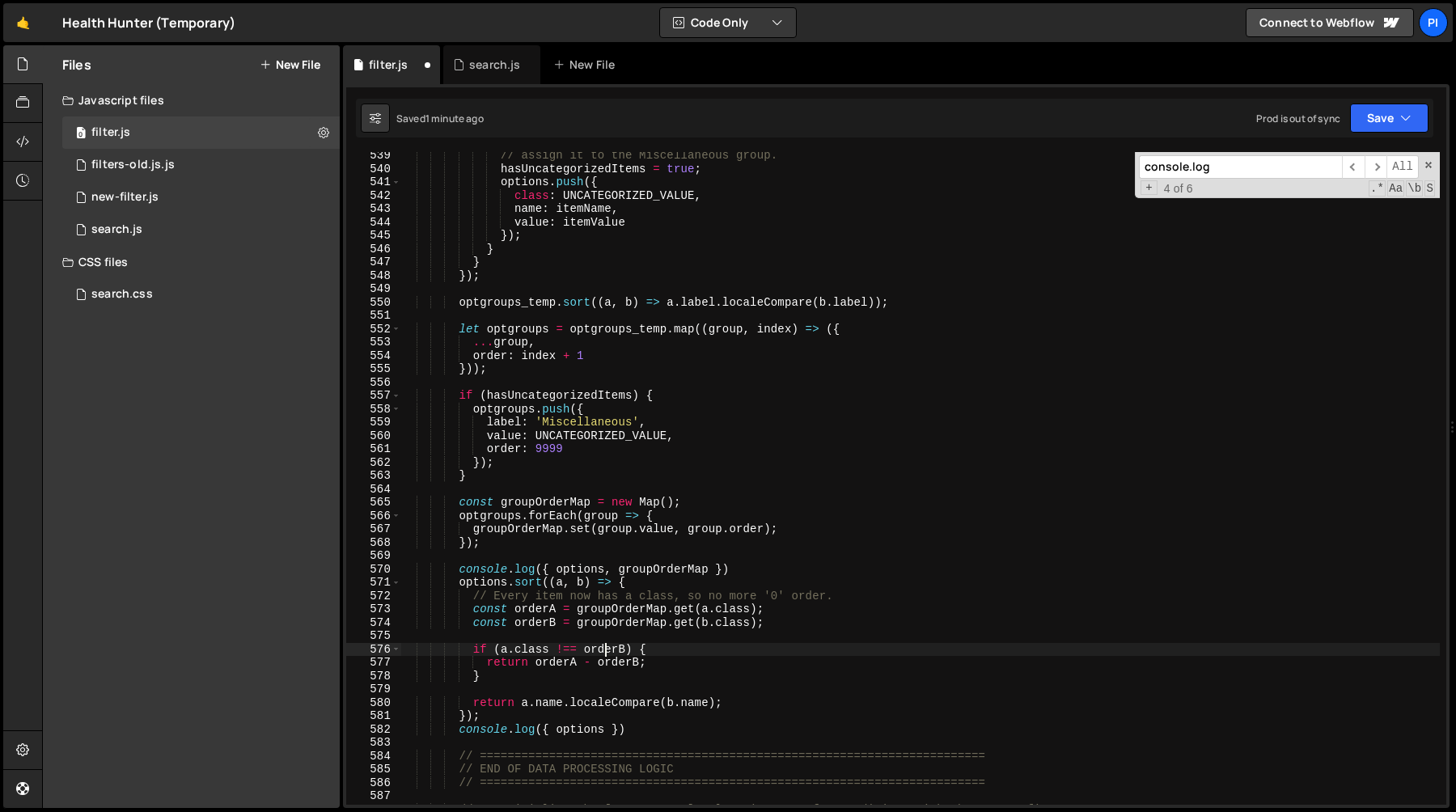
click at [609, 643] on div "// assign it to the Miscellaneous group. hasUncategorizedItems = true ; options…" at bounding box center [920, 488] width 1040 height 679
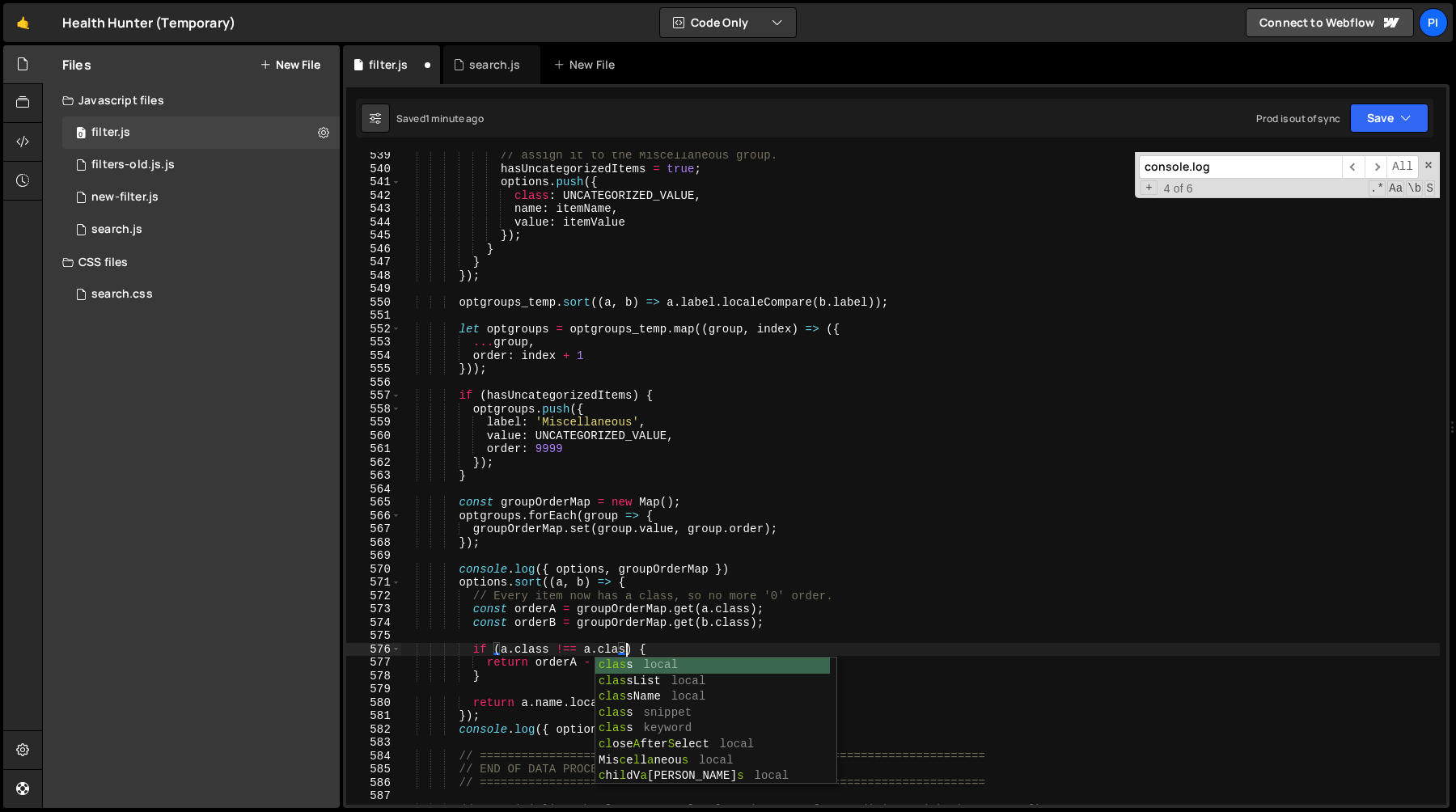
scroll to position [0, 16]
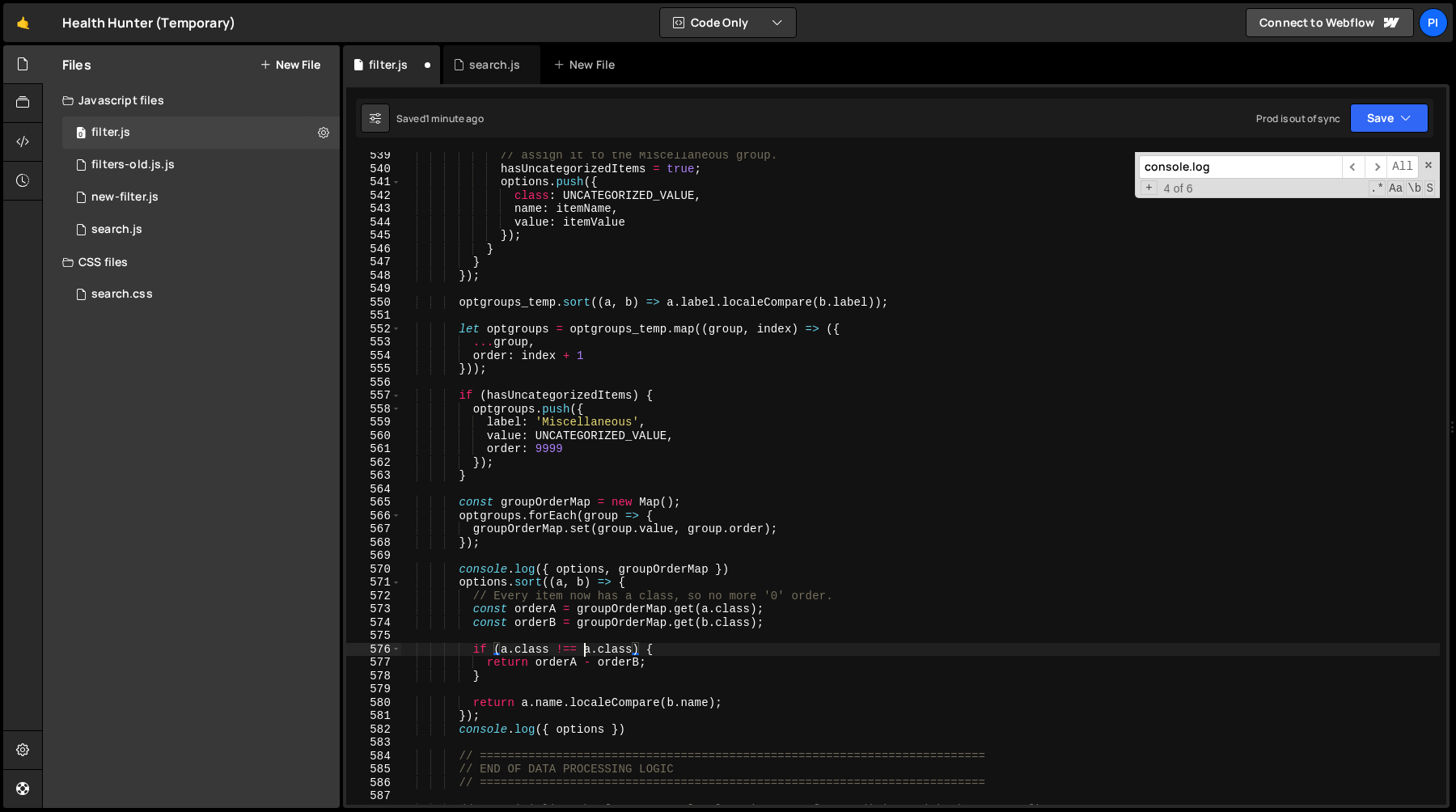
click at [582, 650] on div "// assign it to the Miscellaneous group. hasUncategorizedItems = true ; options…" at bounding box center [920, 488] width 1040 height 679
click at [538, 665] on div "// assign it to the Miscellaneous group. hasUncategorizedItems = true ; options…" at bounding box center [920, 488] width 1040 height 679
click at [641, 663] on div "// assign it to the Miscellaneous group. hasUncategorizedItems = true ; options…" at bounding box center [920, 488] width 1040 height 679
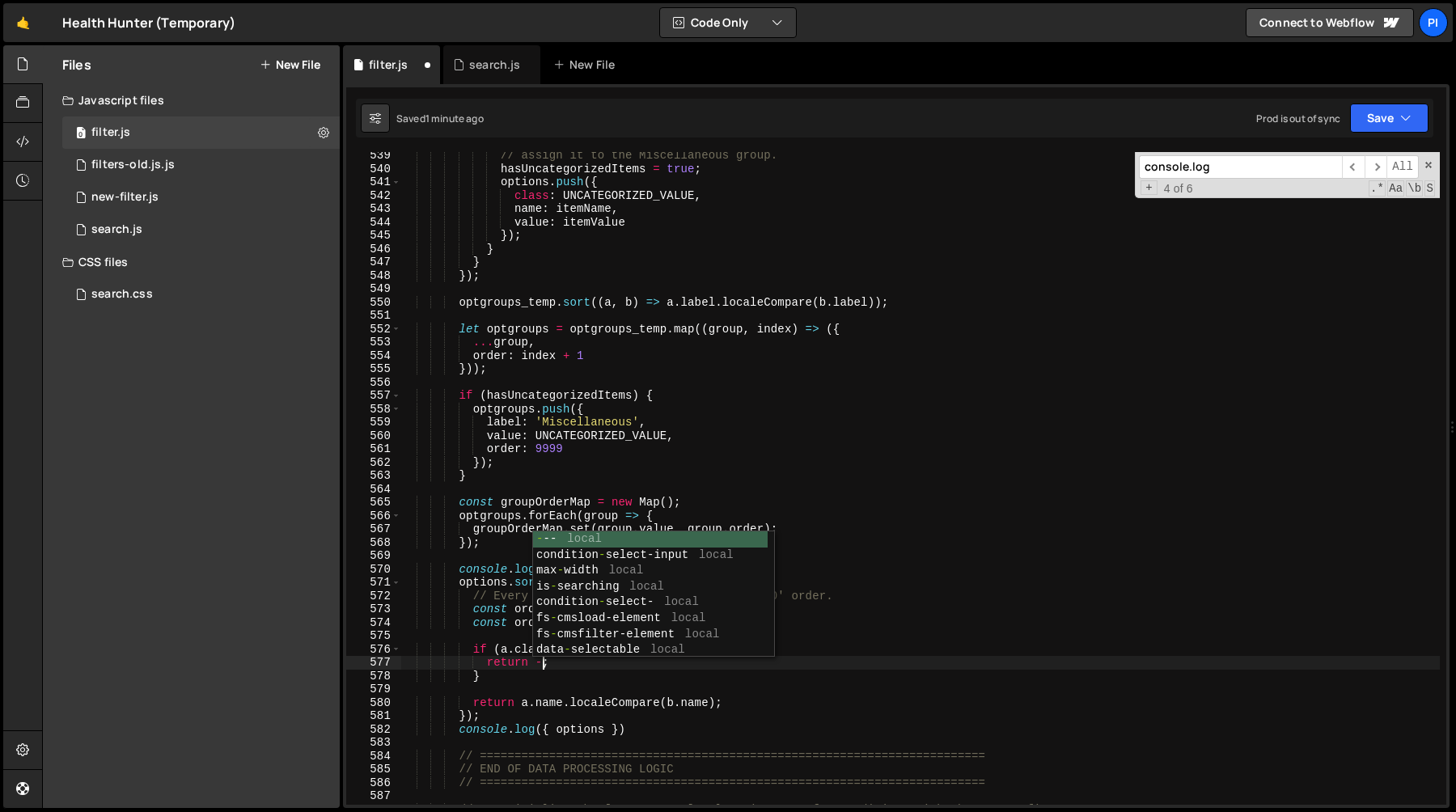
scroll to position [0, 10]
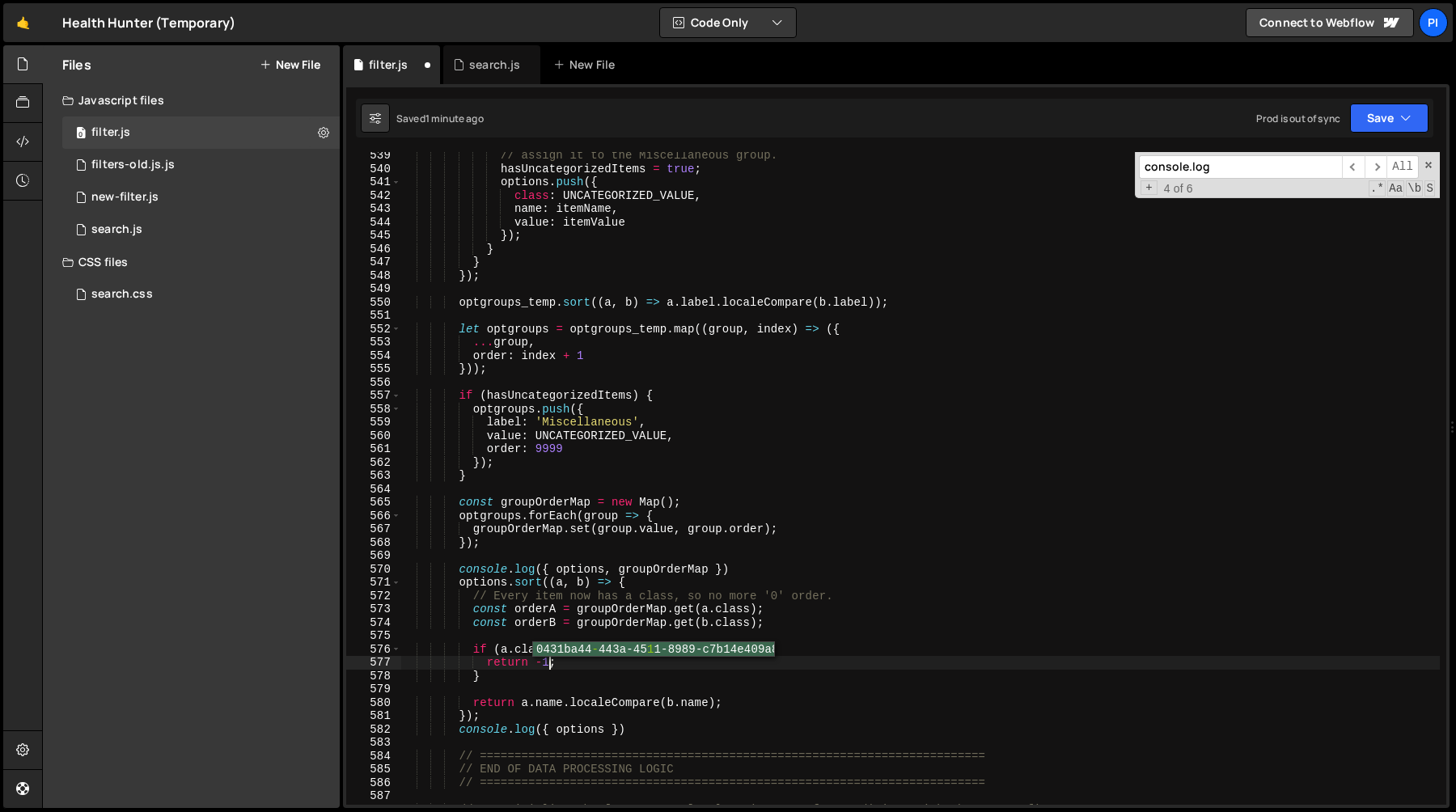
click at [561, 677] on div "// assign it to the Miscellaneous group. hasUncategorizedItems = true ; options…" at bounding box center [920, 488] width 1040 height 679
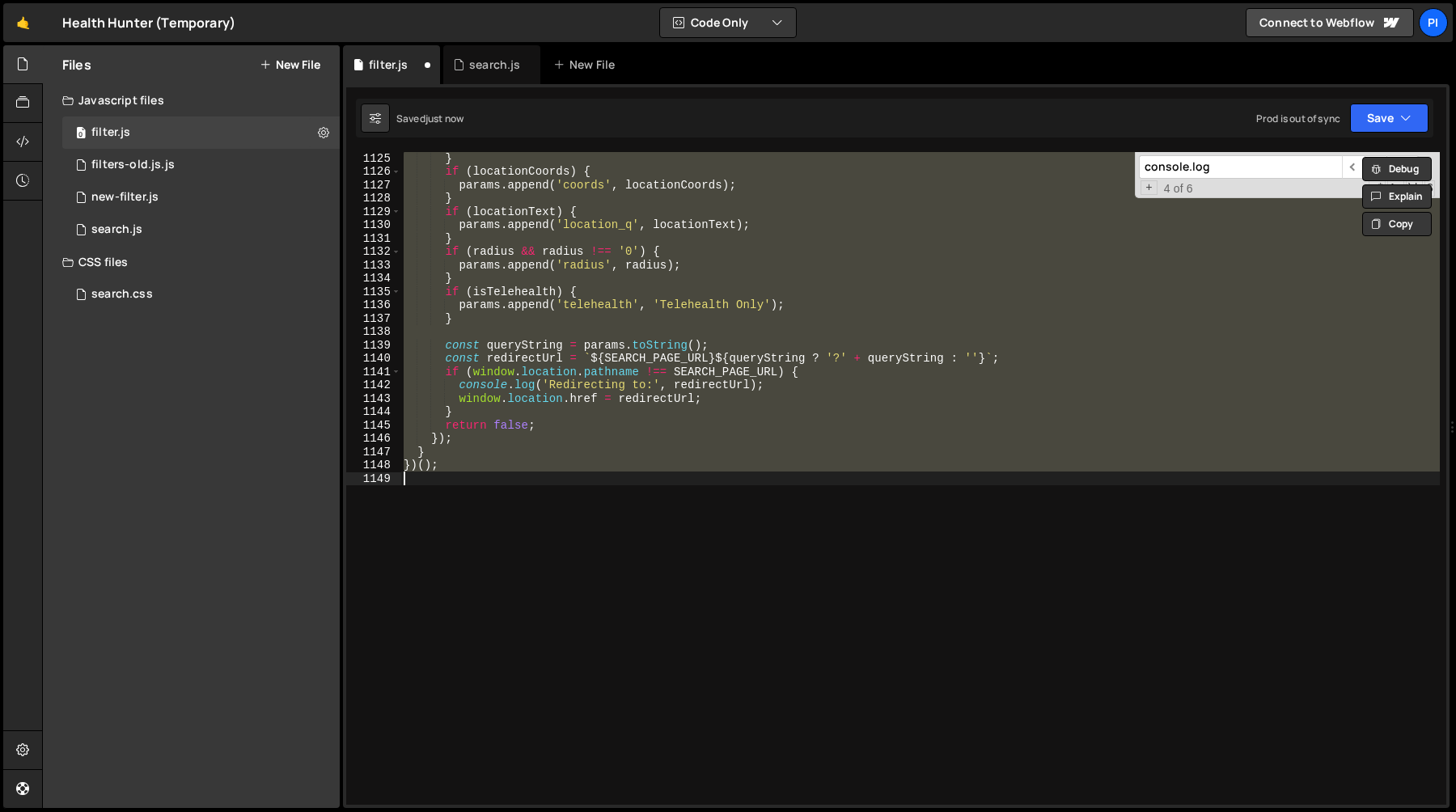
scroll to position [7439, 0]
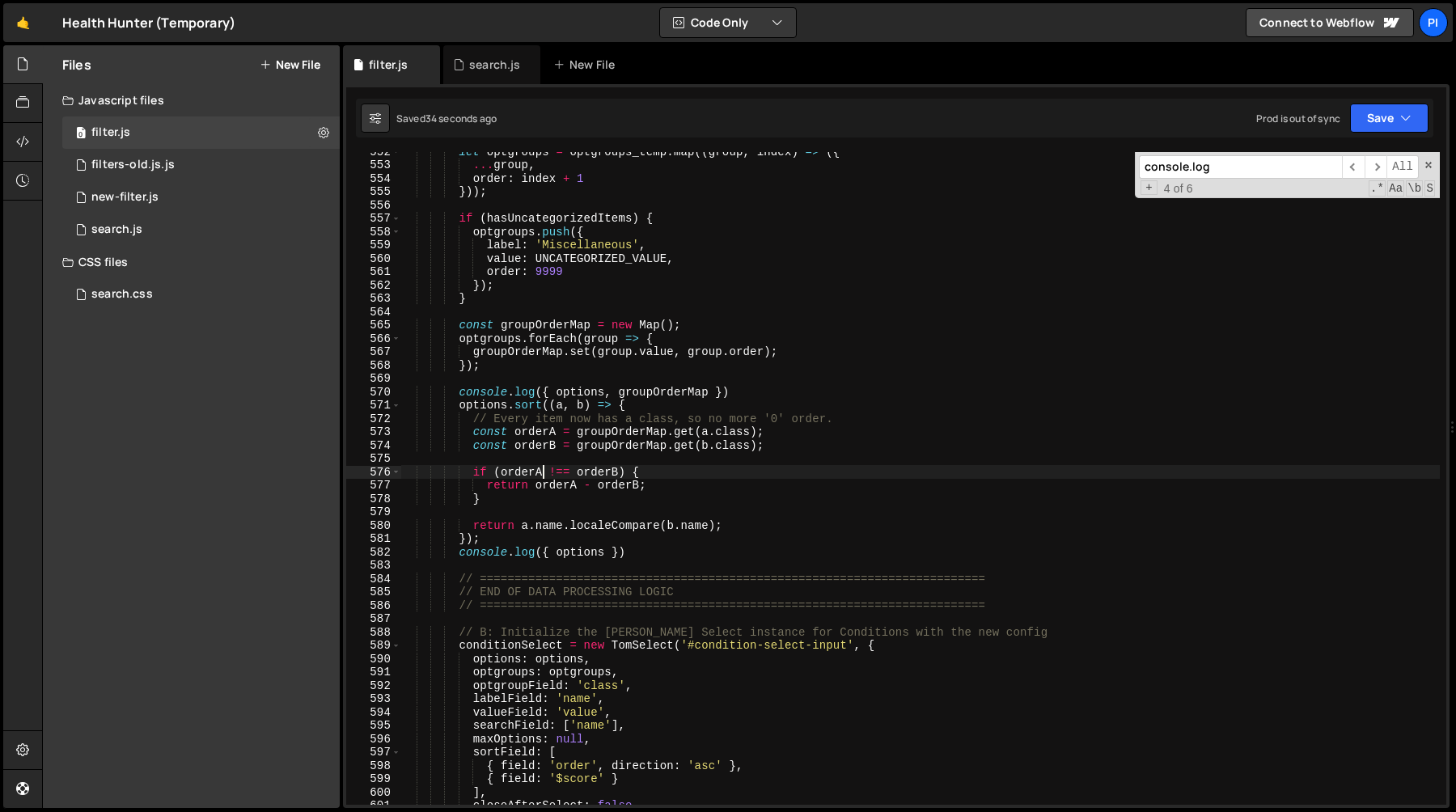
click at [709, 436] on div "let optgroups = optgroups_temp . map (( group , index ) => ({ ... group , order…" at bounding box center [920, 485] width 1040 height 679
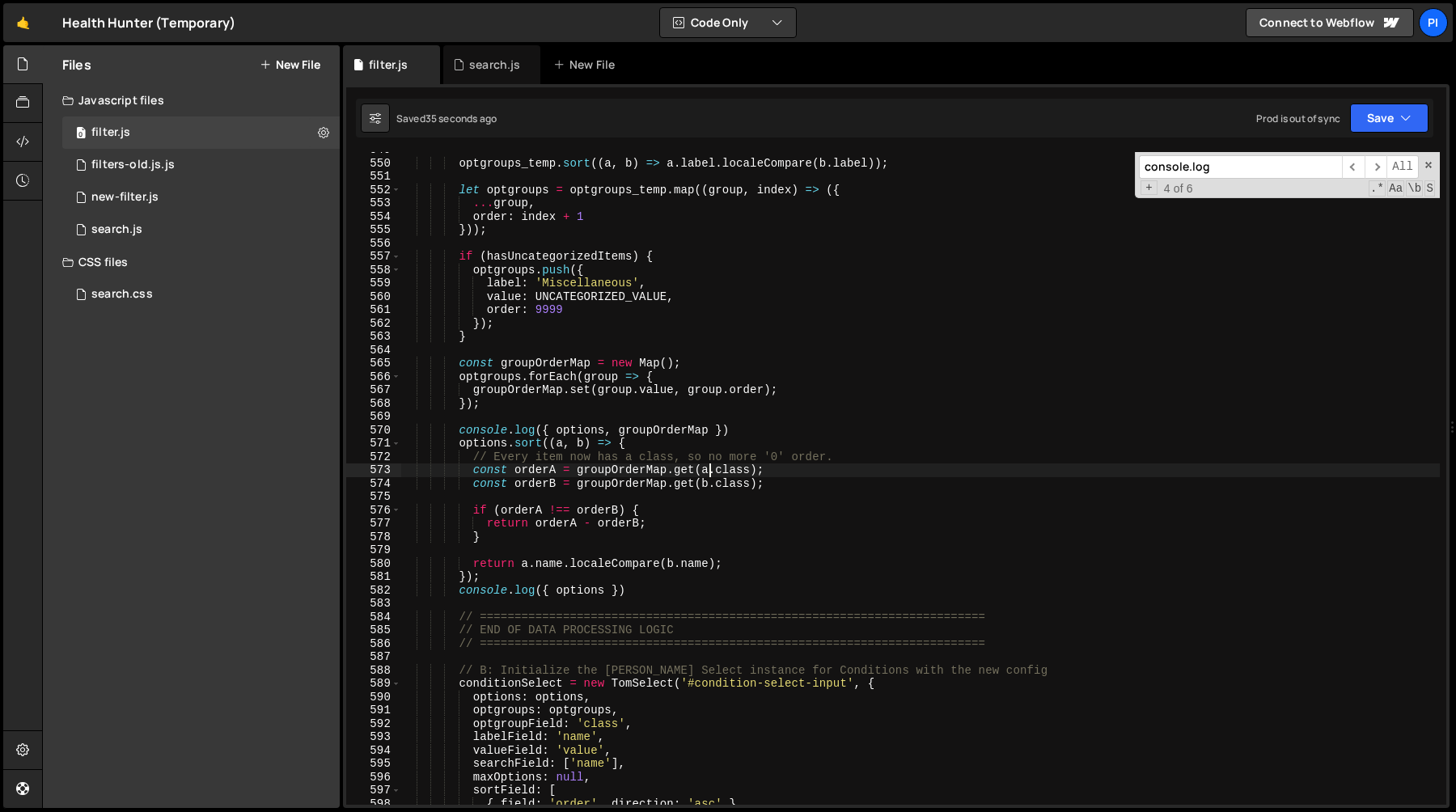
scroll to position [7398, 0]
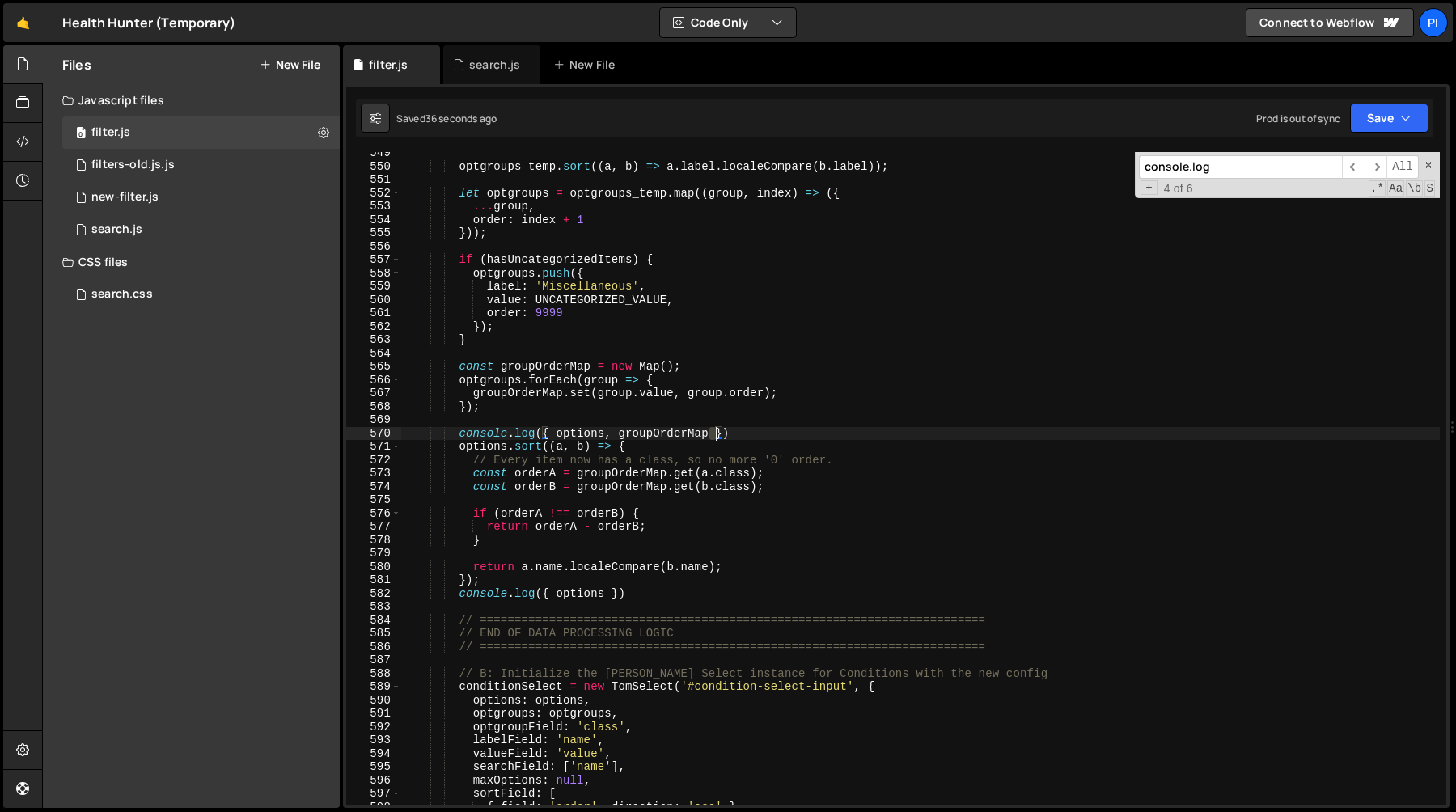
drag, startPoint x: 710, startPoint y: 436, endPoint x: 726, endPoint y: 436, distance: 16.0
click at [723, 436] on div "optgroups_temp . sort (( a , b ) => a . label . localeCompare ( b . label )) ; …" at bounding box center [920, 486] width 1040 height 679
click at [742, 569] on div "optgroups_temp . sort (( a , b ) => a . label . localeCompare ( b . label )) ; …" at bounding box center [920, 486] width 1040 height 679
click at [636, 474] on div "optgroups_temp . sort (( a , b ) => a . label . localeCompare ( b . label )) ; …" at bounding box center [920, 486] width 1040 height 679
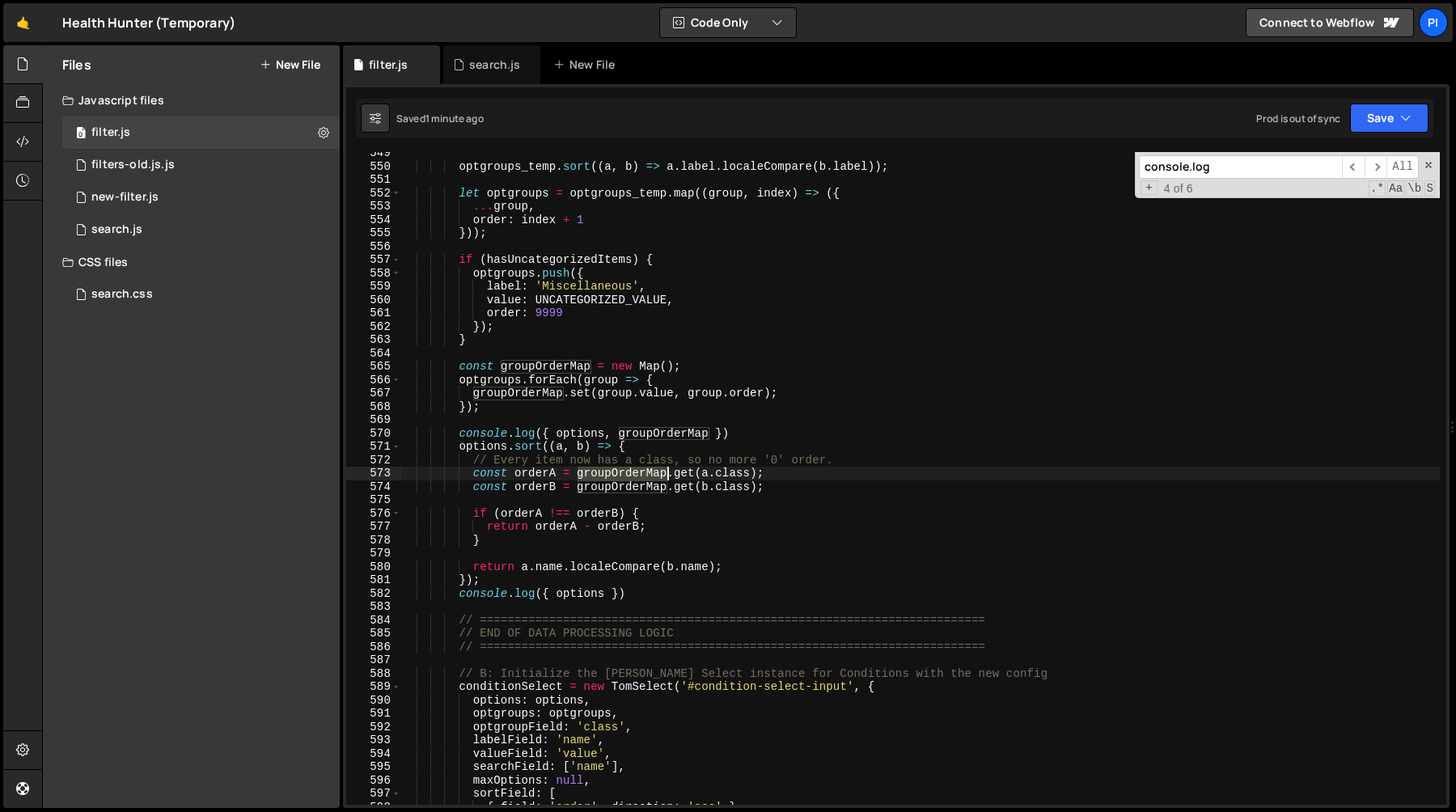
click at [636, 474] on div "optgroups_temp . sort (( a , b ) => a . label . localeCompare ( b . label )) ; …" at bounding box center [920, 486] width 1040 height 679
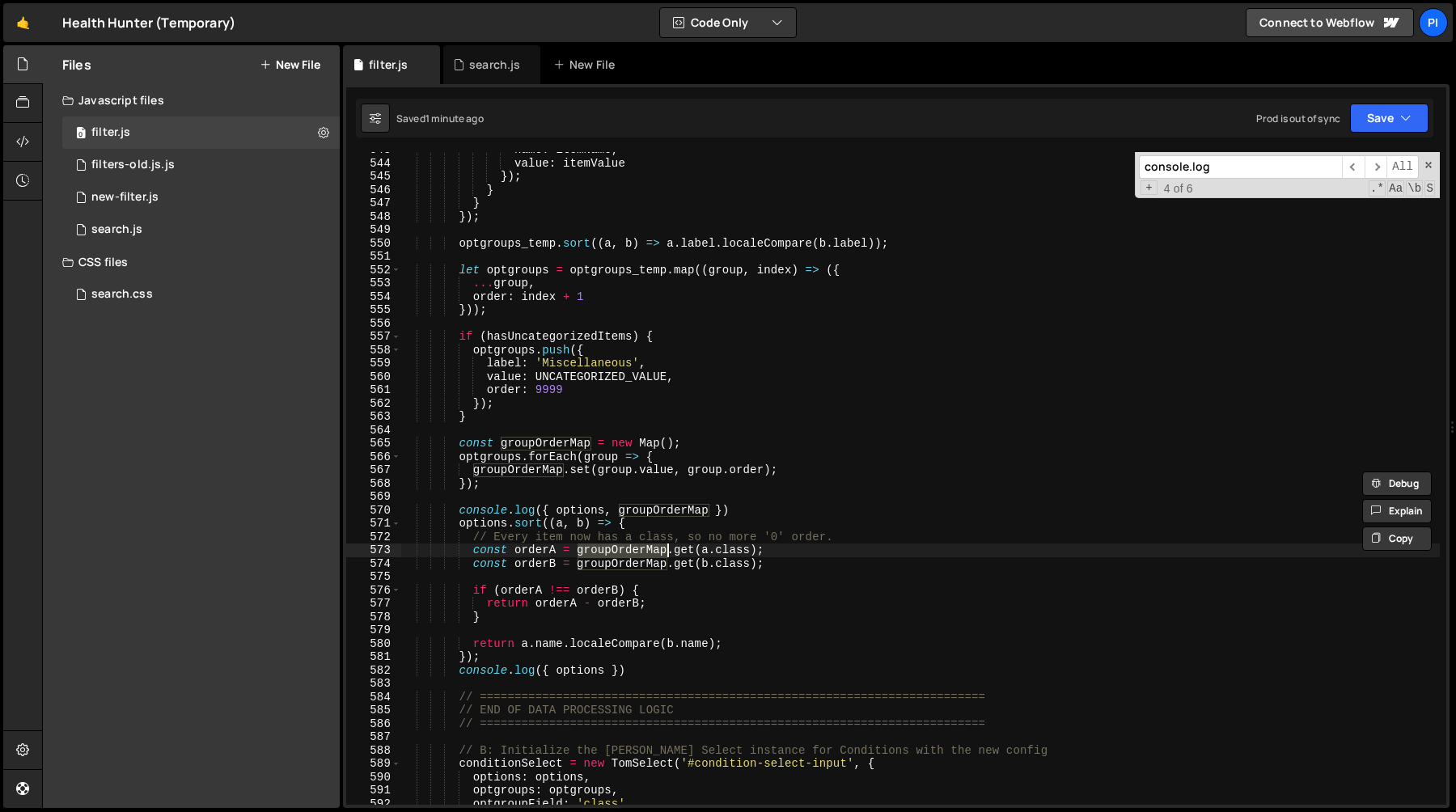
scroll to position [7320, 0]
click at [530, 471] on div "name : itemName , value : itemValue }) ; } } }) ; optgroups_temp . sort (( a , …" at bounding box center [920, 483] width 1040 height 679
type textarea "groupOrderMap.set(group.value, group.order);"
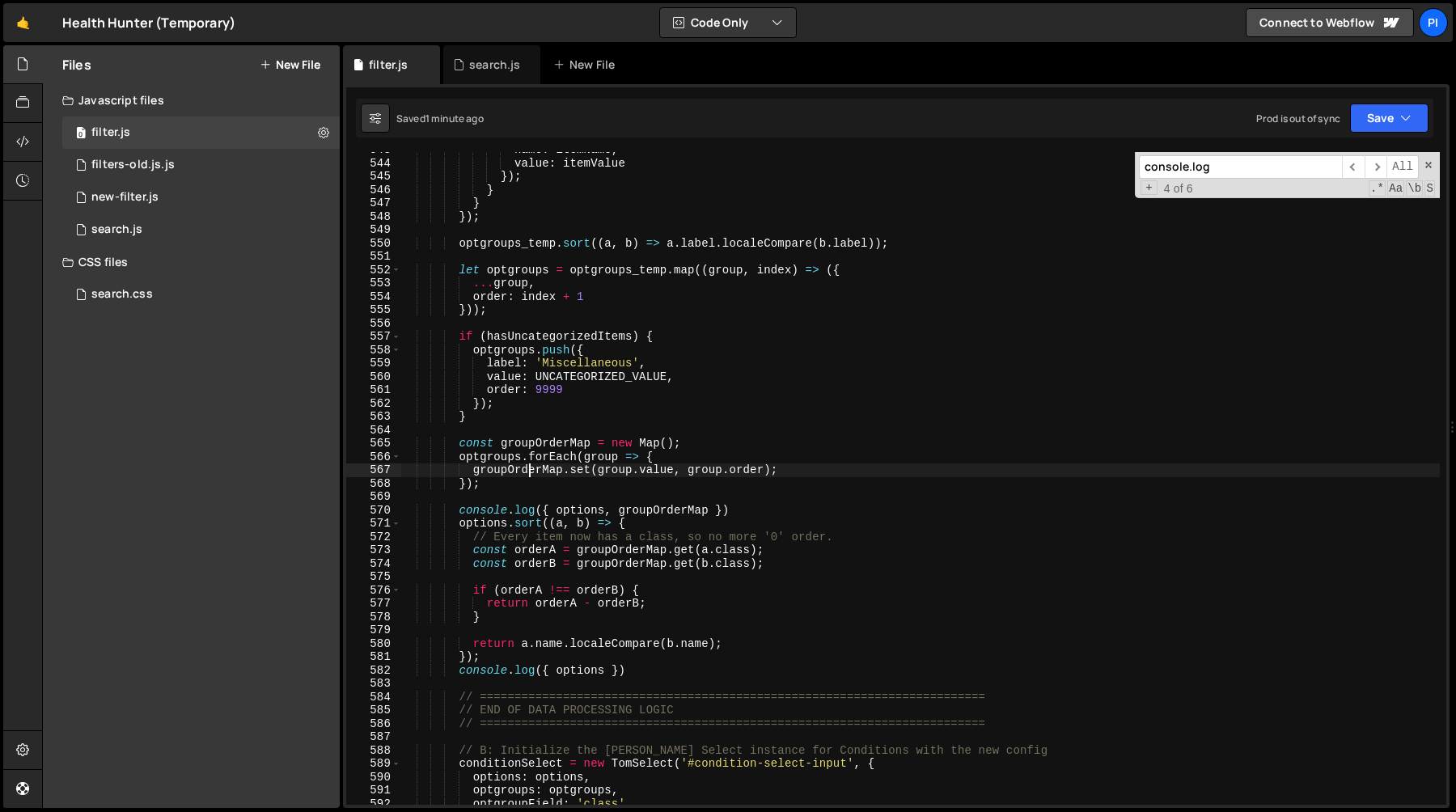
click at [530, 471] on div "name : itemName , value : itemValue }) ; } } }) ; optgroups_temp . sort (( a , …" at bounding box center [920, 483] width 1040 height 679
click at [673, 470] on div "name : itemName , value : itemValue }) ; } } }) ; optgroups_temp . sort (( a , …" at bounding box center [920, 483] width 1040 height 679
click at [620, 470] on div "name : itemName , value : itemValue }) ; } } }) ; optgroups_temp . sort (( a , …" at bounding box center [920, 483] width 1040 height 679
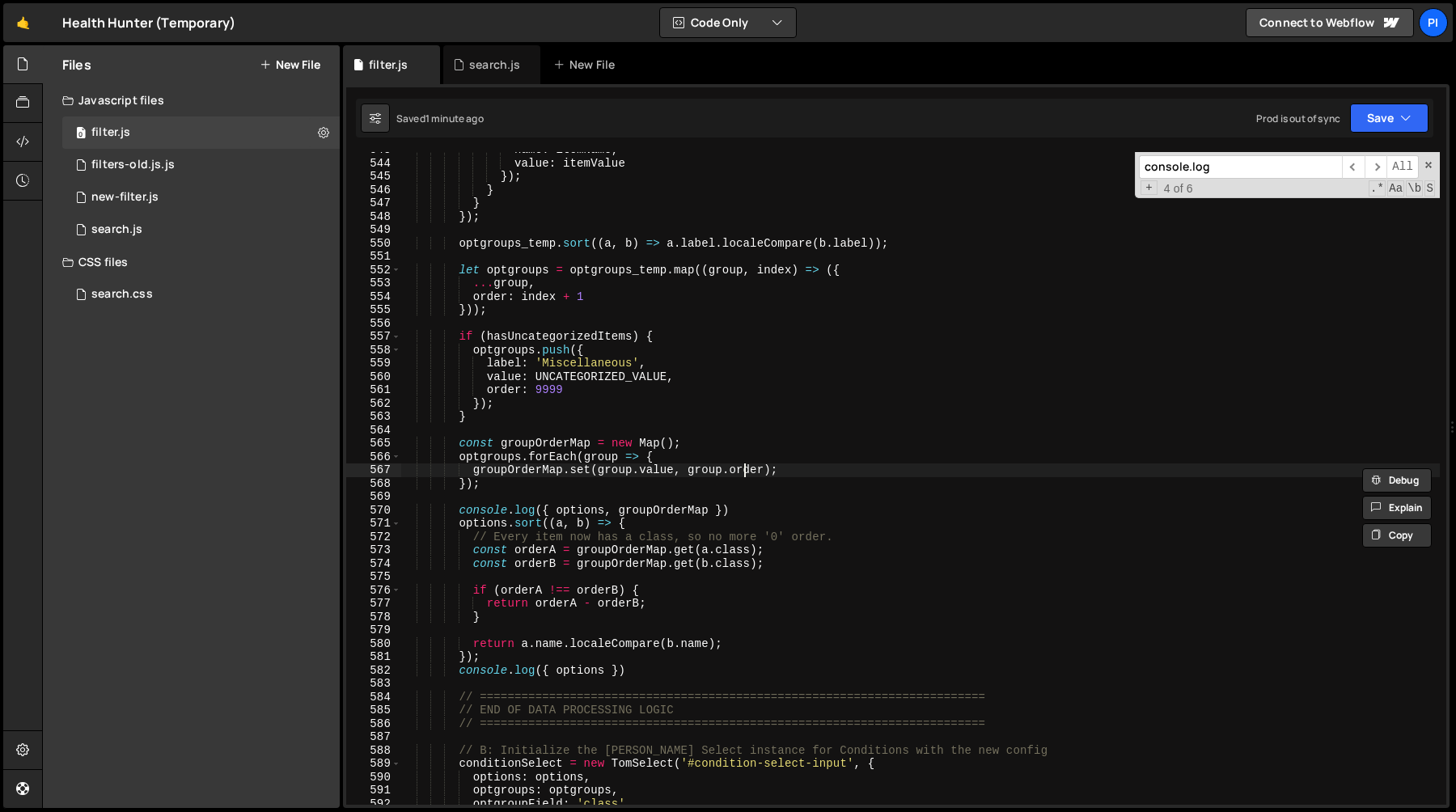
click at [746, 470] on div "name : itemName , value : itemValue }) ; } } }) ; optgroups_temp . sort (( a , …" at bounding box center [920, 483] width 1040 height 679
click at [701, 498] on div "name : itemName , value : itemValue }) ; } } }) ; optgroups_temp . sort (( a , …" at bounding box center [920, 483] width 1040 height 679
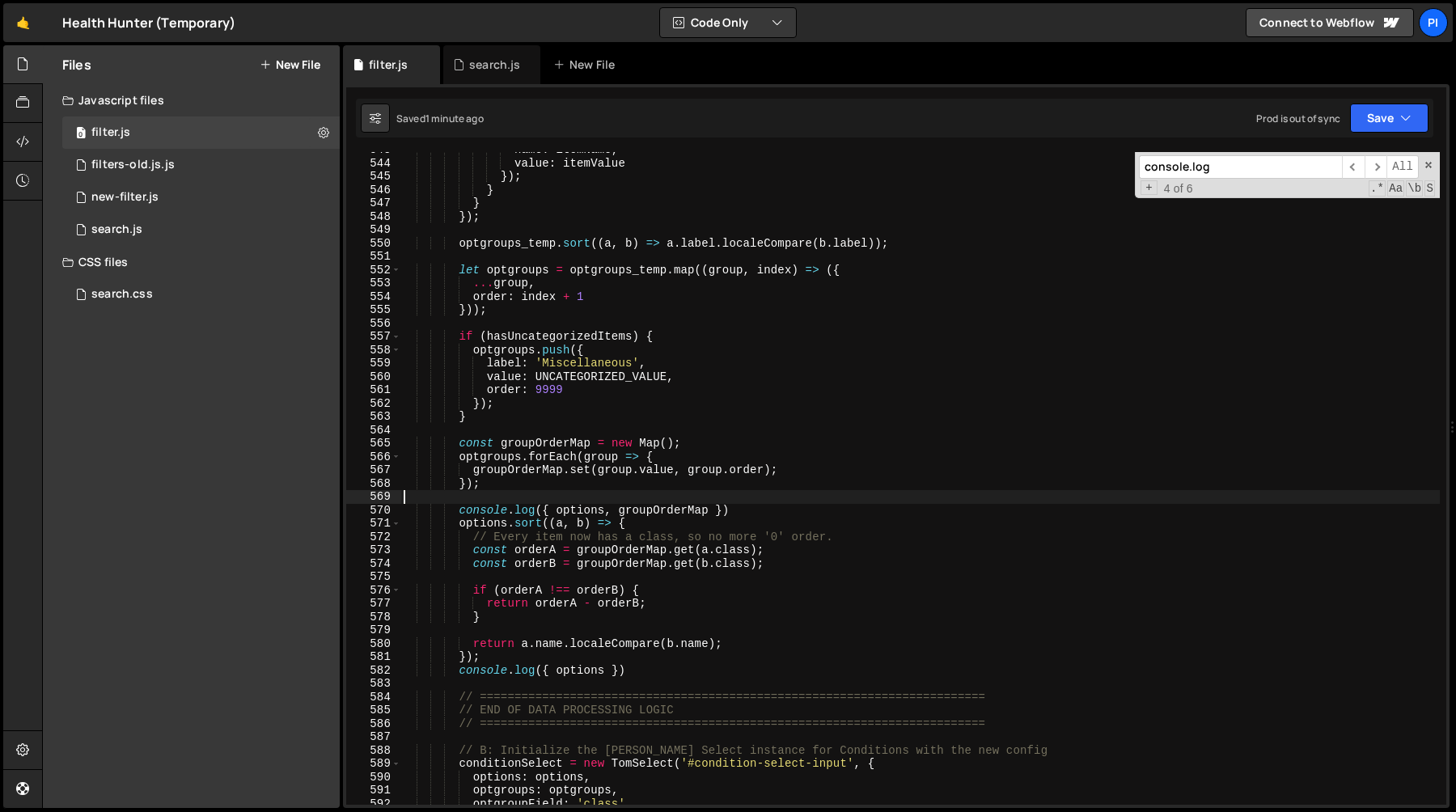
scroll to position [7338, 0]
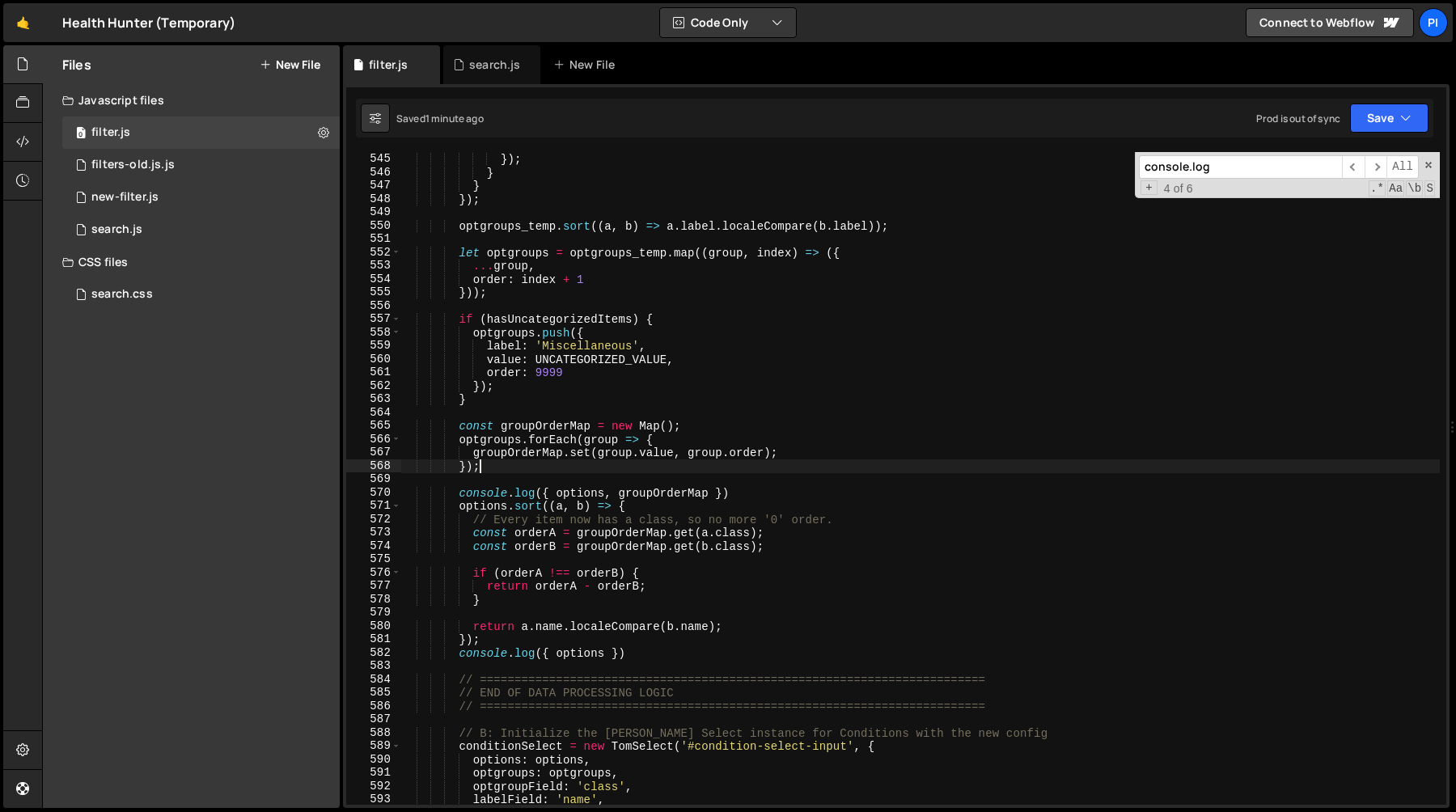
click at [635, 461] on div "value : itemValue }) ; } } }) ; optgroups_temp . sort (( a , b ) => a . label .…" at bounding box center [920, 478] width 1040 height 679
click at [620, 455] on div "value : itemValue }) ; } } }) ; optgroups_temp . sort (( a , b ) => a . label .…" at bounding box center [920, 478] width 1040 height 679
click at [621, 455] on div "value : itemValue }) ; } } }) ; optgroups_temp . sort (( a , b ) => a . label .…" at bounding box center [920, 478] width 1040 height 679
click at [663, 586] on div "value : itemValue }) ; } } }) ; optgroups_temp . sort (( a , b ) => a . label .…" at bounding box center [920, 478] width 1040 height 679
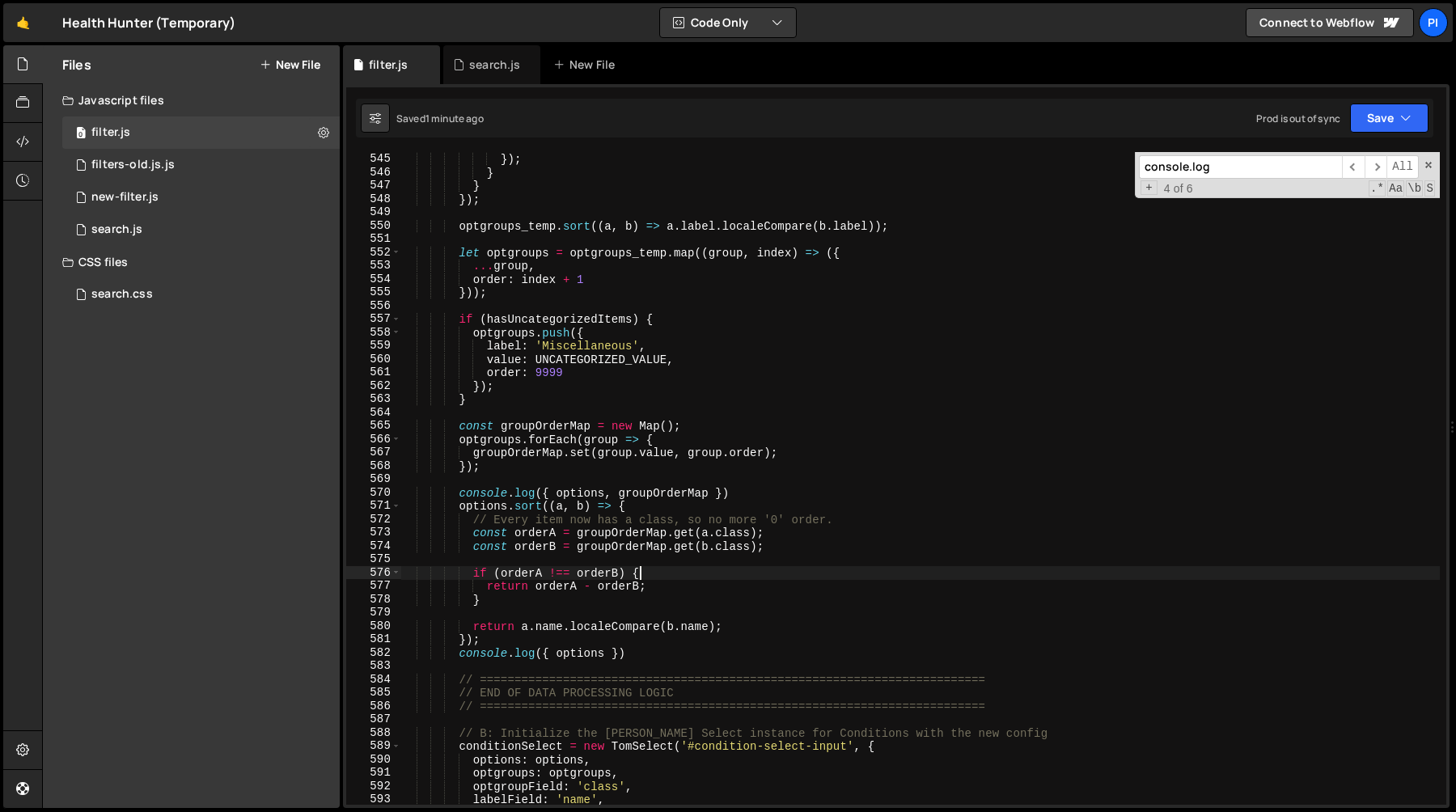
click at [662, 578] on div "value : itemValue }) ; } } }) ; optgroups_temp . sort (( a , b ) => a . label .…" at bounding box center [920, 478] width 1040 height 679
type textarea "if (orderA !== orderB) {"
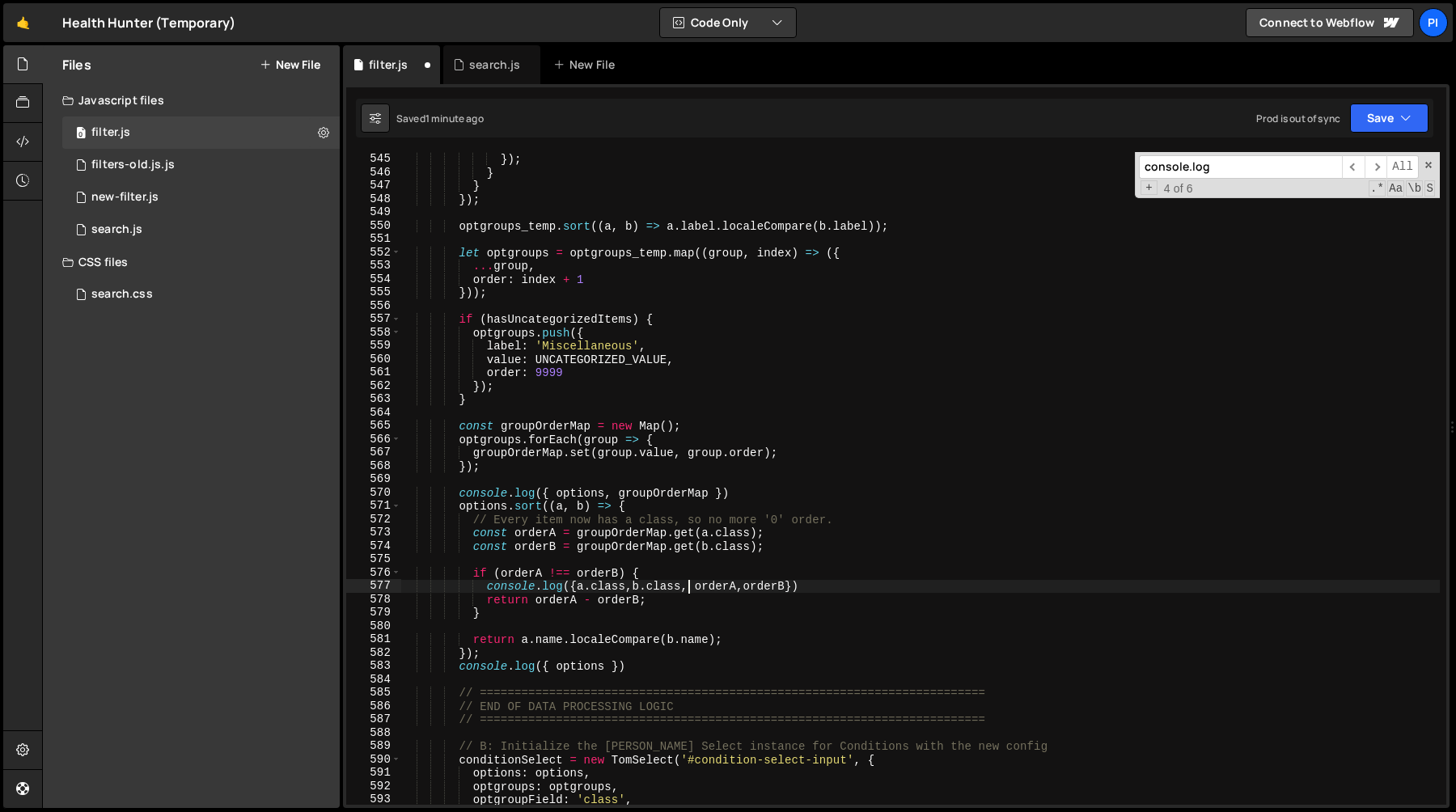
scroll to position [0, 19]
click at [590, 590] on div "value : itemValue }) ; } } }) ; optgroups_temp . sort (( a , b ) => a . label .…" at bounding box center [920, 478] width 1040 height 679
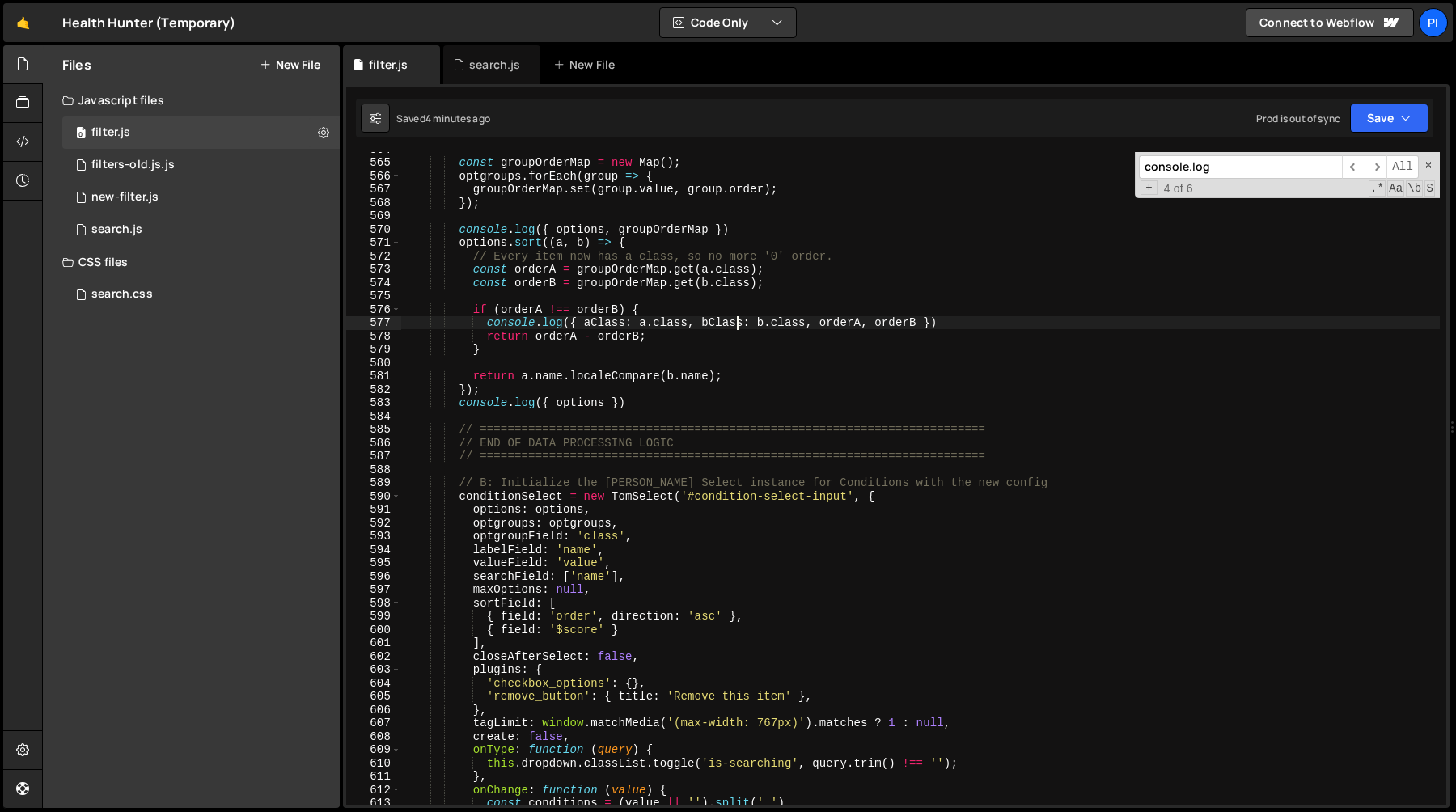
scroll to position [7601, 0]
click at [983, 318] on div "const groupOrderMap = new Map ( ) ; optgroups . forEach ( group => { groupOrder…" at bounding box center [920, 482] width 1040 height 679
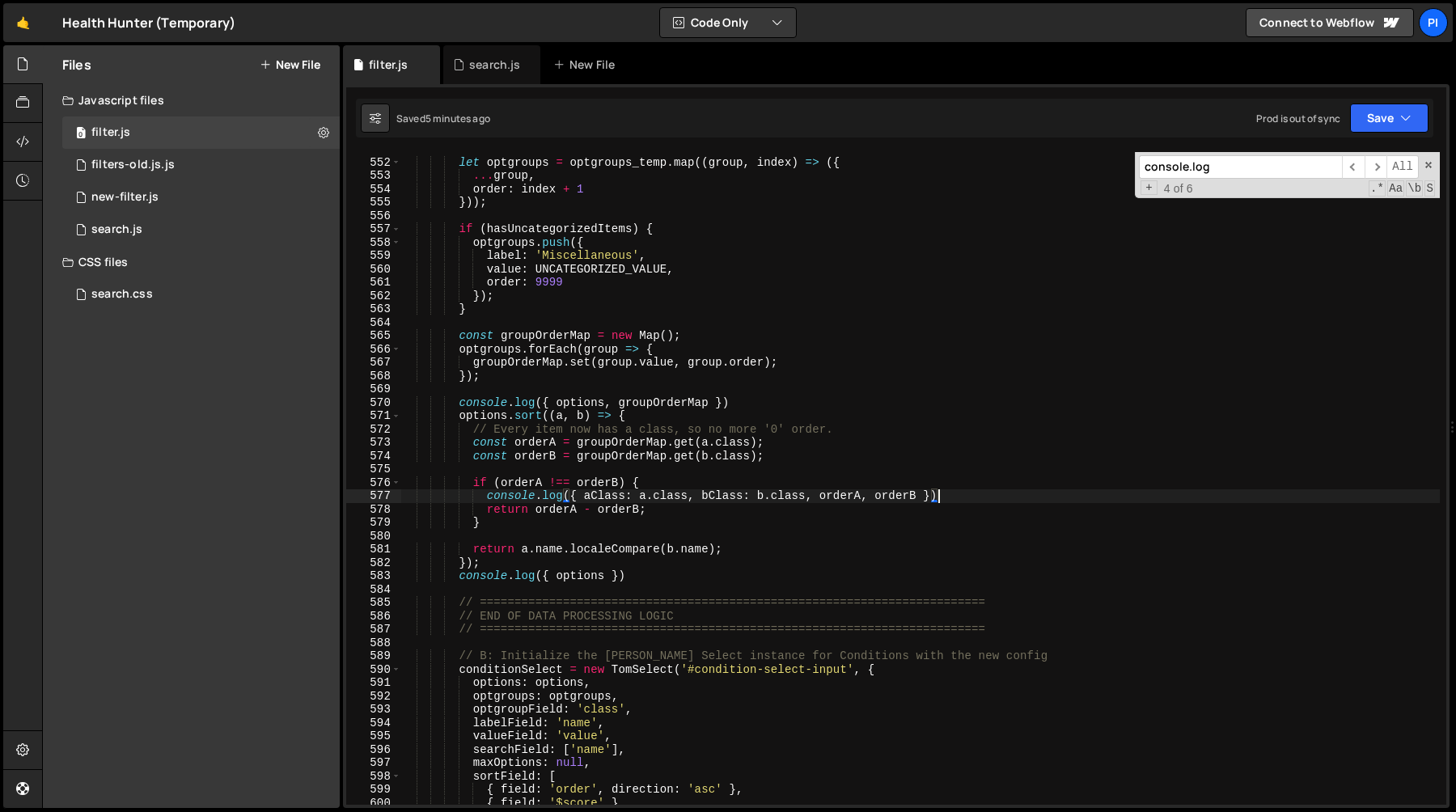
scroll to position [7408, 0]
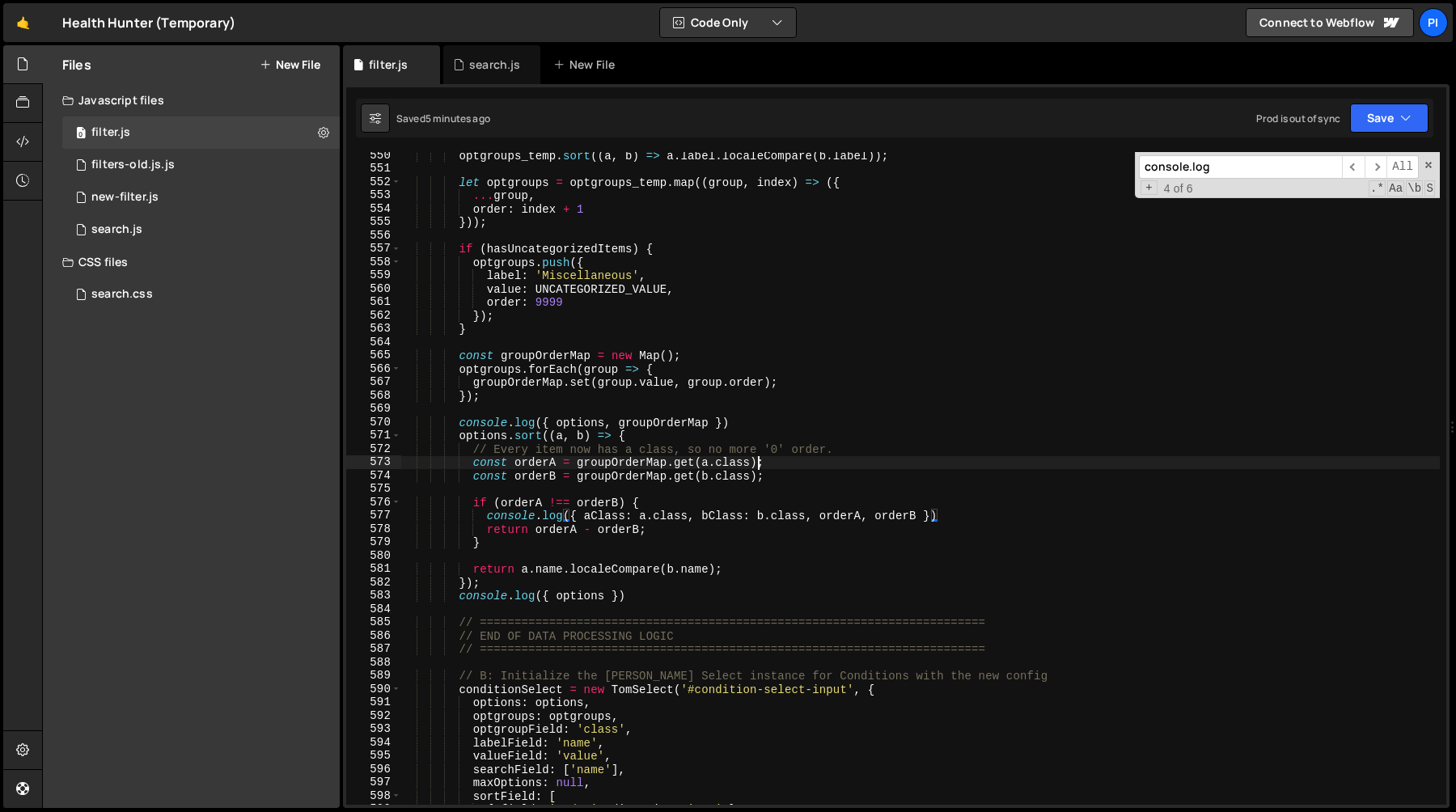
click at [758, 462] on div "optgroups_temp . sort (( a , b ) => a . label . localeCompare ( b . label )) ; …" at bounding box center [920, 488] width 1040 height 679
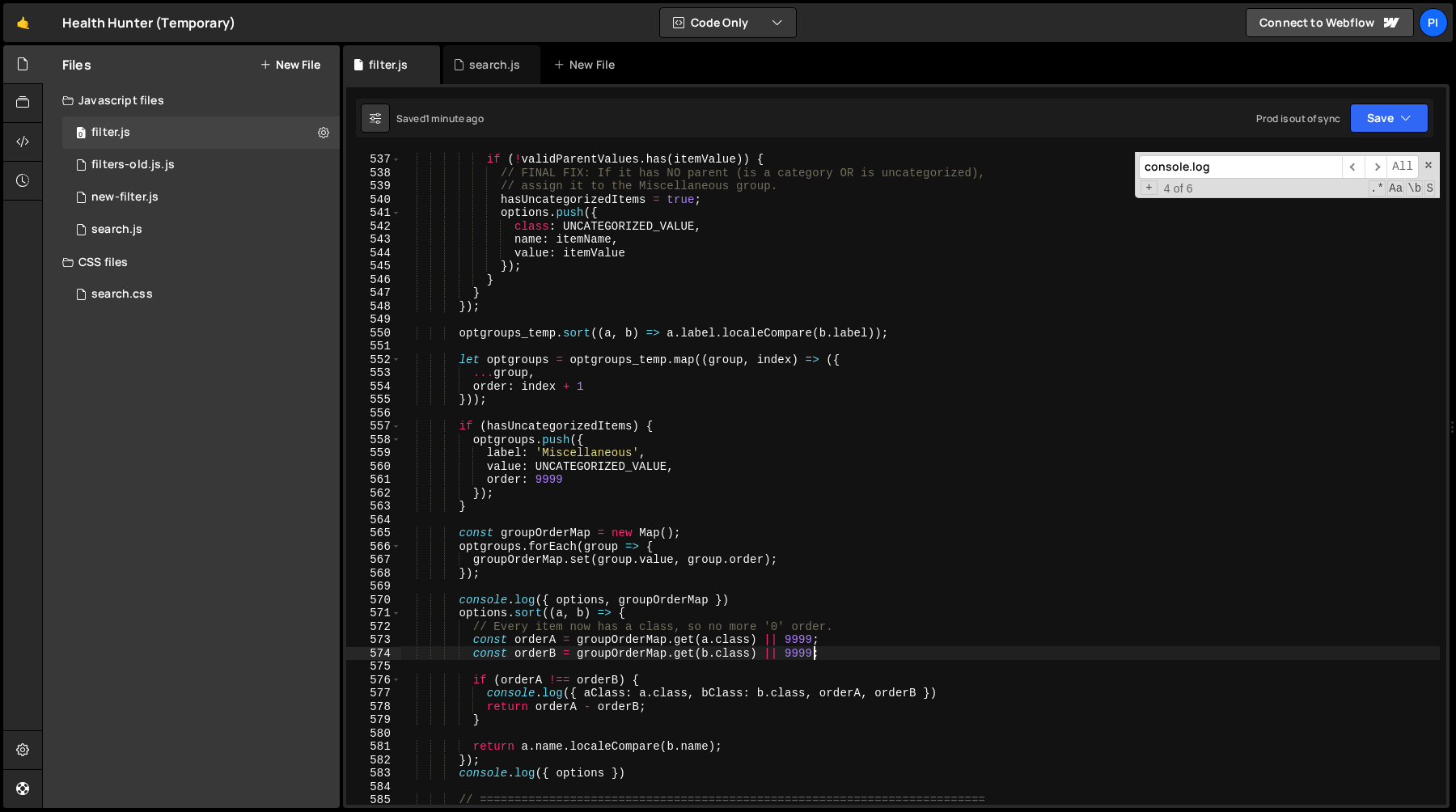
scroll to position [7231, 0]
click at [955, 690] on div "} else { if ( ! validParentValues . has ( itemValue )) { // FINAL FIX: If it ha…" at bounding box center [920, 478] width 1040 height 679
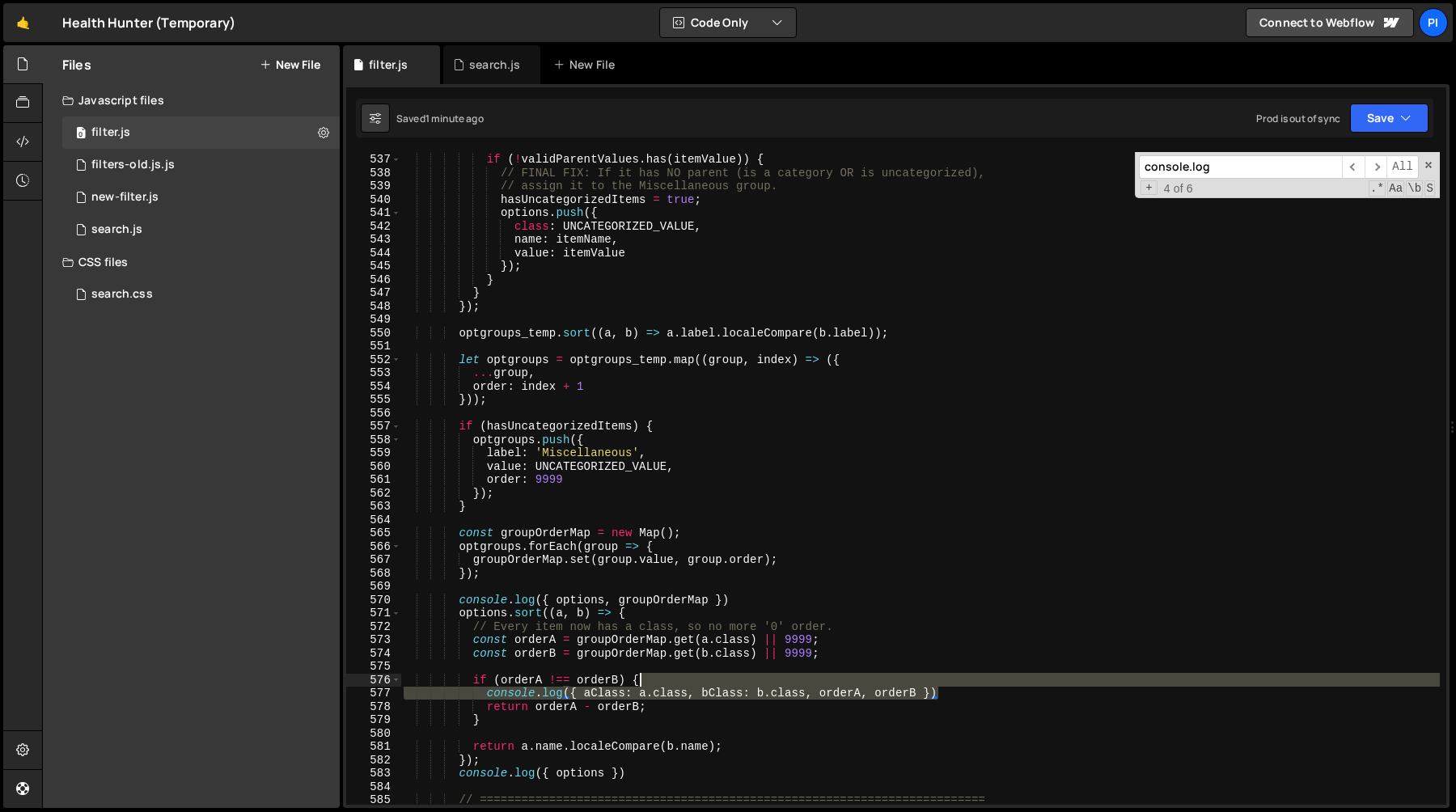
click at [949, 679] on div "} else { if ( ! validParentValues . has ( itemValue )) { // FINAL FIX: If it ha…" at bounding box center [920, 478] width 1040 height 679
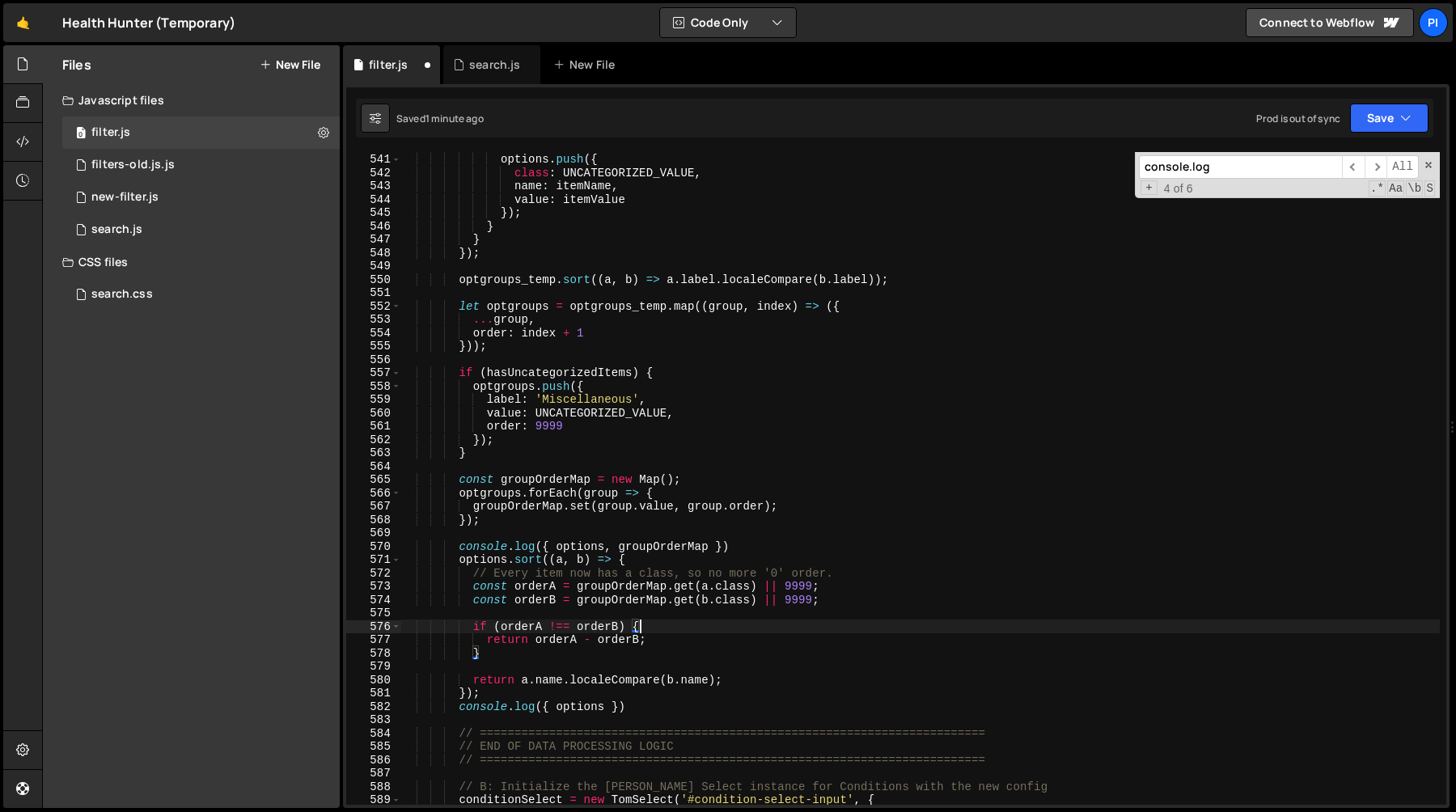
scroll to position [7311, 0]
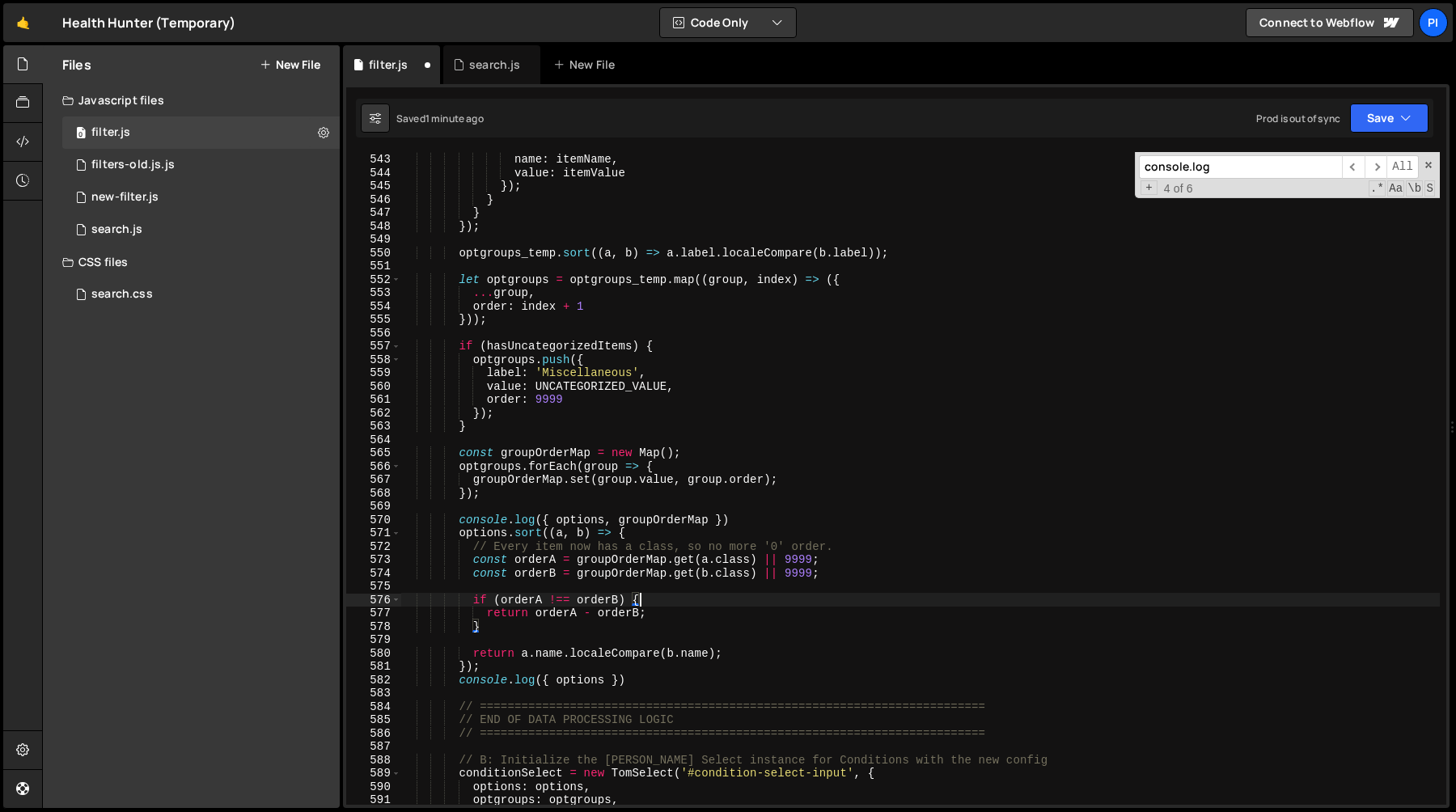
click at [581, 664] on div "class : UNCATEGORIZED_VALUE , name : itemName , value : itemValue }) ; } } }) ;…" at bounding box center [920, 478] width 1040 height 679
click at [744, 514] on div "class : UNCATEGORIZED_VALUE , name : itemName , value : itemValue }) ; } } }) ;…" at bounding box center [920, 478] width 1040 height 679
click at [732, 504] on div "class : UNCATEGORIZED_VALUE , name : itemName , value : itemValue }) ; } } }) ;…" at bounding box center [920, 478] width 1040 height 679
type textarea "console.log({ options, groupOrderMap })"
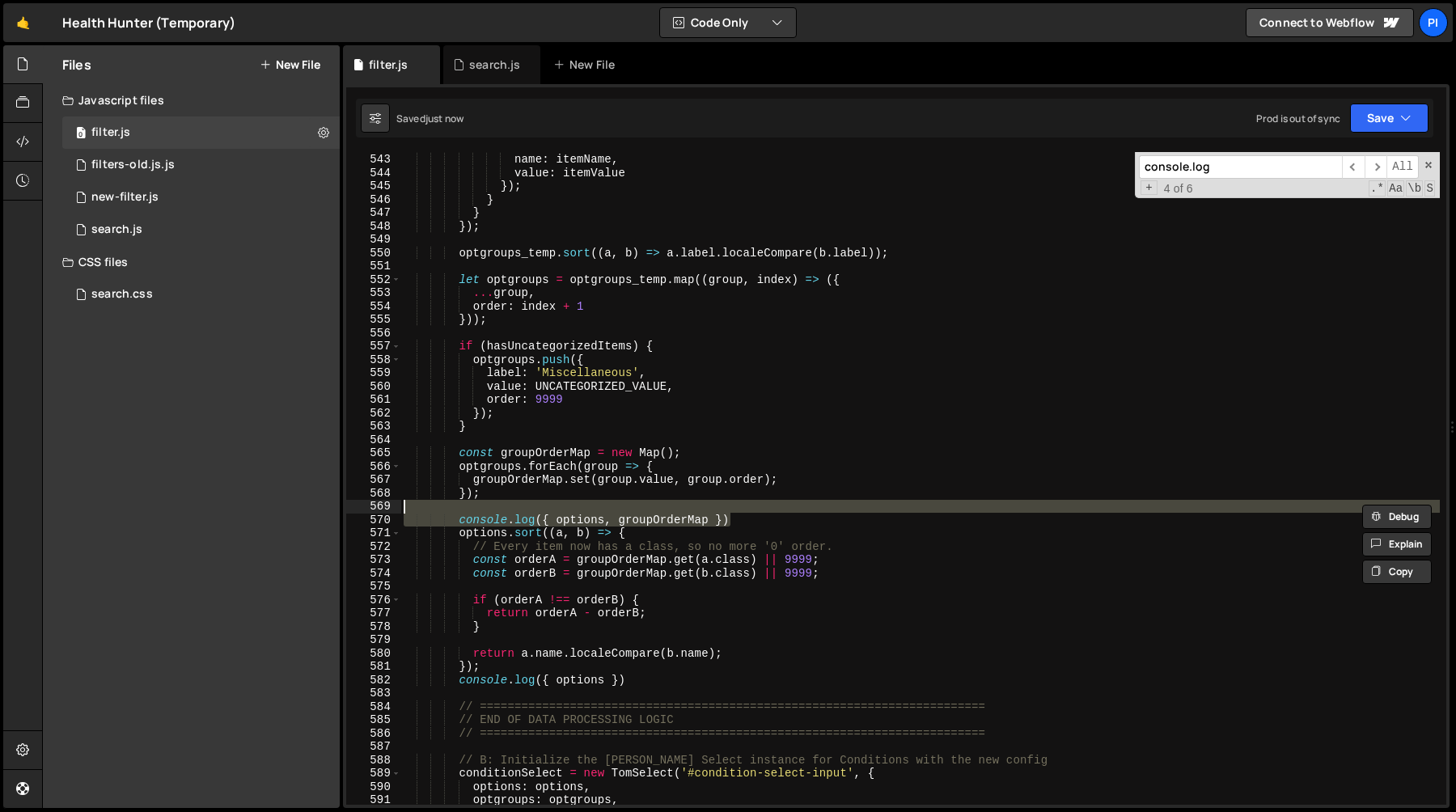
scroll to position [0, 0]
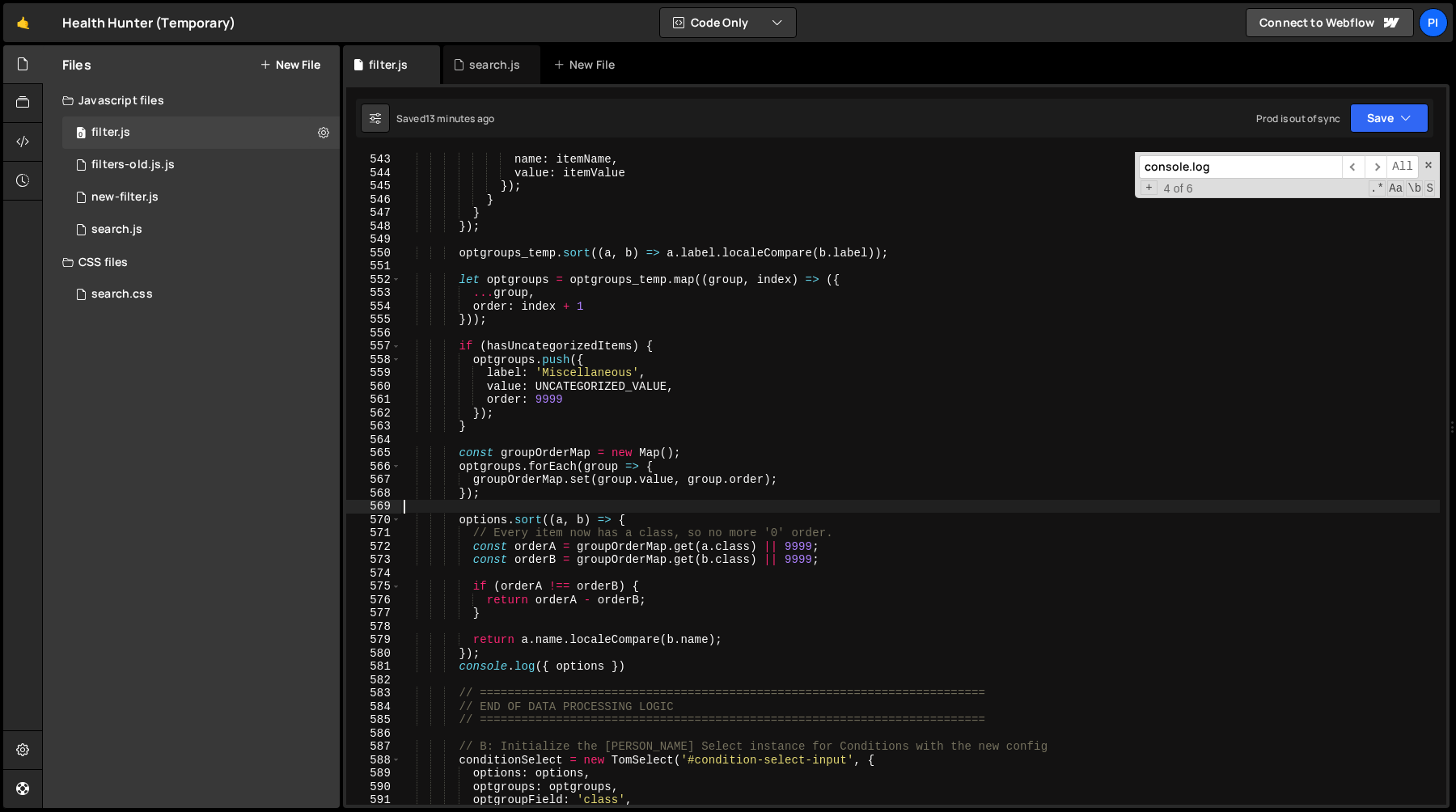
click at [643, 668] on div "class : UNCATEGORIZED_VALUE , name : itemName , value : itemValue }) ; } } }) ;…" at bounding box center [920, 478] width 1040 height 679
click at [642, 654] on div "class : UNCATEGORIZED_VALUE , name : itemName , value : itemValue }) ; } } }) ;…" at bounding box center [920, 478] width 1040 height 679
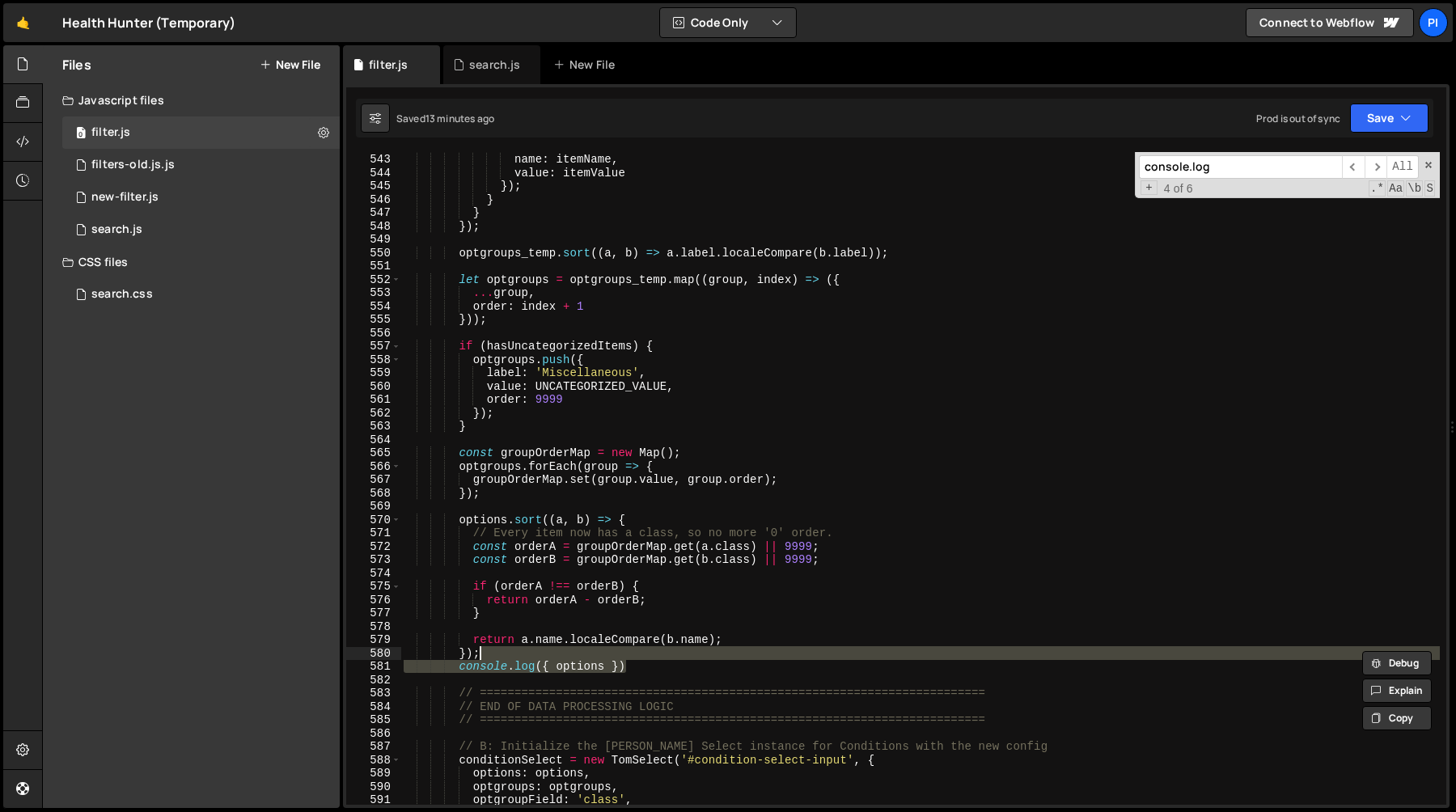
type textarea "});"
